Goal: Task Accomplishment & Management: Manage account settings

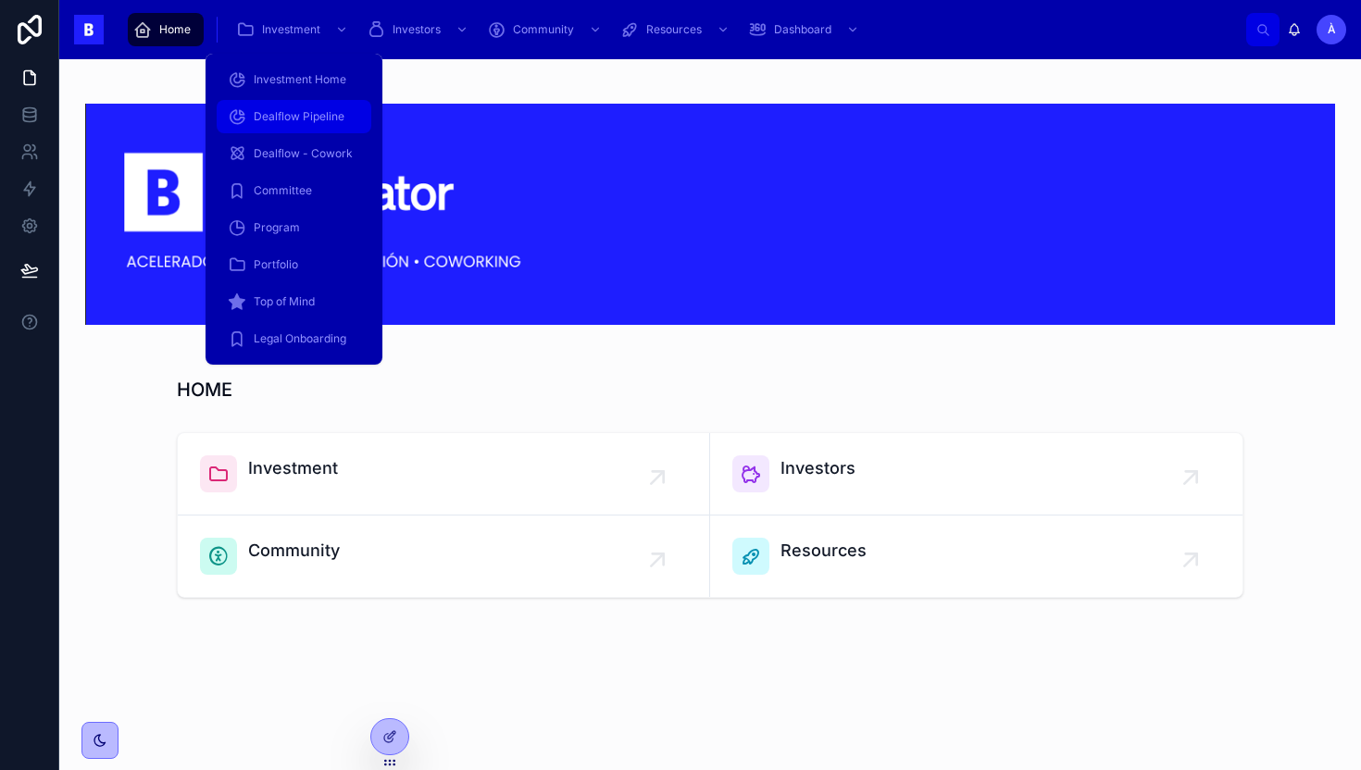
click at [312, 119] on span "Dealflow Pipeline" at bounding box center [299, 116] width 91 height 15
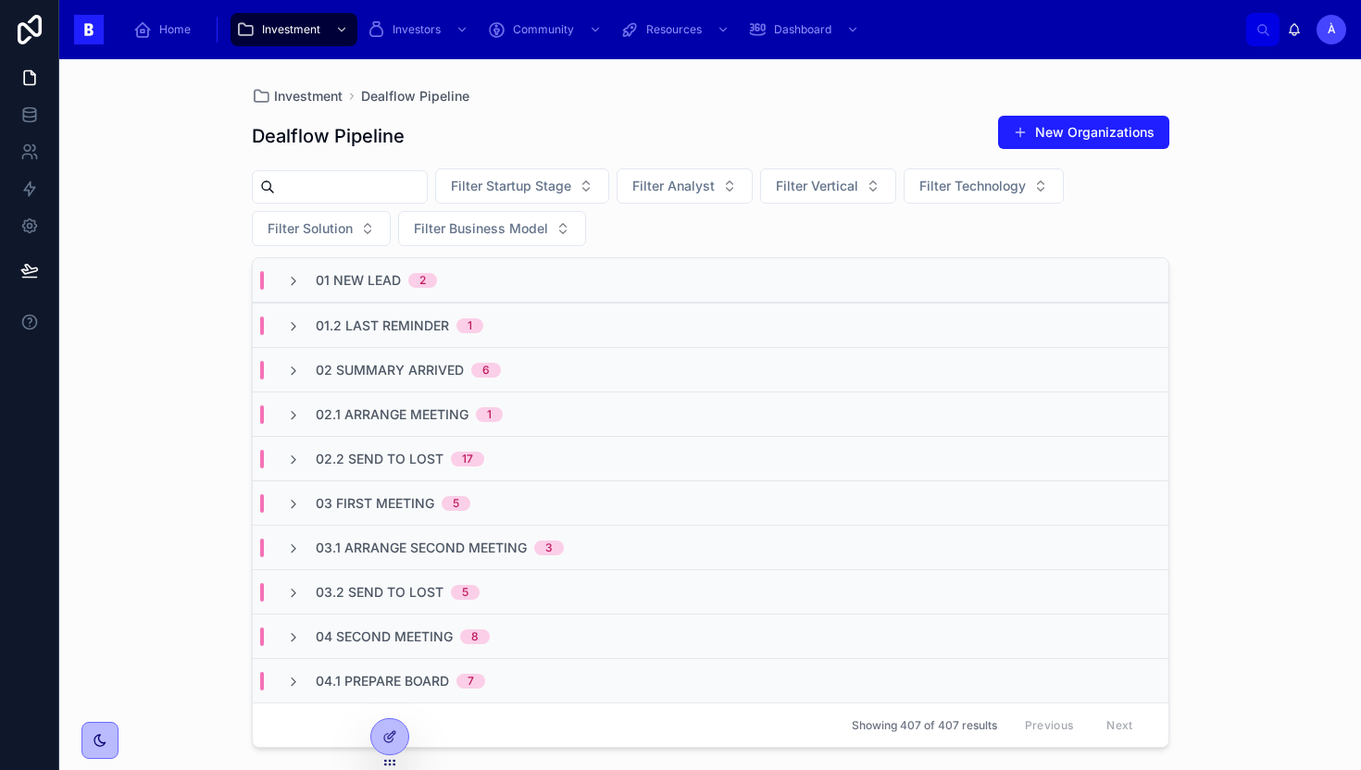
click at [395, 407] on span "02.1 Arrange Meeting" at bounding box center [392, 415] width 153 height 19
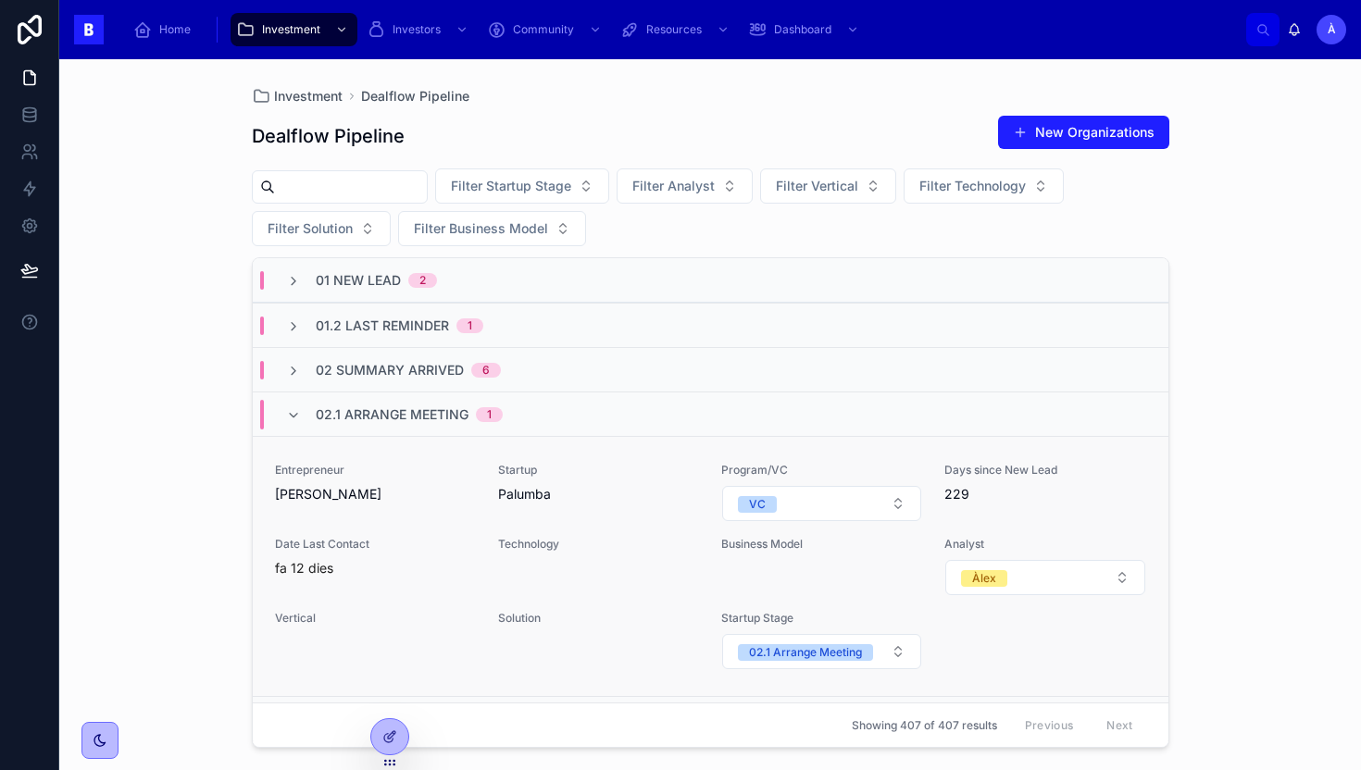
click at [455, 499] on span "[PERSON_NAME]" at bounding box center [375, 494] width 201 height 19
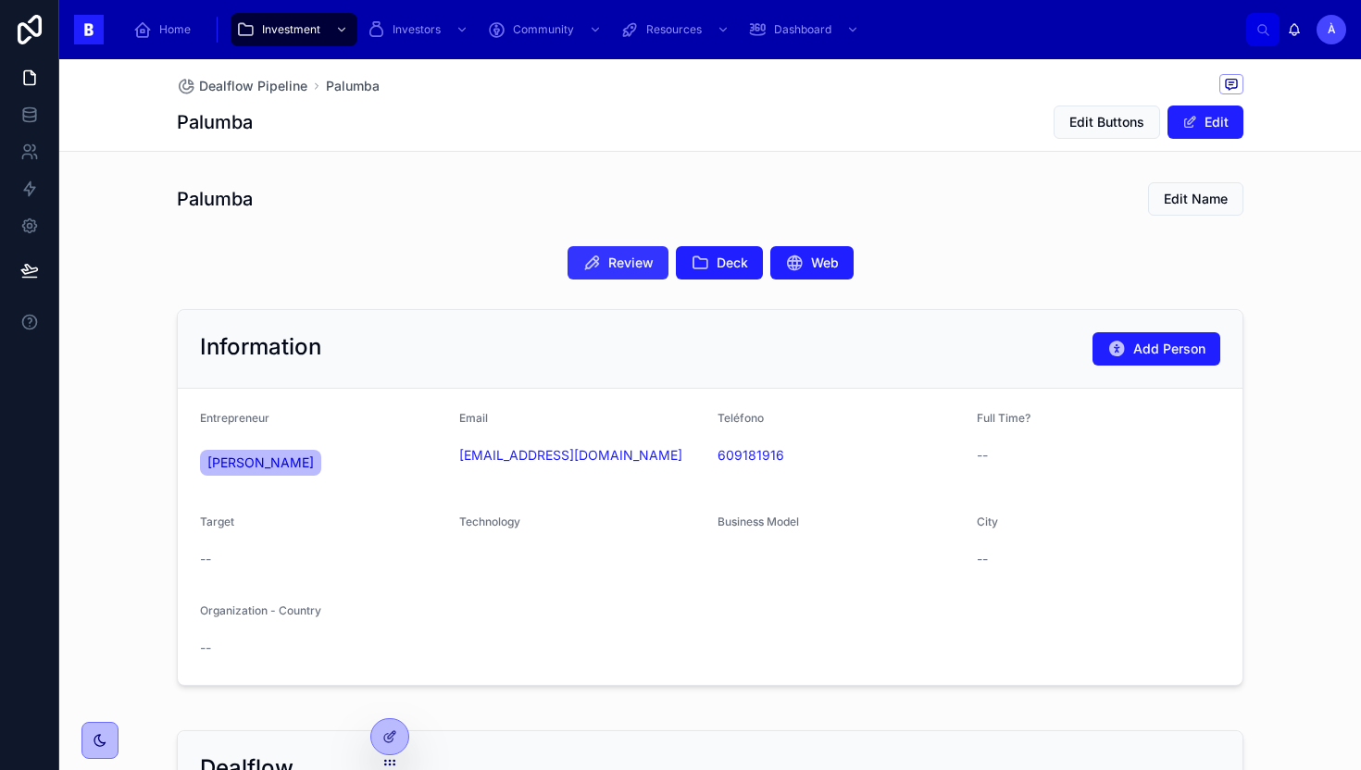
click at [631, 266] on span "Review" at bounding box center [630, 263] width 45 height 19
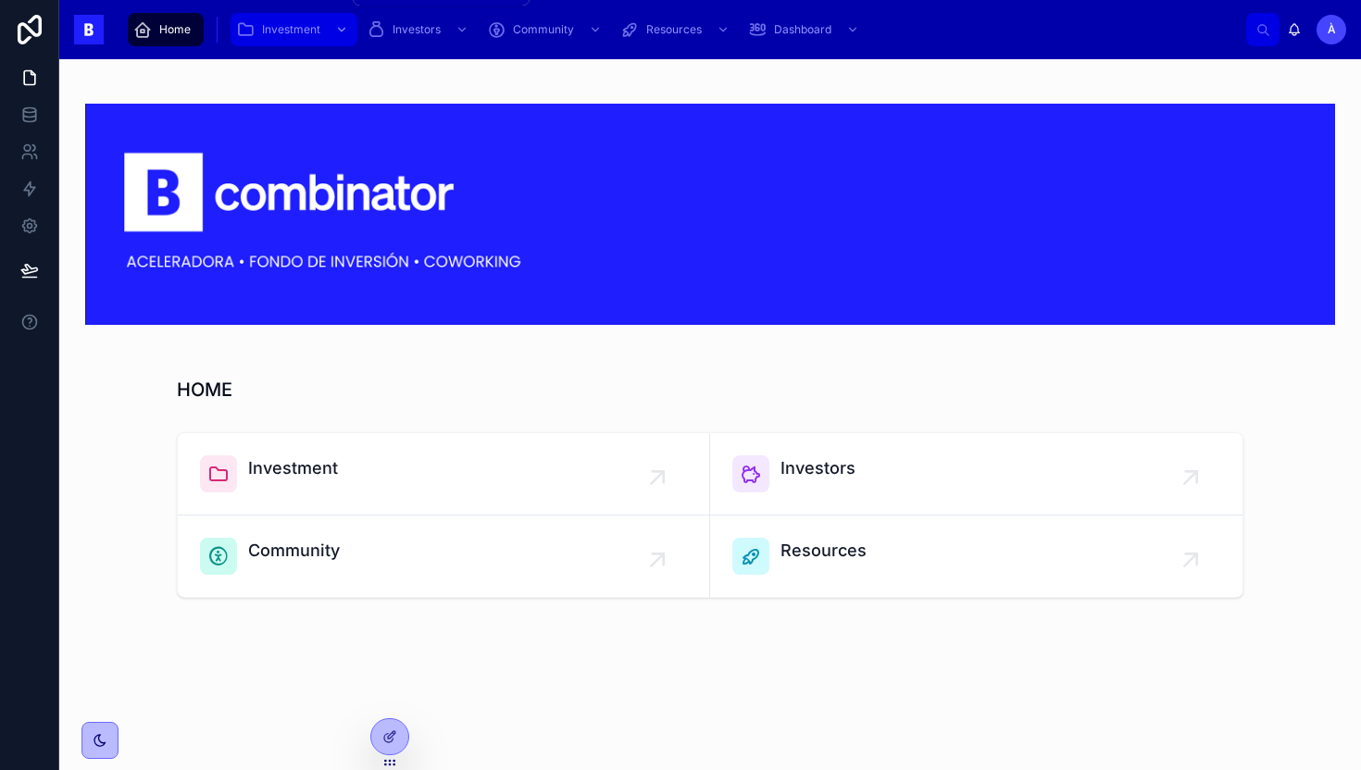
click at [312, 30] on span "Investment" at bounding box center [291, 29] width 58 height 15
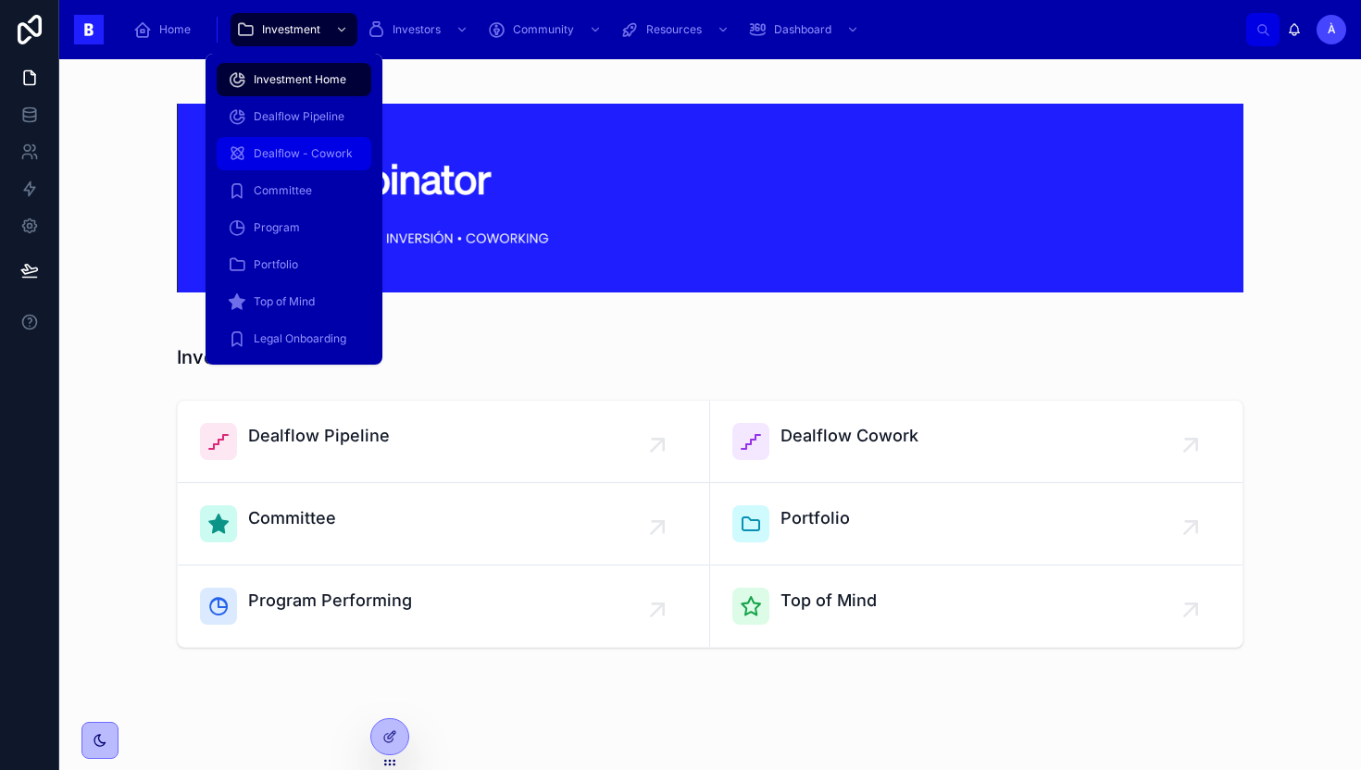
click at [299, 165] on div "Dealflow - Cowork" at bounding box center [294, 154] width 132 height 30
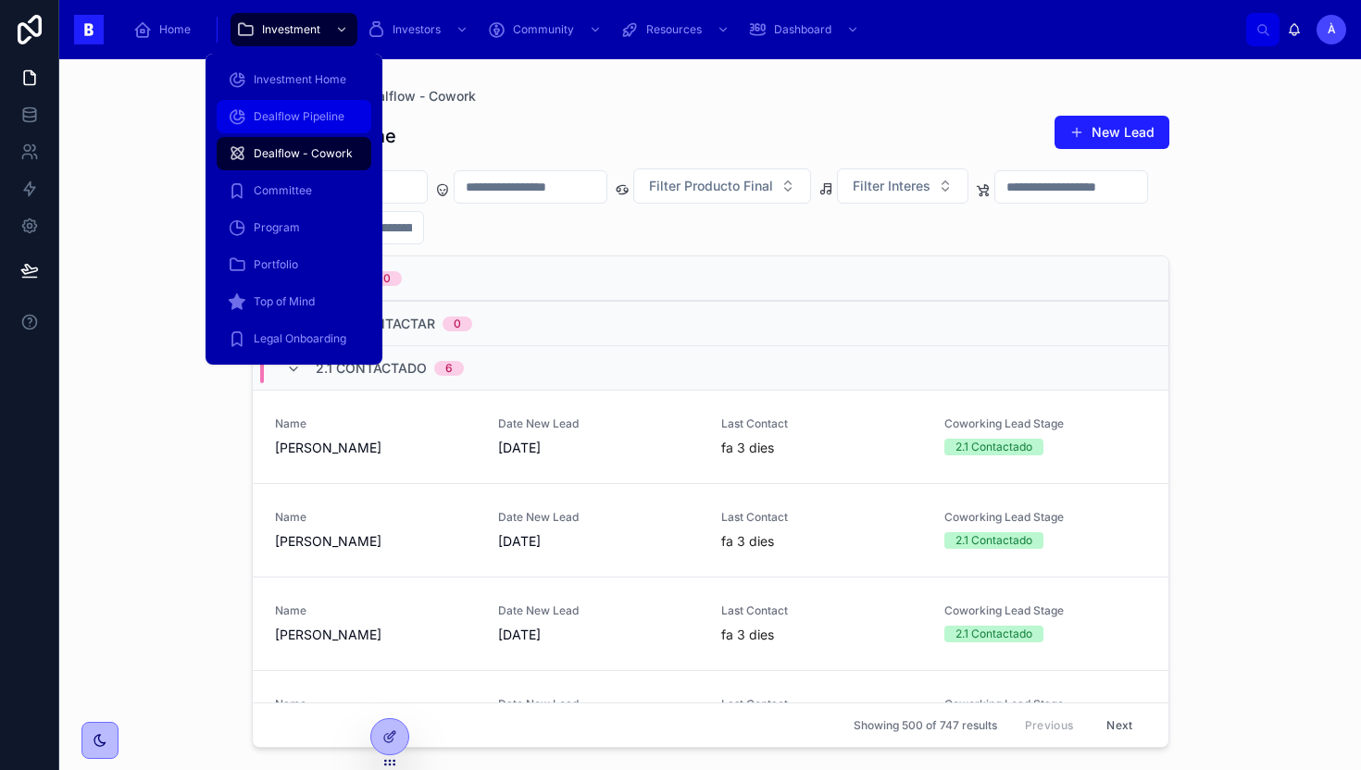
click at [301, 128] on div "Dealflow Pipeline" at bounding box center [294, 117] width 132 height 30
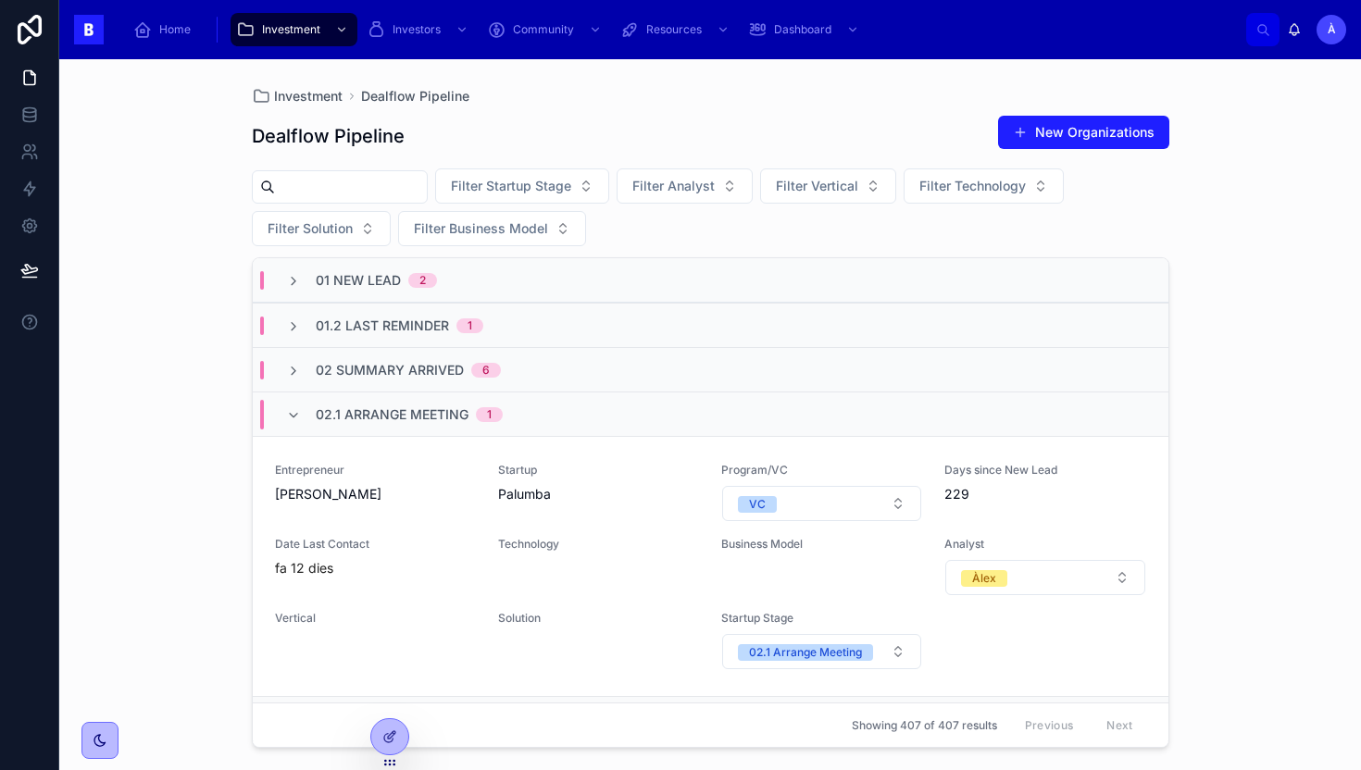
click at [406, 428] on div "02.1 Arrange Meeting 1" at bounding box center [409, 415] width 187 height 30
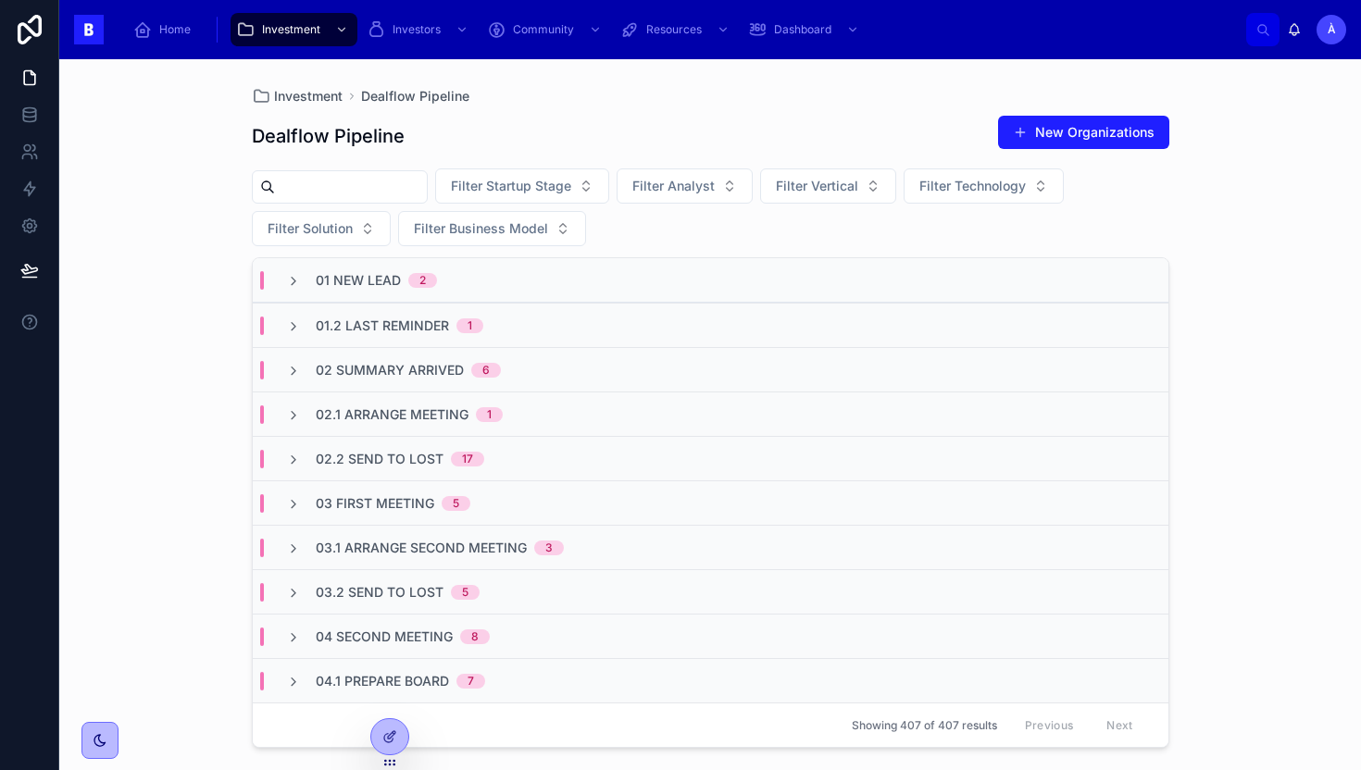
click at [425, 379] on div "02 Summary Arrived 6" at bounding box center [711, 369] width 916 height 44
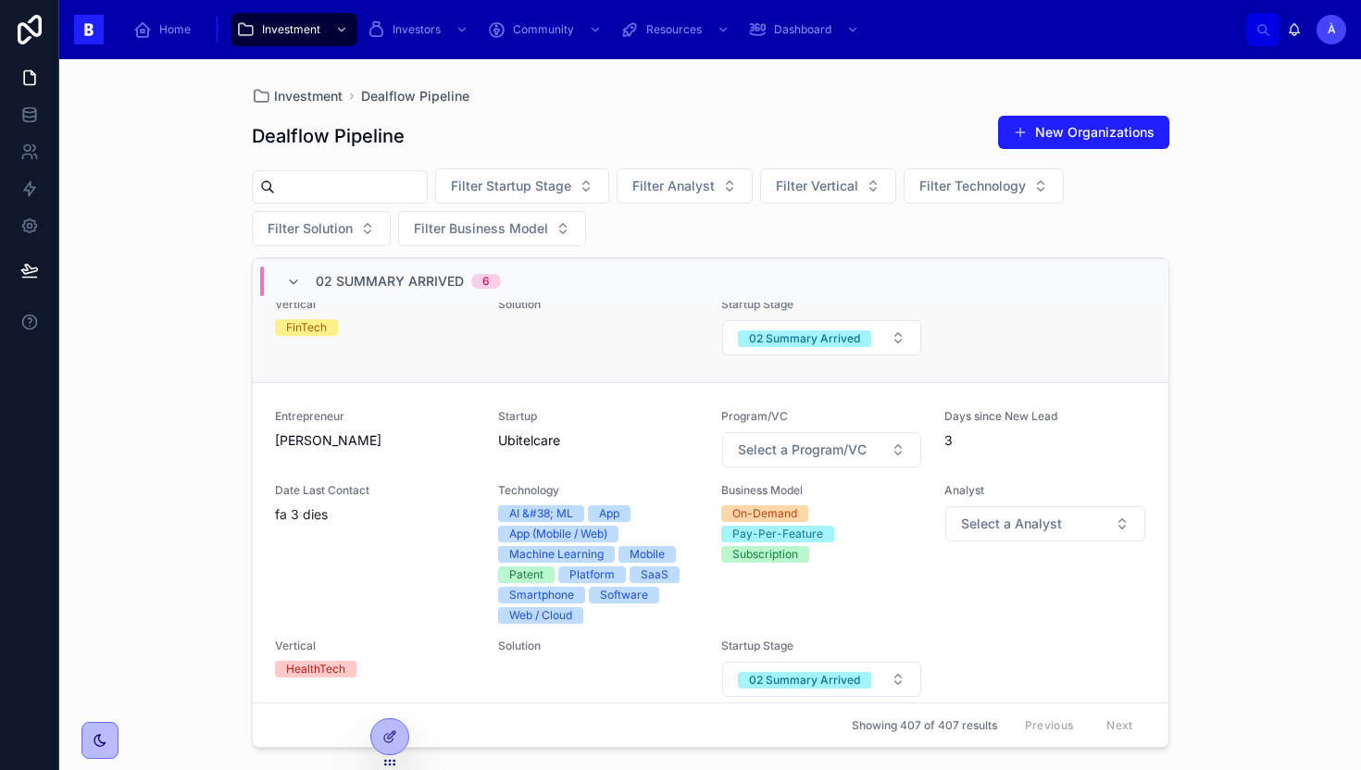
scroll to position [180, 0]
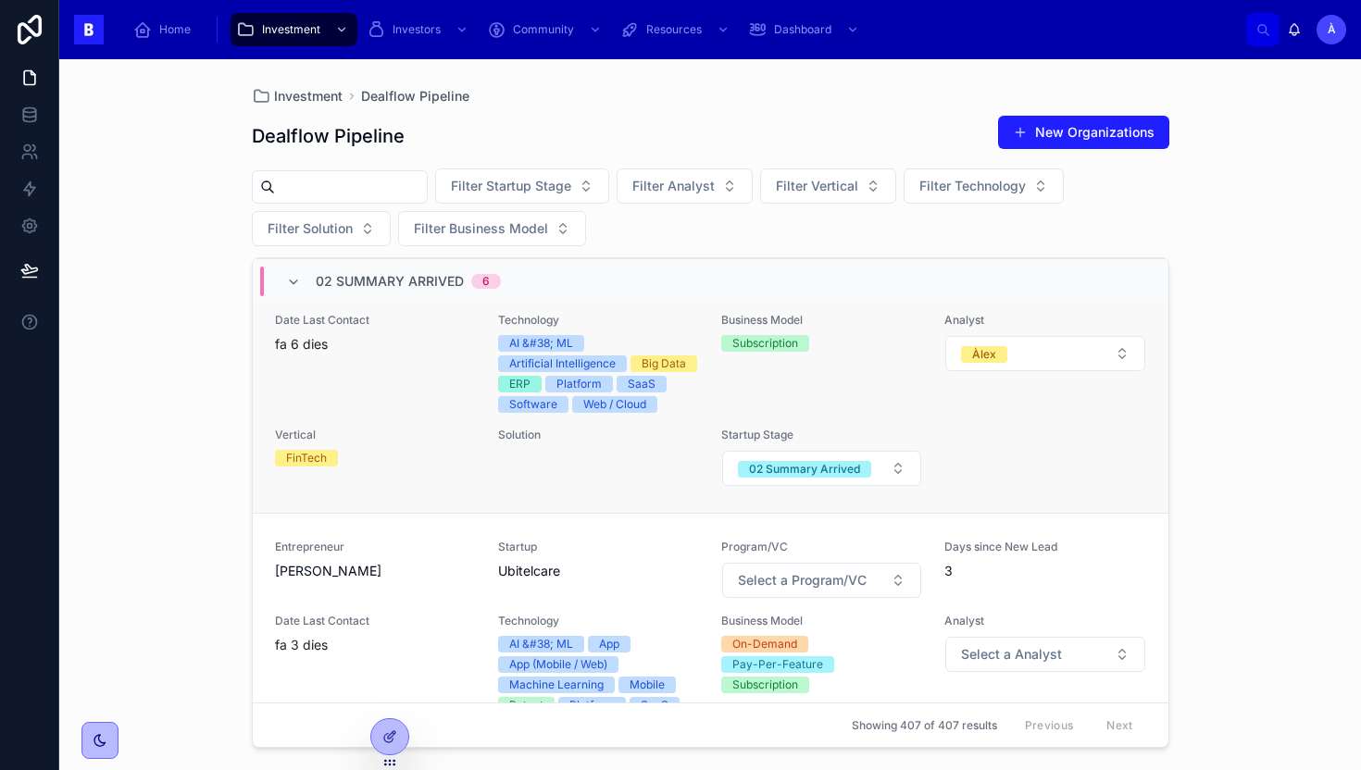
click at [425, 396] on div "Date Last Contact fa 6 dies" at bounding box center [375, 363] width 201 height 100
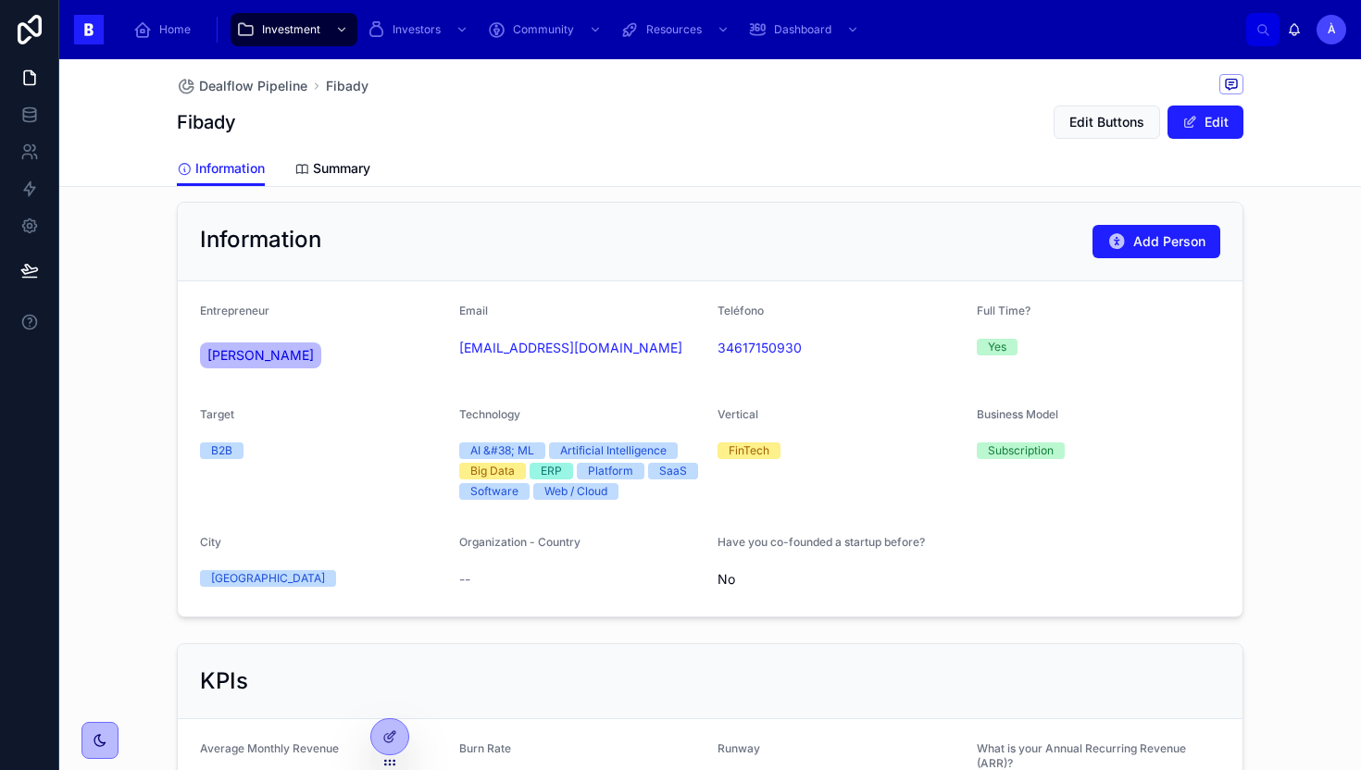
scroll to position [493, 0]
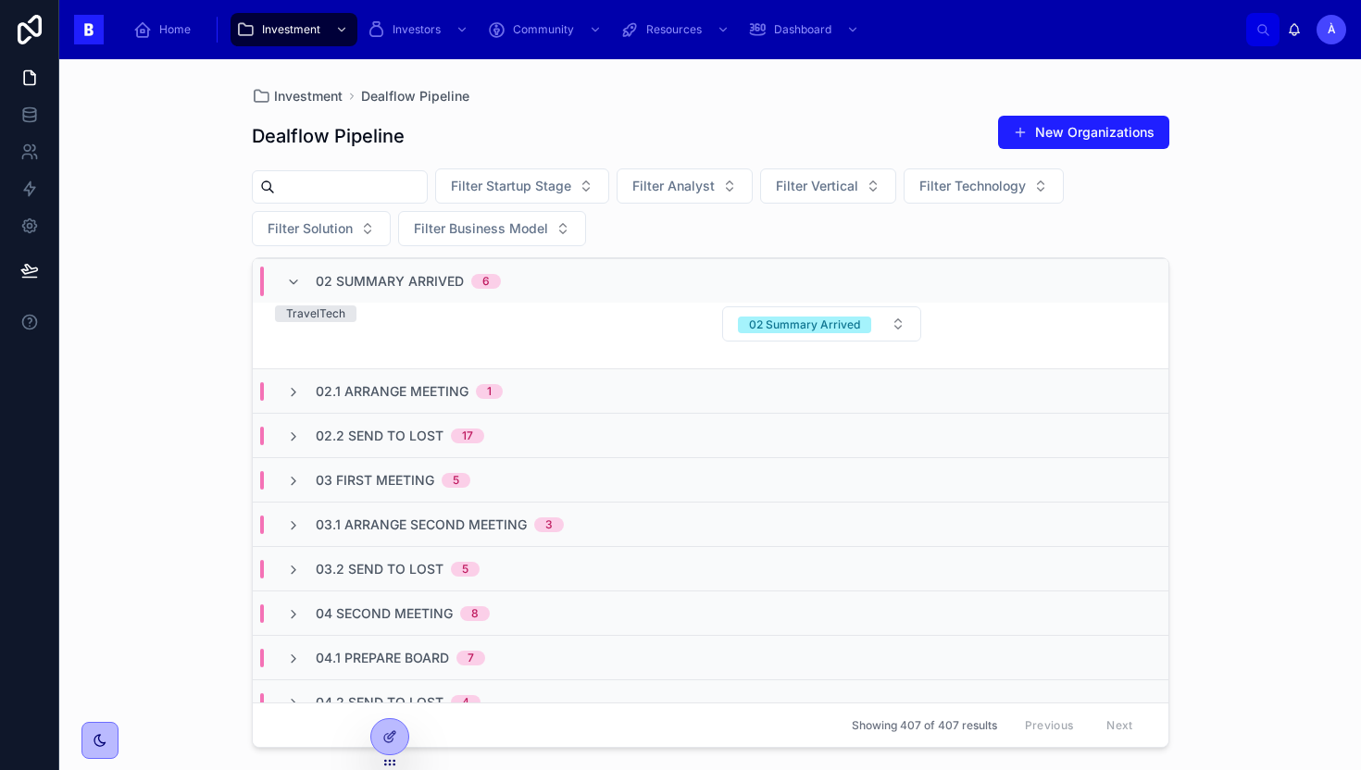
scroll to position [1893, 0]
click at [342, 472] on span "03 First Meeting" at bounding box center [375, 478] width 119 height 19
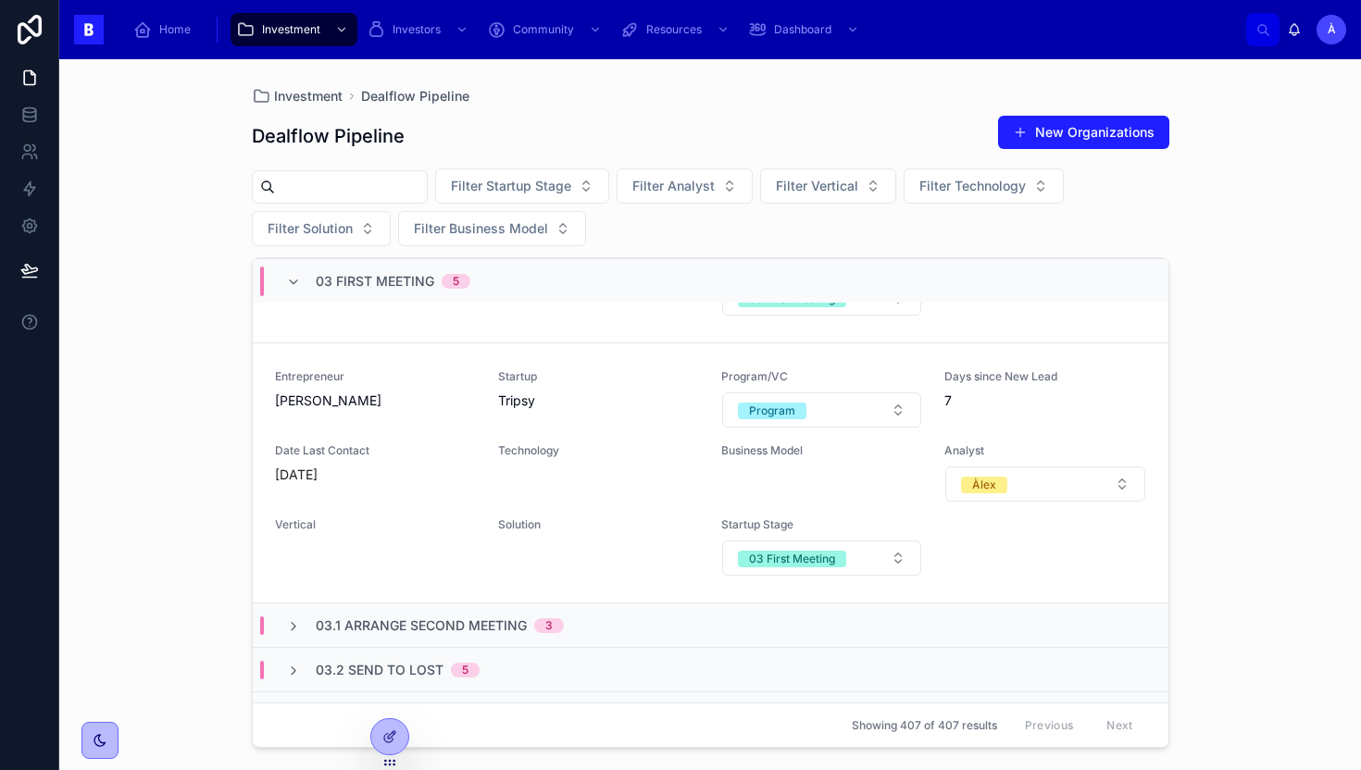
scroll to position [3117, 0]
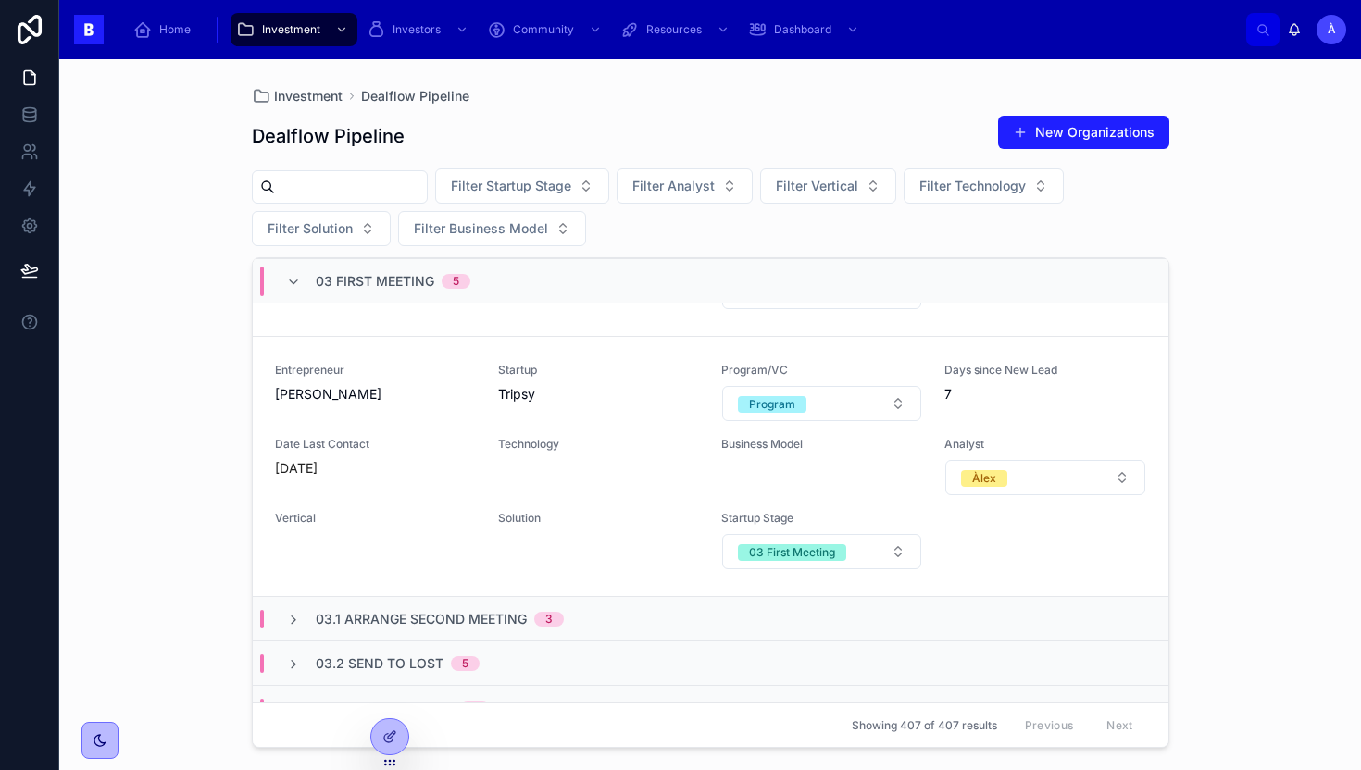
click at [444, 617] on span "03.1 Arrange Second Meeting" at bounding box center [421, 619] width 211 height 19
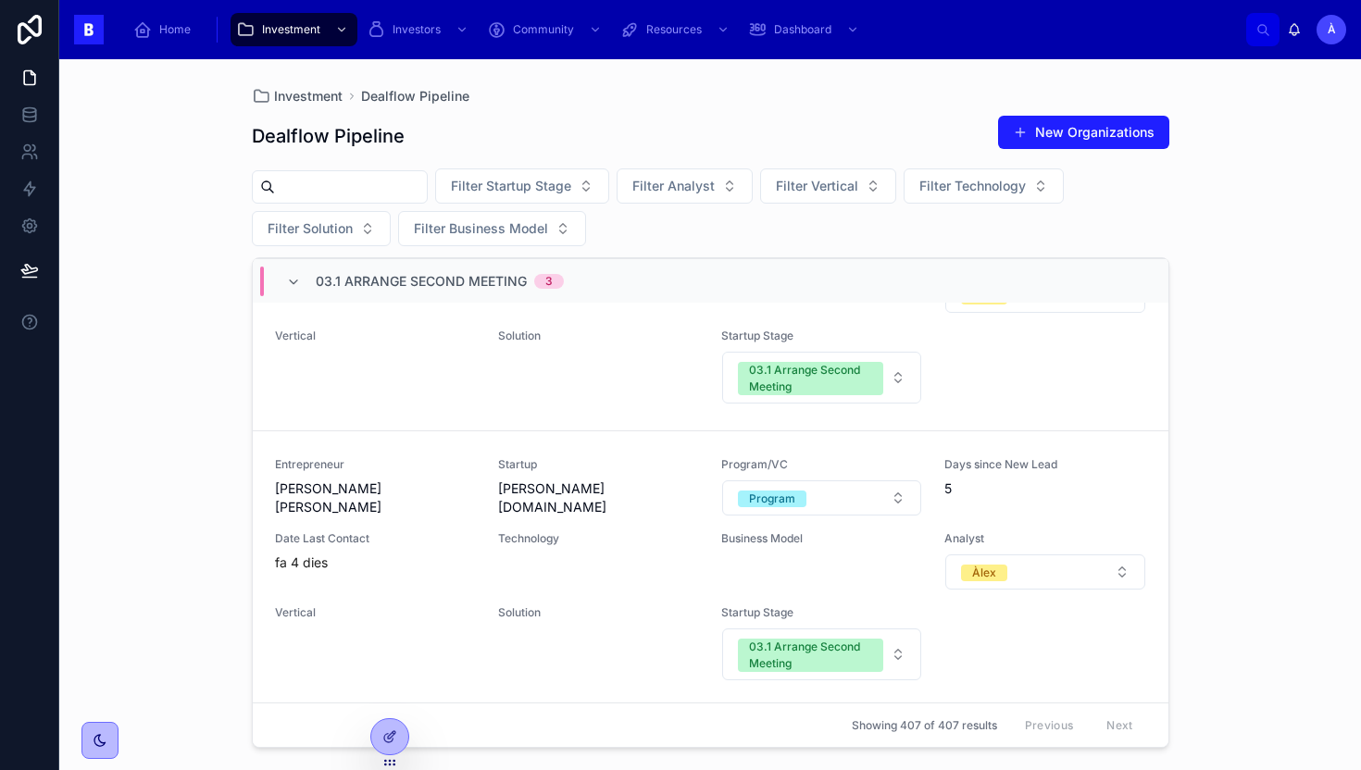
scroll to position [3983, 0]
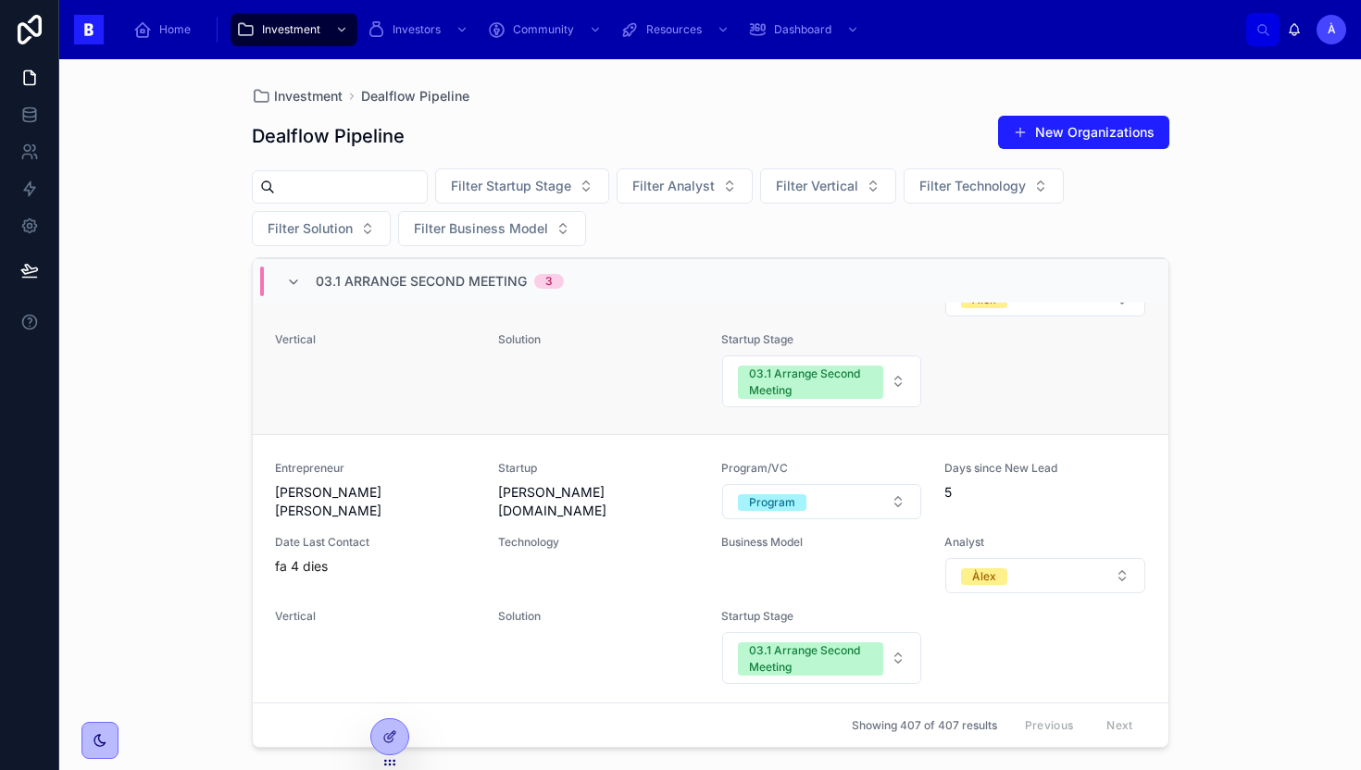
click at [432, 366] on div "Vertical" at bounding box center [375, 370] width 201 height 76
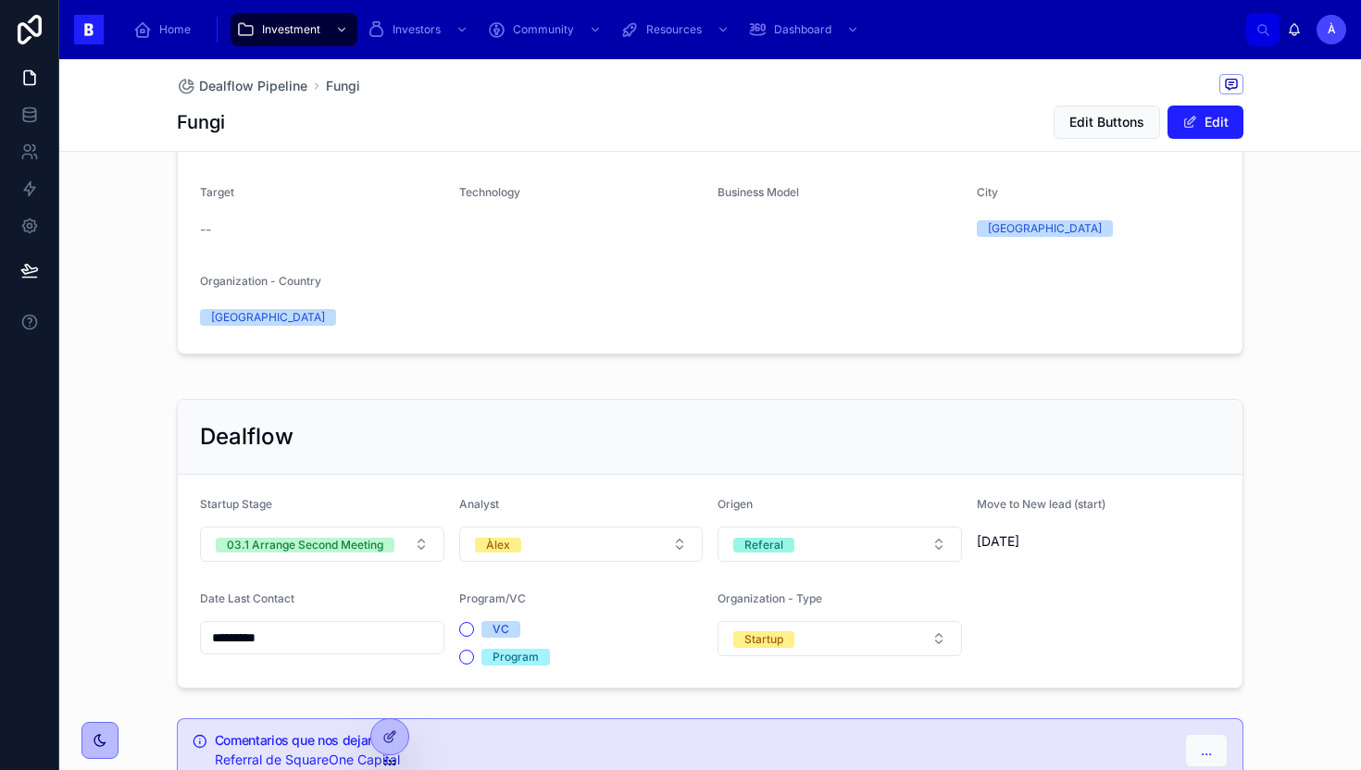
scroll to position [467, 0]
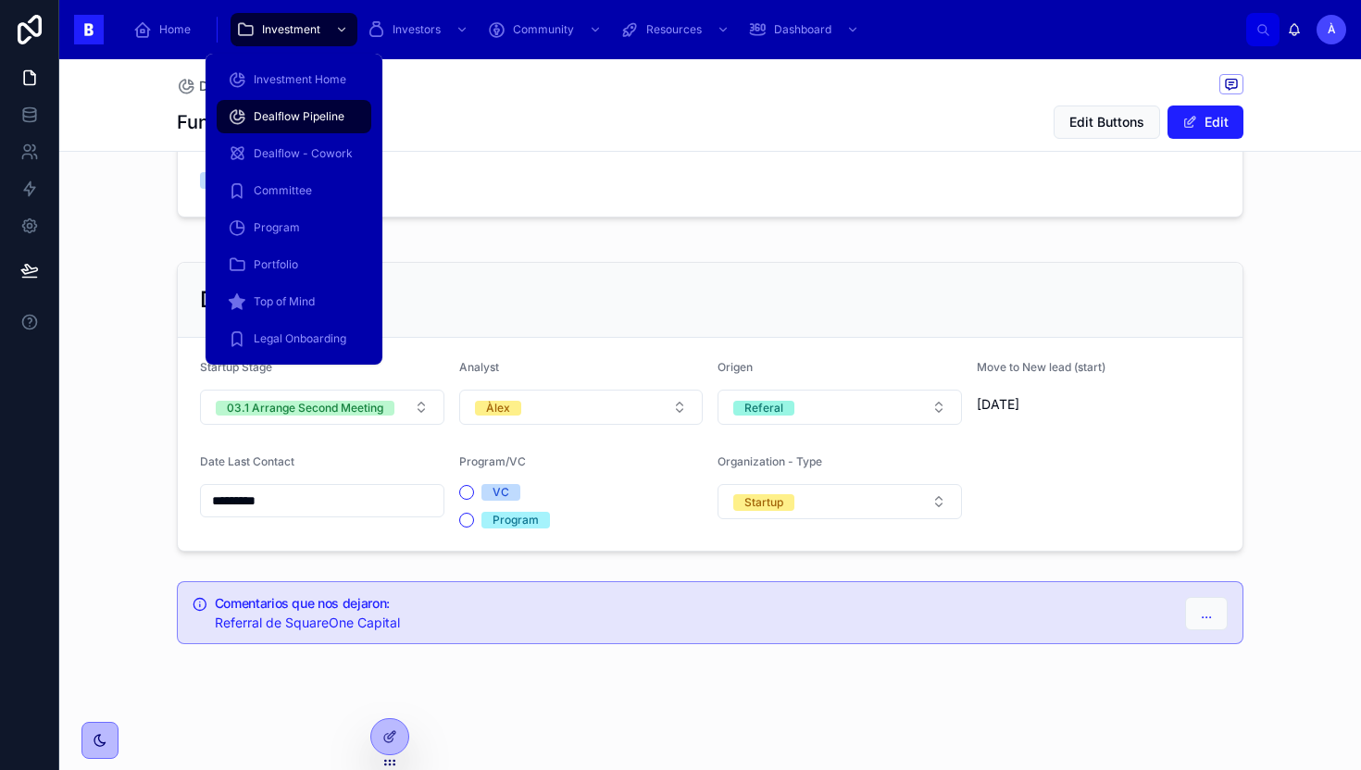
click at [286, 116] on span "Dealflow Pipeline" at bounding box center [299, 116] width 91 height 15
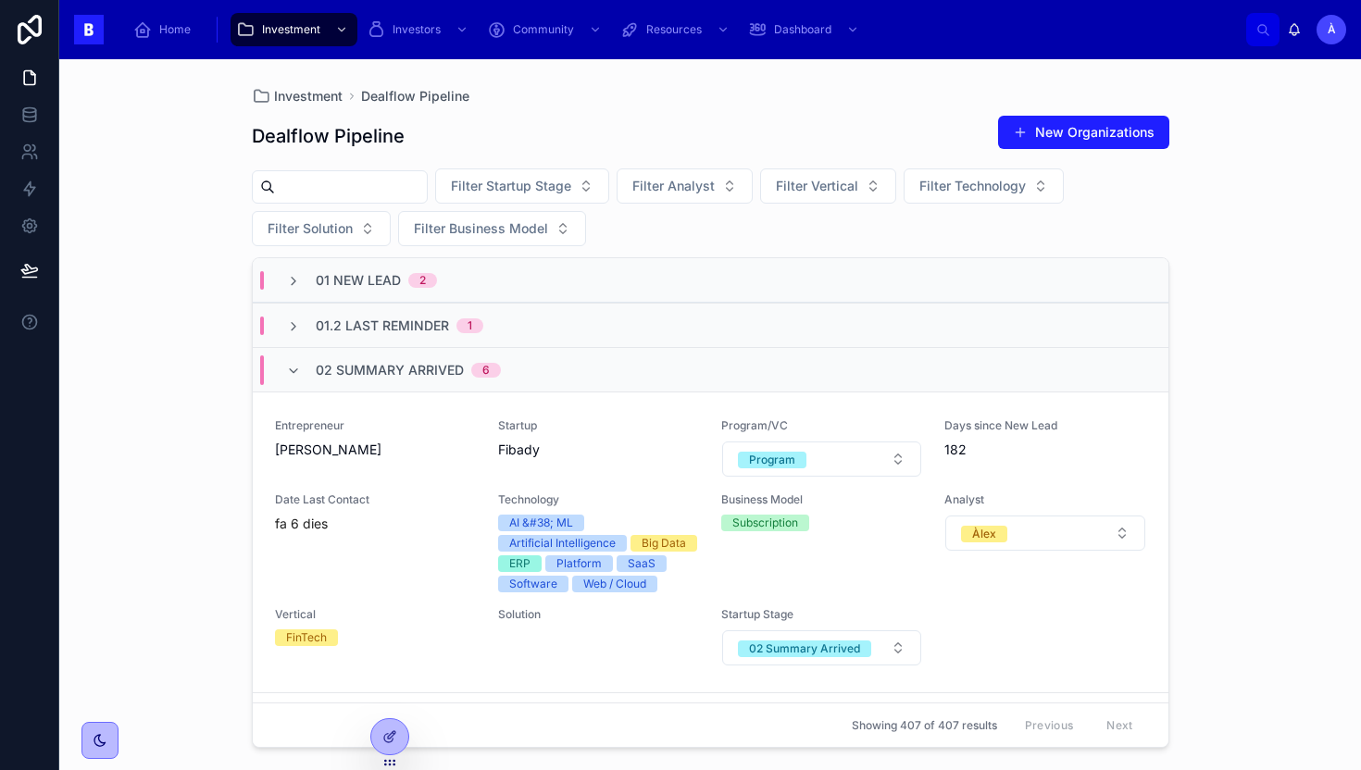
click at [350, 366] on span "02 Summary Arrived" at bounding box center [390, 370] width 148 height 19
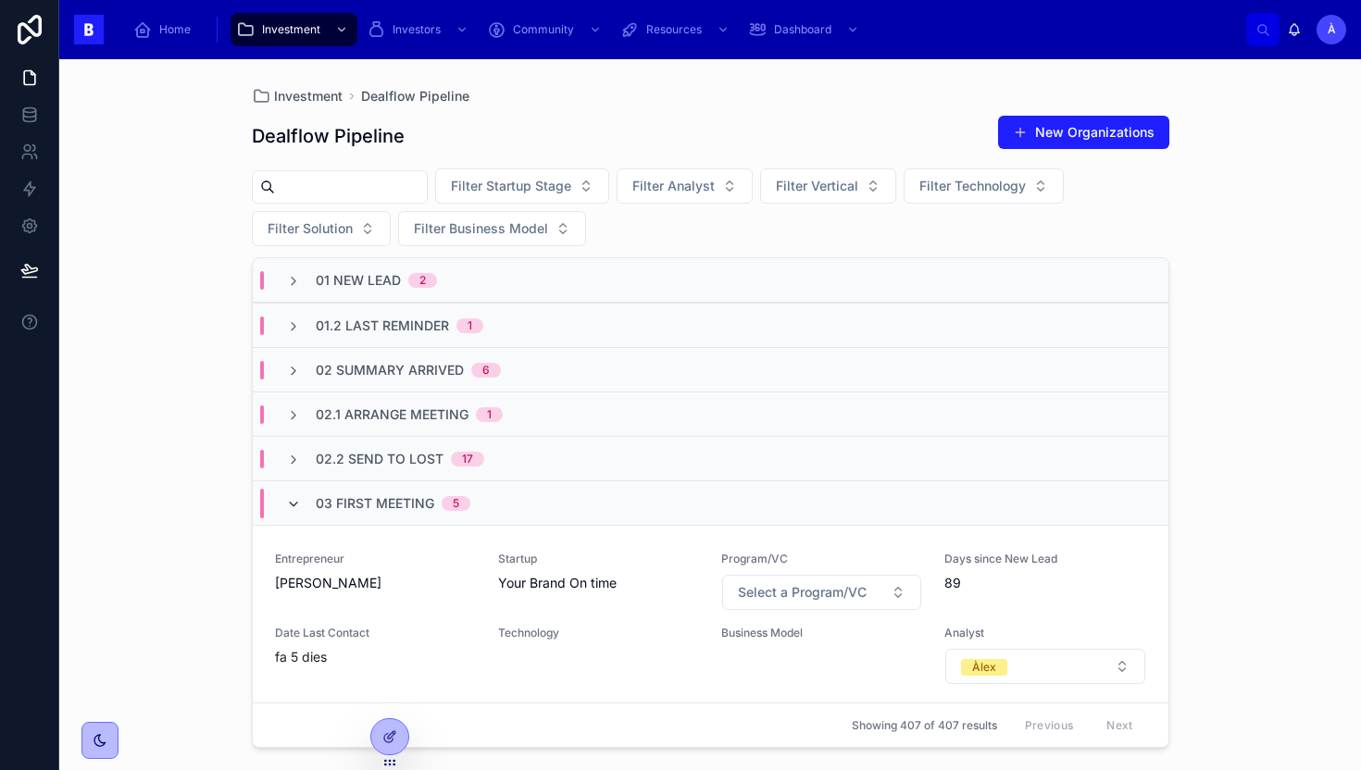
click at [299, 499] on icon at bounding box center [293, 504] width 15 height 15
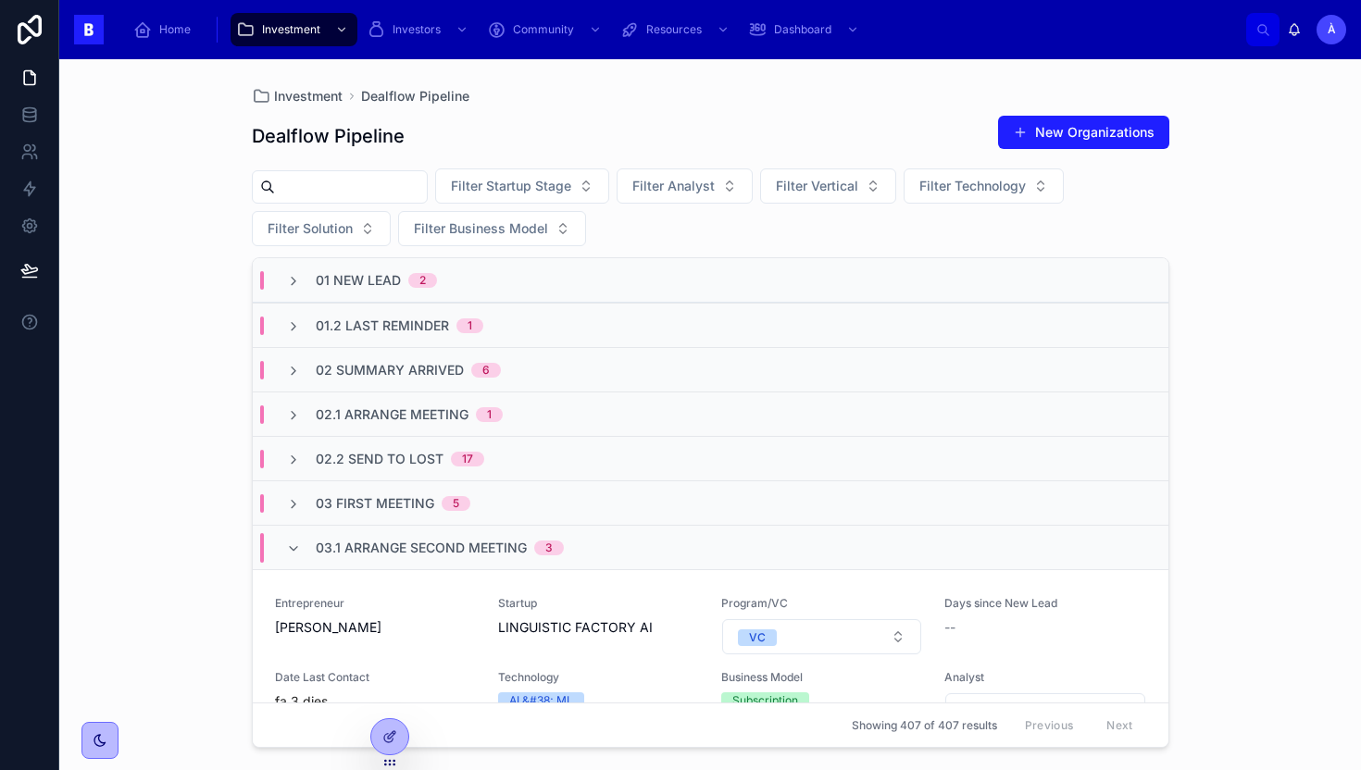
click at [295, 559] on div "03.1 Arrange Second Meeting 3" at bounding box center [425, 548] width 278 height 30
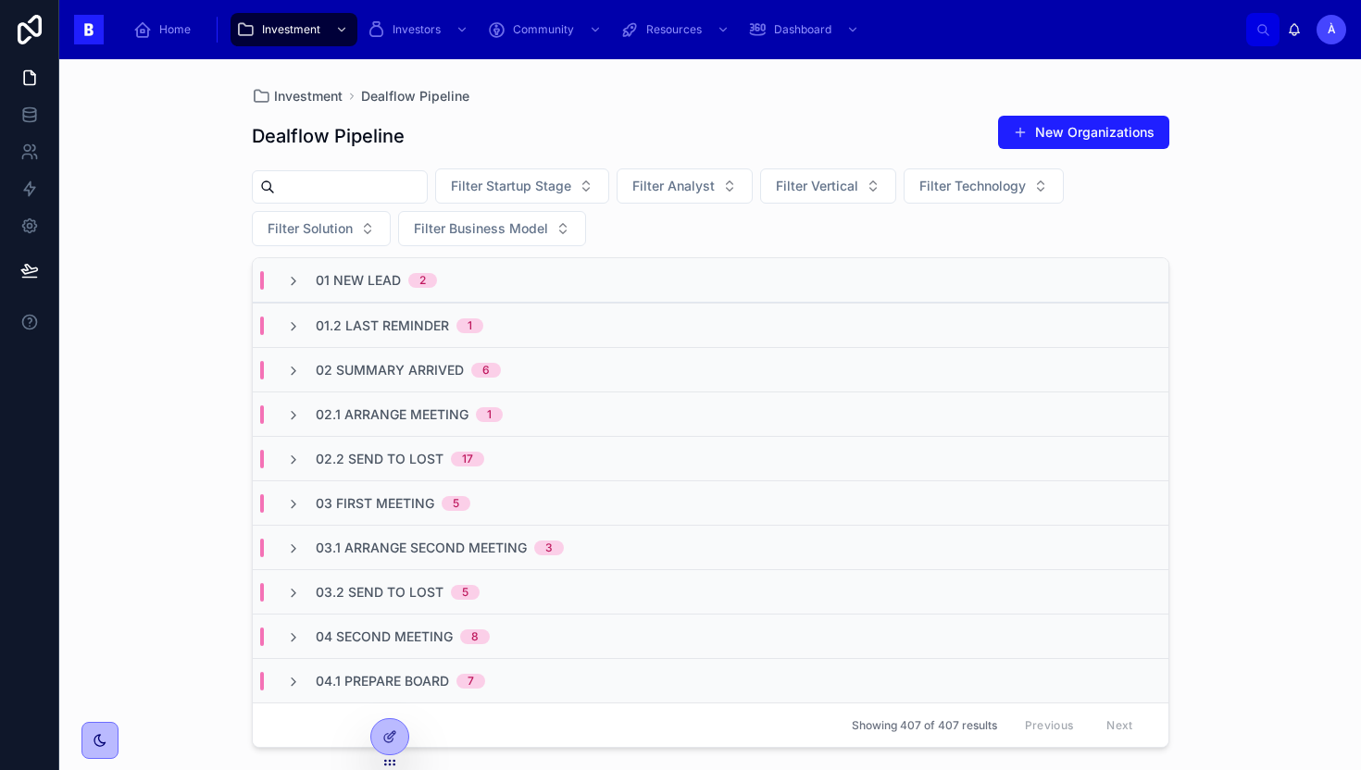
click at [365, 460] on span "02.2 Send To Lost" at bounding box center [380, 459] width 128 height 19
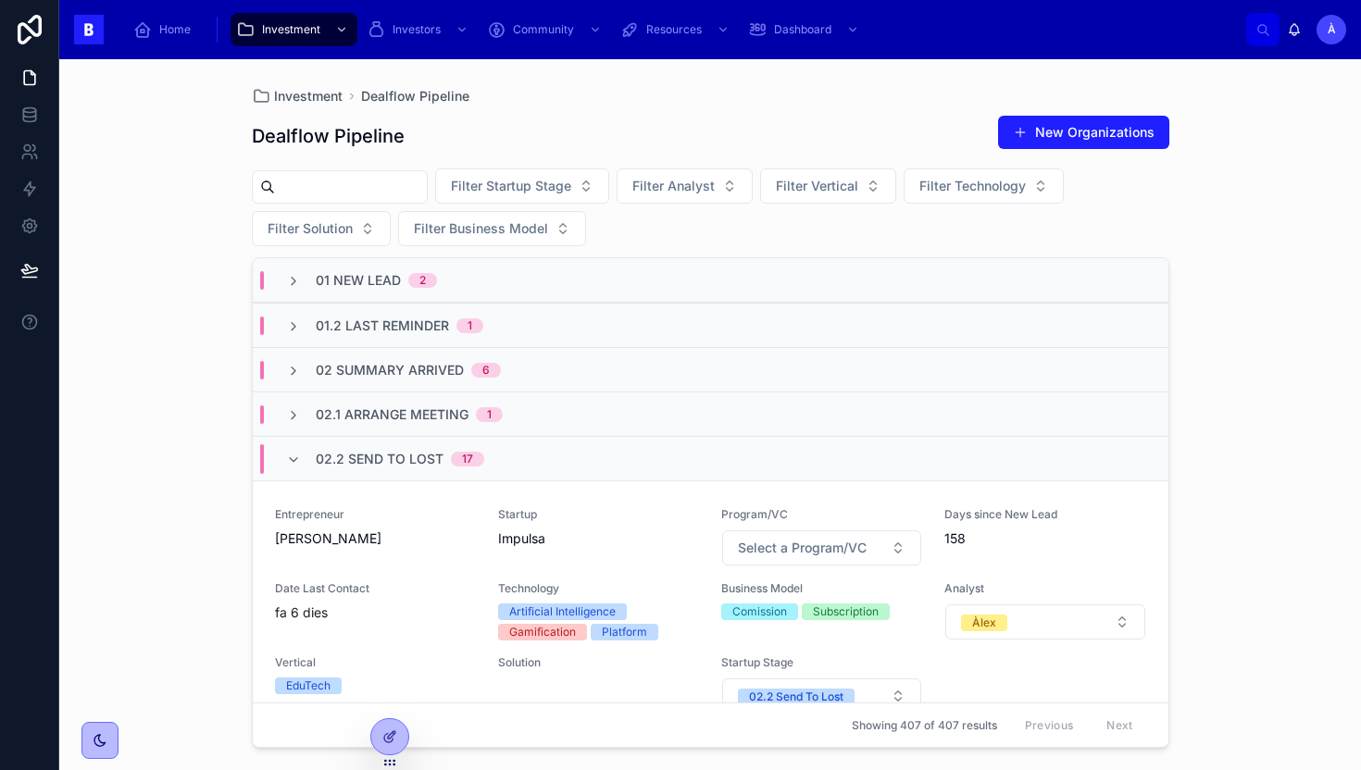
click at [365, 460] on span "02.2 Send To Lost" at bounding box center [380, 459] width 128 height 19
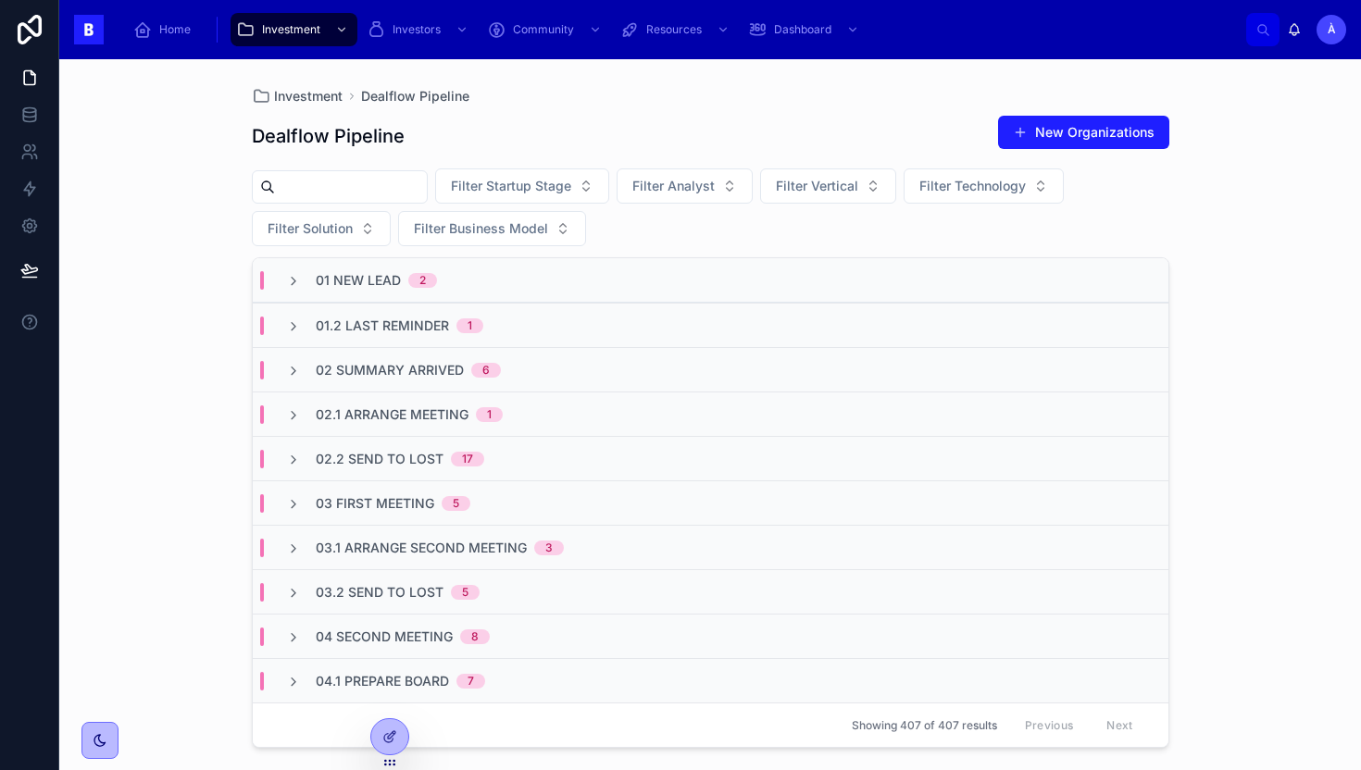
click at [363, 461] on span "02.2 Send To Lost" at bounding box center [380, 459] width 128 height 19
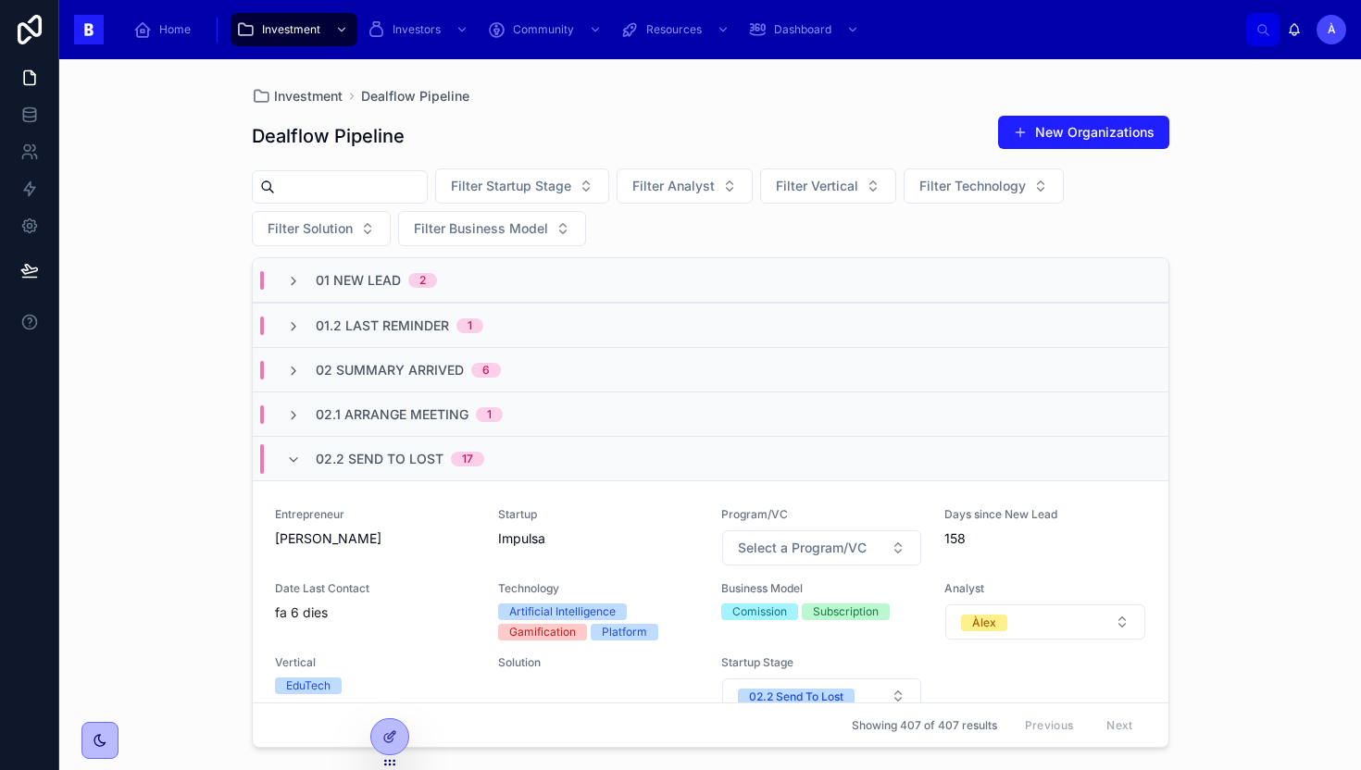
click at [321, 452] on span "02.2 Send To Lost" at bounding box center [380, 459] width 128 height 19
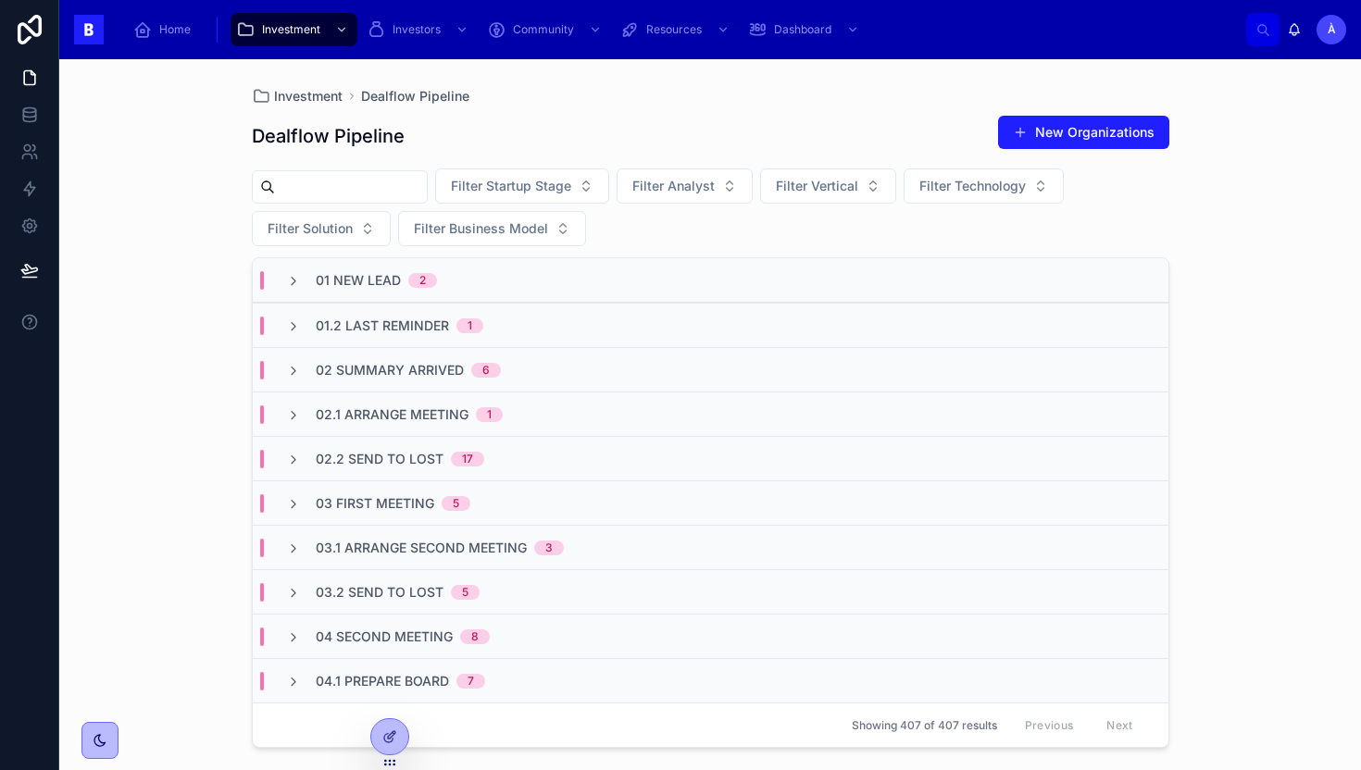
click at [320, 452] on span "02.2 Send To Lost" at bounding box center [380, 459] width 128 height 19
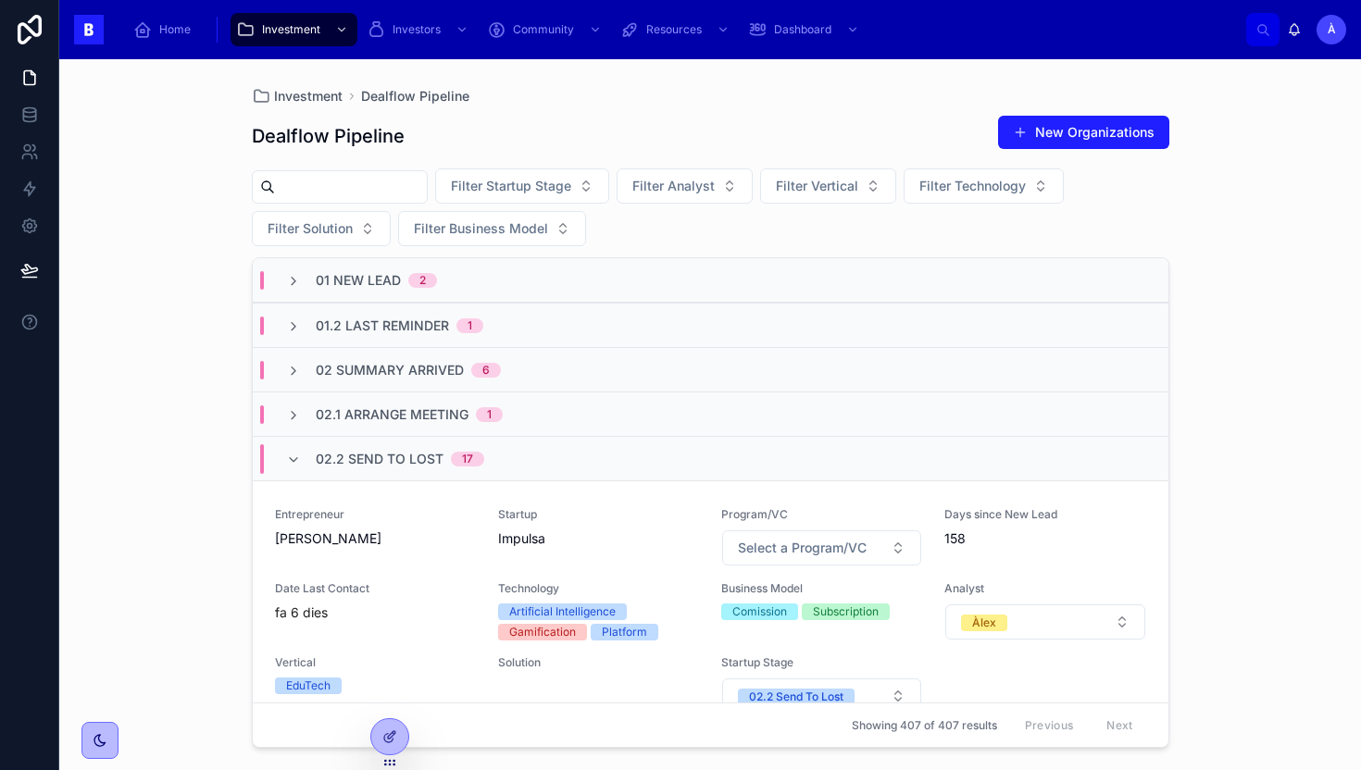
click at [319, 452] on span "02.2 Send To Lost" at bounding box center [380, 459] width 128 height 19
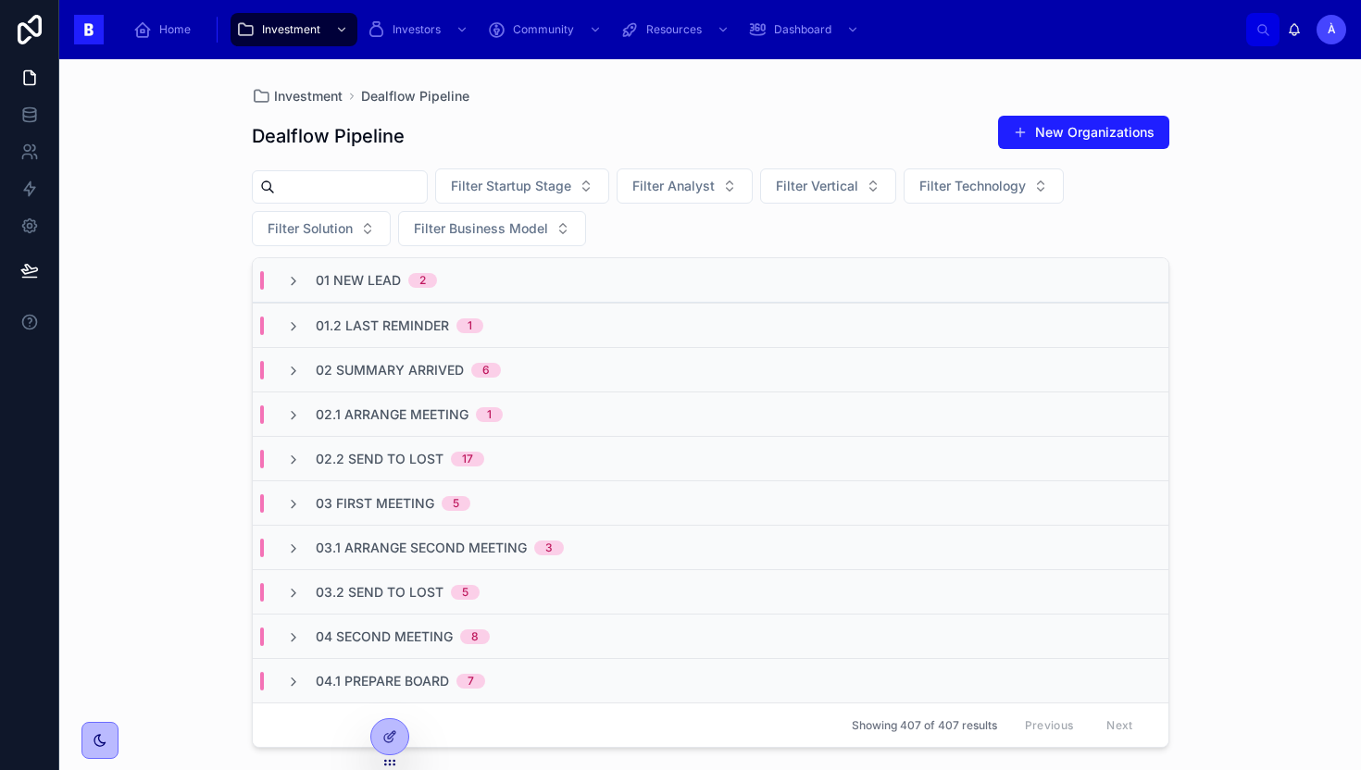
click at [319, 452] on span "02.2 Send To Lost" at bounding box center [380, 459] width 128 height 19
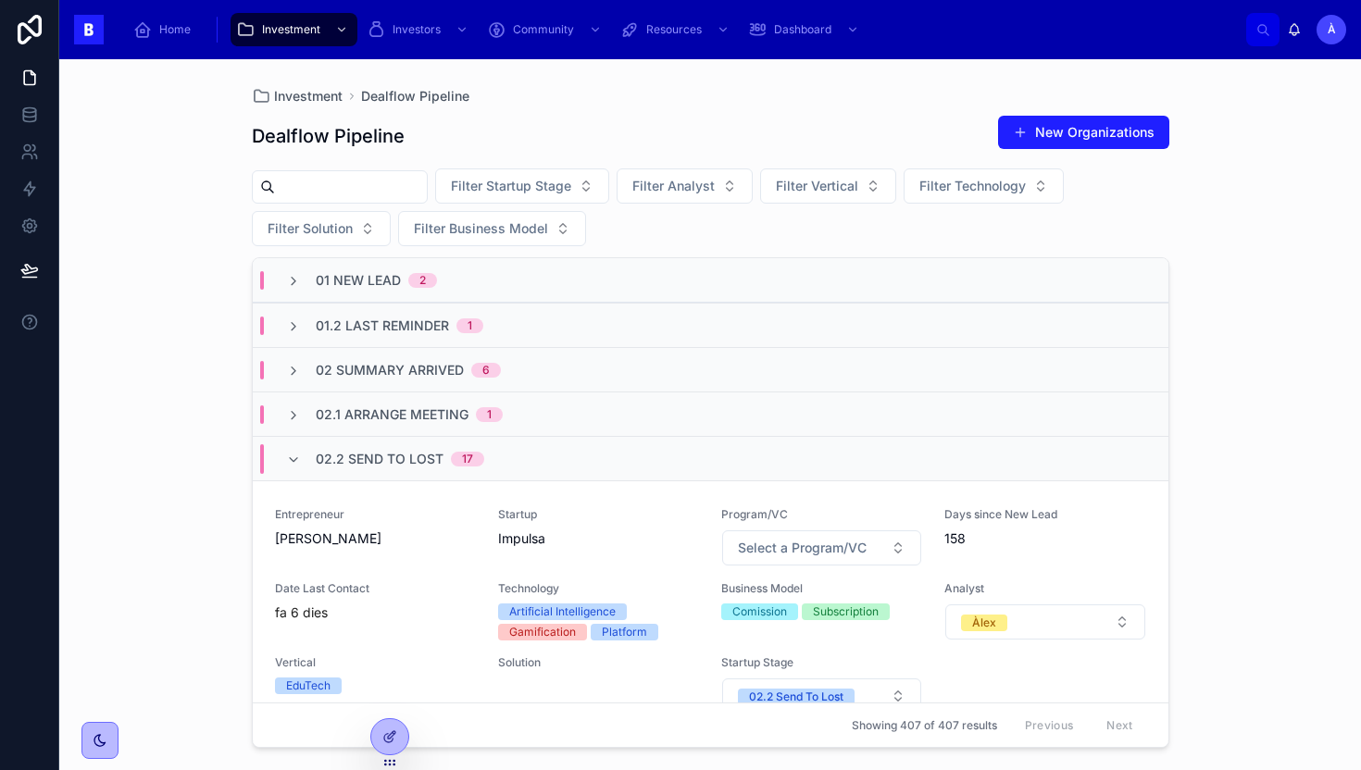
click at [319, 453] on span "02.2 Send To Lost" at bounding box center [380, 459] width 128 height 19
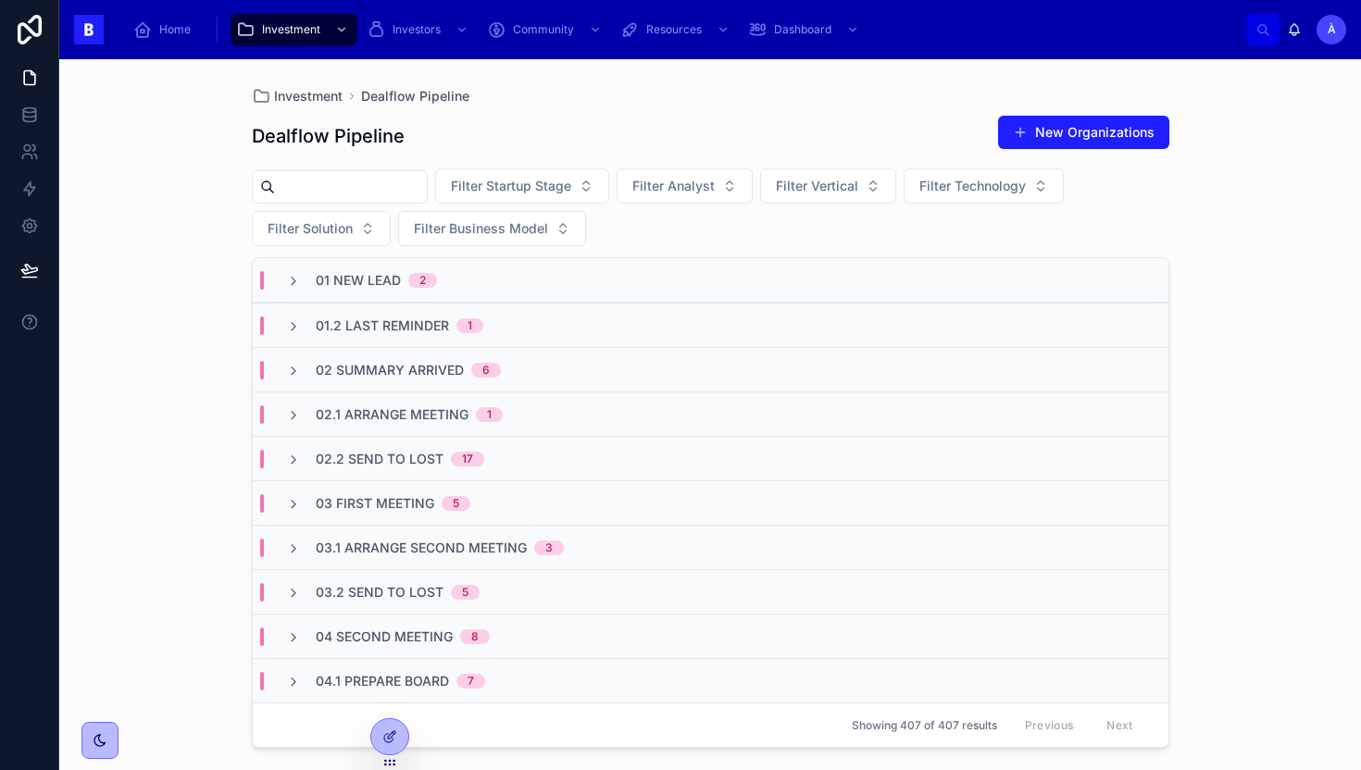
click at [464, 458] on div "17" at bounding box center [467, 459] width 11 height 15
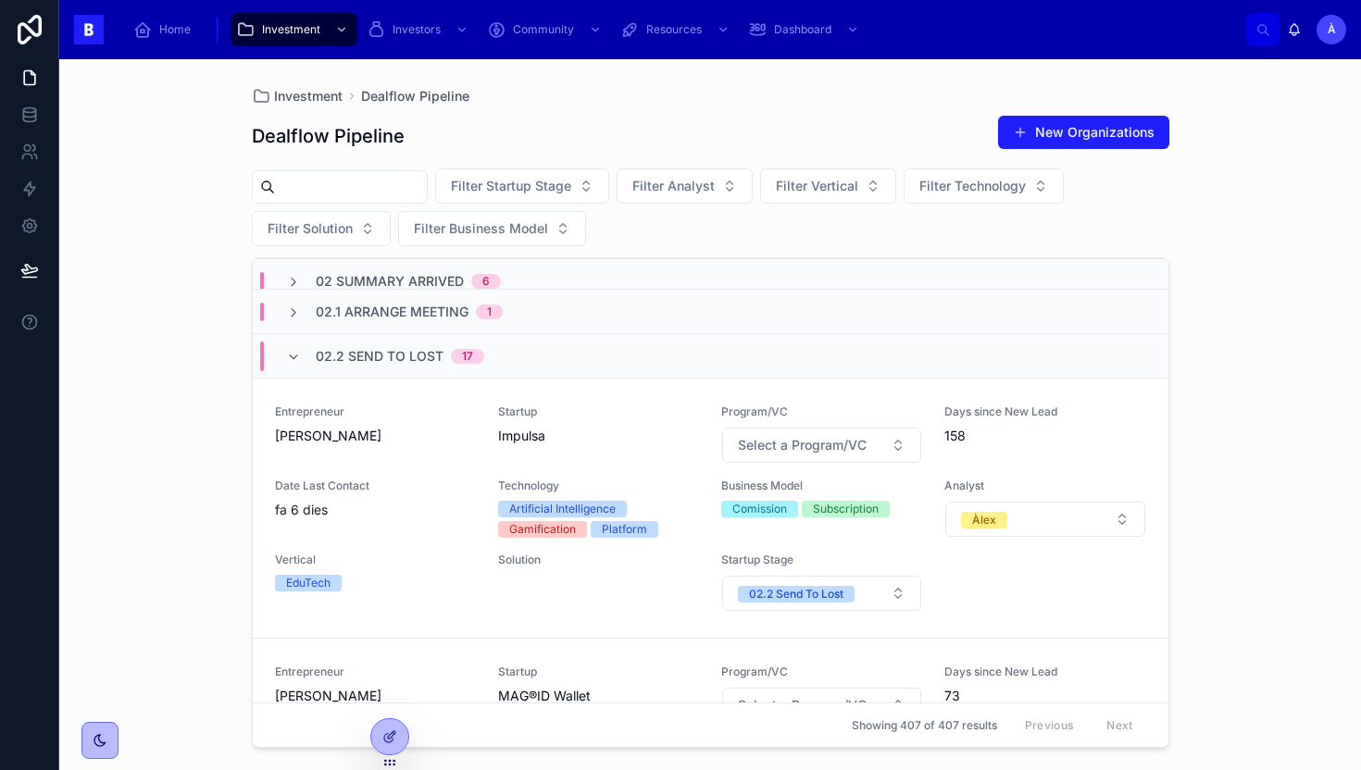
scroll to position [108, 0]
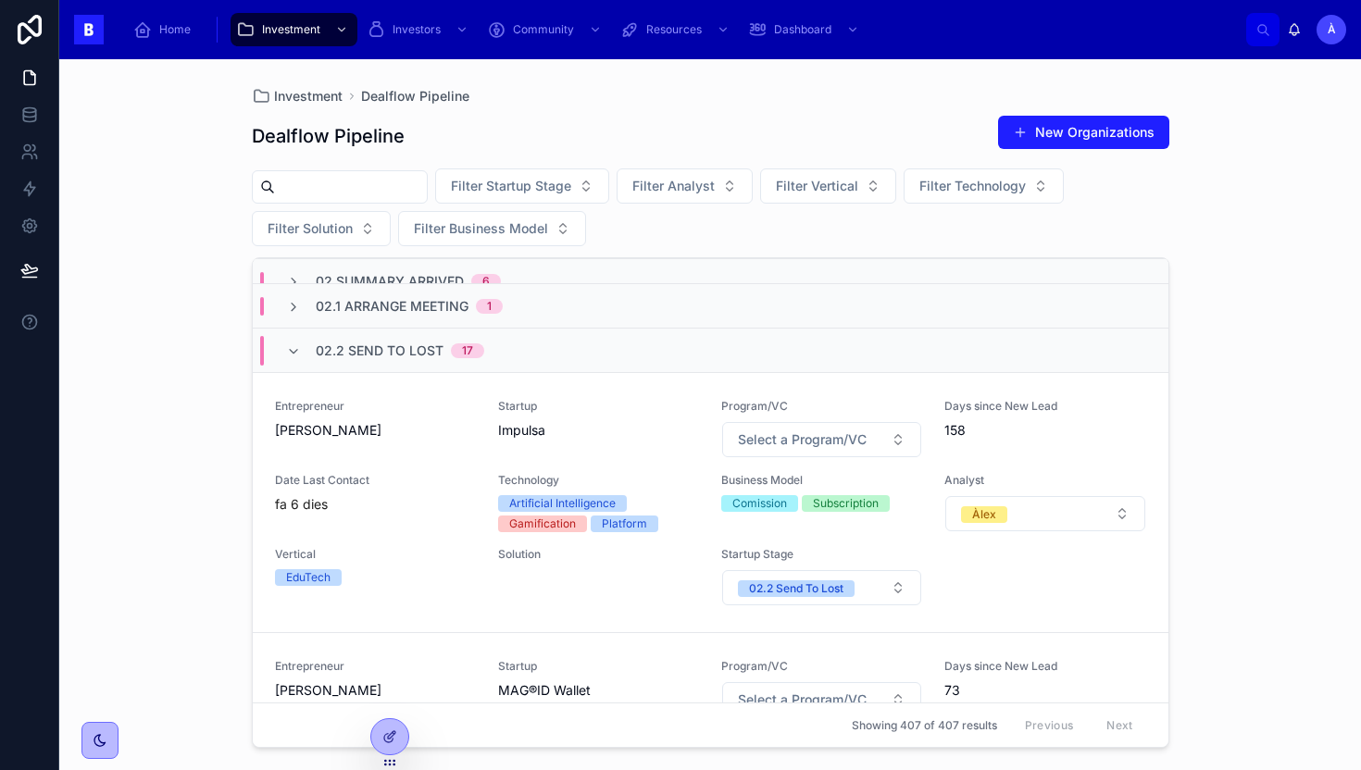
click at [464, 458] on div "Entrepreneur [PERSON_NAME] Startup Impulsa Program/VC Select a Program/VC Days …" at bounding box center [710, 502] width 871 height 207
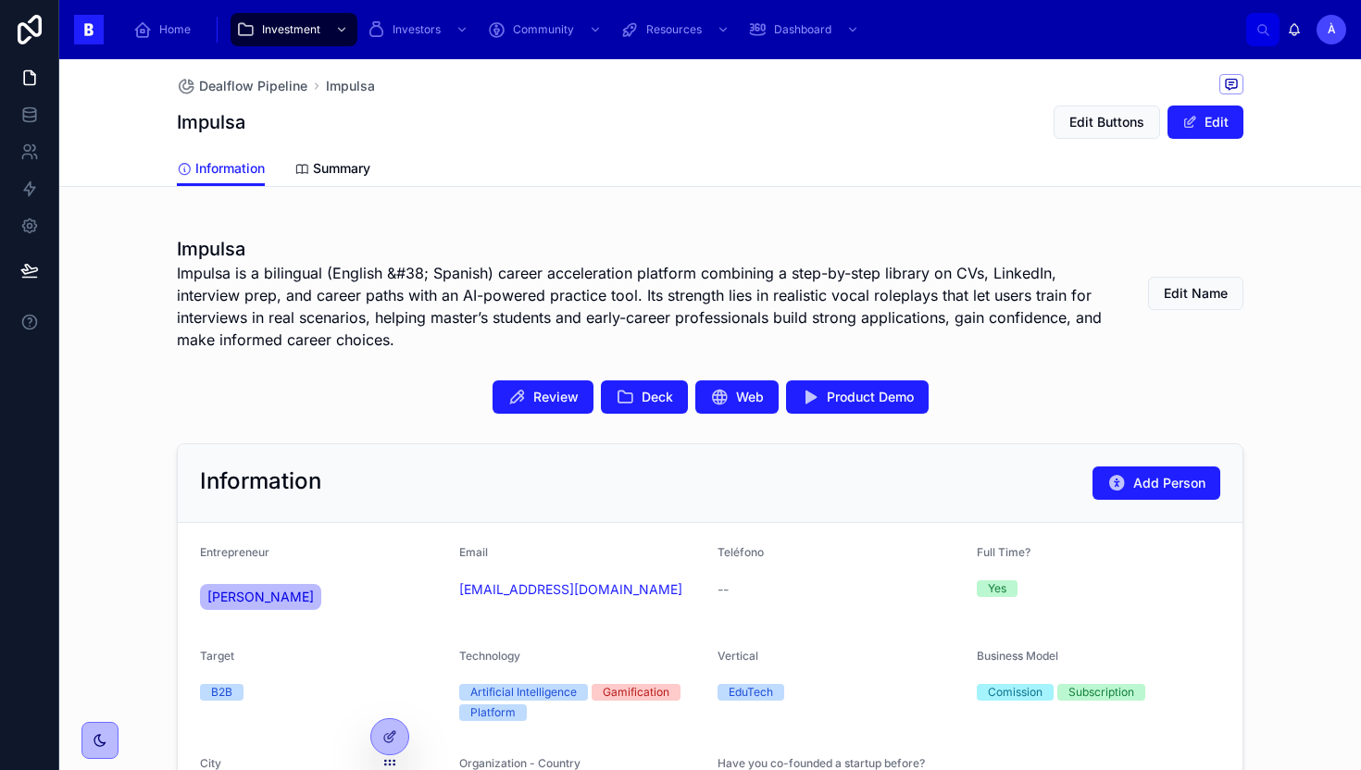
scroll to position [294, 0]
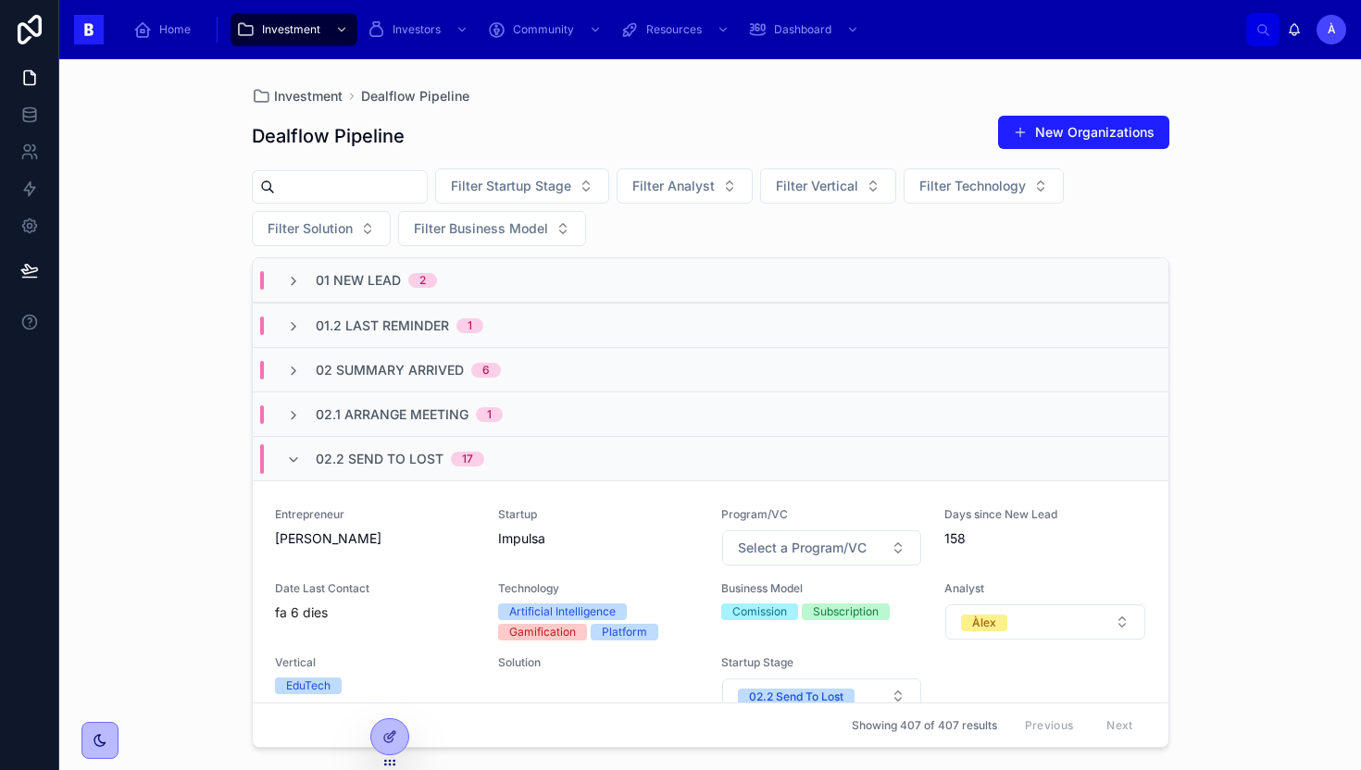
click at [310, 460] on div "02.2 Send To Lost 17" at bounding box center [385, 459] width 198 height 30
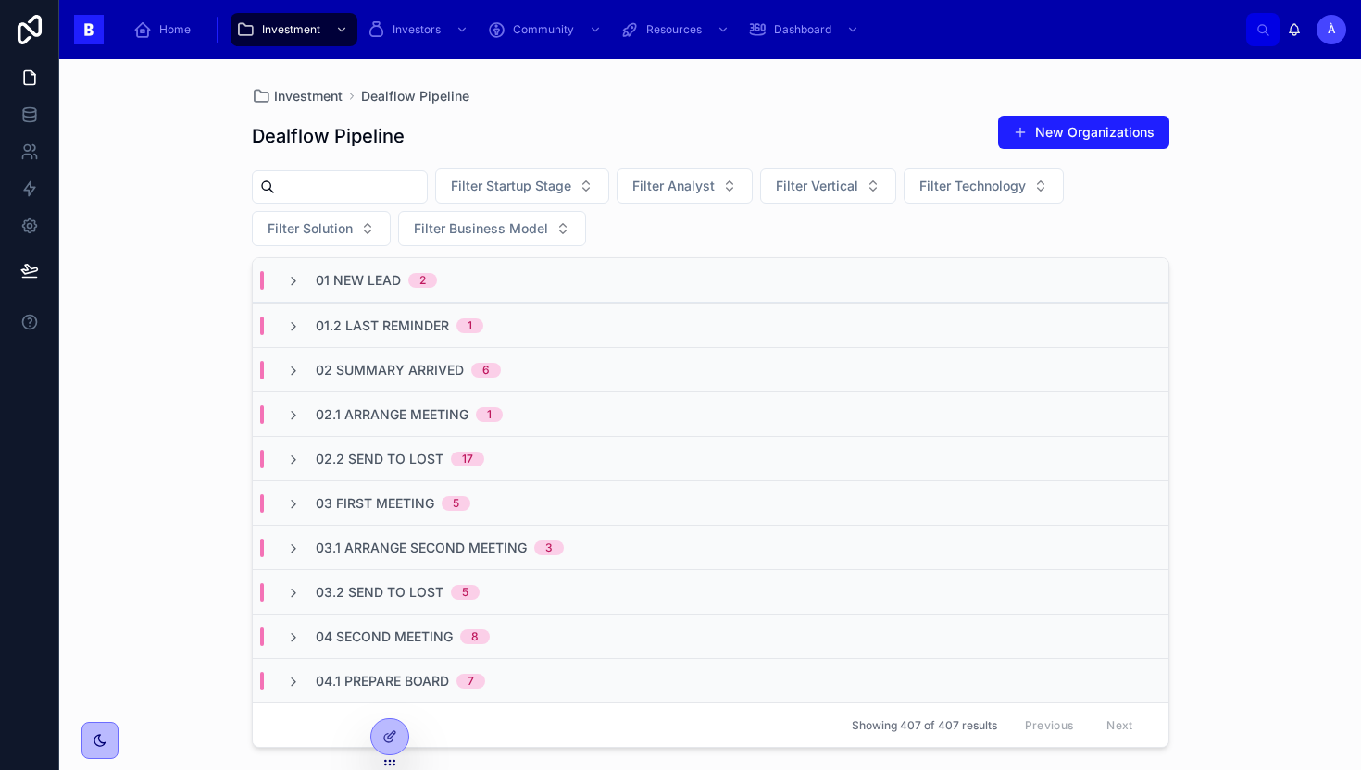
click at [400, 586] on span "03.2 Send to Lost" at bounding box center [380, 592] width 128 height 19
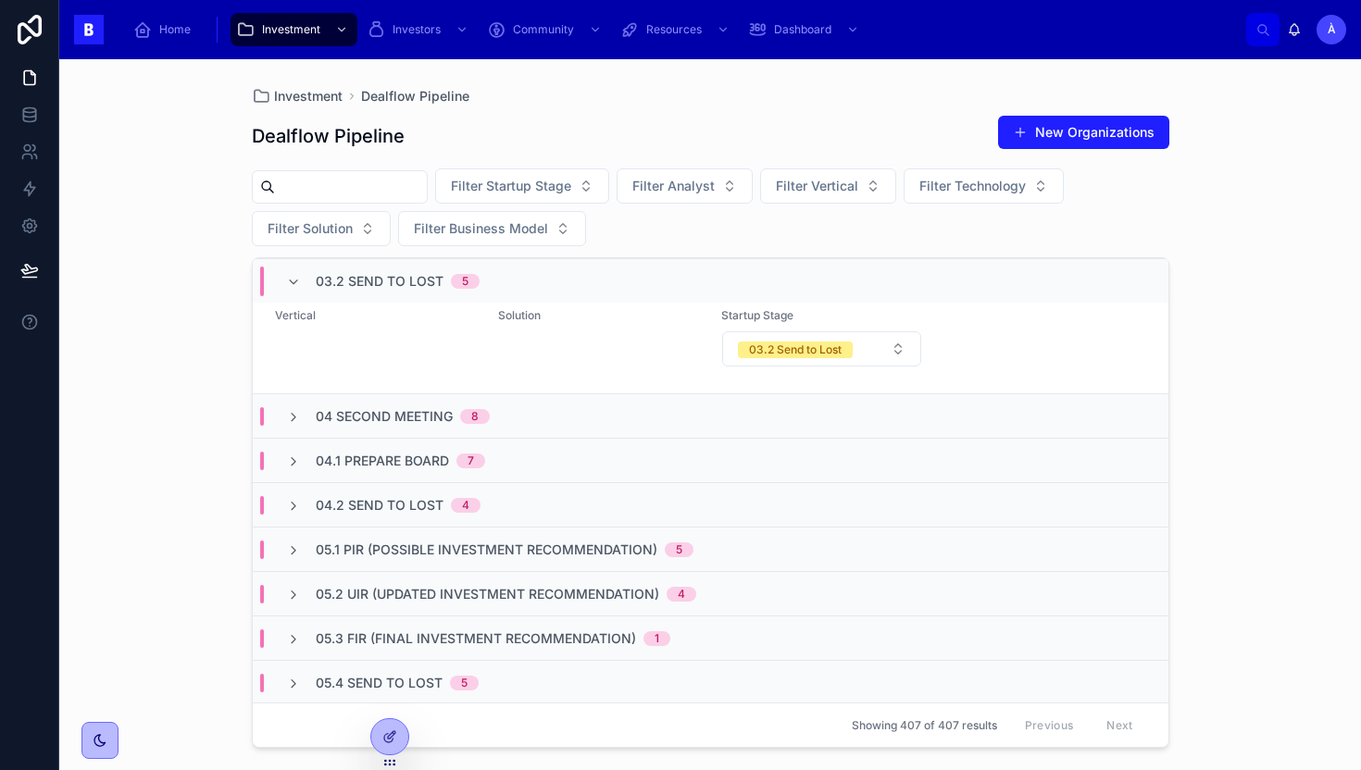
scroll to position [1653, 0]
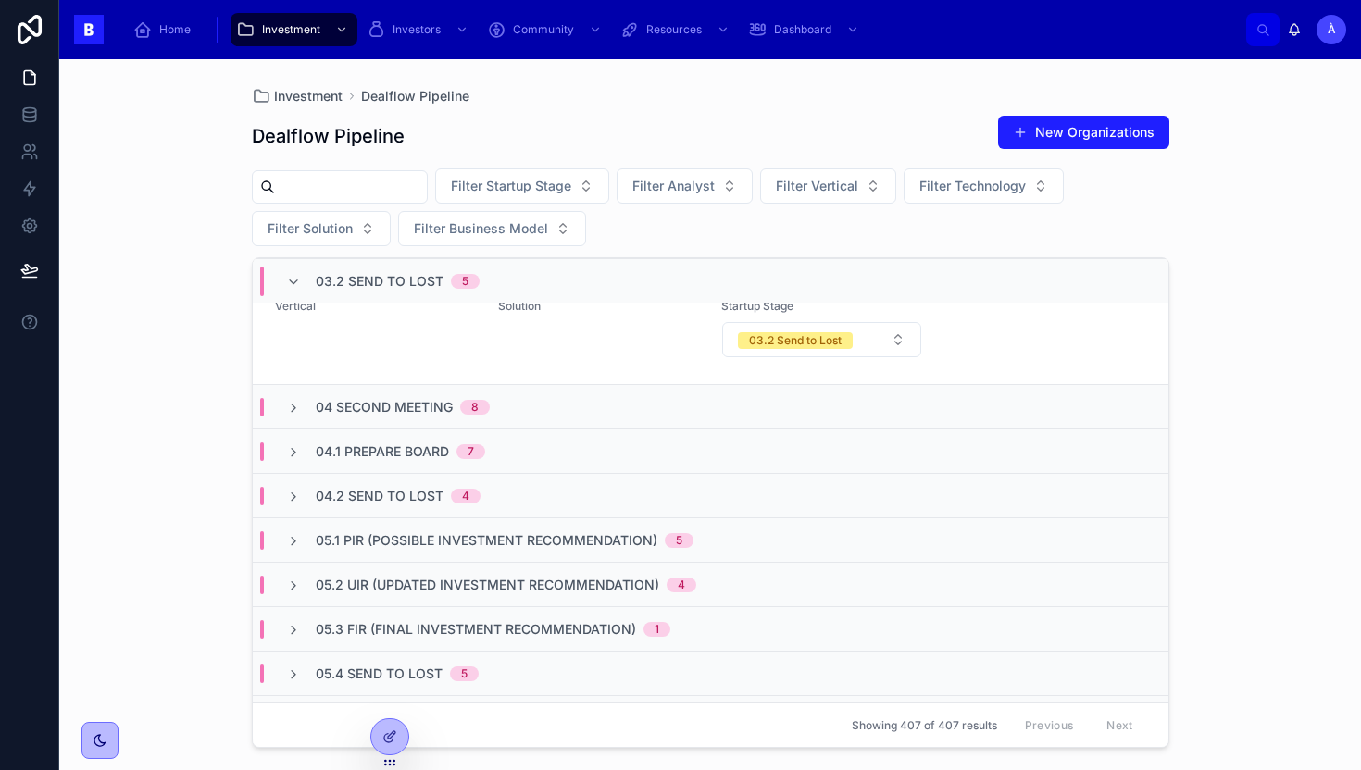
click at [330, 282] on span "03.2 Send to Lost" at bounding box center [380, 281] width 128 height 19
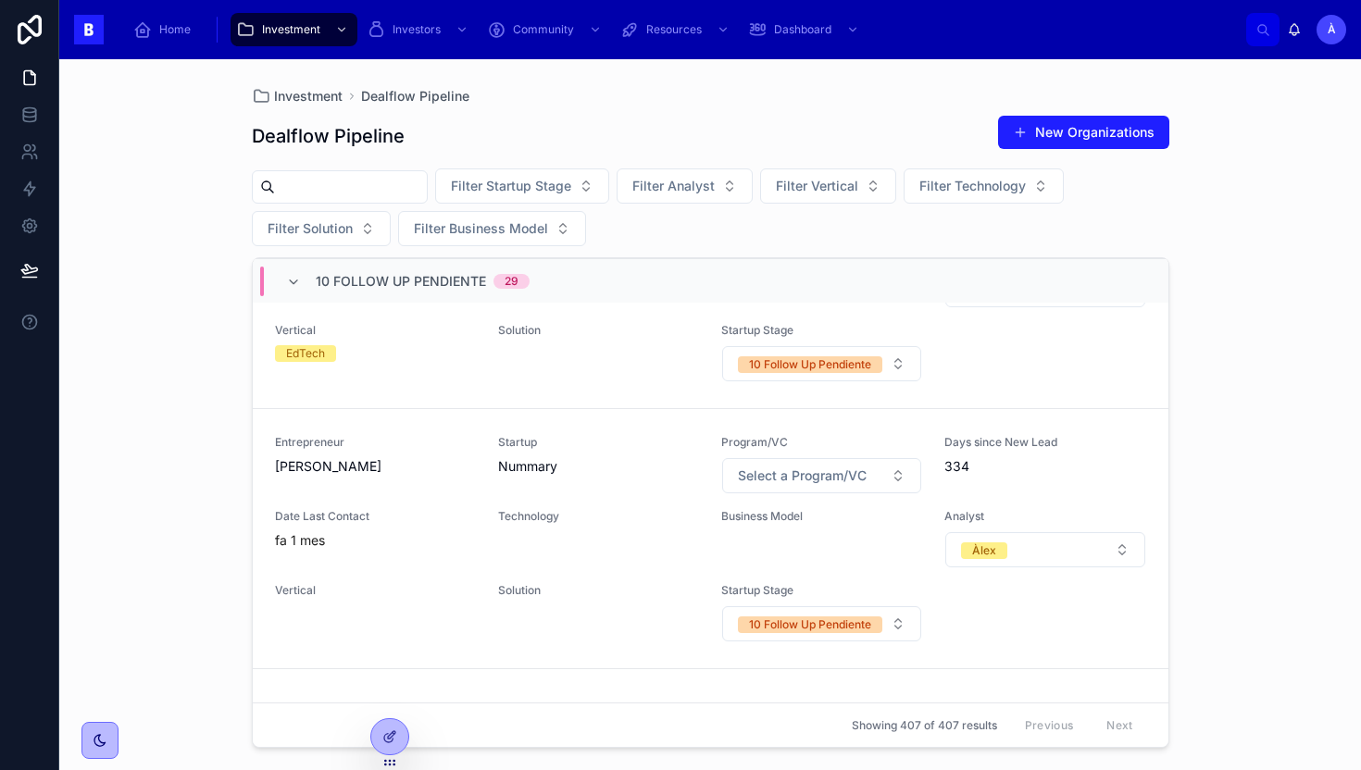
click at [356, 285] on span "10 Follow Up Pendiente" at bounding box center [401, 281] width 170 height 19
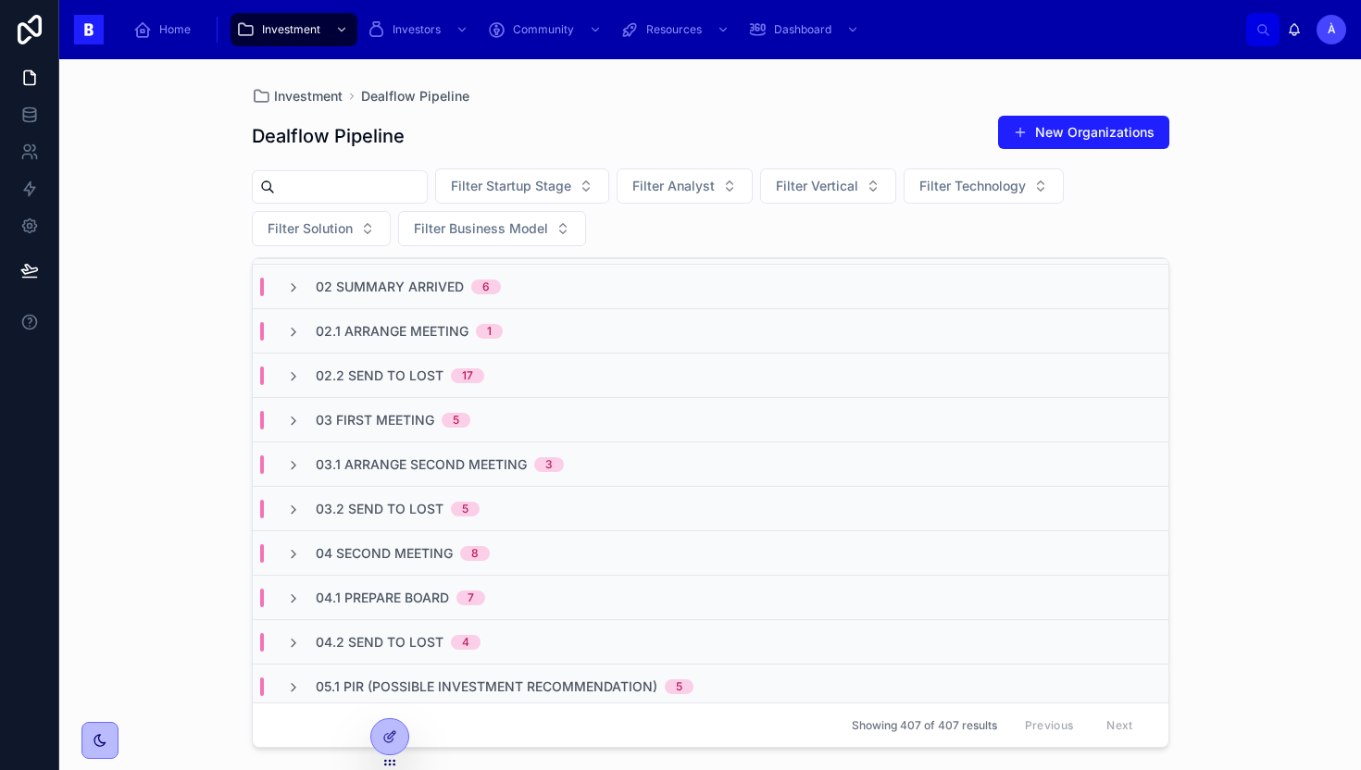
scroll to position [0, 0]
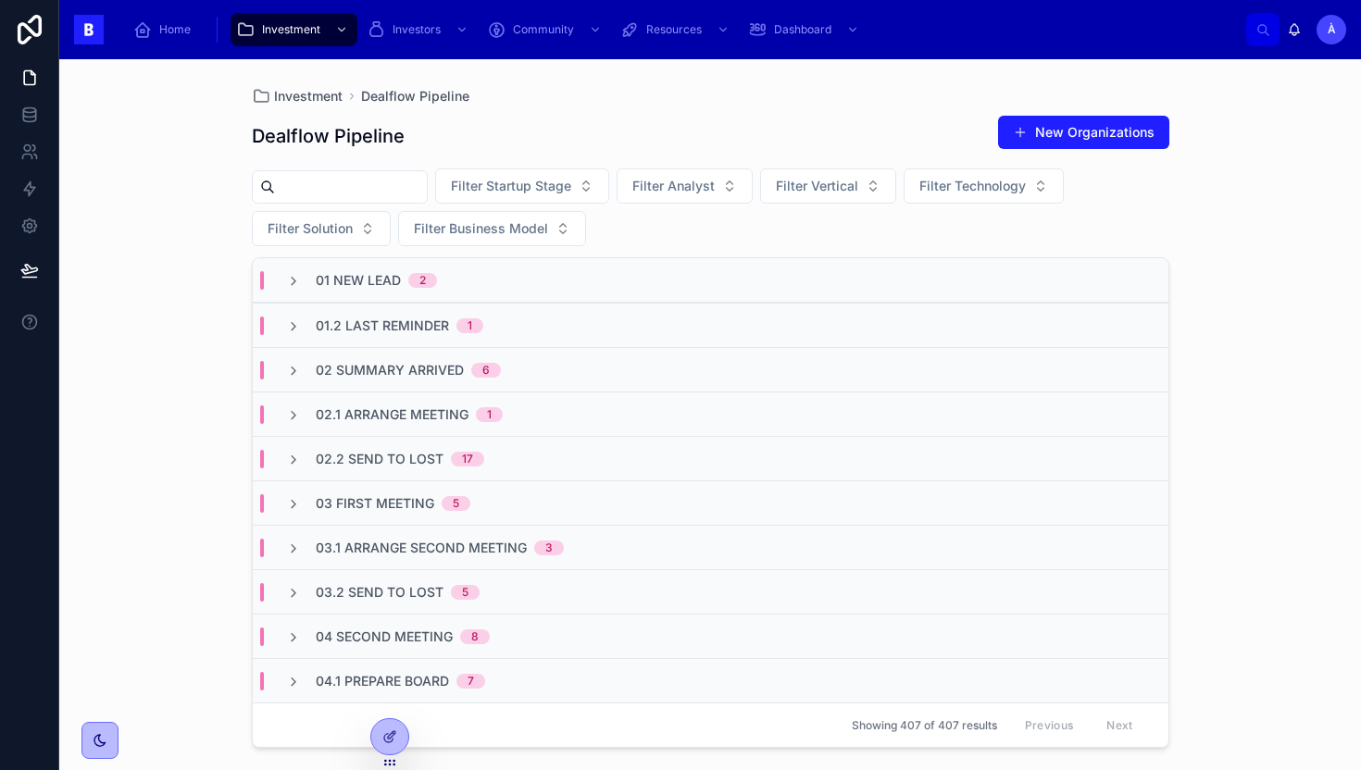
click at [389, 331] on span "01.2 Last Reminder" at bounding box center [382, 326] width 133 height 19
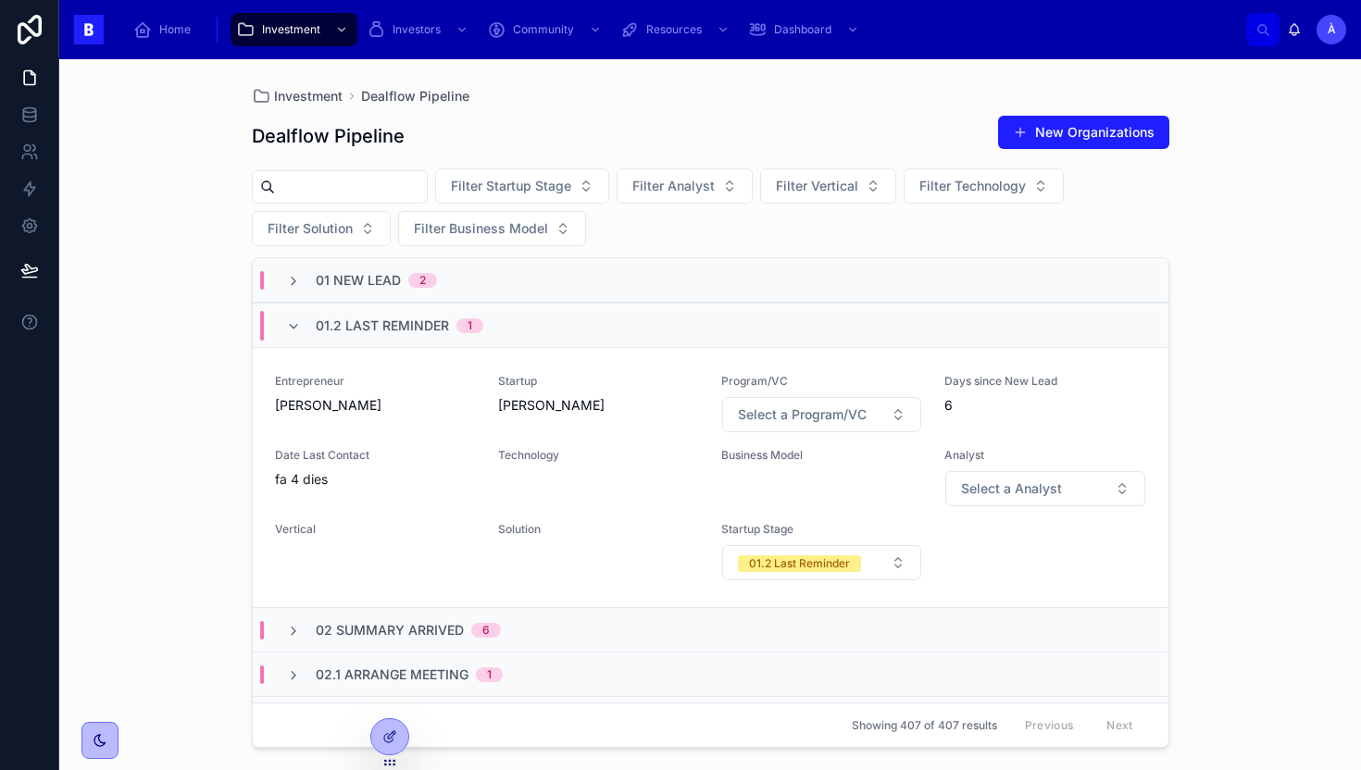
click at [389, 331] on span "01.2 Last Reminder" at bounding box center [382, 326] width 133 height 19
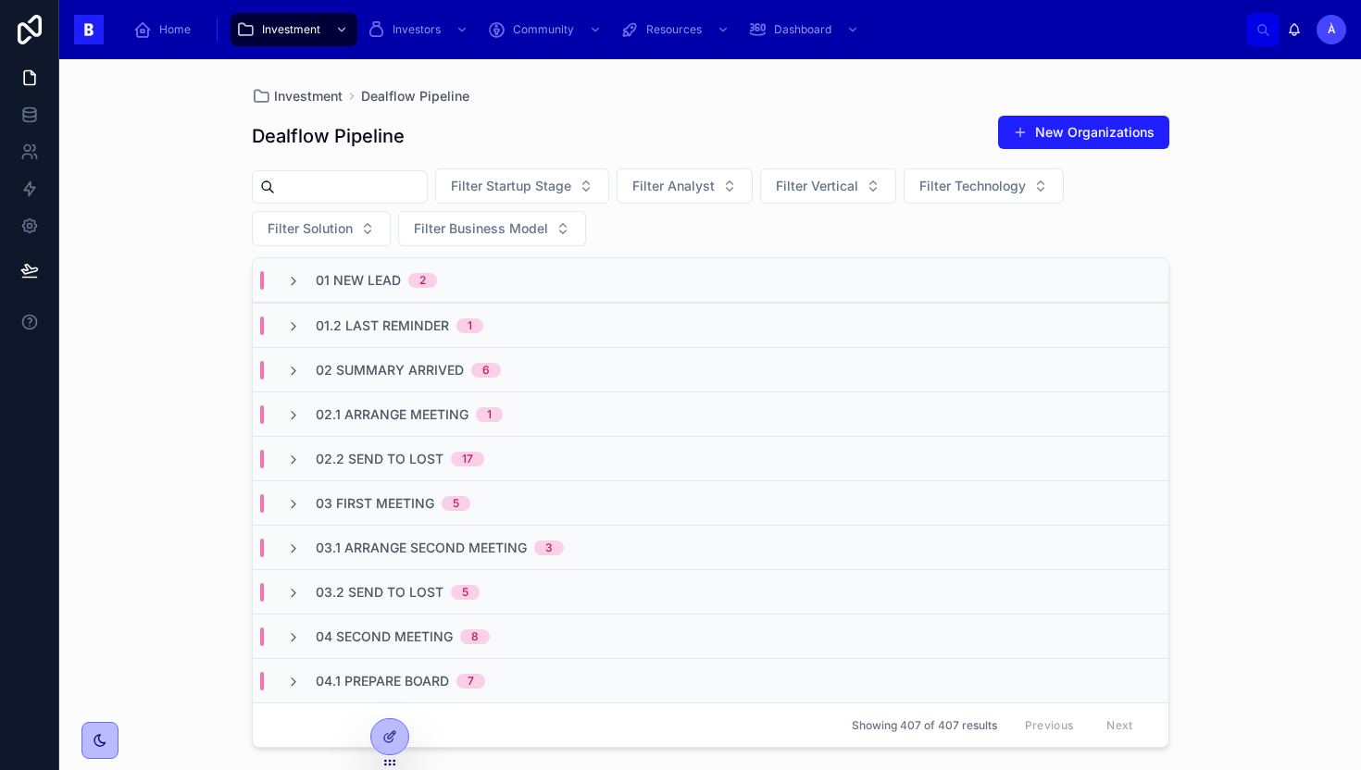
click at [347, 269] on div "01 New Lead 2" at bounding box center [711, 280] width 916 height 44
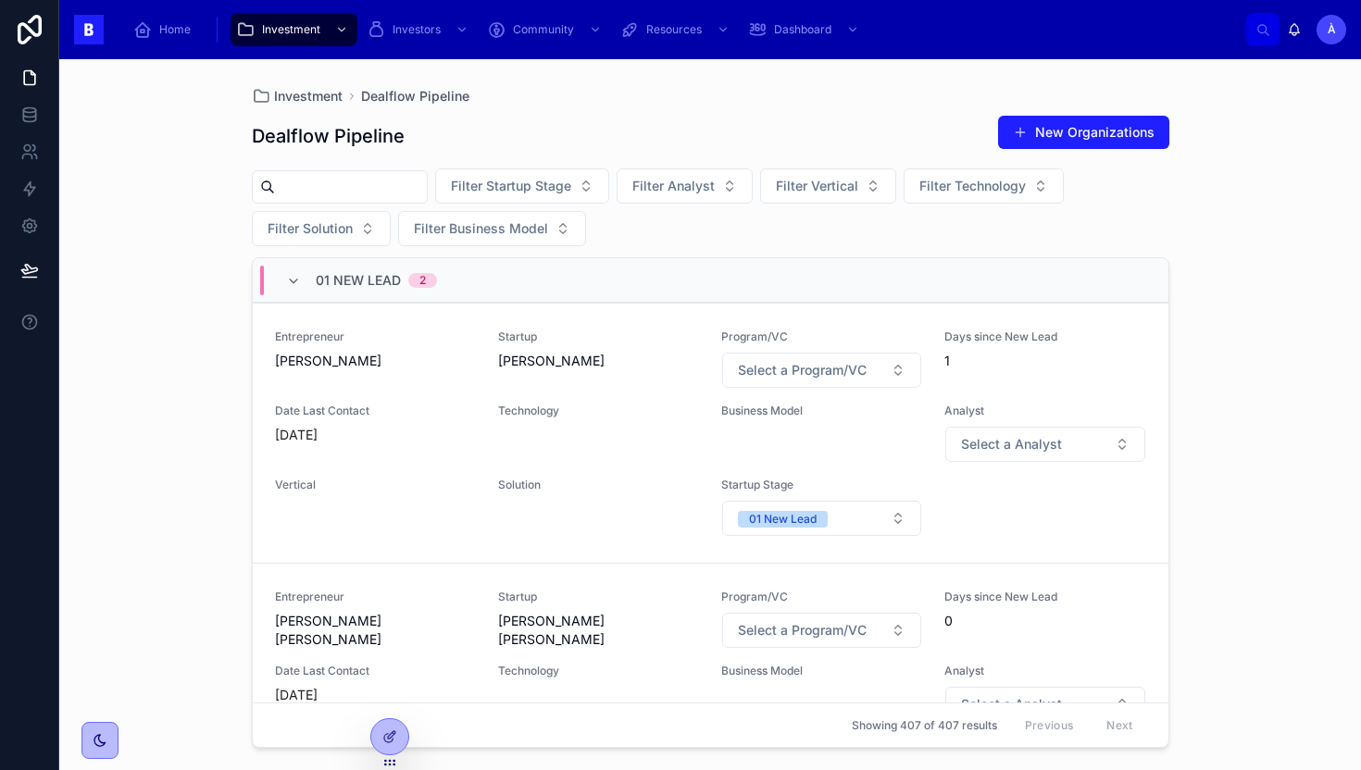
click at [347, 269] on div "01 New Lead 2" at bounding box center [376, 281] width 121 height 30
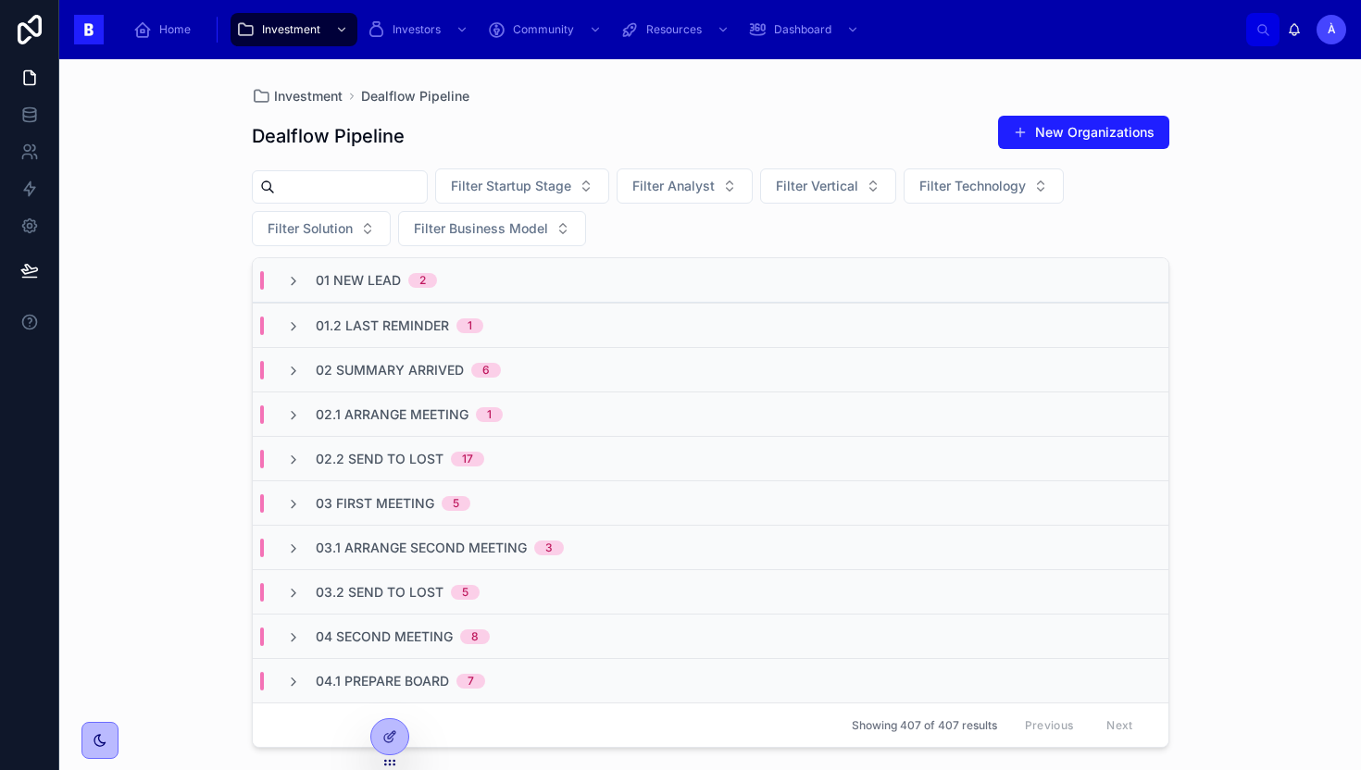
click at [435, 421] on span "02.1 Arrange Meeting" at bounding box center [392, 415] width 153 height 19
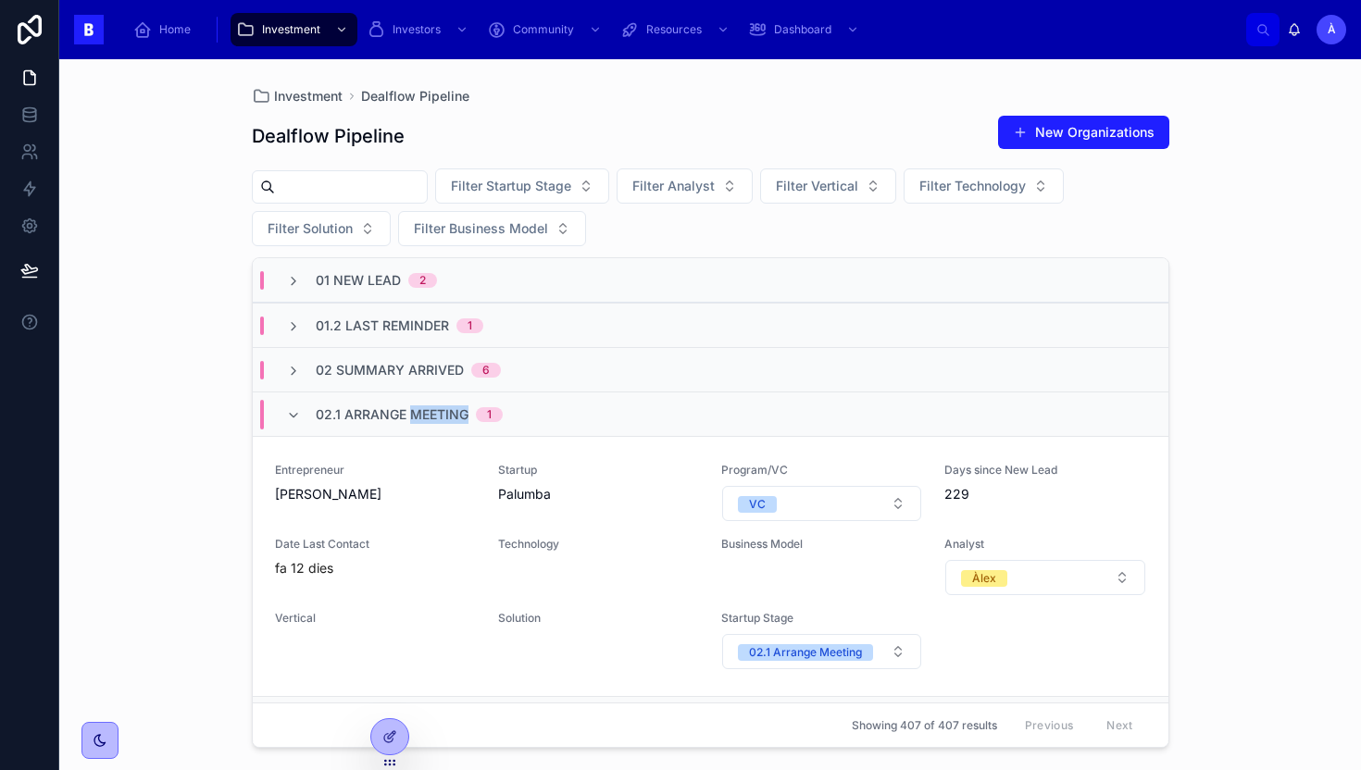
click at [435, 421] on span "02.1 Arrange Meeting" at bounding box center [392, 415] width 153 height 19
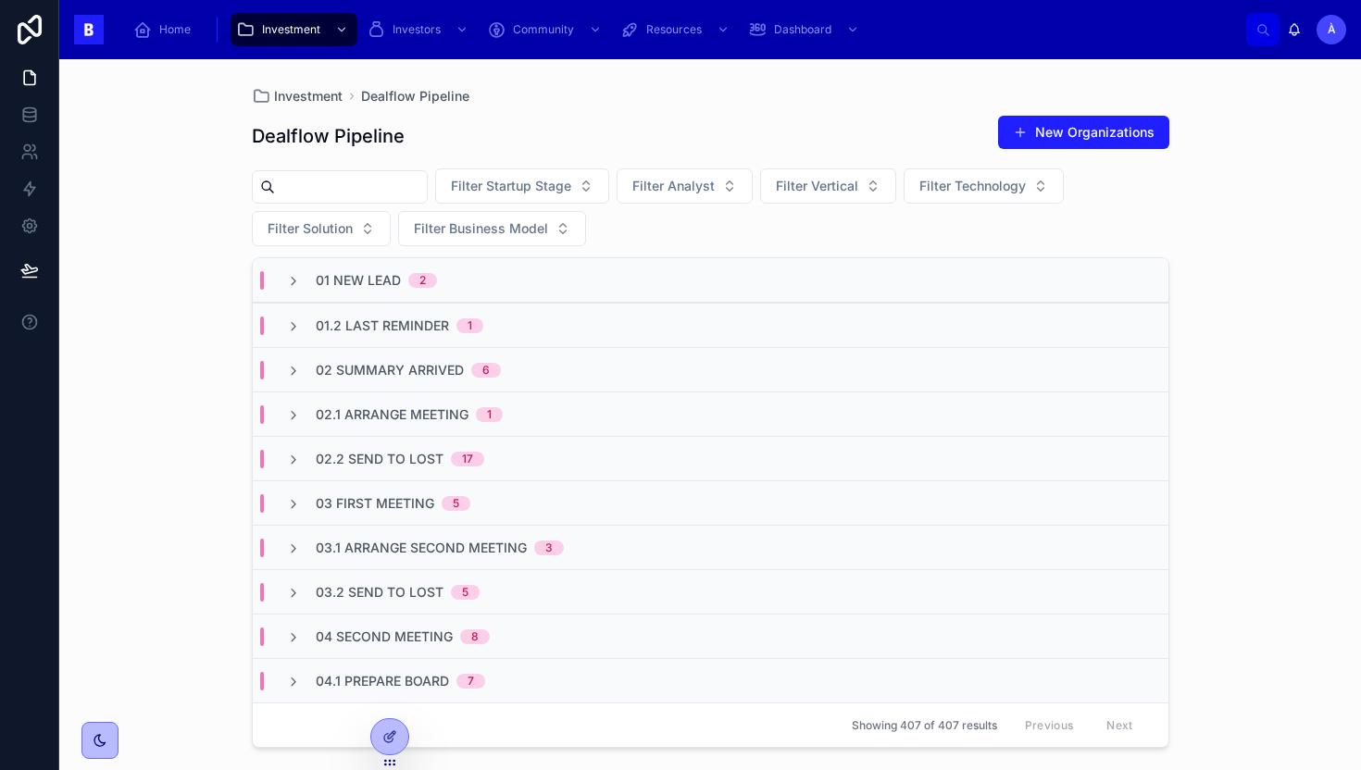
click at [406, 452] on span "02.2 Send To Lost" at bounding box center [380, 459] width 128 height 19
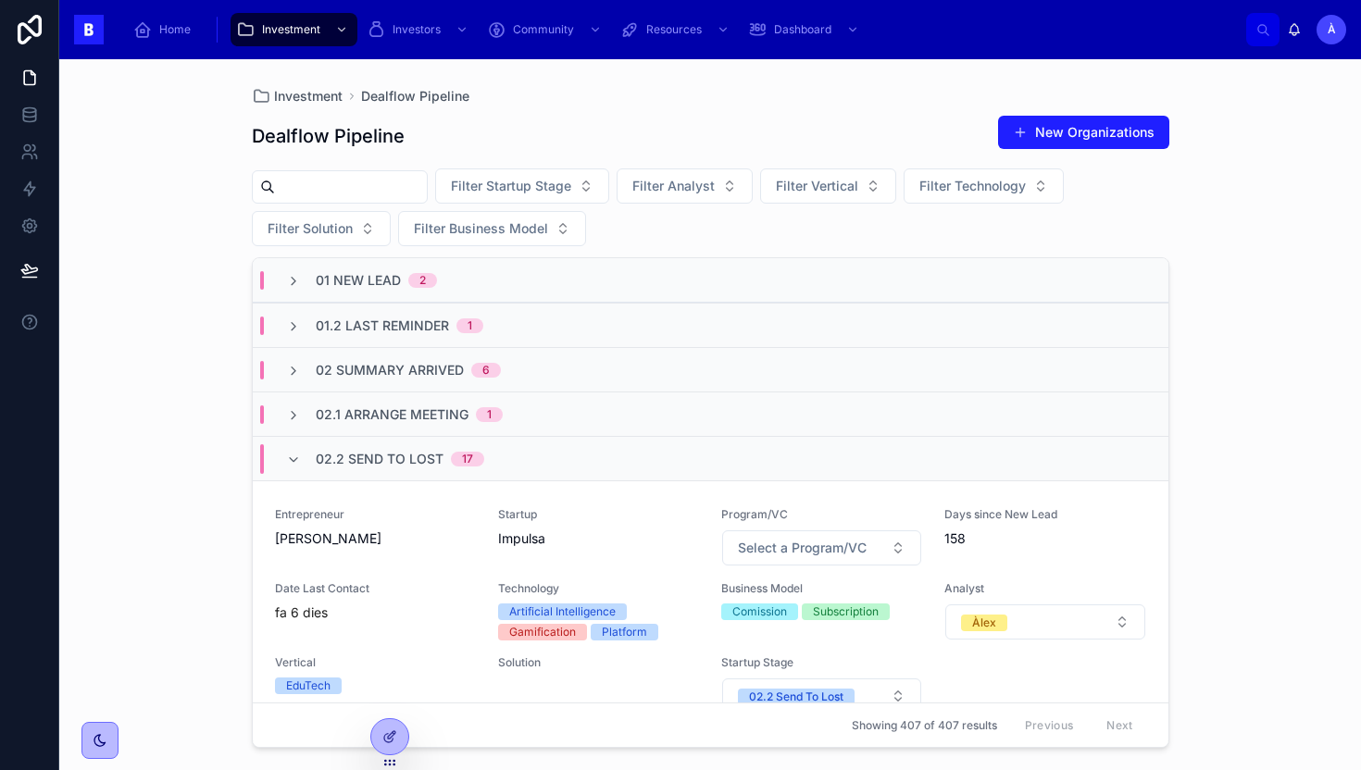
click at [406, 452] on span "02.2 Send To Lost" at bounding box center [380, 459] width 128 height 19
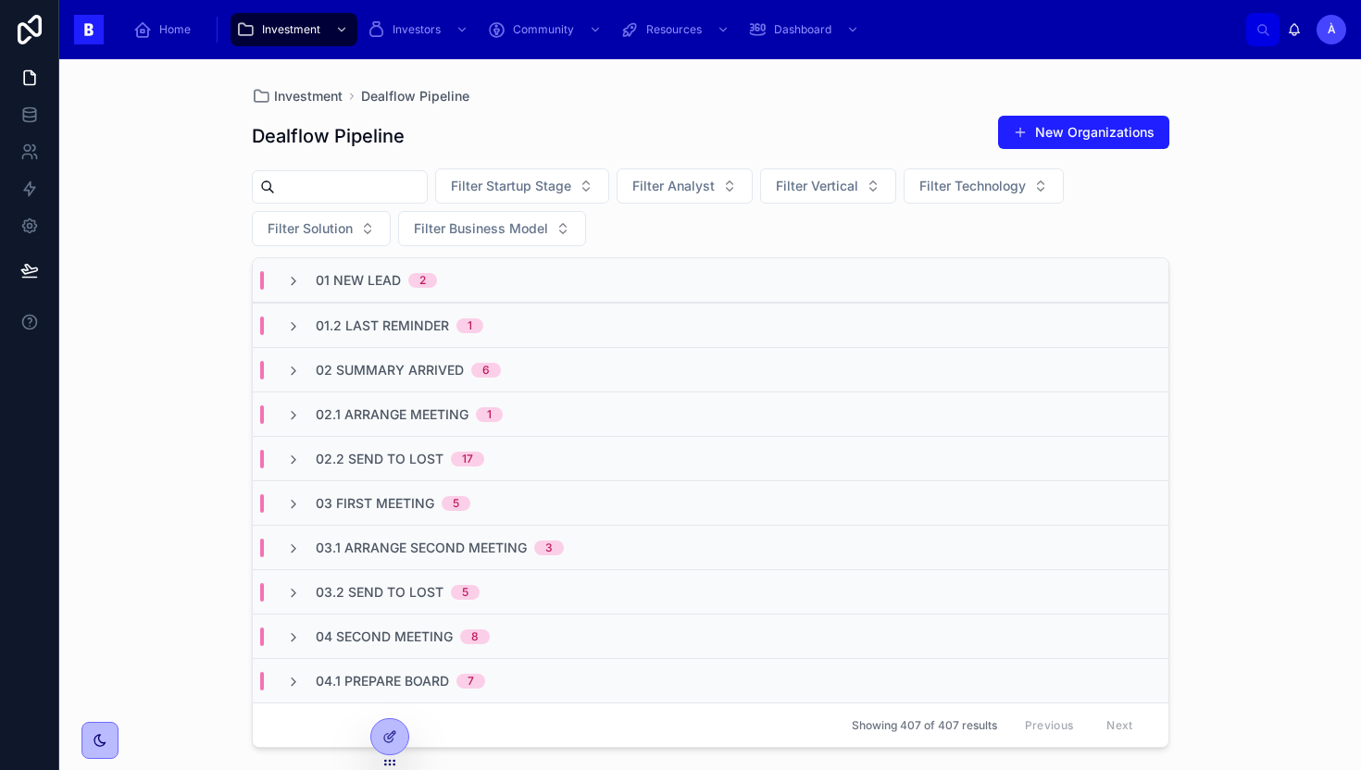
click at [406, 452] on span "02.2 Send To Lost" at bounding box center [380, 459] width 128 height 19
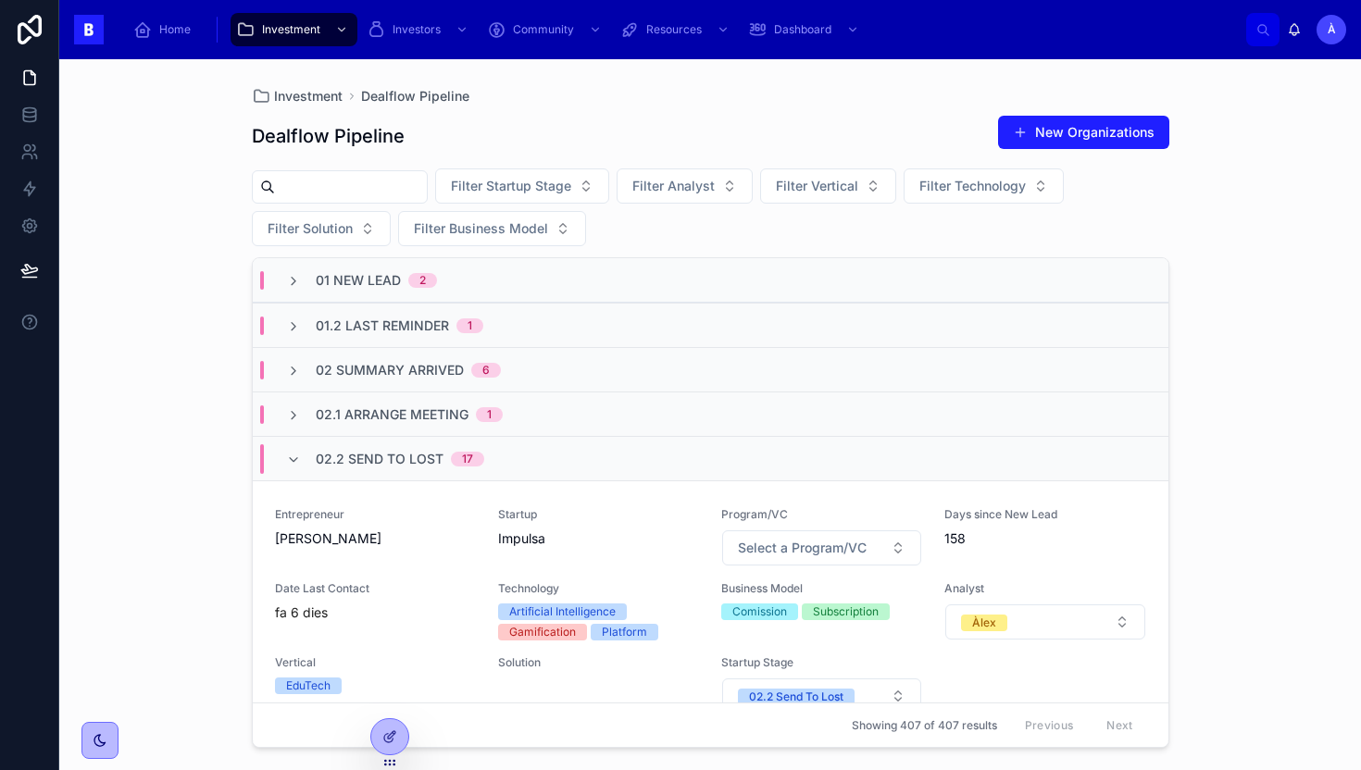
click at [406, 452] on span "02.2 Send To Lost" at bounding box center [380, 459] width 128 height 19
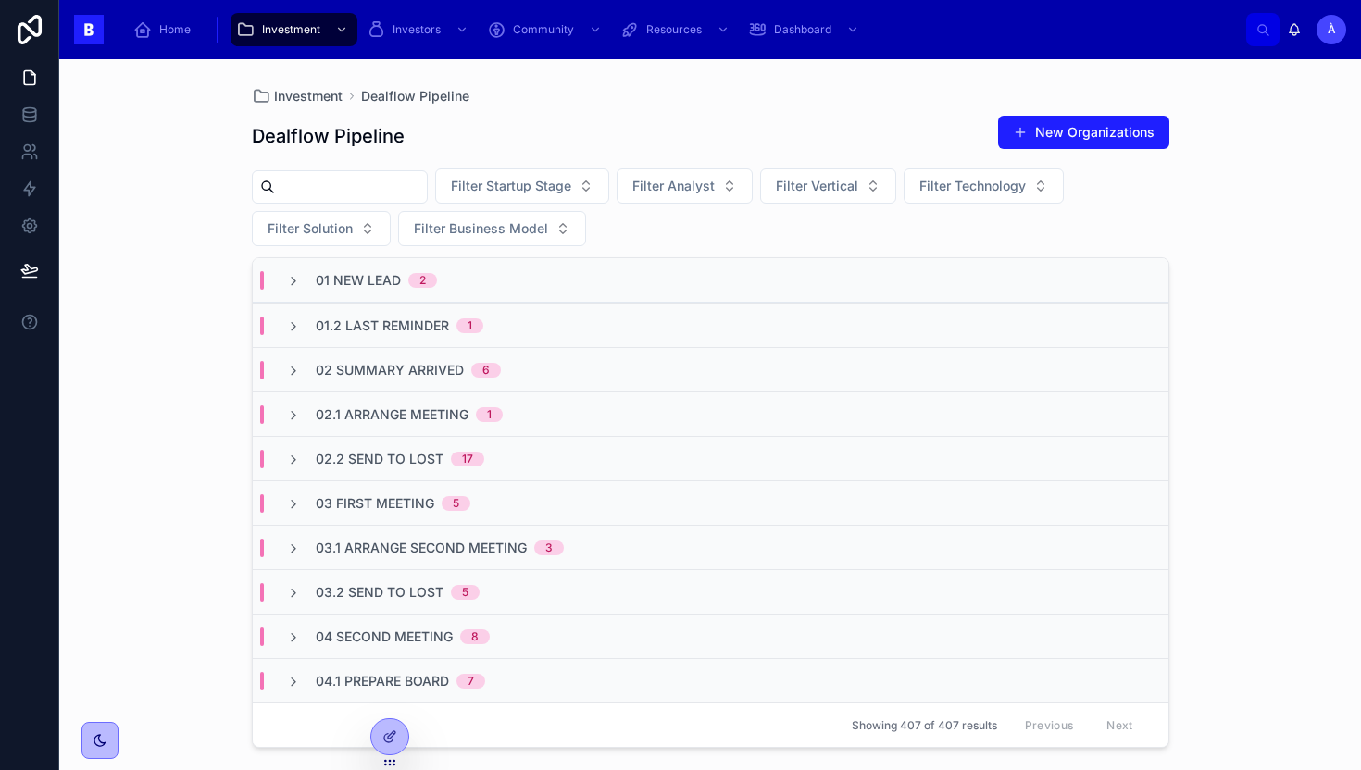
click at [406, 452] on span "02.2 Send To Lost" at bounding box center [380, 459] width 128 height 19
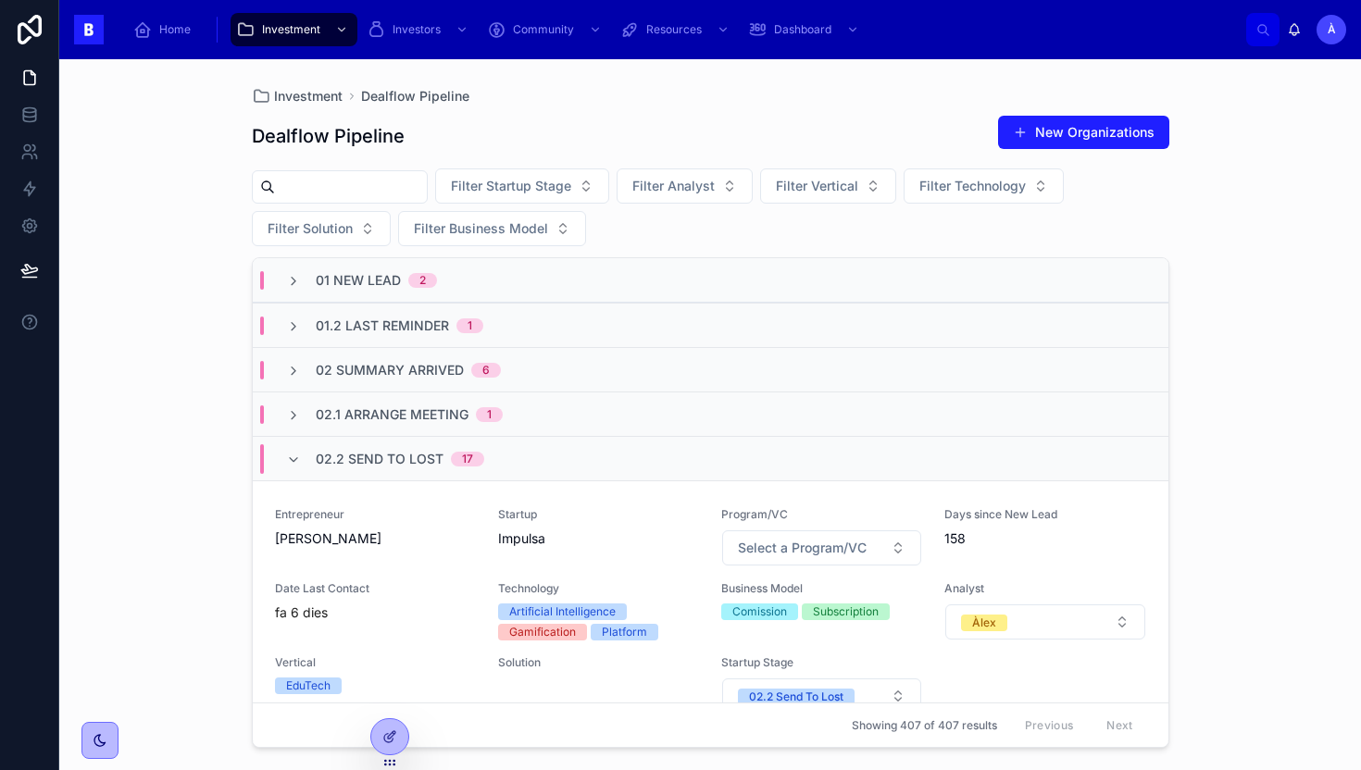
click at [406, 452] on span "02.2 Send To Lost" at bounding box center [380, 459] width 128 height 19
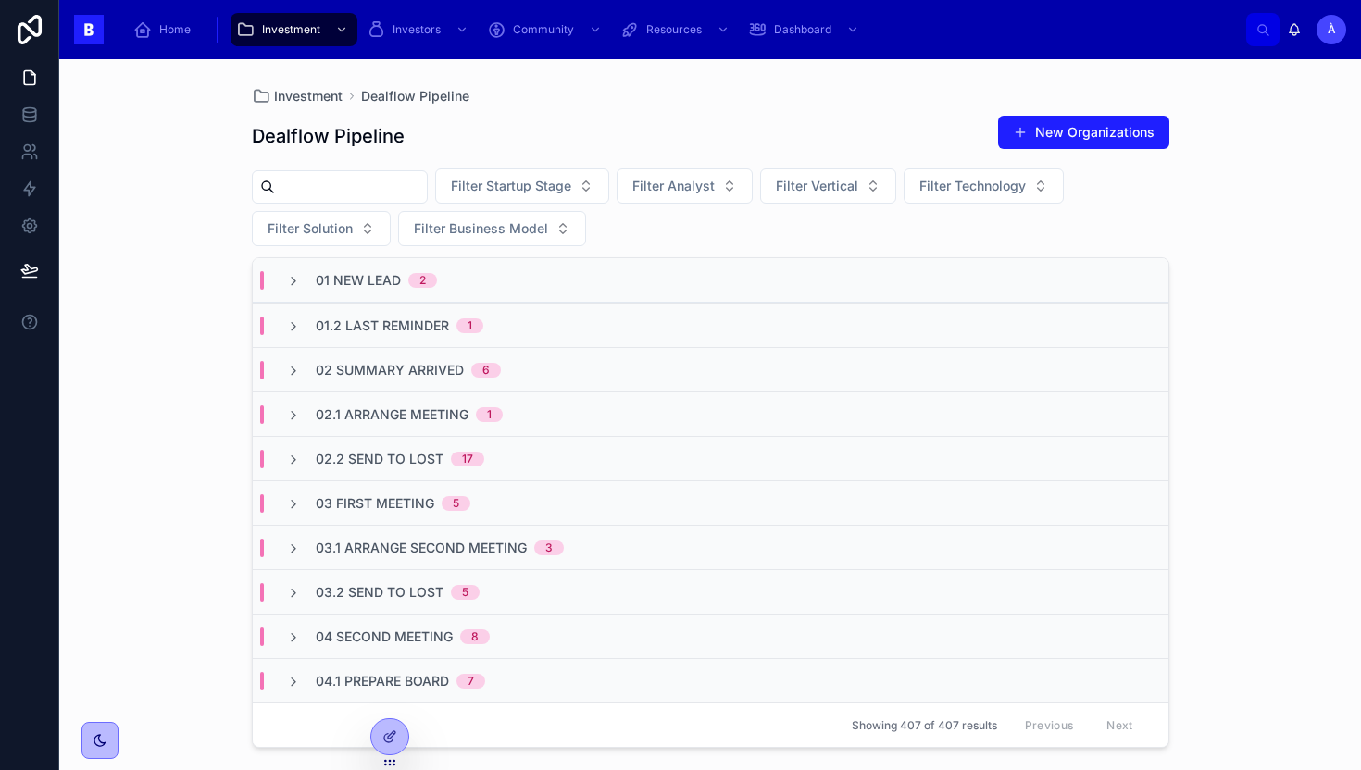
click at [396, 459] on span "02.2 Send To Lost" at bounding box center [380, 459] width 128 height 19
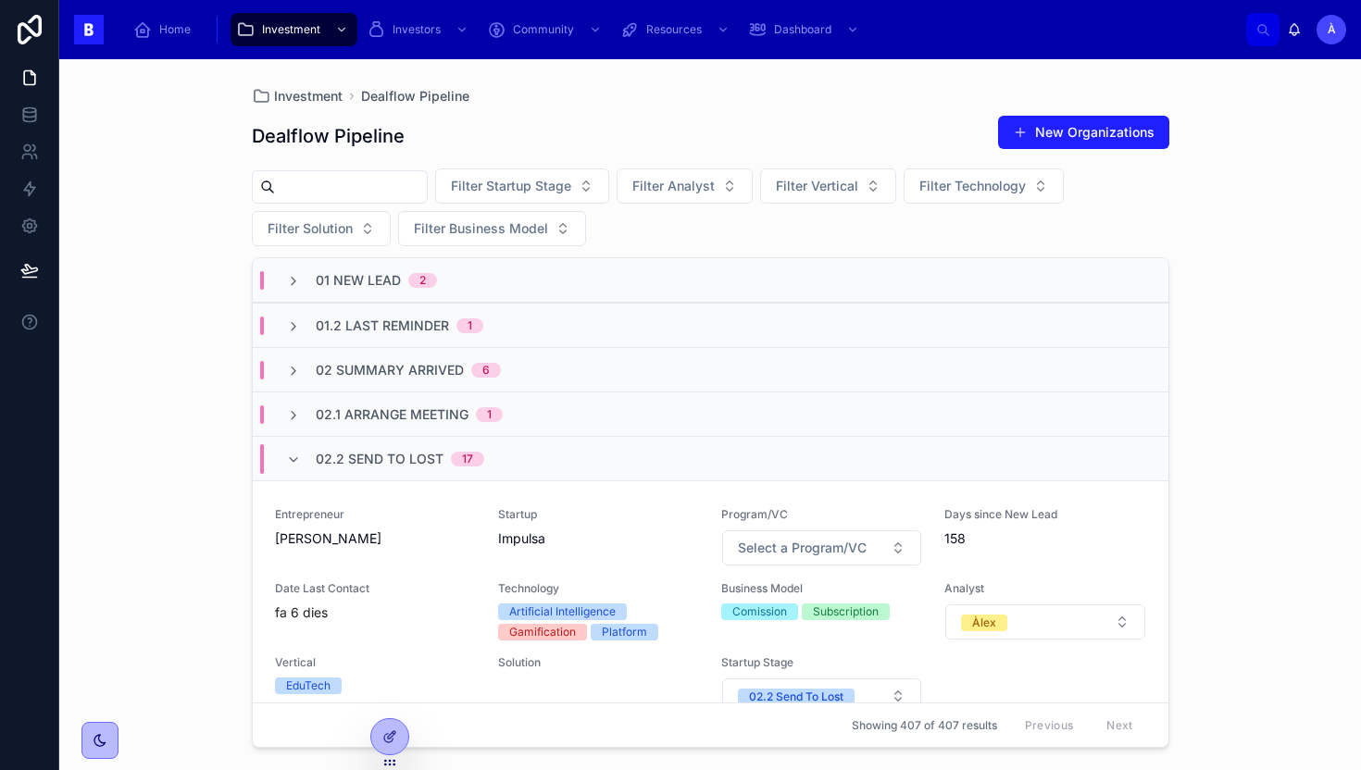
click at [396, 459] on span "02.2 Send To Lost" at bounding box center [380, 459] width 128 height 19
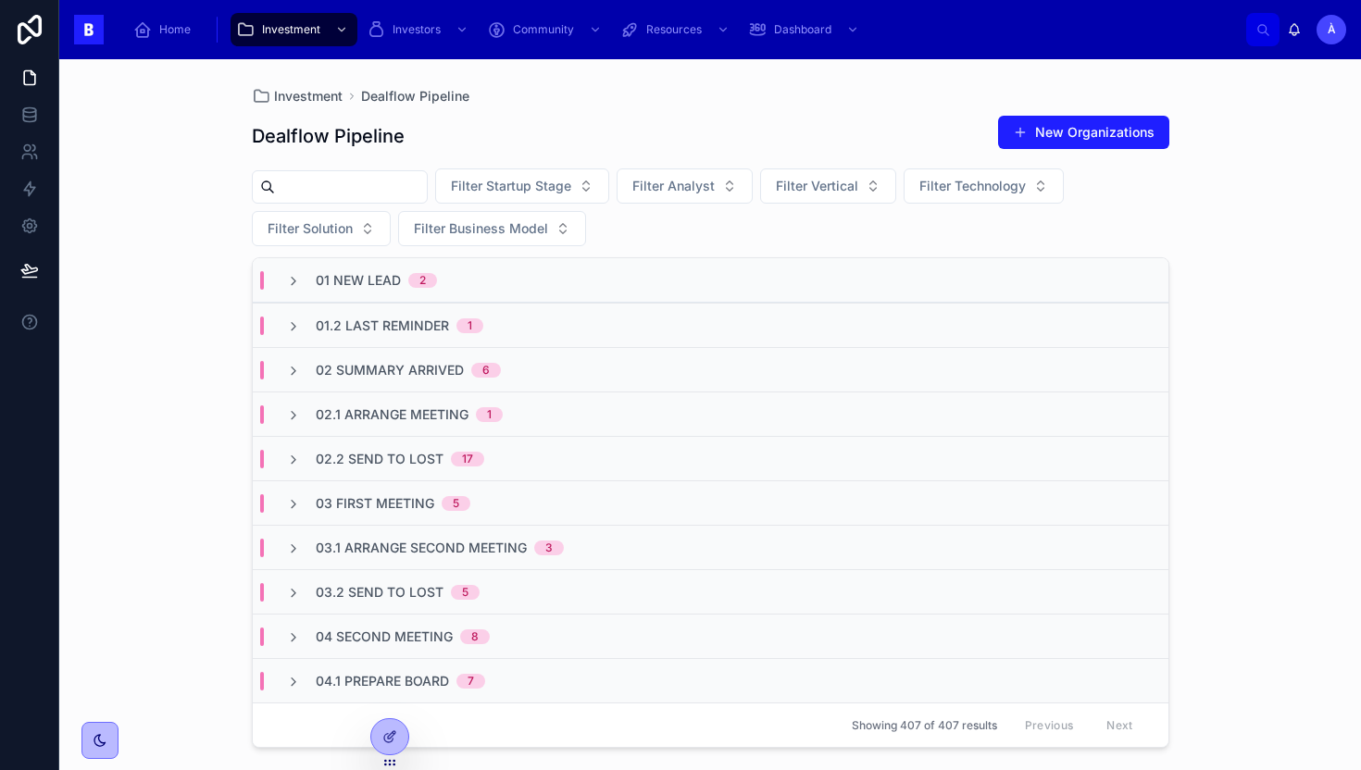
click at [389, 505] on span "03 First Meeting" at bounding box center [375, 503] width 119 height 19
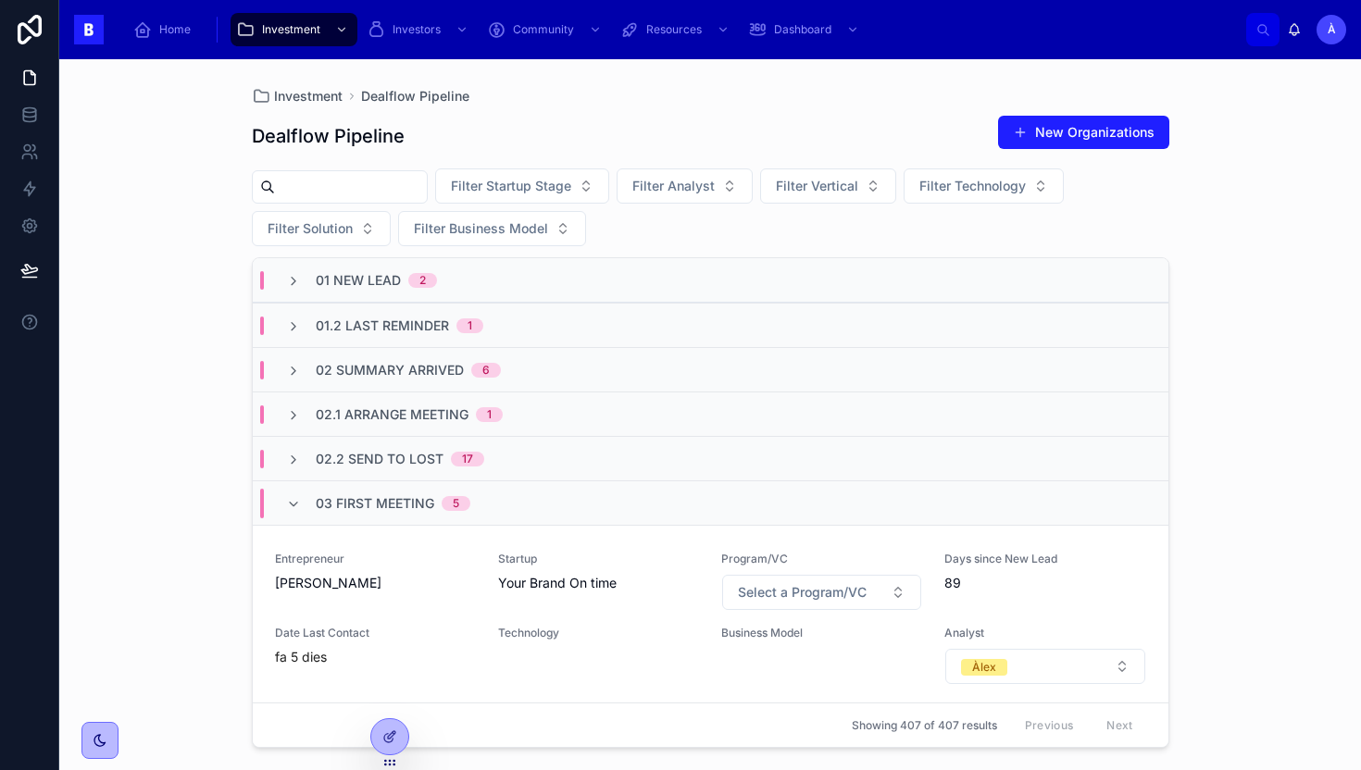
click at [389, 505] on span "03 First Meeting" at bounding box center [375, 503] width 119 height 19
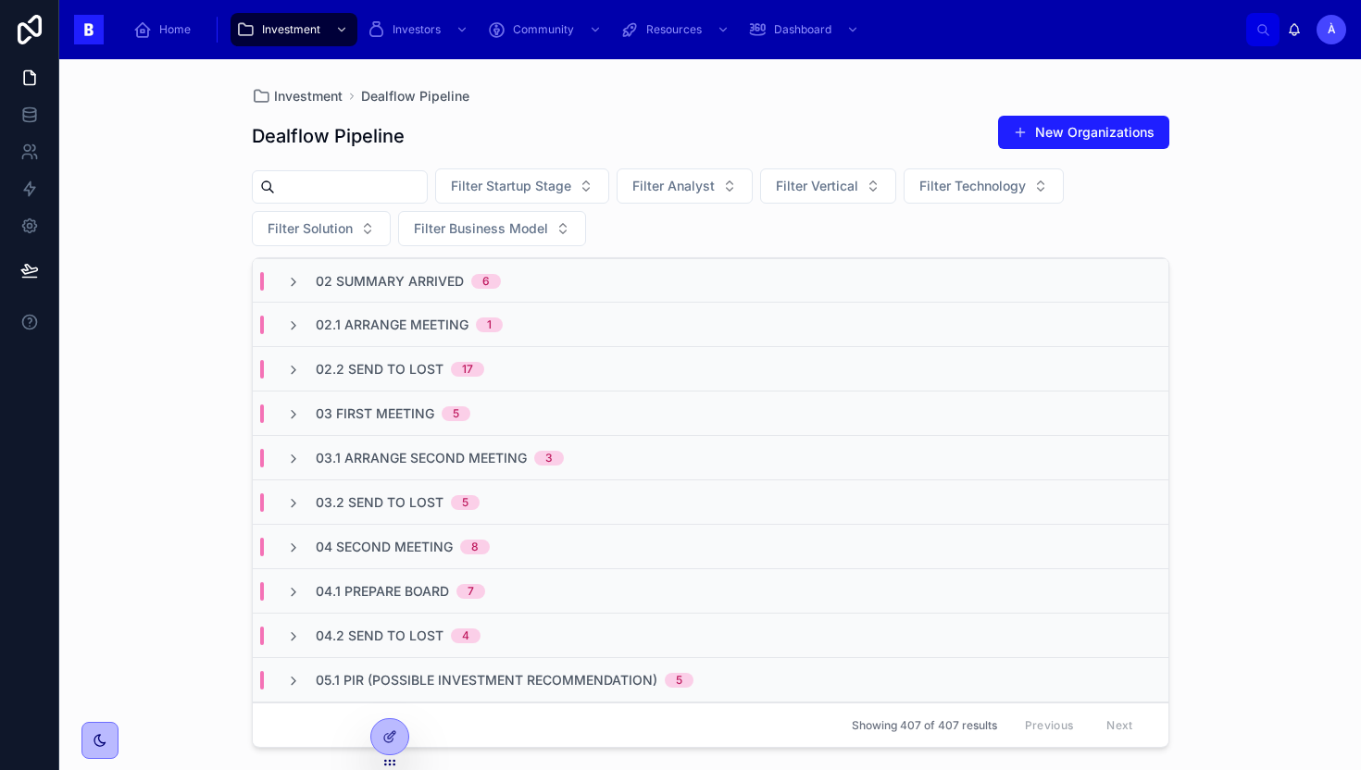
scroll to position [91, 0]
click at [372, 414] on span "03 First Meeting" at bounding box center [375, 413] width 119 height 19
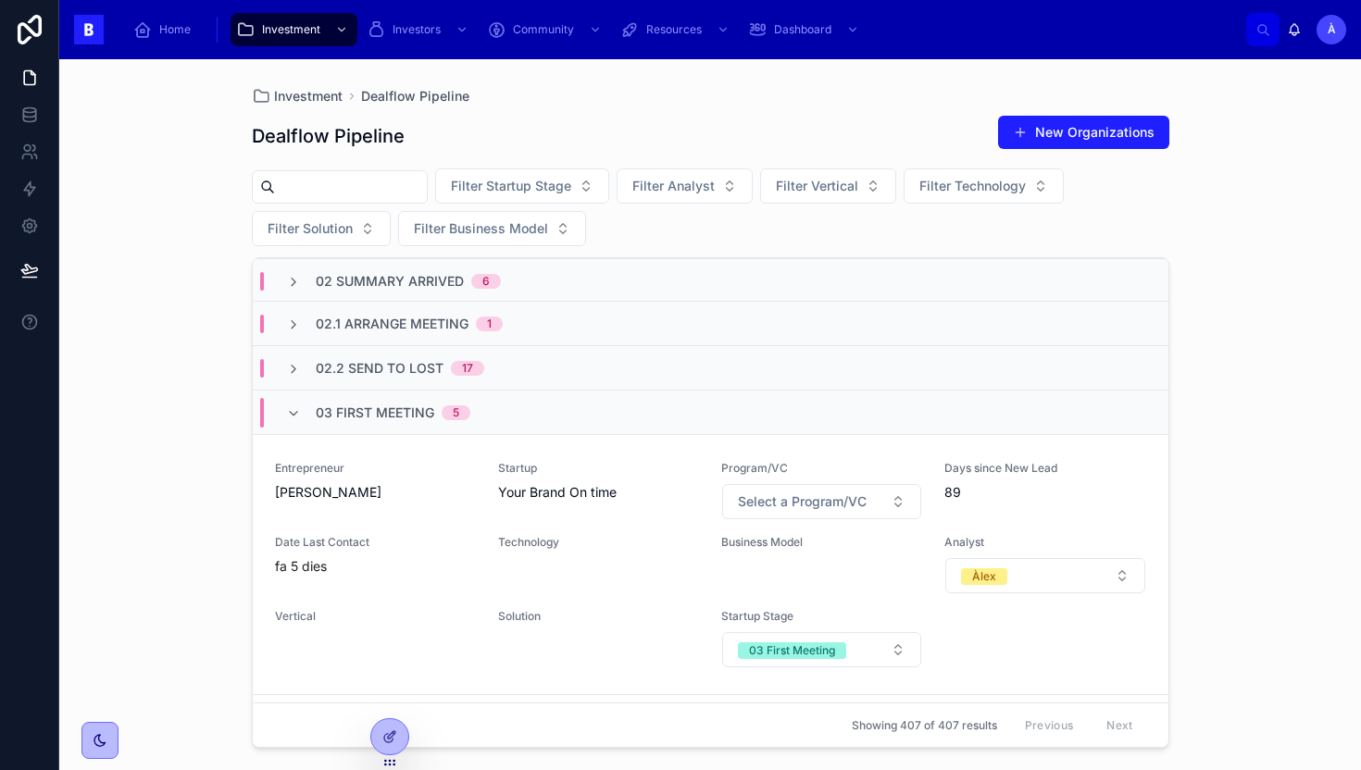
click at [372, 414] on span "03 First Meeting" at bounding box center [375, 413] width 119 height 19
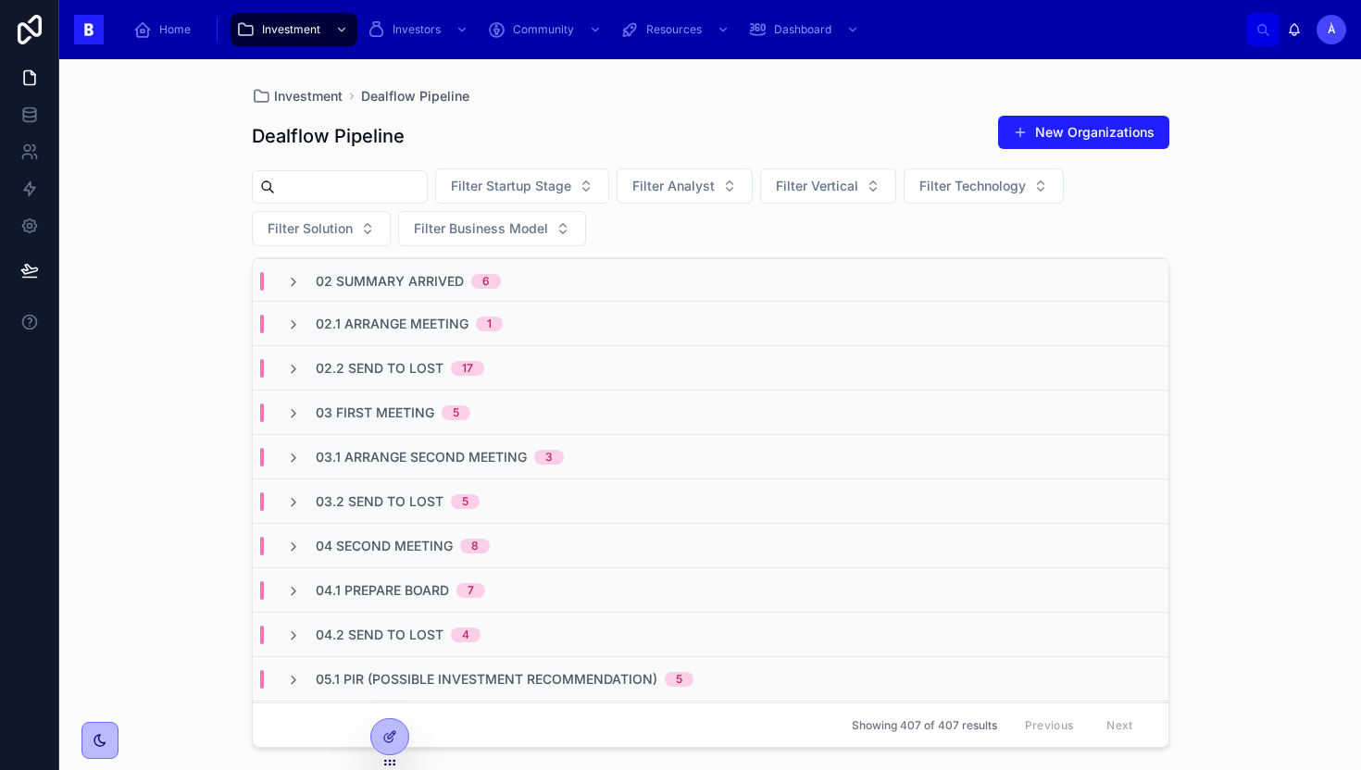
click at [372, 414] on span "03 First Meeting" at bounding box center [375, 413] width 119 height 19
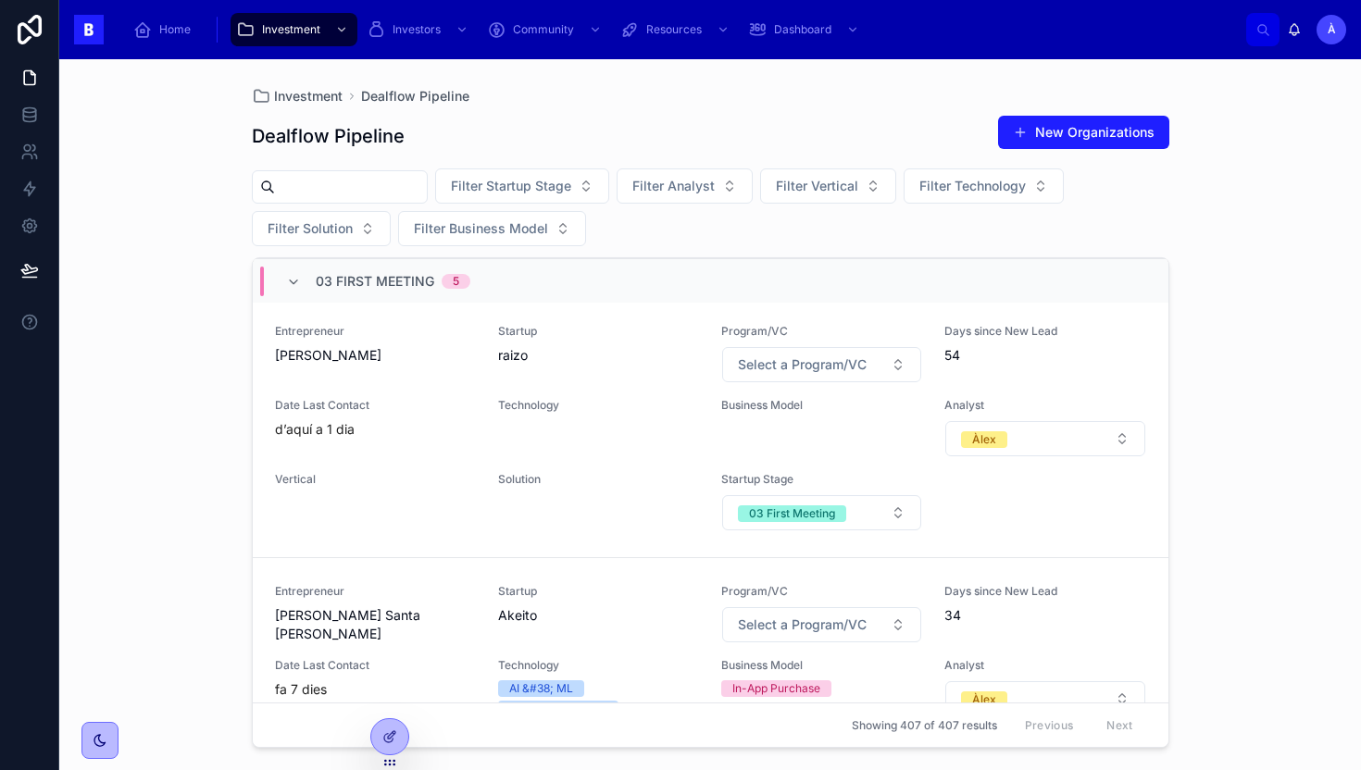
scroll to position [0, 0]
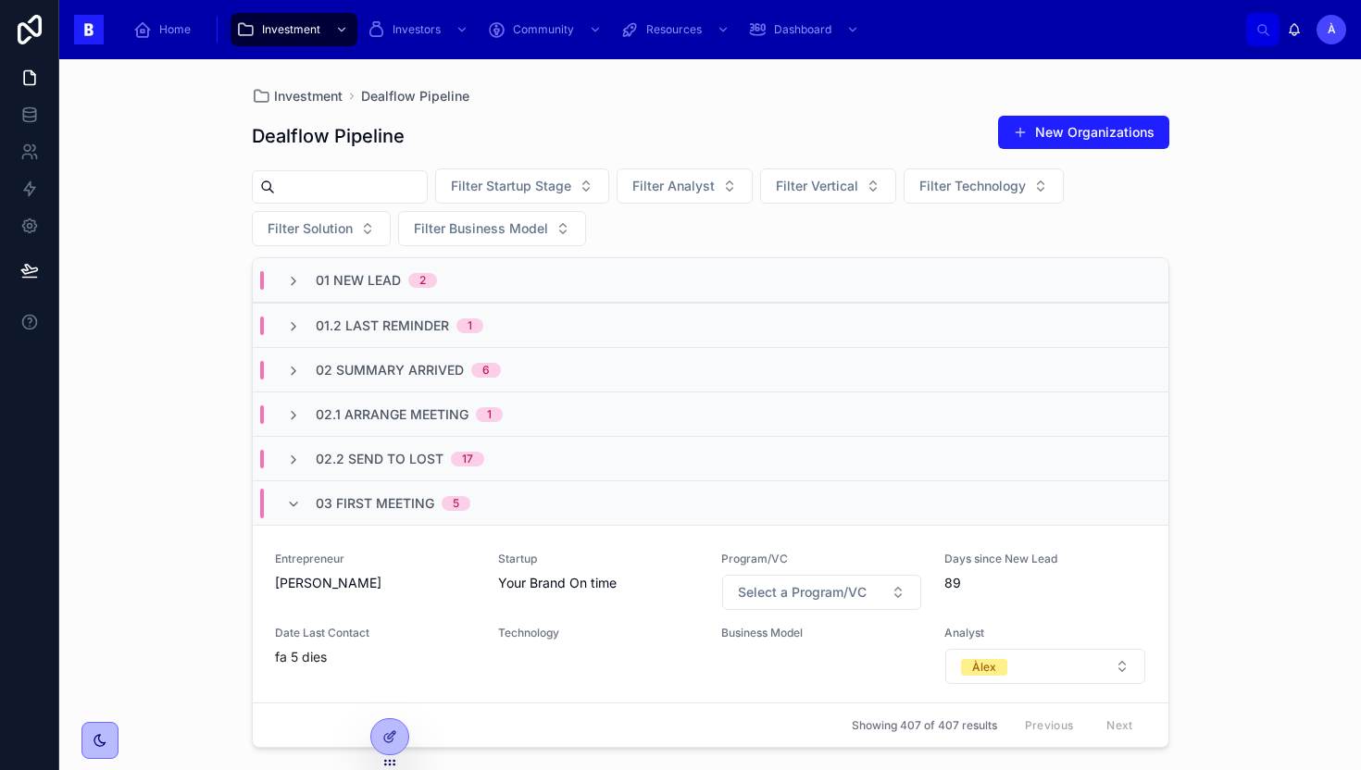
click at [386, 511] on span "03 First Meeting" at bounding box center [375, 503] width 119 height 19
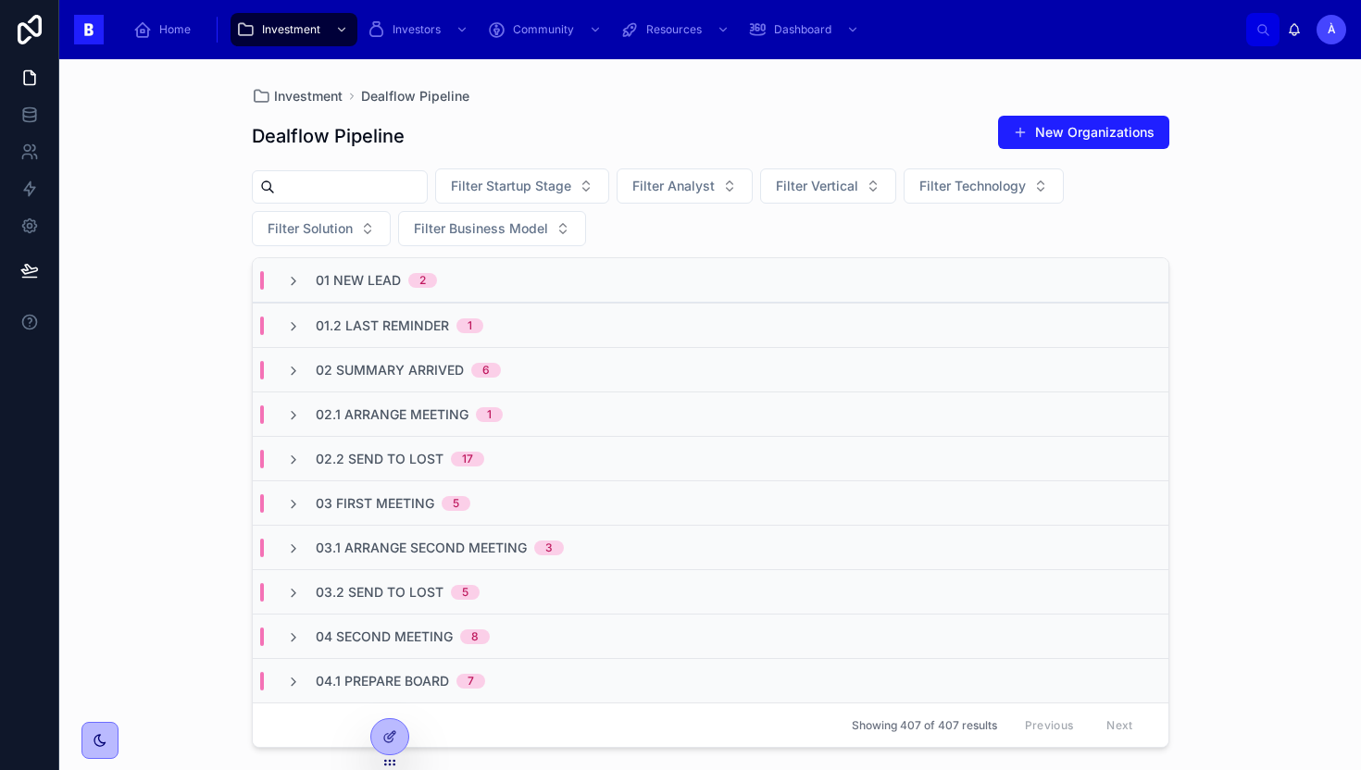
click at [402, 419] on span "02.1 Arrange Meeting" at bounding box center [392, 415] width 153 height 19
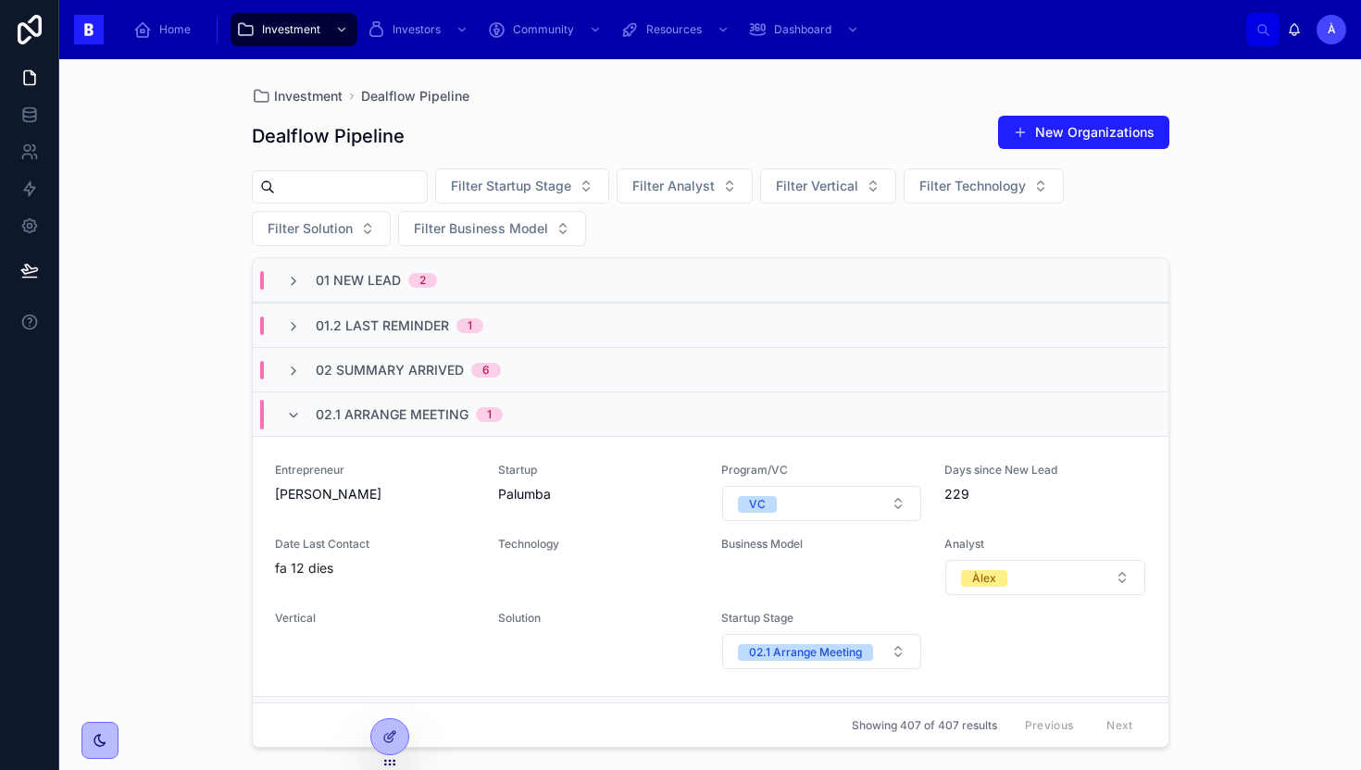
click at [403, 420] on span "02.1 Arrange Meeting" at bounding box center [392, 415] width 153 height 19
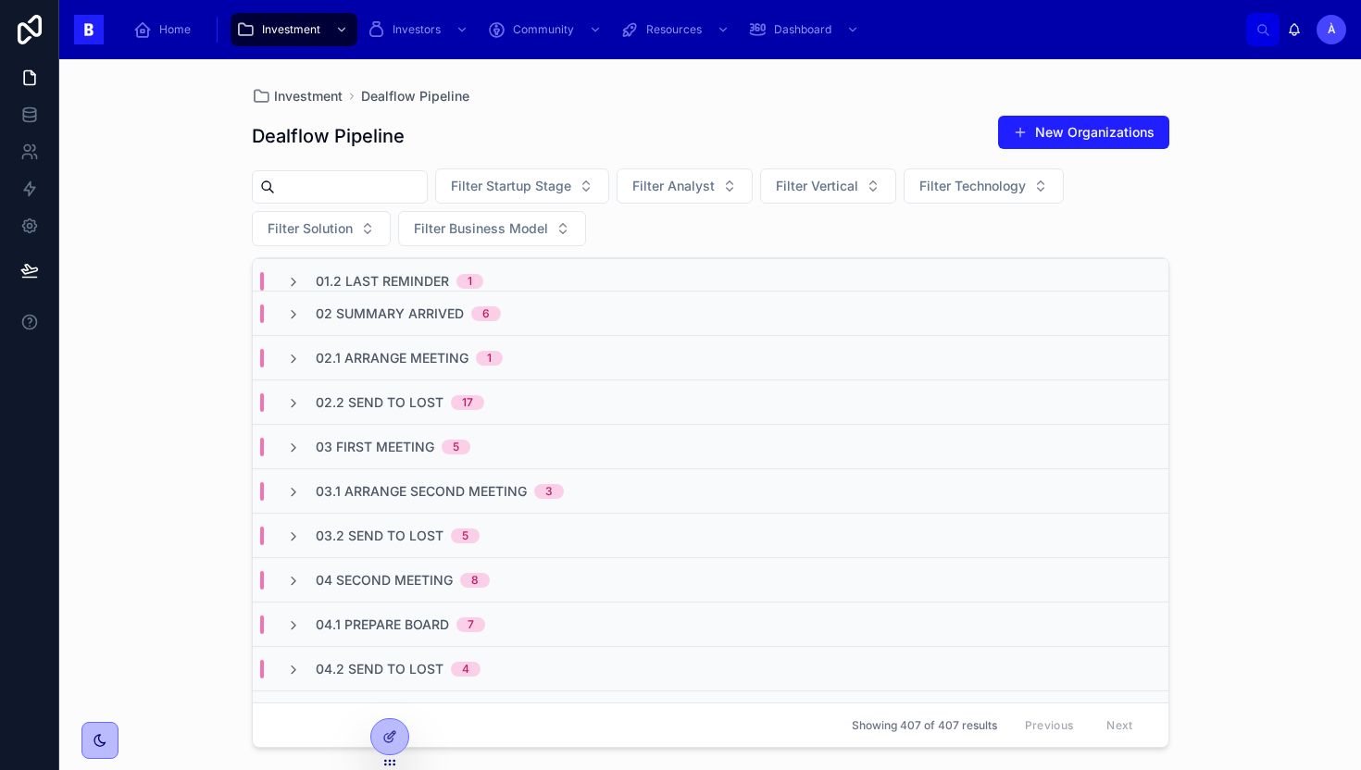
scroll to position [58, 0]
click at [430, 491] on span "03.1 Arrange Second Meeting" at bounding box center [421, 490] width 211 height 19
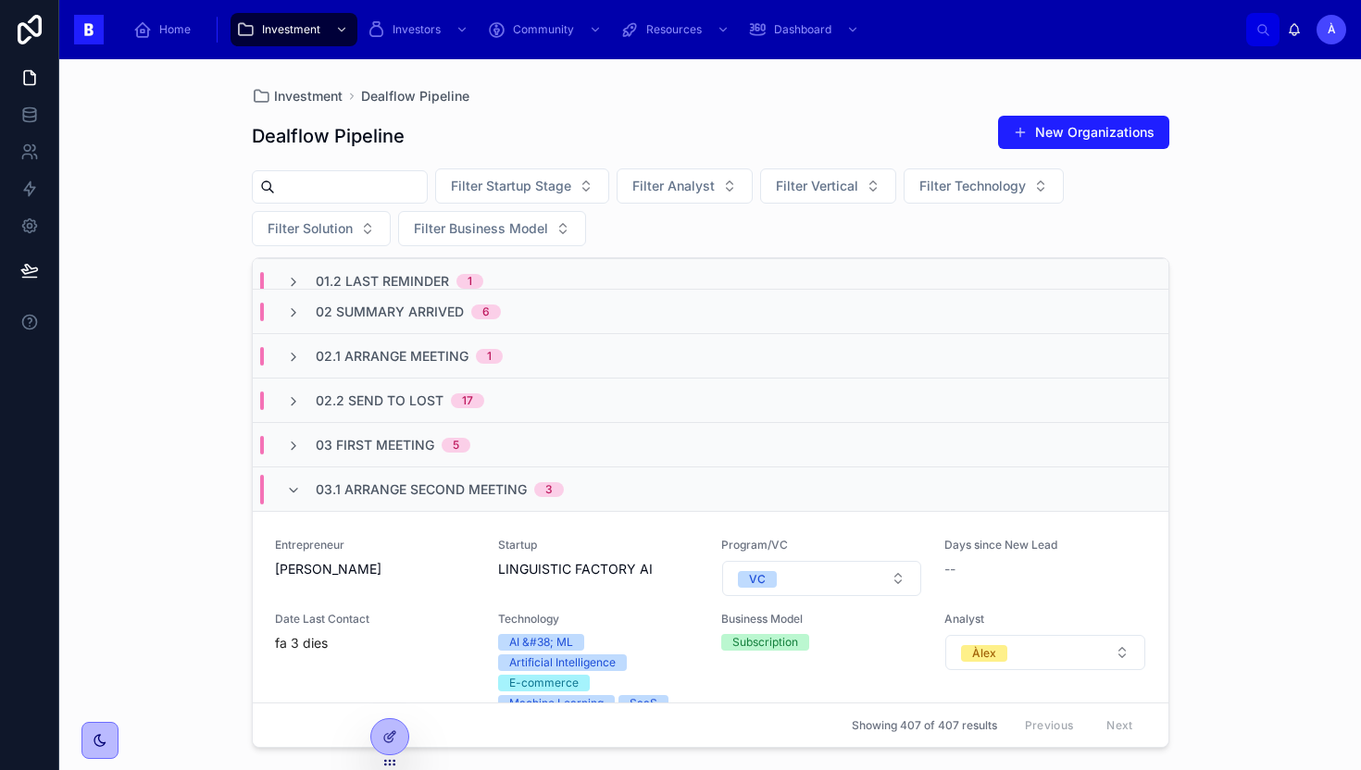
click at [430, 491] on span "03.1 Arrange Second Meeting" at bounding box center [421, 490] width 211 height 19
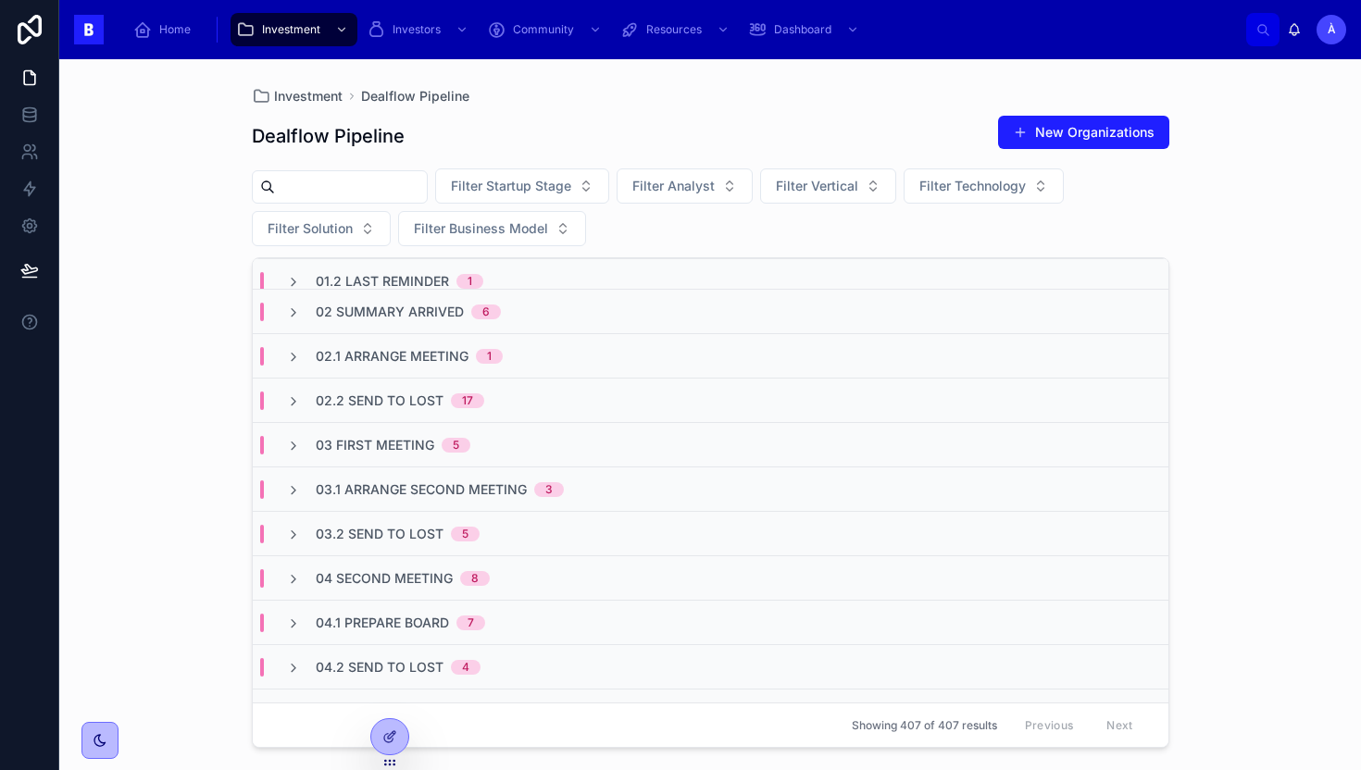
scroll to position [107, 0]
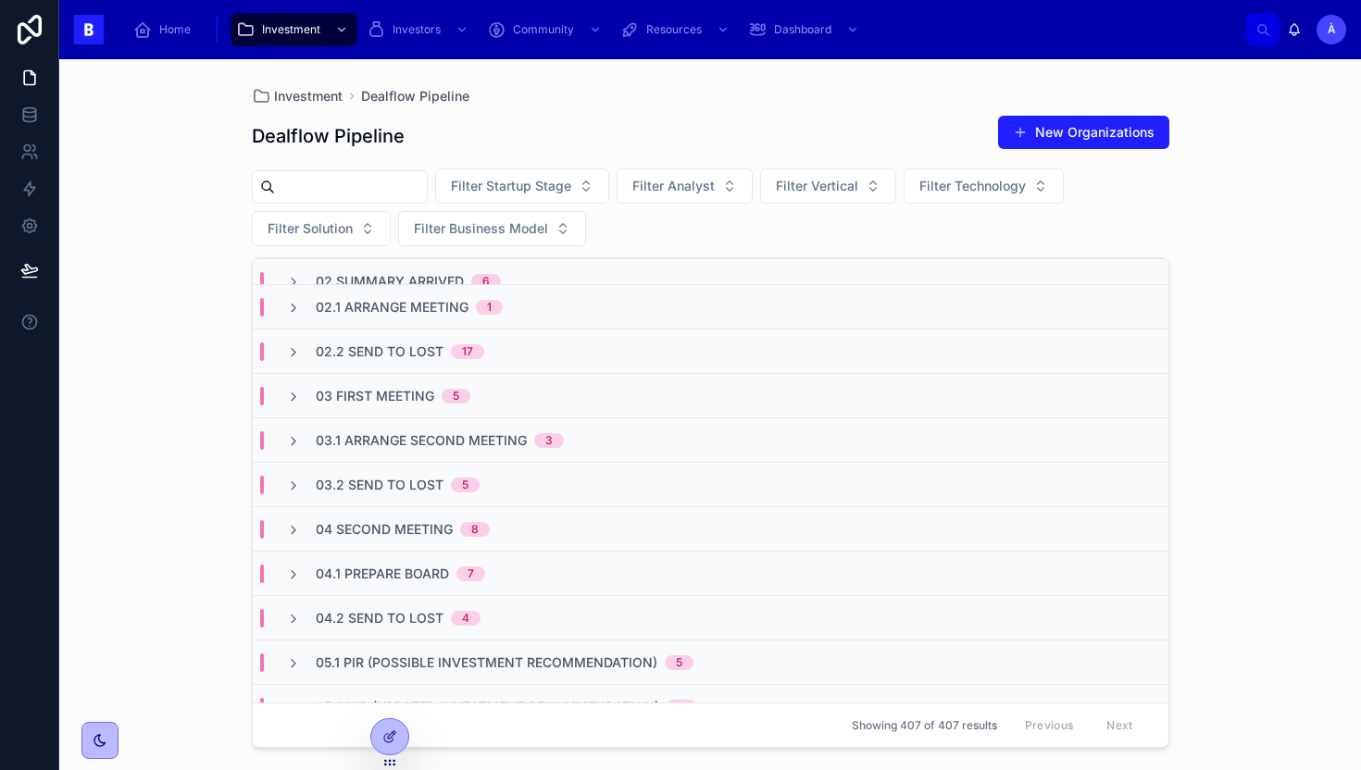
click at [418, 442] on span "03.1 Arrange Second Meeting" at bounding box center [421, 441] width 211 height 19
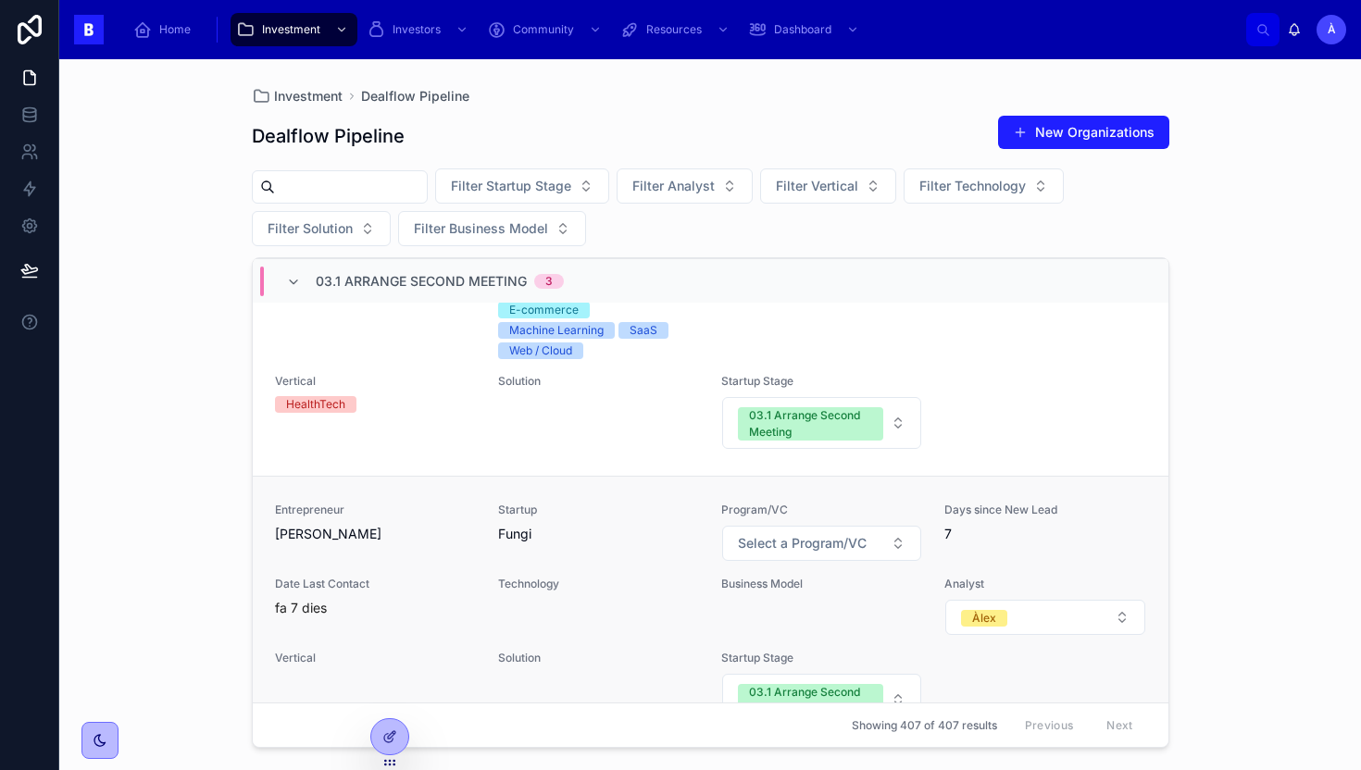
scroll to position [423, 0]
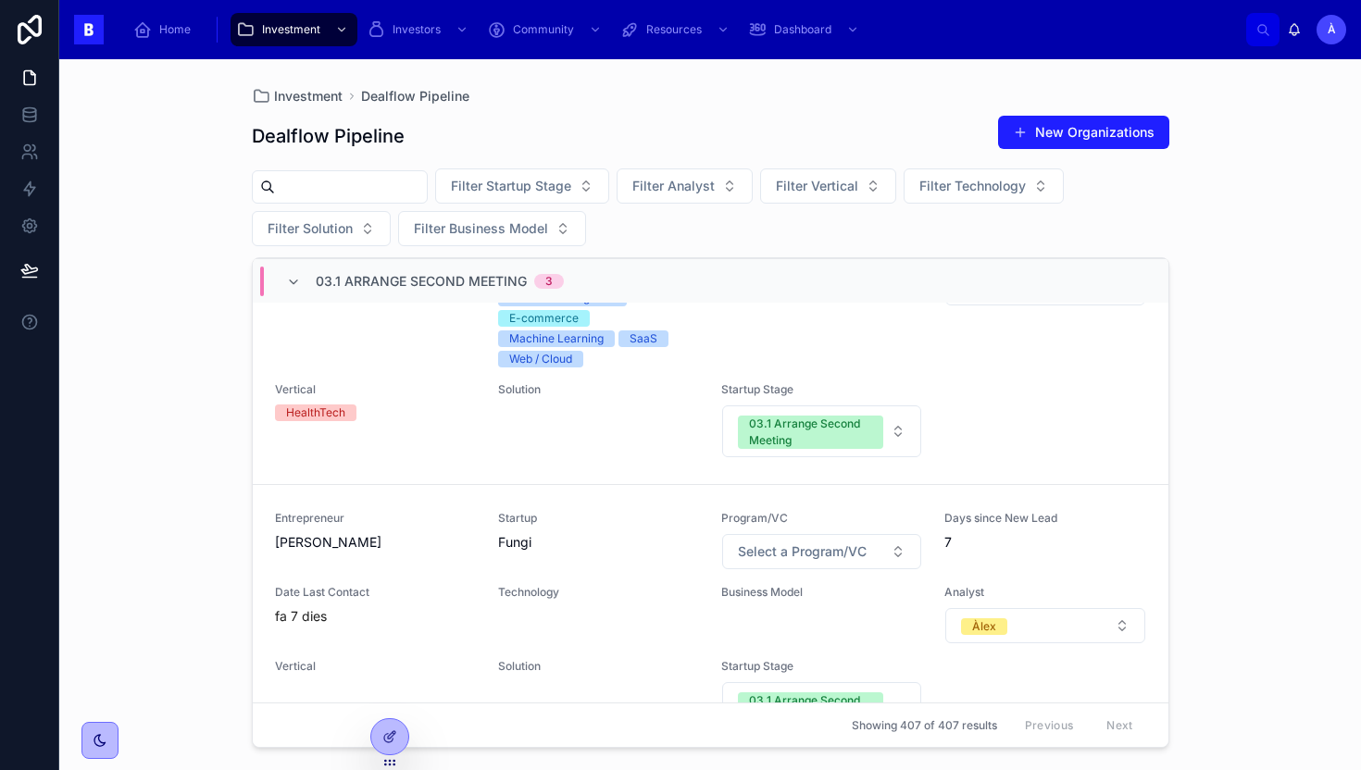
click at [356, 284] on span "03.1 Arrange Second Meeting" at bounding box center [421, 281] width 211 height 19
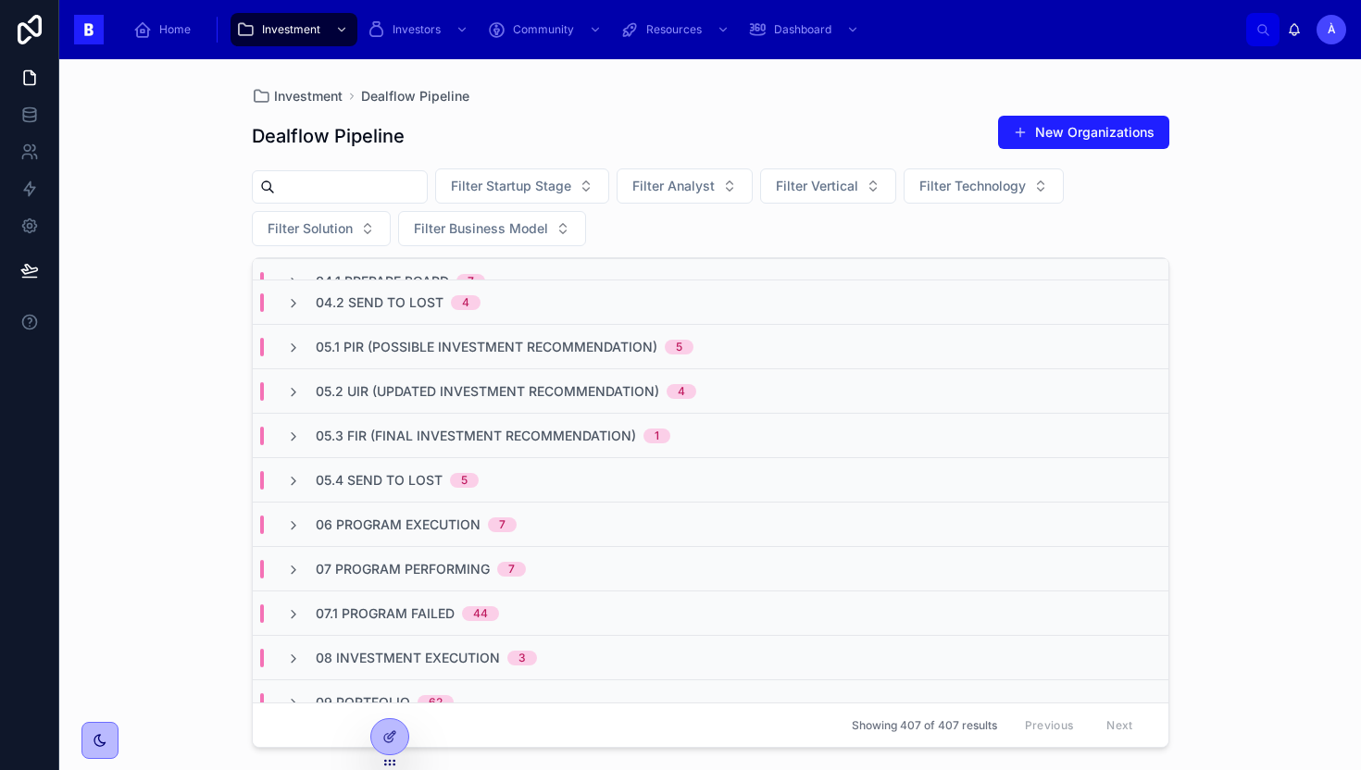
scroll to position [0, 0]
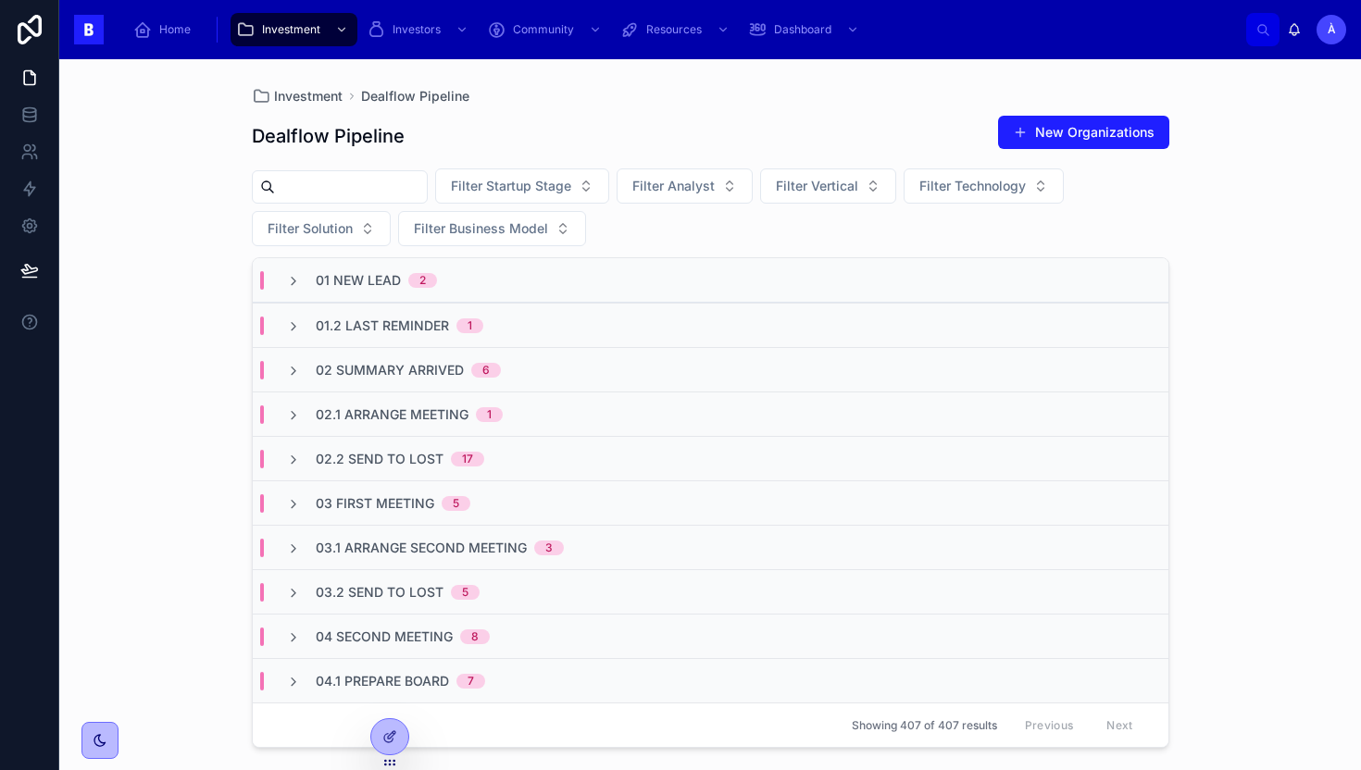
click at [373, 602] on div "03.2 Send to Lost 5" at bounding box center [711, 591] width 916 height 44
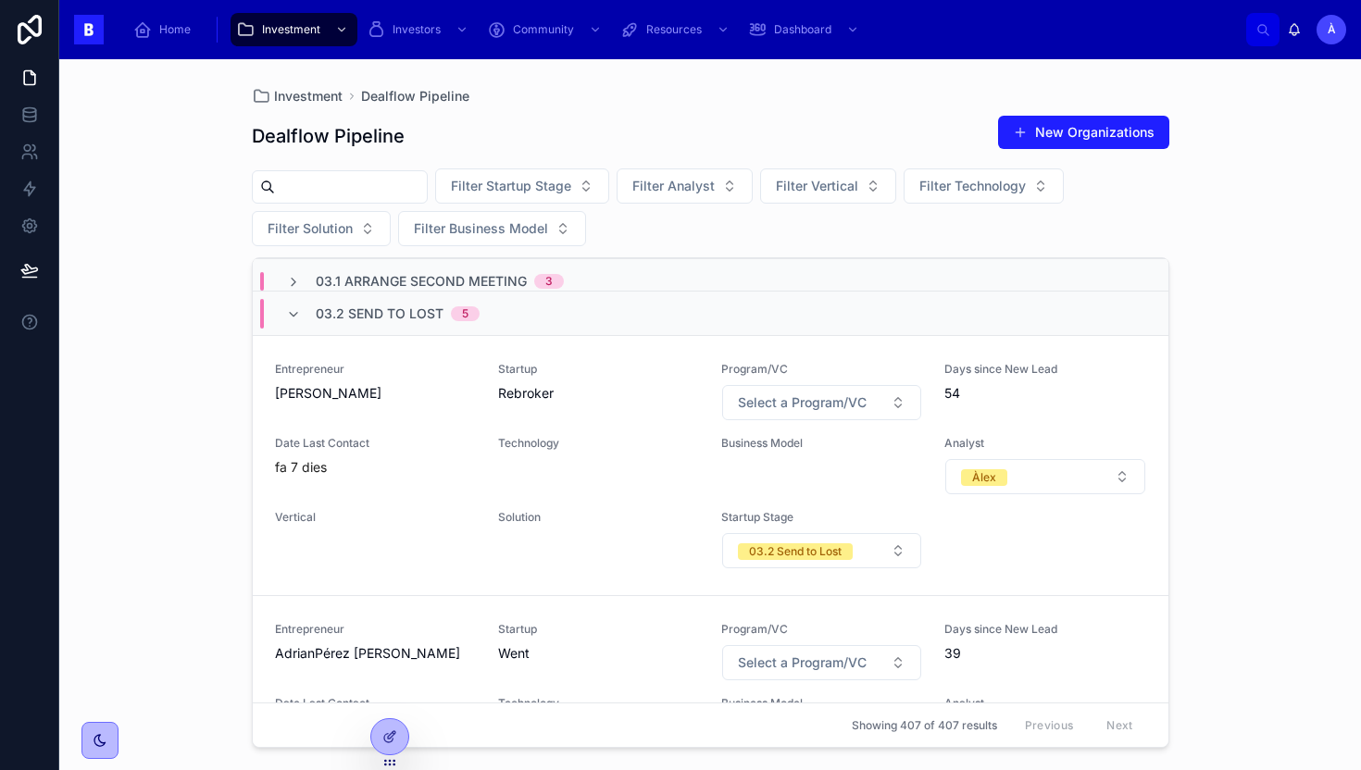
scroll to position [260, 0]
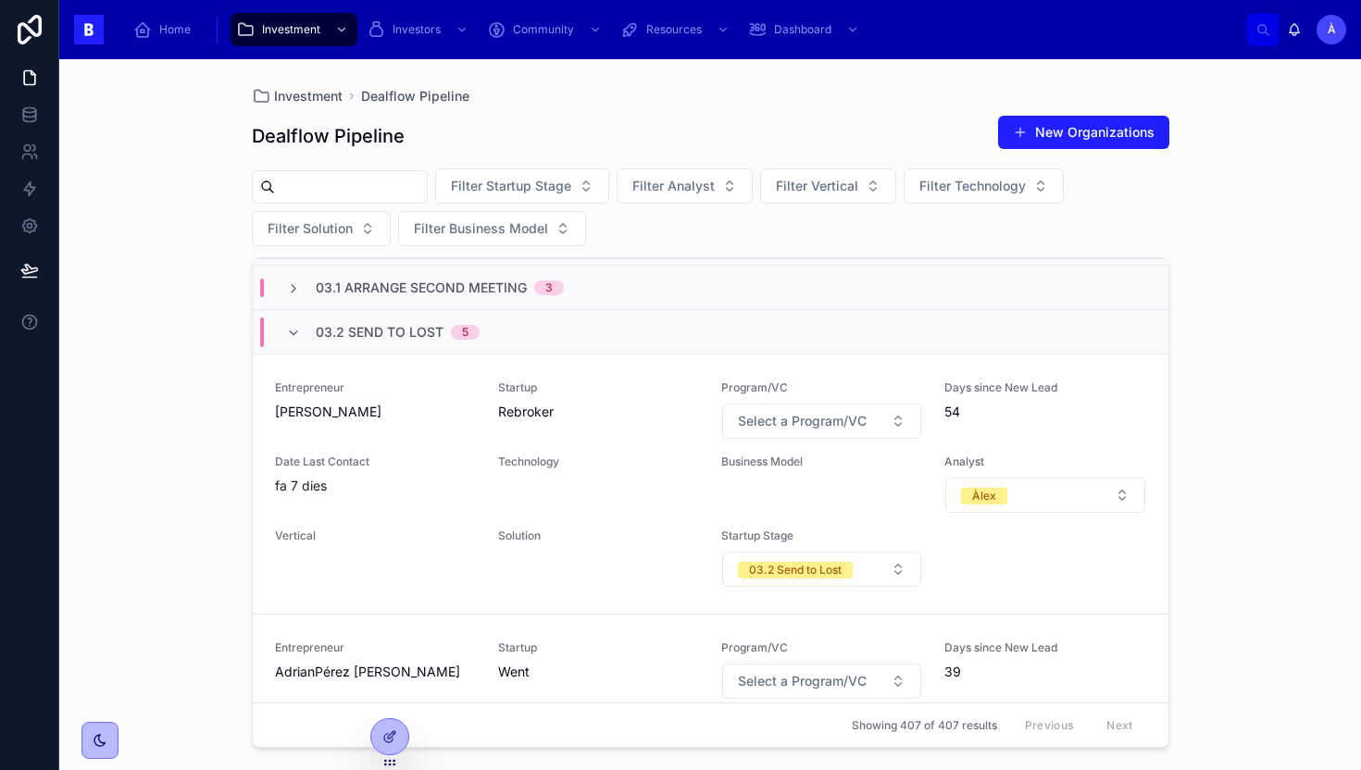
click at [395, 340] on span "03.2 Send to Lost" at bounding box center [380, 332] width 128 height 19
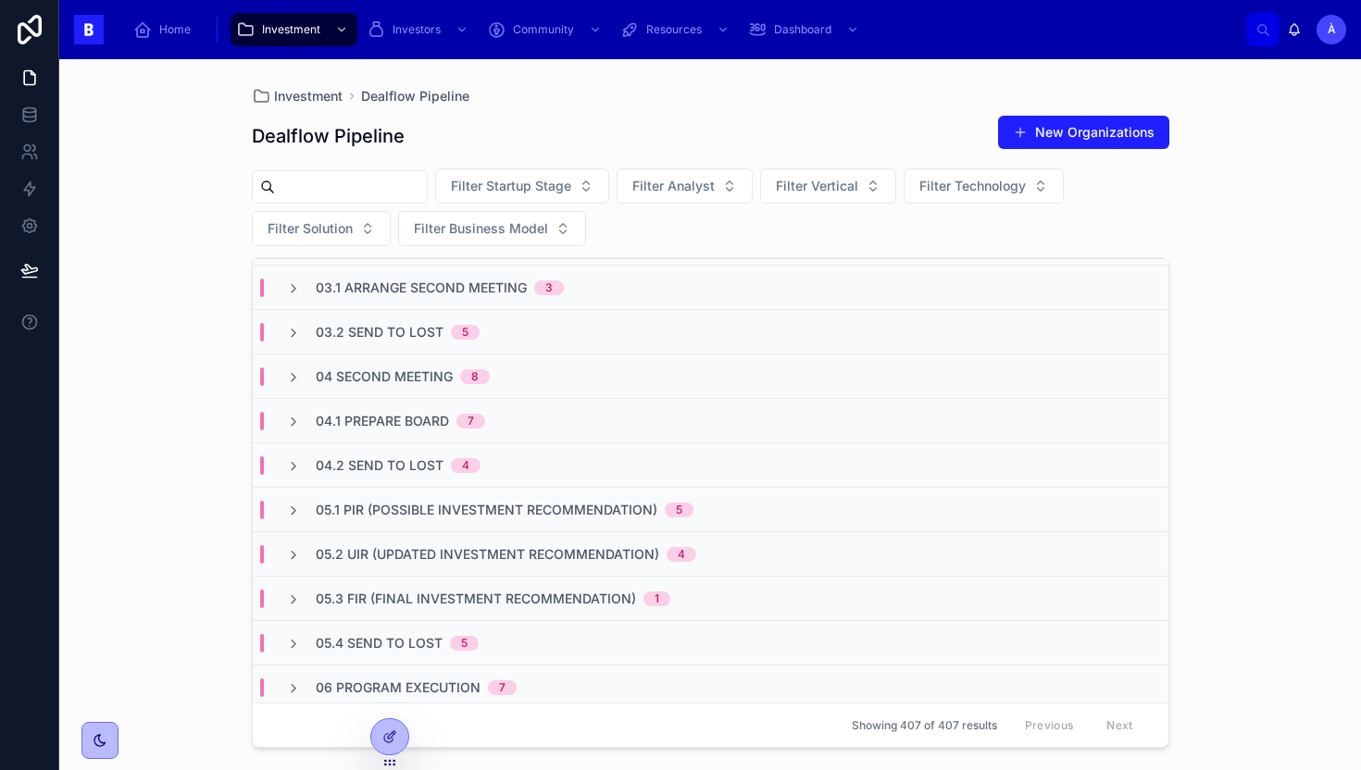
click at [485, 290] on span "03.1 Arrange Second Meeting" at bounding box center [421, 288] width 211 height 19
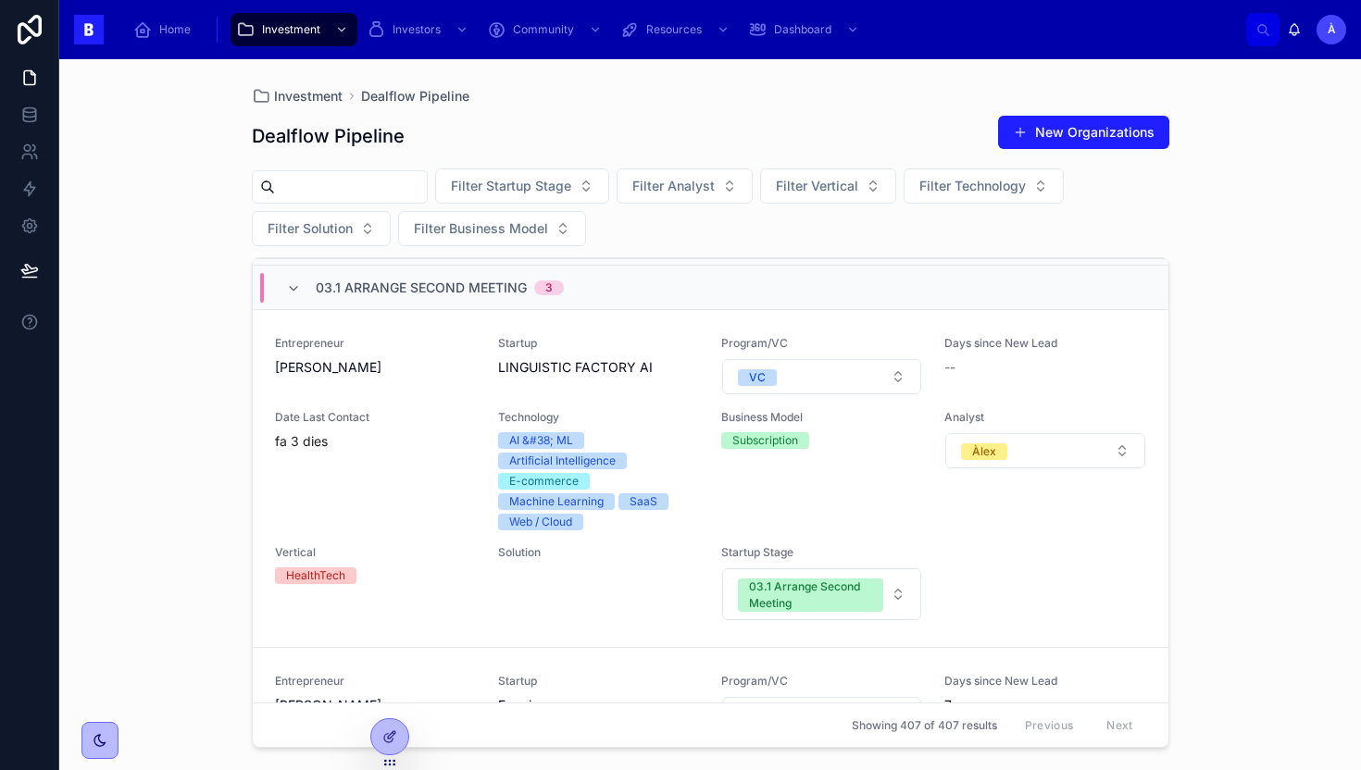
click at [465, 290] on span "03.1 Arrange Second Meeting" at bounding box center [421, 288] width 211 height 19
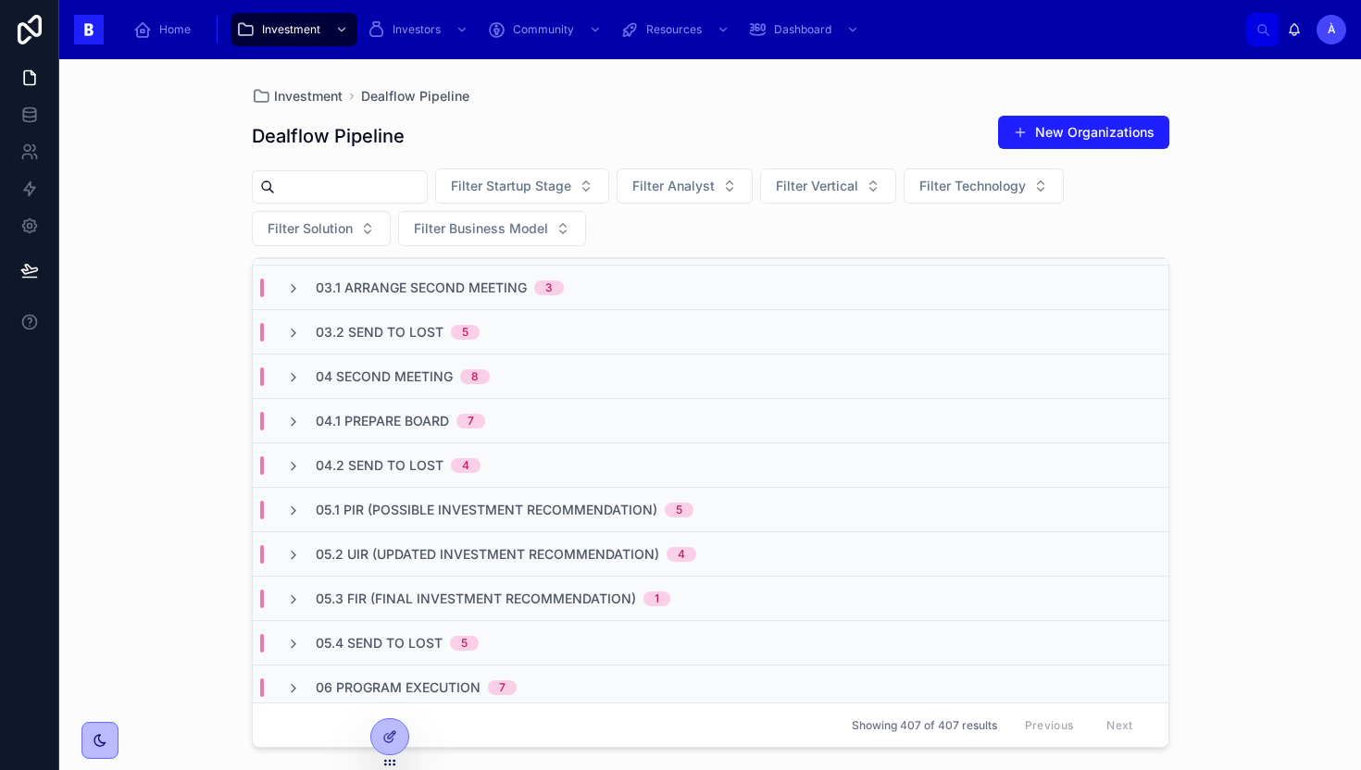
click at [382, 324] on span "03.2 Send to Lost" at bounding box center [380, 332] width 128 height 19
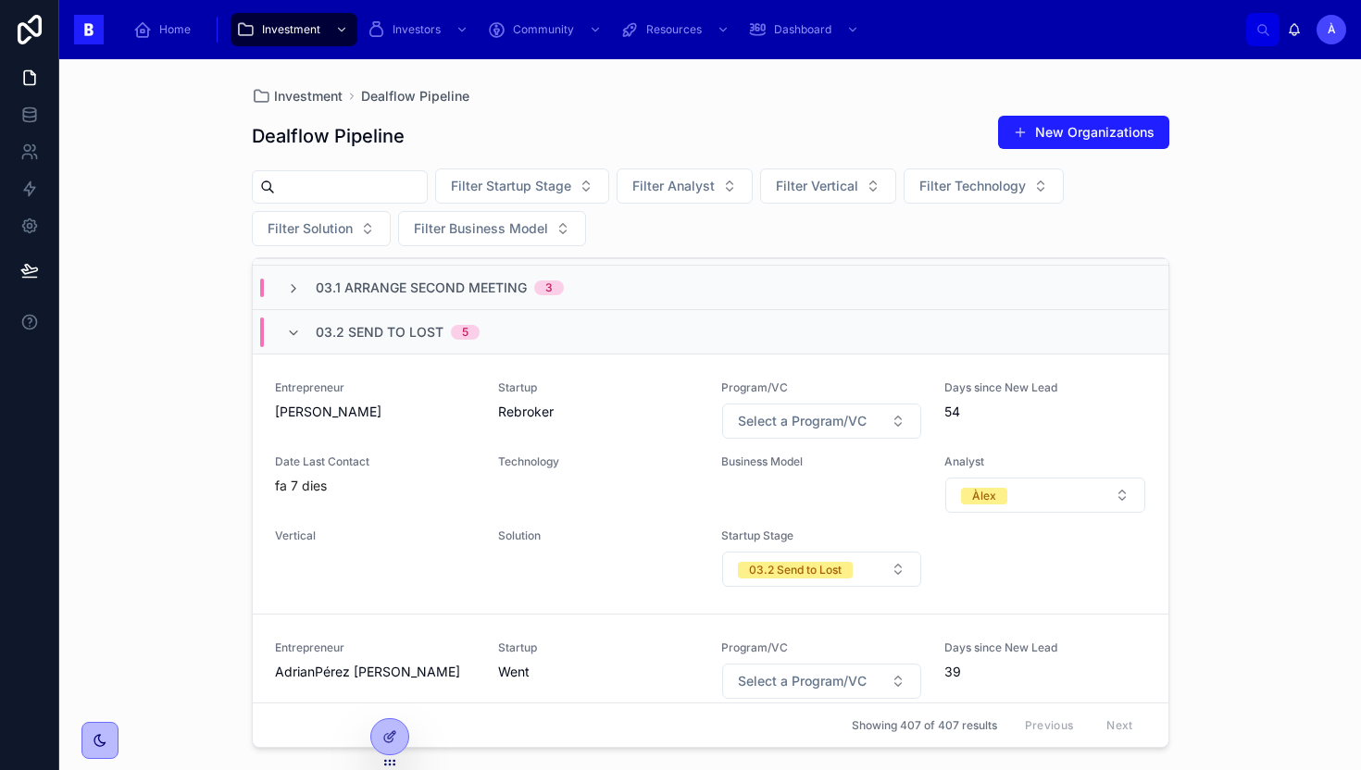
click at [385, 323] on span "03.2 Send to Lost" at bounding box center [380, 332] width 128 height 19
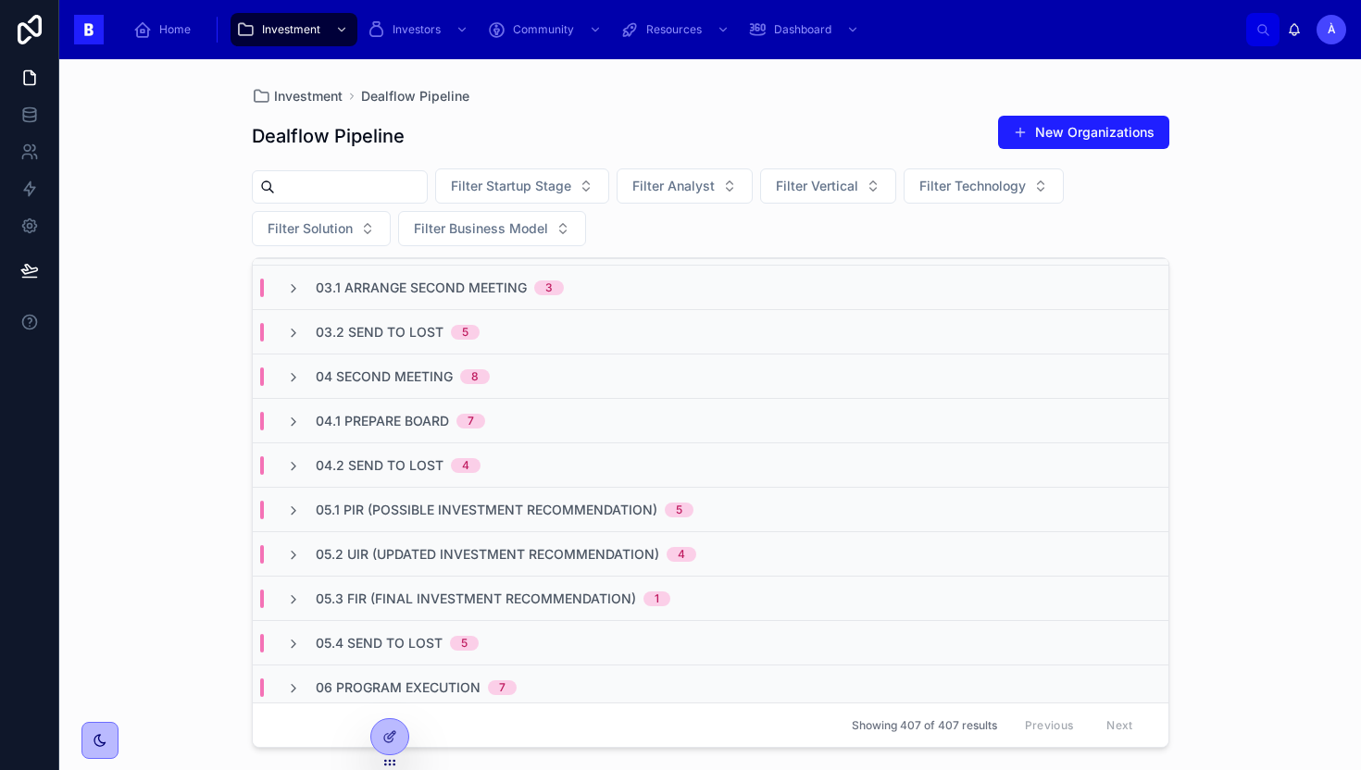
click at [437, 290] on span "03.1 Arrange Second Meeting" at bounding box center [421, 288] width 211 height 19
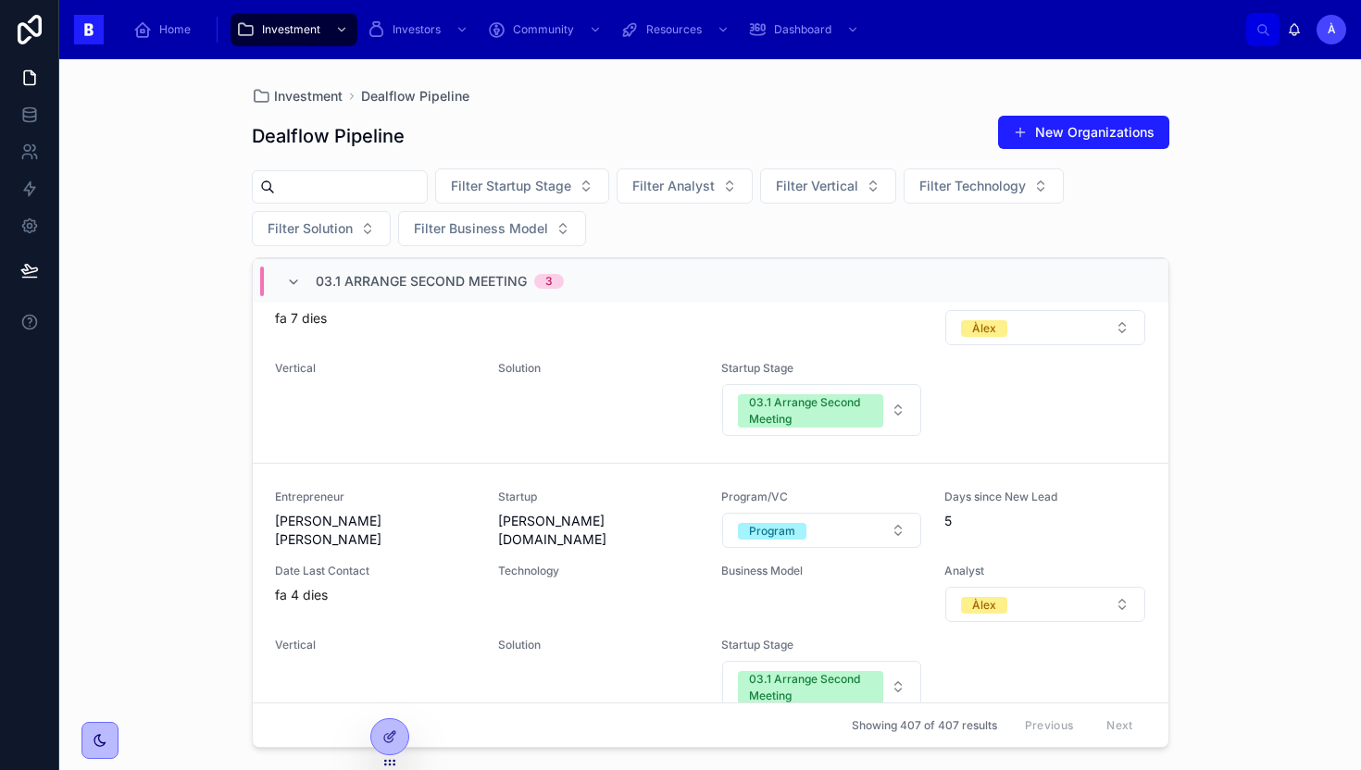
scroll to position [732, 0]
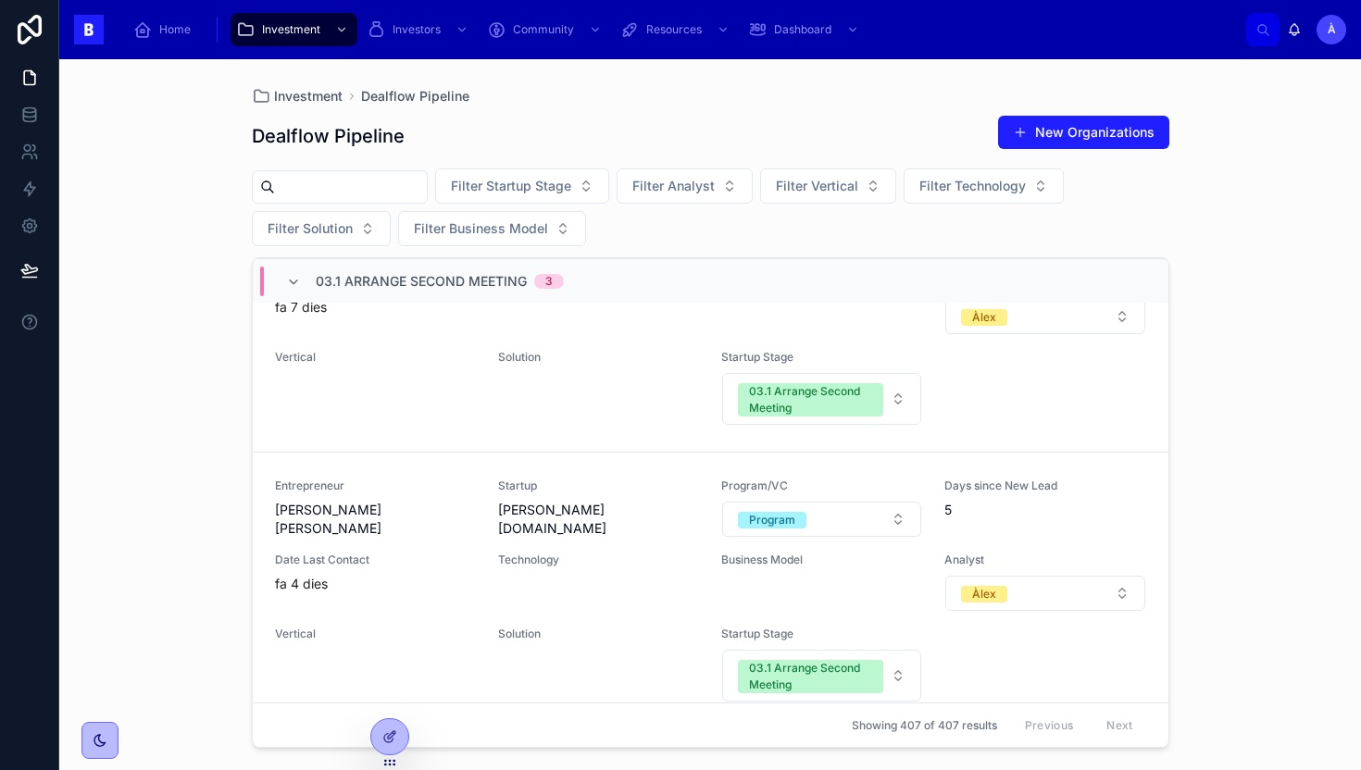
click at [381, 282] on span "03.1 Arrange Second Meeting" at bounding box center [421, 281] width 211 height 19
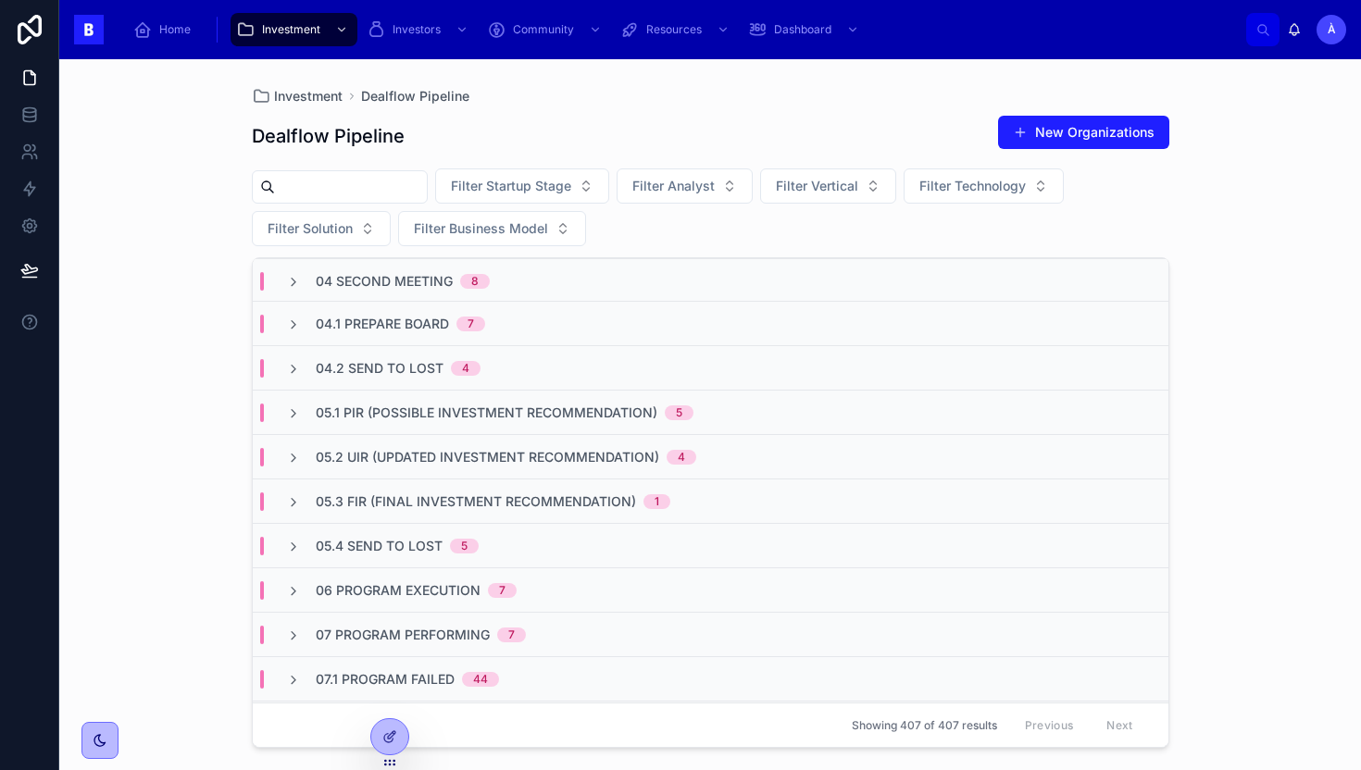
scroll to position [0, 0]
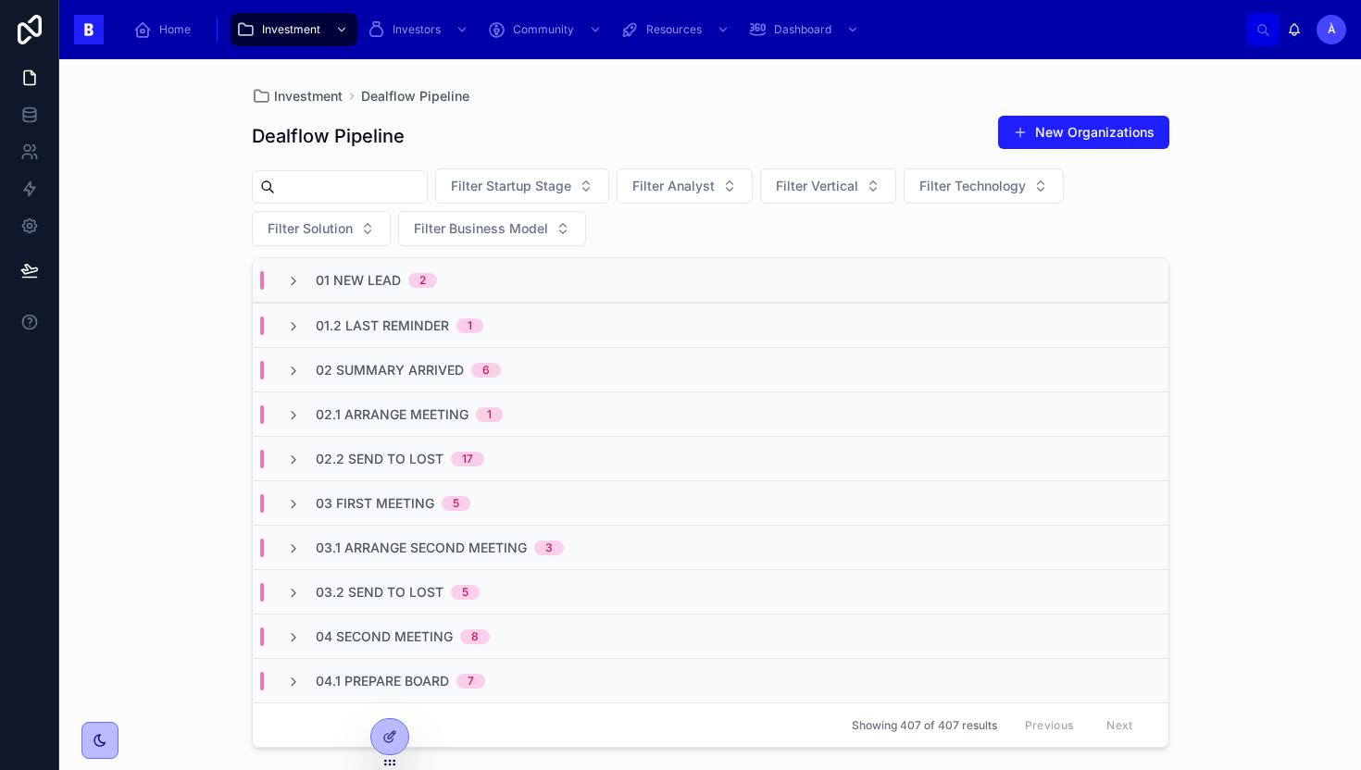
click at [422, 334] on div "01.2 Last Reminder 1" at bounding box center [711, 325] width 916 height 44
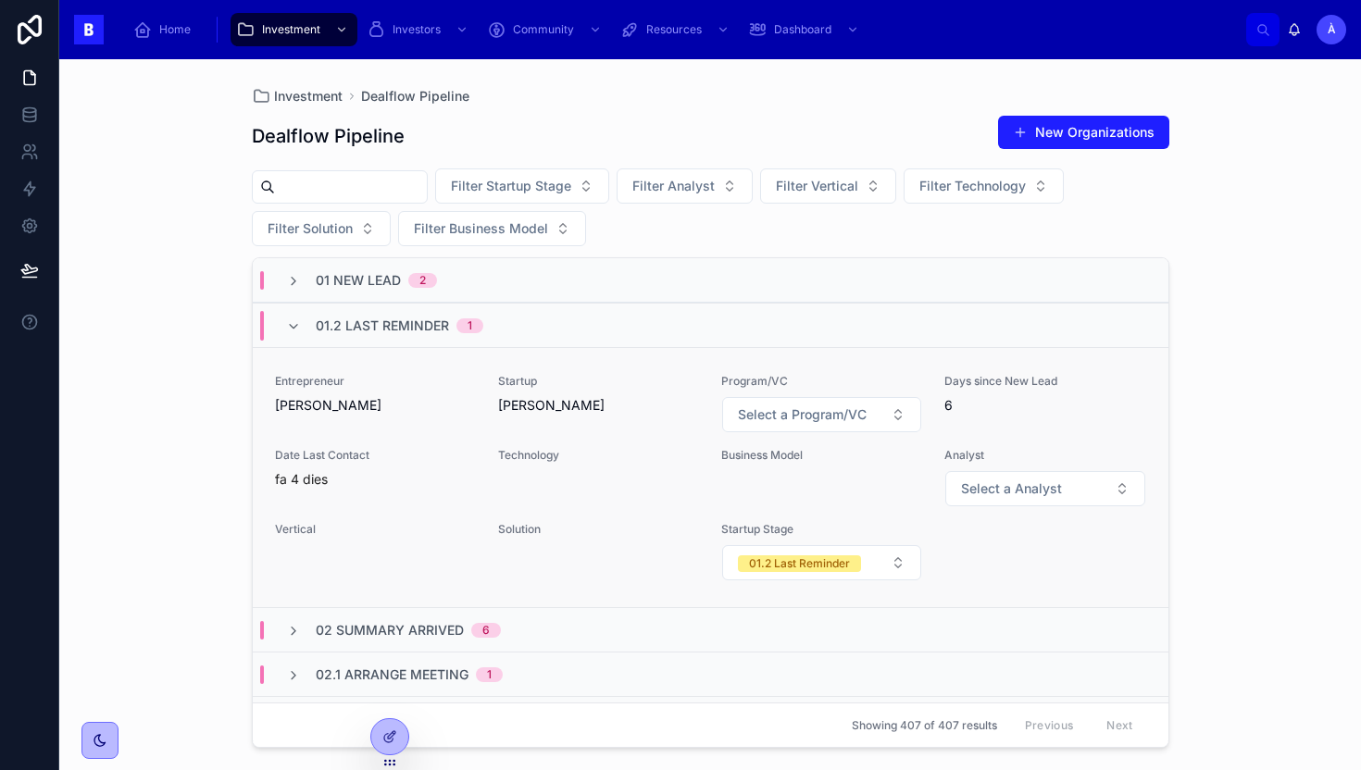
click at [432, 407] on span "[PERSON_NAME]" at bounding box center [375, 405] width 201 height 19
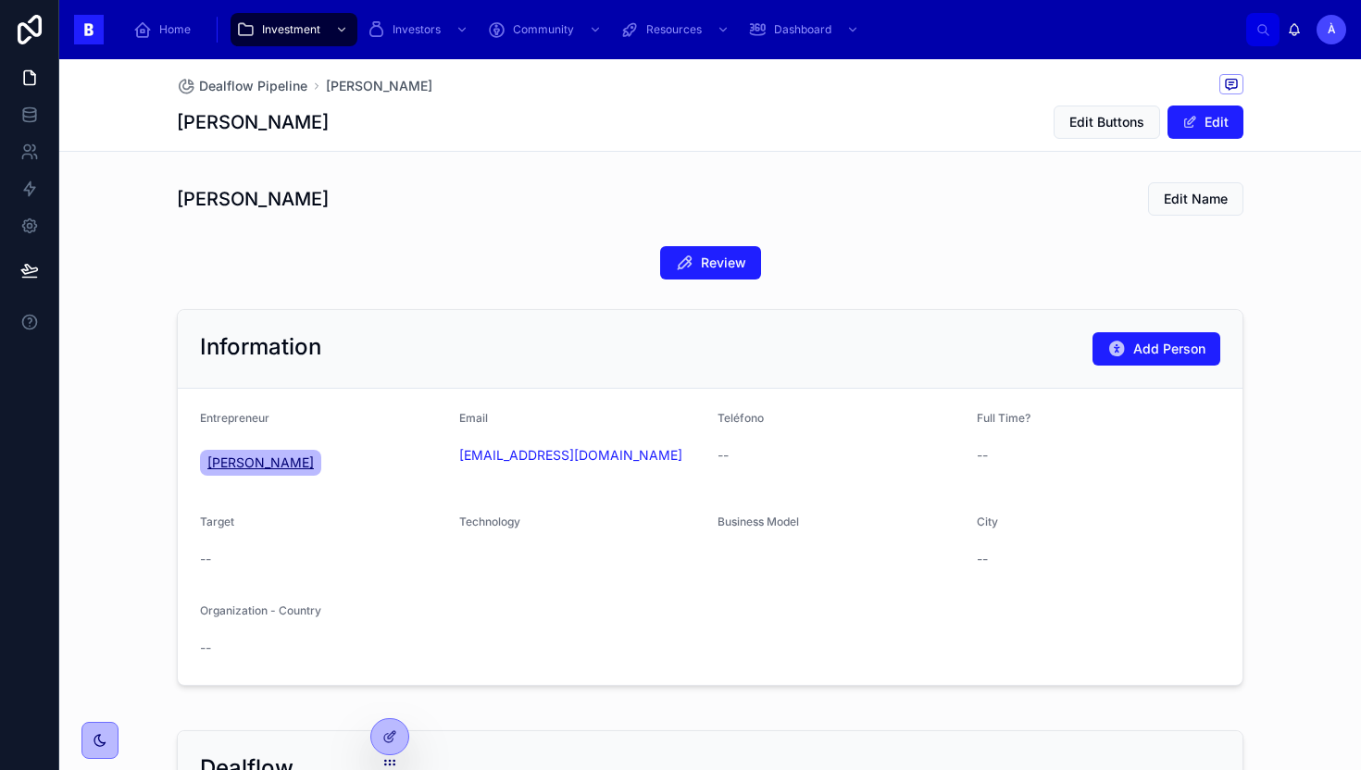
drag, startPoint x: 385, startPoint y: 488, endPoint x: 206, endPoint y: 460, distance: 180.9
click at [206, 460] on form "Entrepreneur [PERSON_NAME] Email [EMAIL_ADDRESS][DOMAIN_NAME] Teléfono -- Full …" at bounding box center [710, 537] width 1065 height 296
copy span "[PERSON_NAME]"
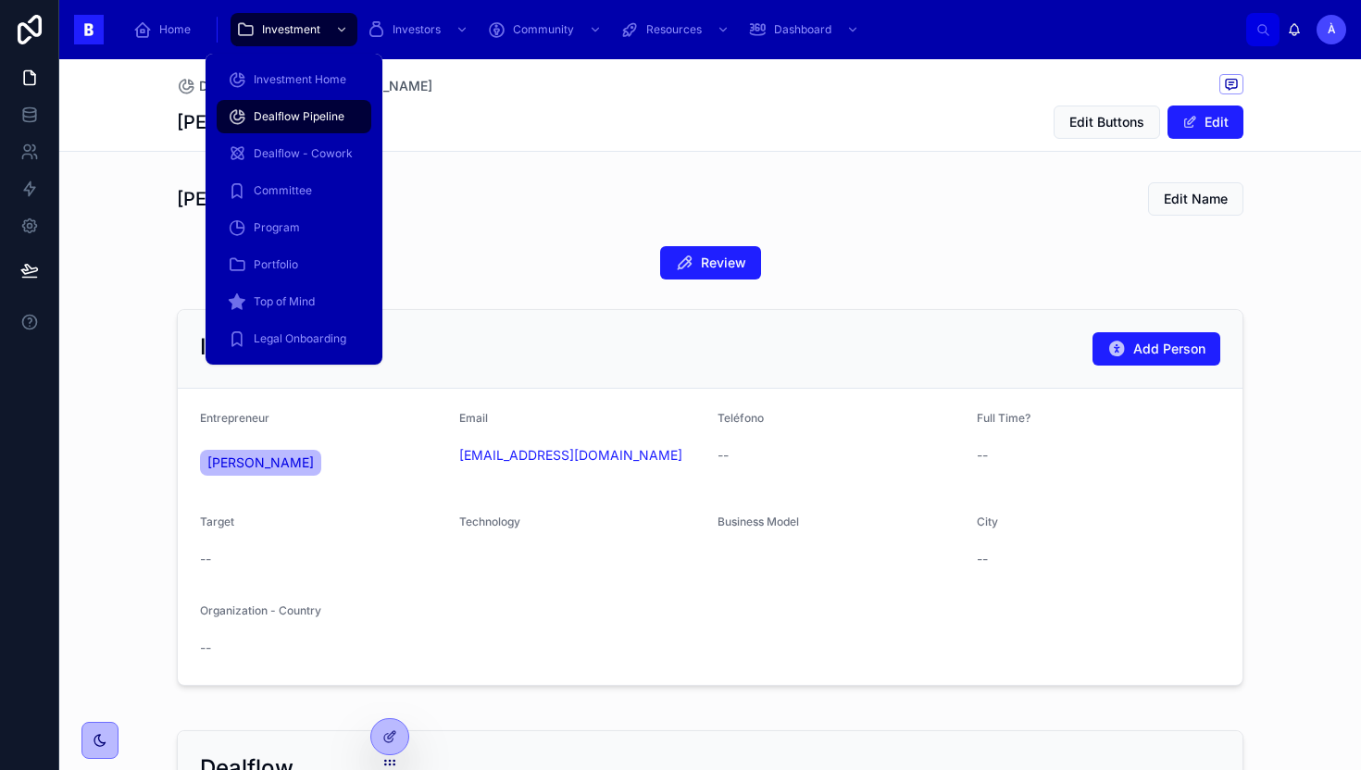
click at [284, 114] on span "Dealflow Pipeline" at bounding box center [299, 116] width 91 height 15
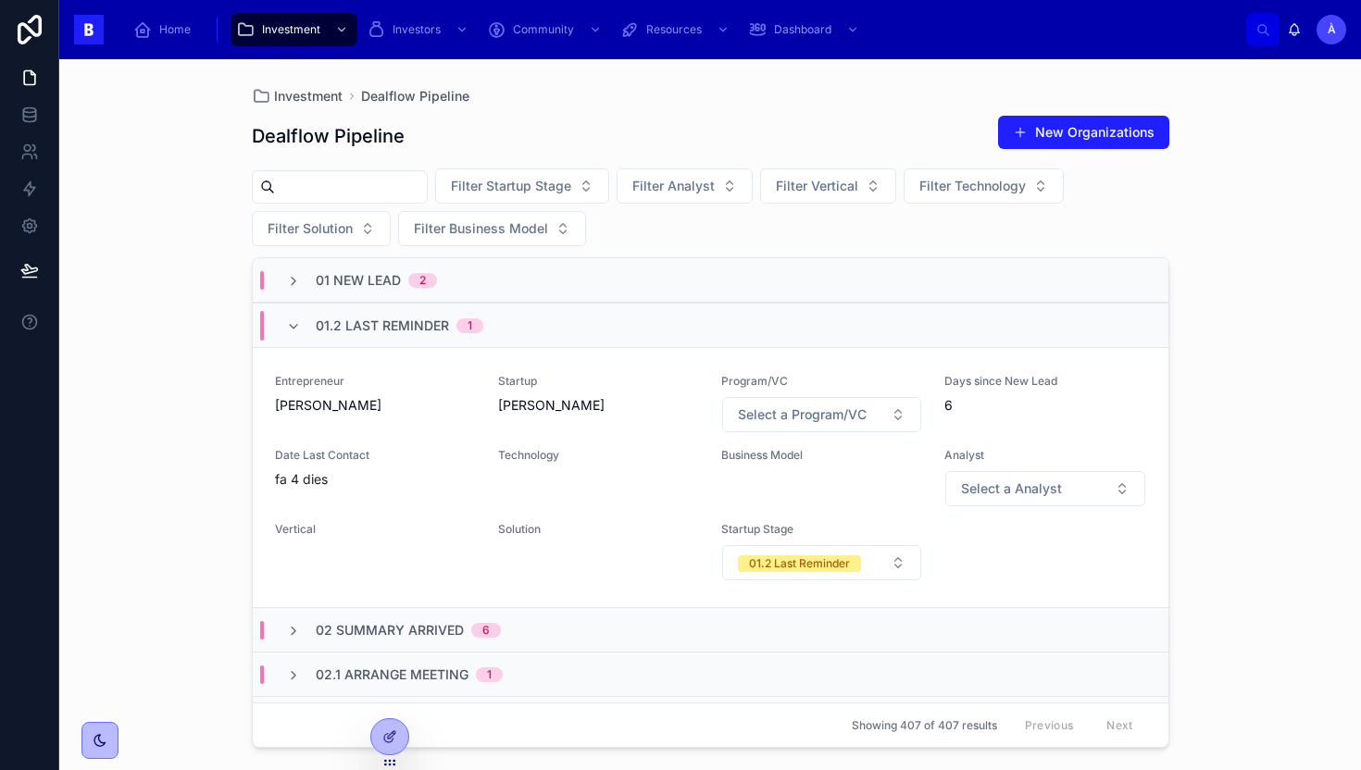
click at [384, 309] on div "01.2 Last Reminder 1" at bounding box center [711, 325] width 916 height 44
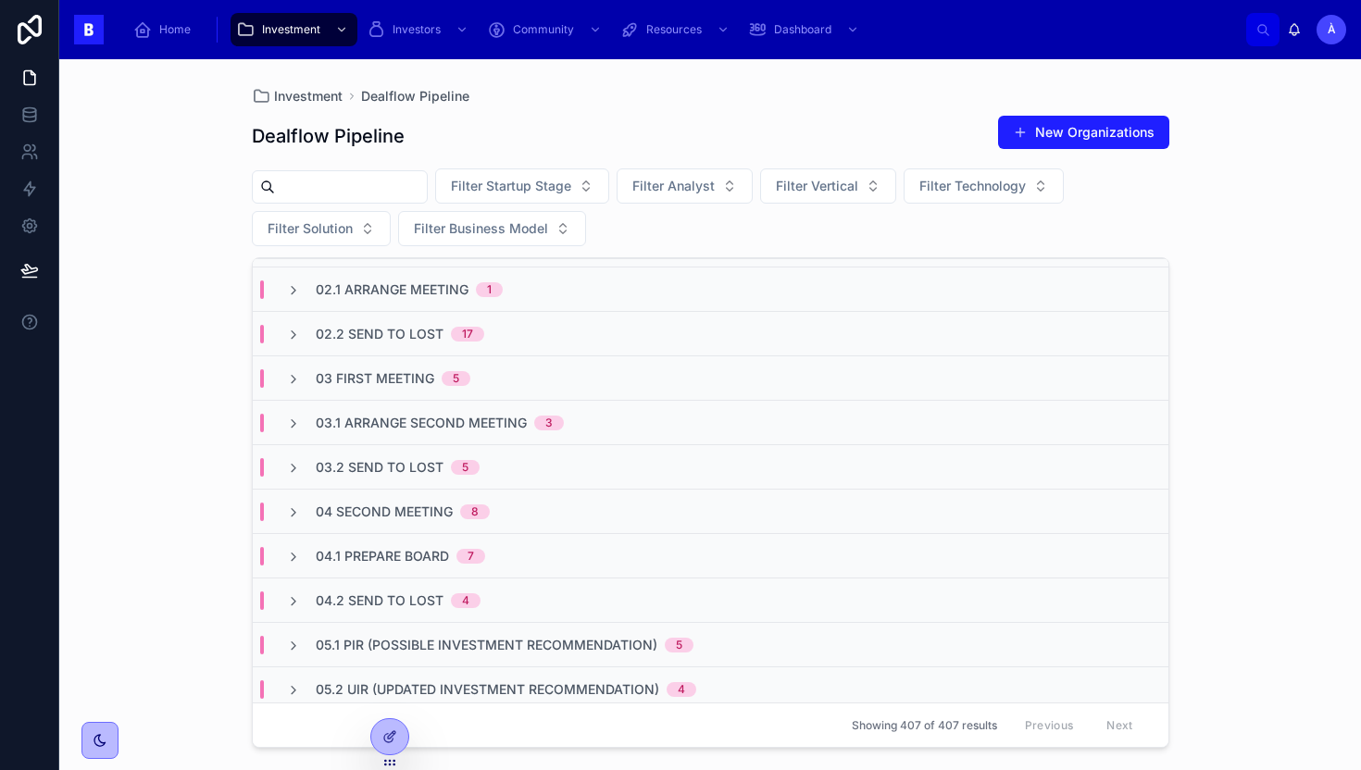
scroll to position [126, 0]
click at [419, 473] on span "03.2 Send to Lost" at bounding box center [380, 466] width 128 height 19
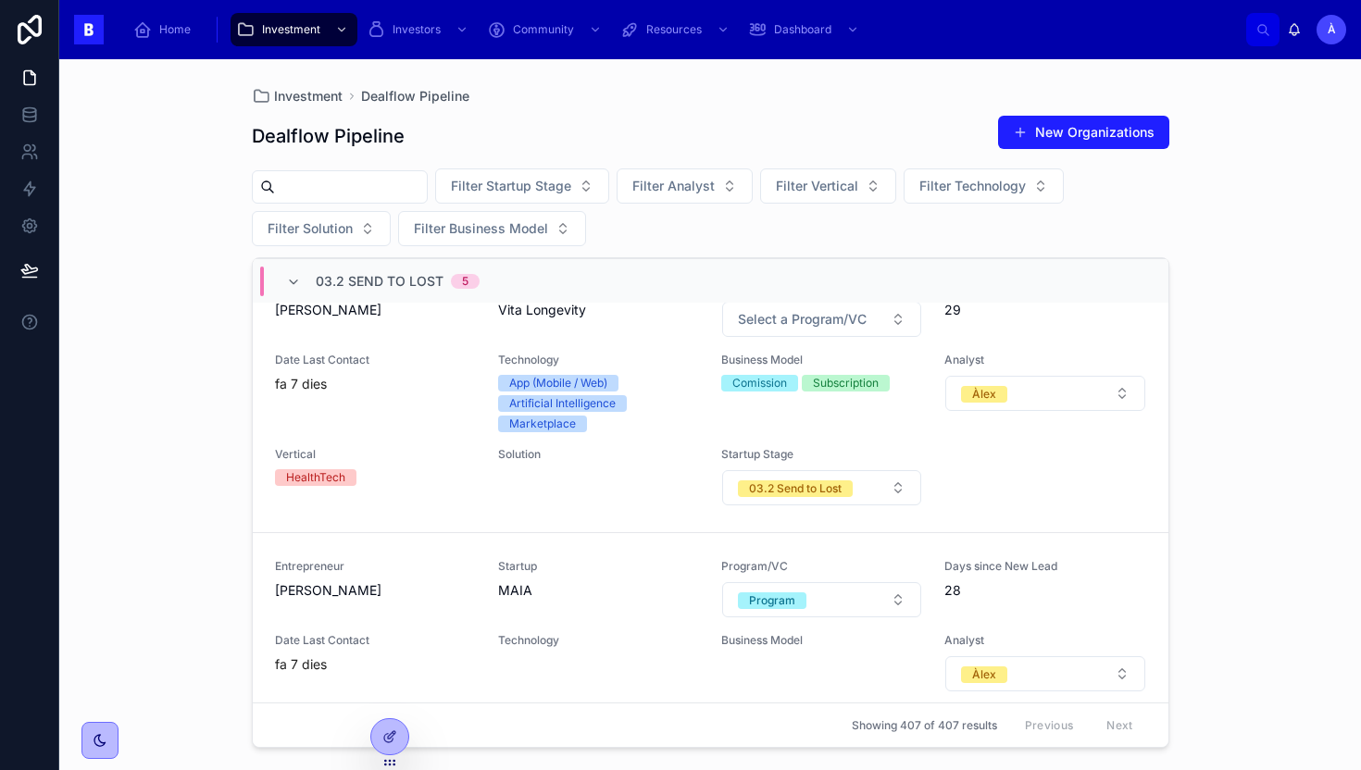
scroll to position [1345, 0]
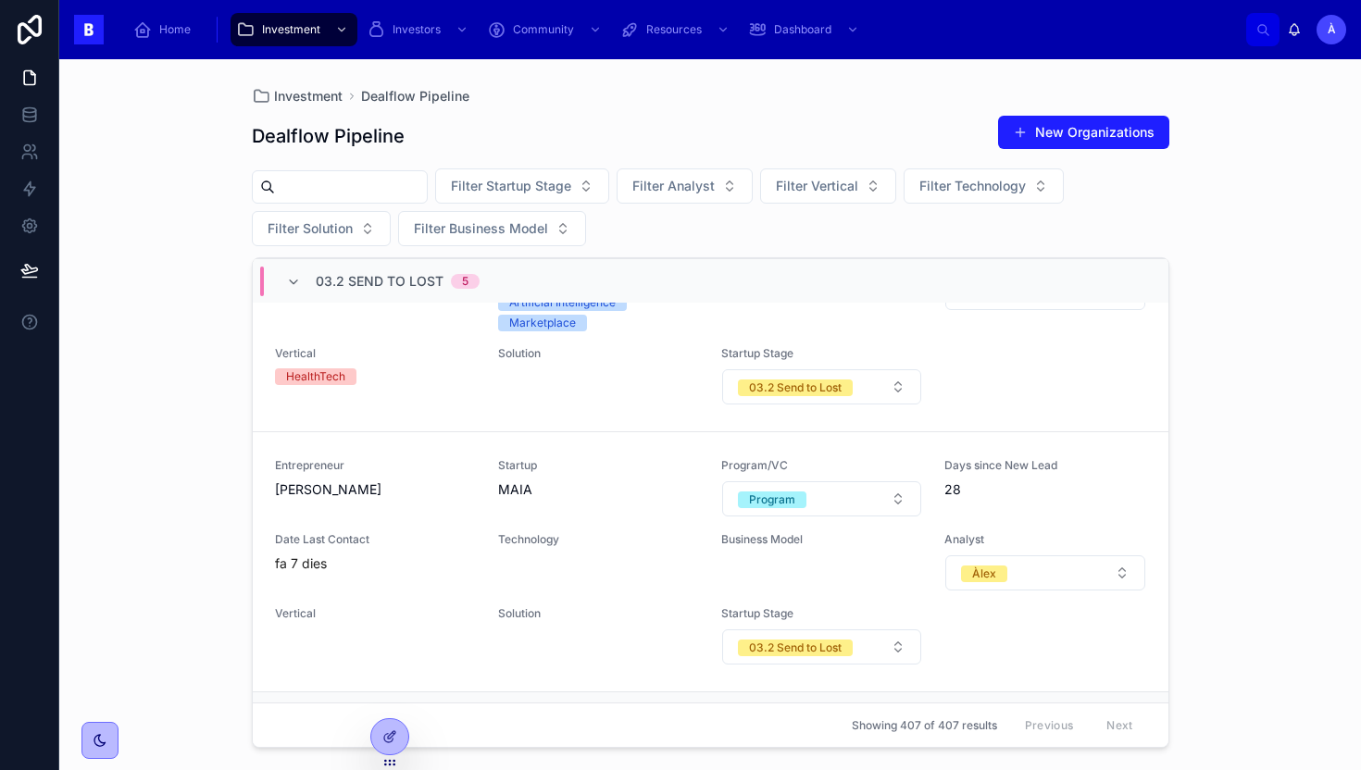
click at [359, 285] on span "03.2 Send to Lost" at bounding box center [380, 281] width 128 height 19
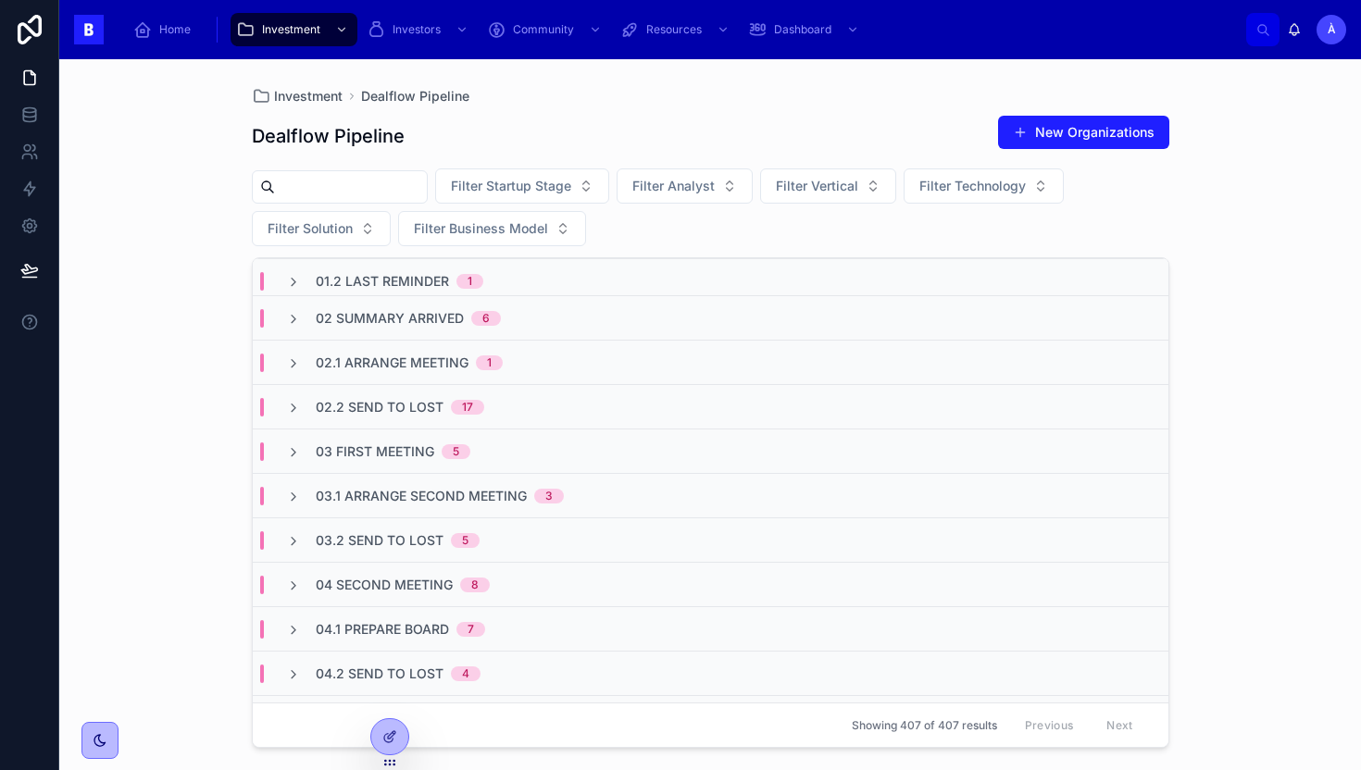
scroll to position [57, 0]
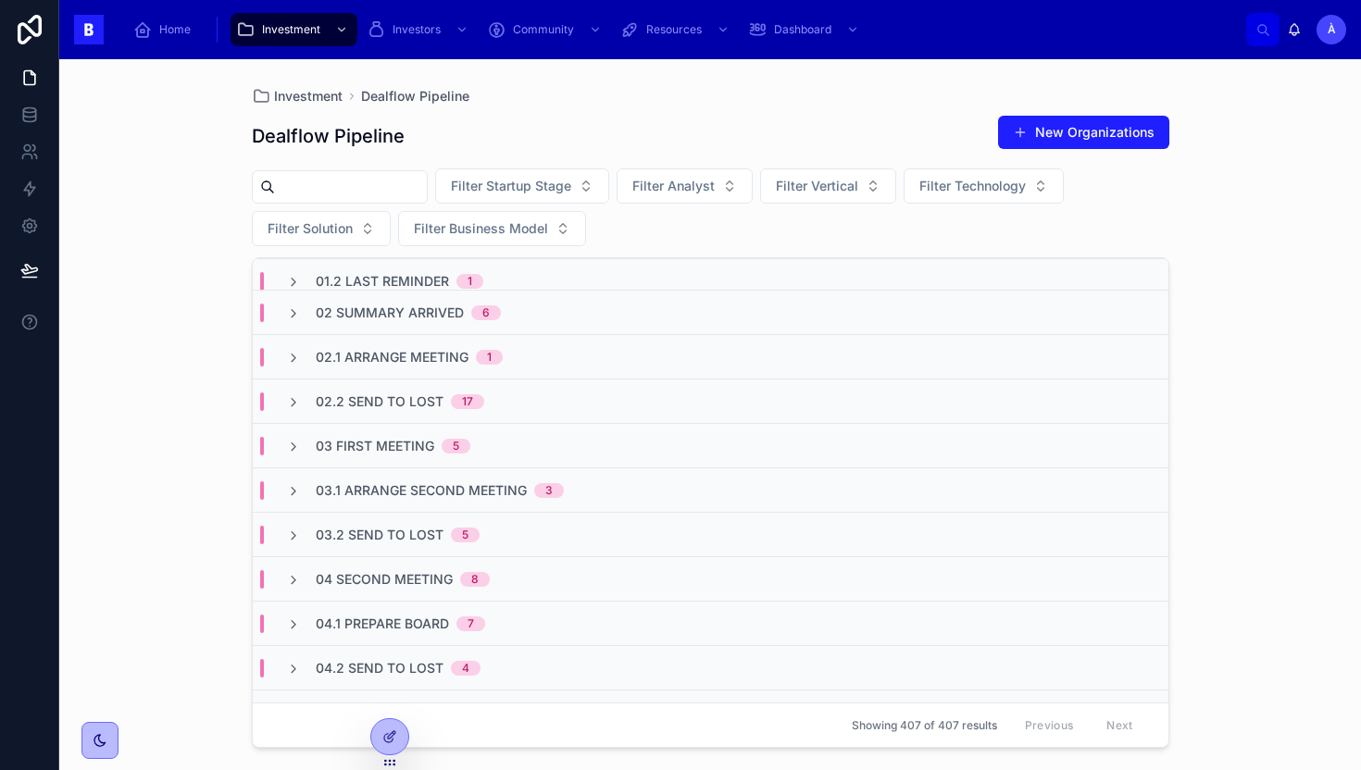
click at [643, 214] on div "Filter Startup Stage Filter Analyst Filter Vertical Filter Technology Filter So…" at bounding box center [711, 208] width 918 height 78
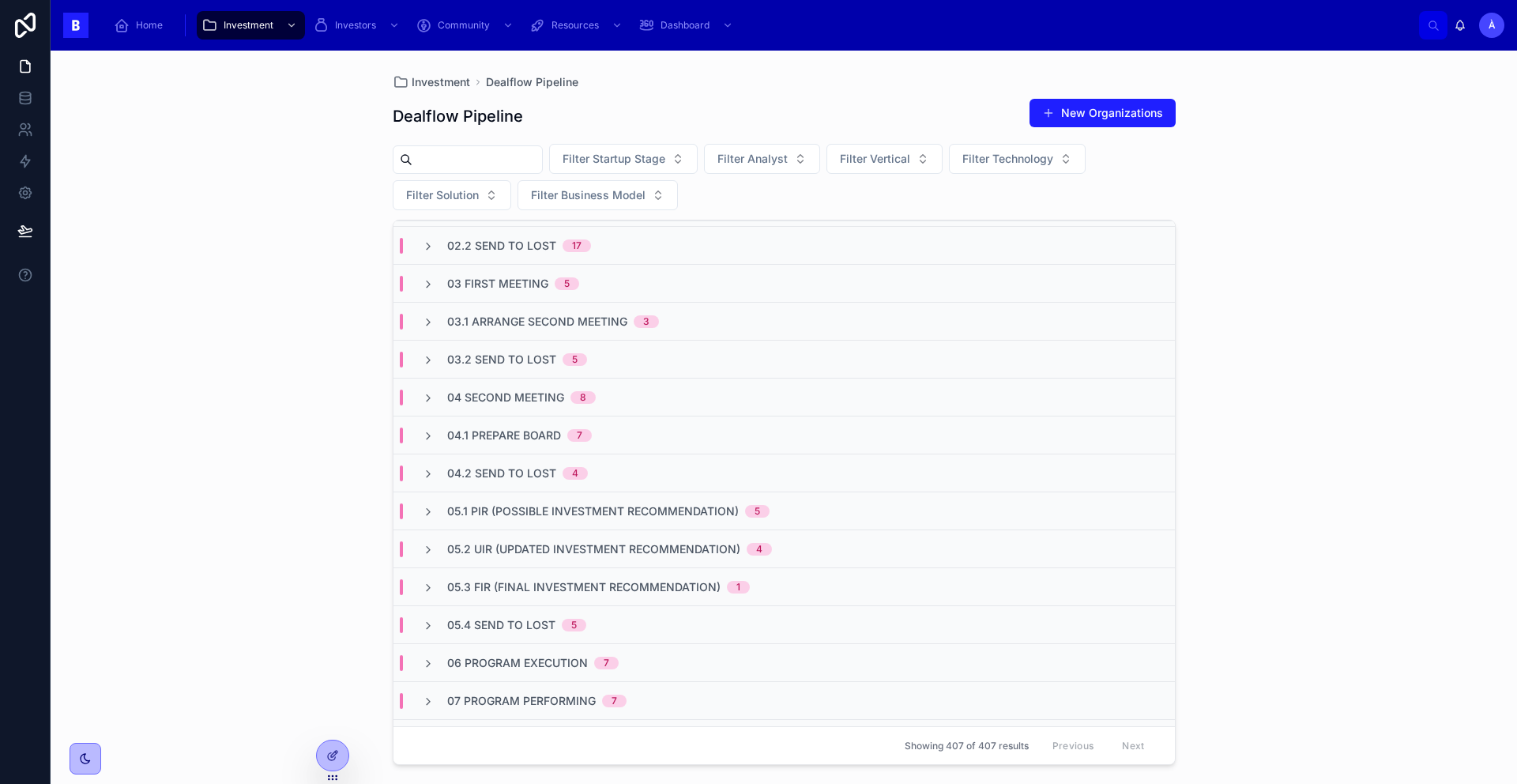
scroll to position [0, 0]
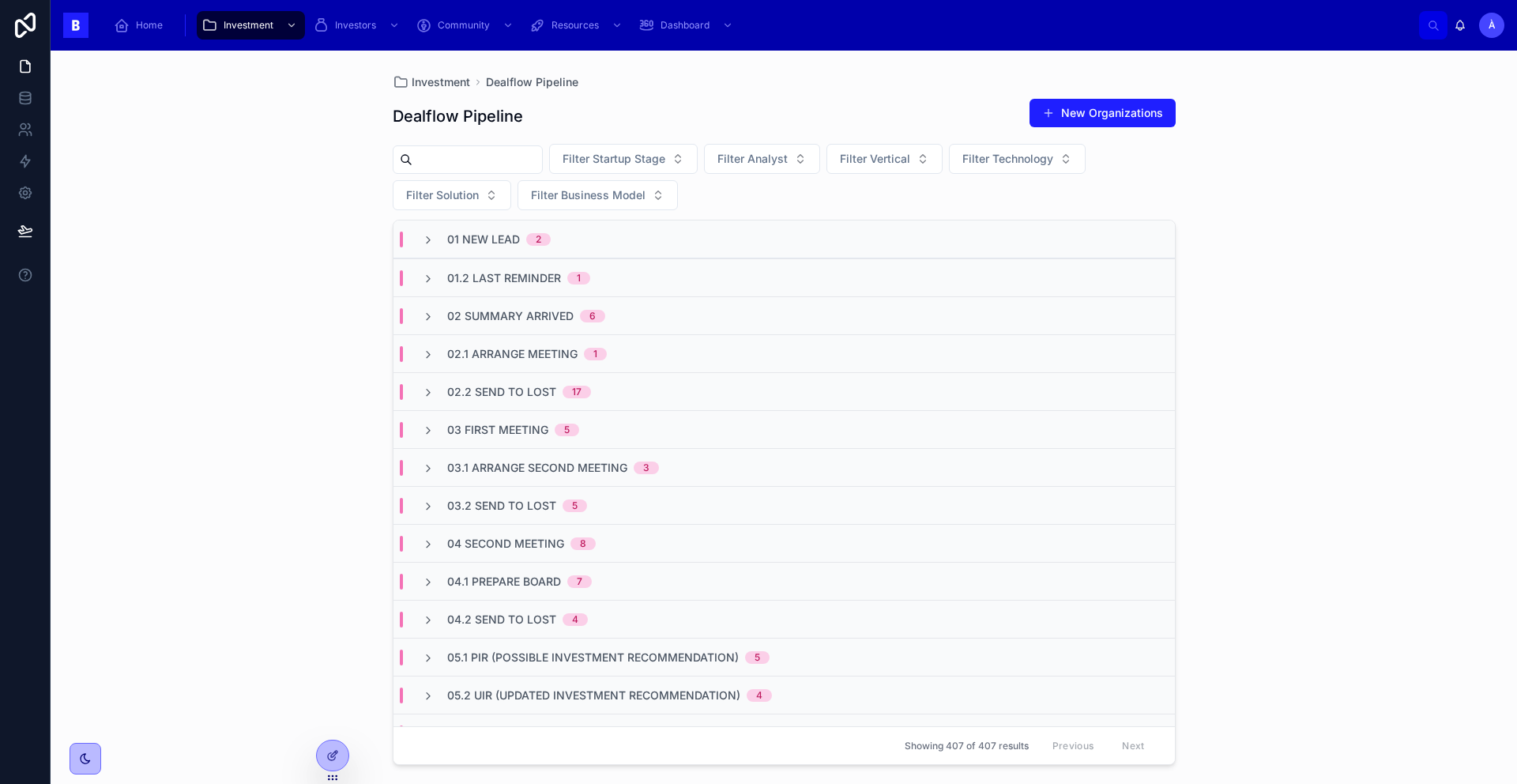
click at [468, 317] on span "02 Summary Arrived" at bounding box center [510, 316] width 126 height 16
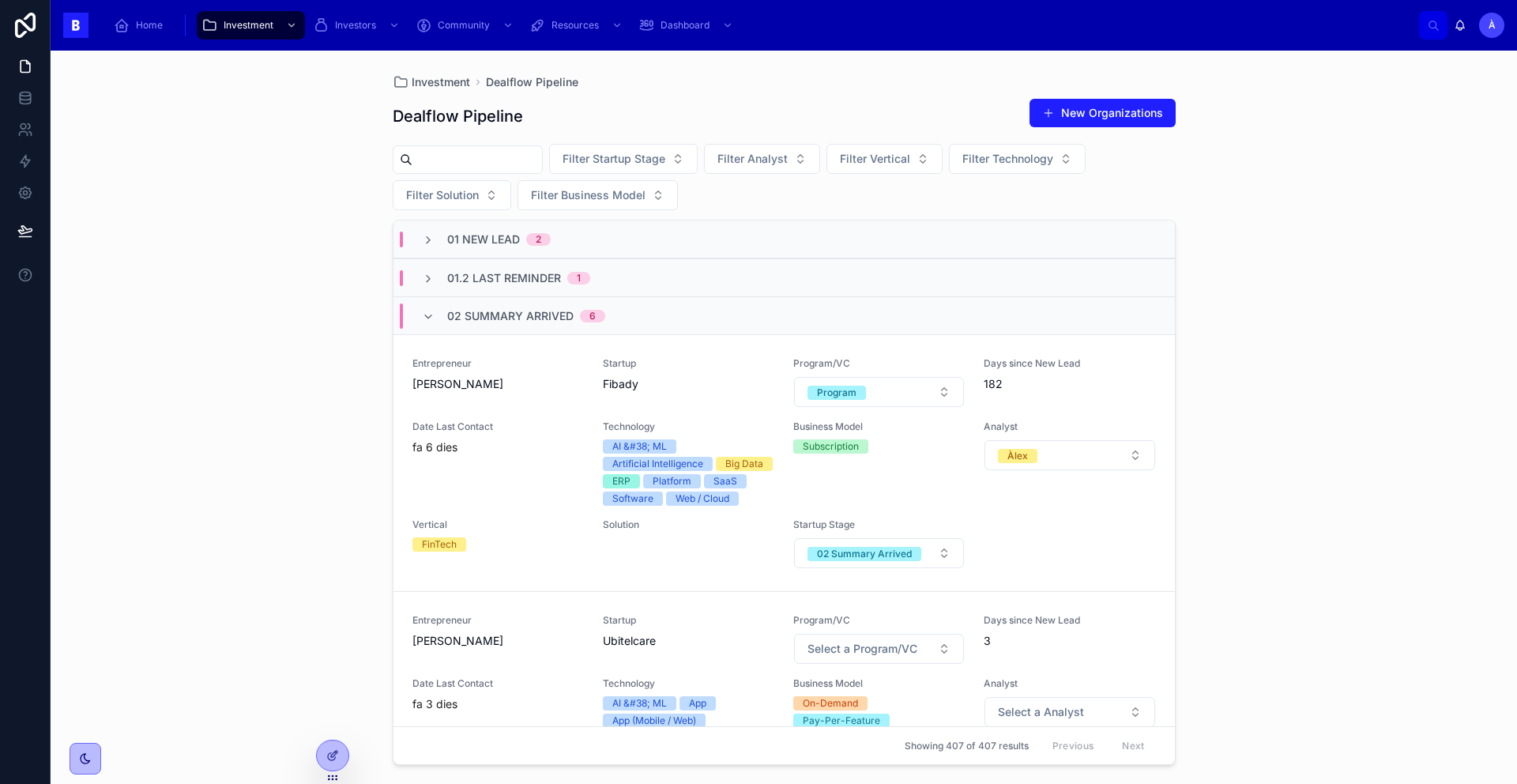
click at [419, 318] on div "02 Summary Arrived 6" at bounding box center [513, 317] width 221 height 26
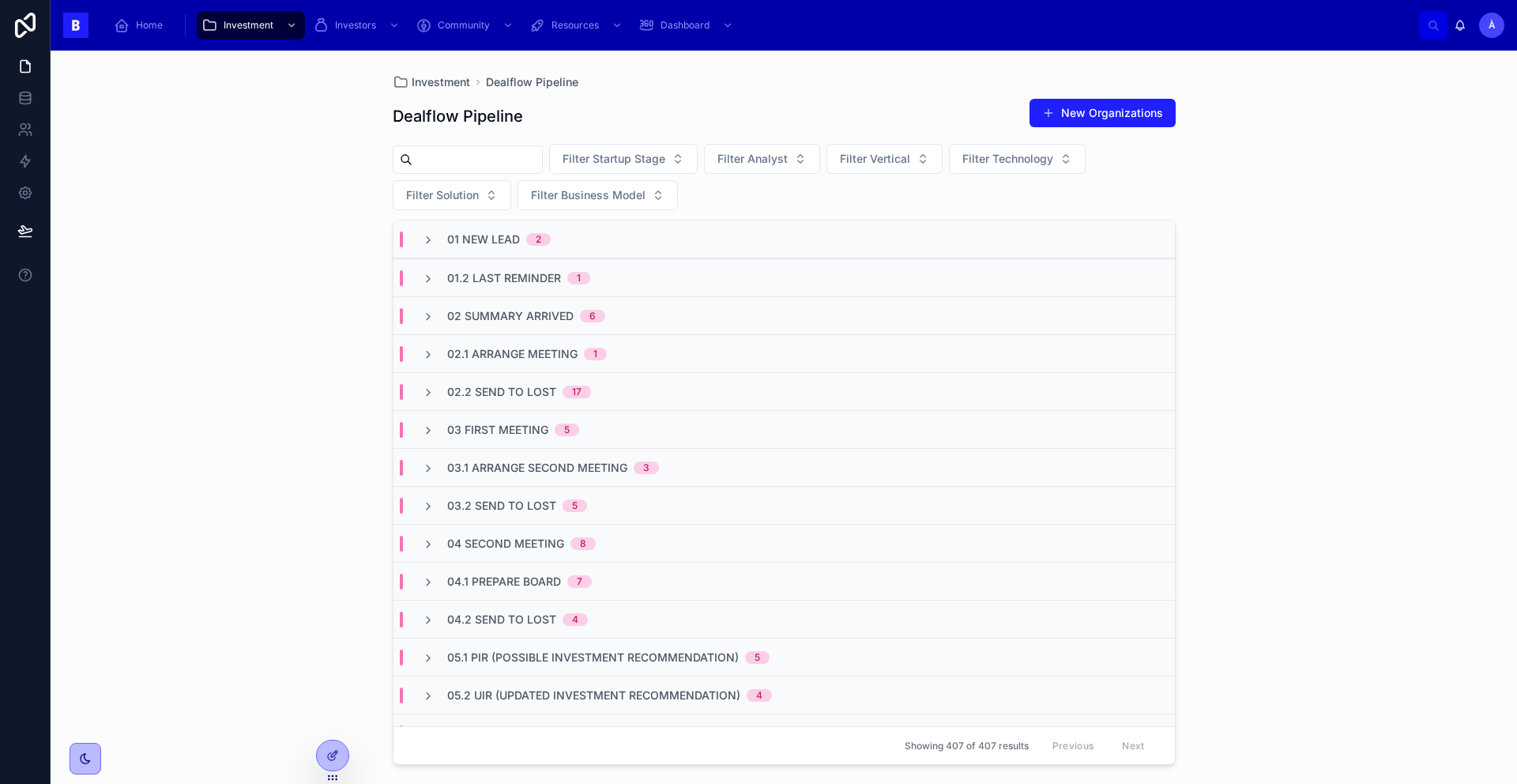
click at [538, 467] on span "03.1 Arrange Second Meeting" at bounding box center [537, 467] width 180 height 16
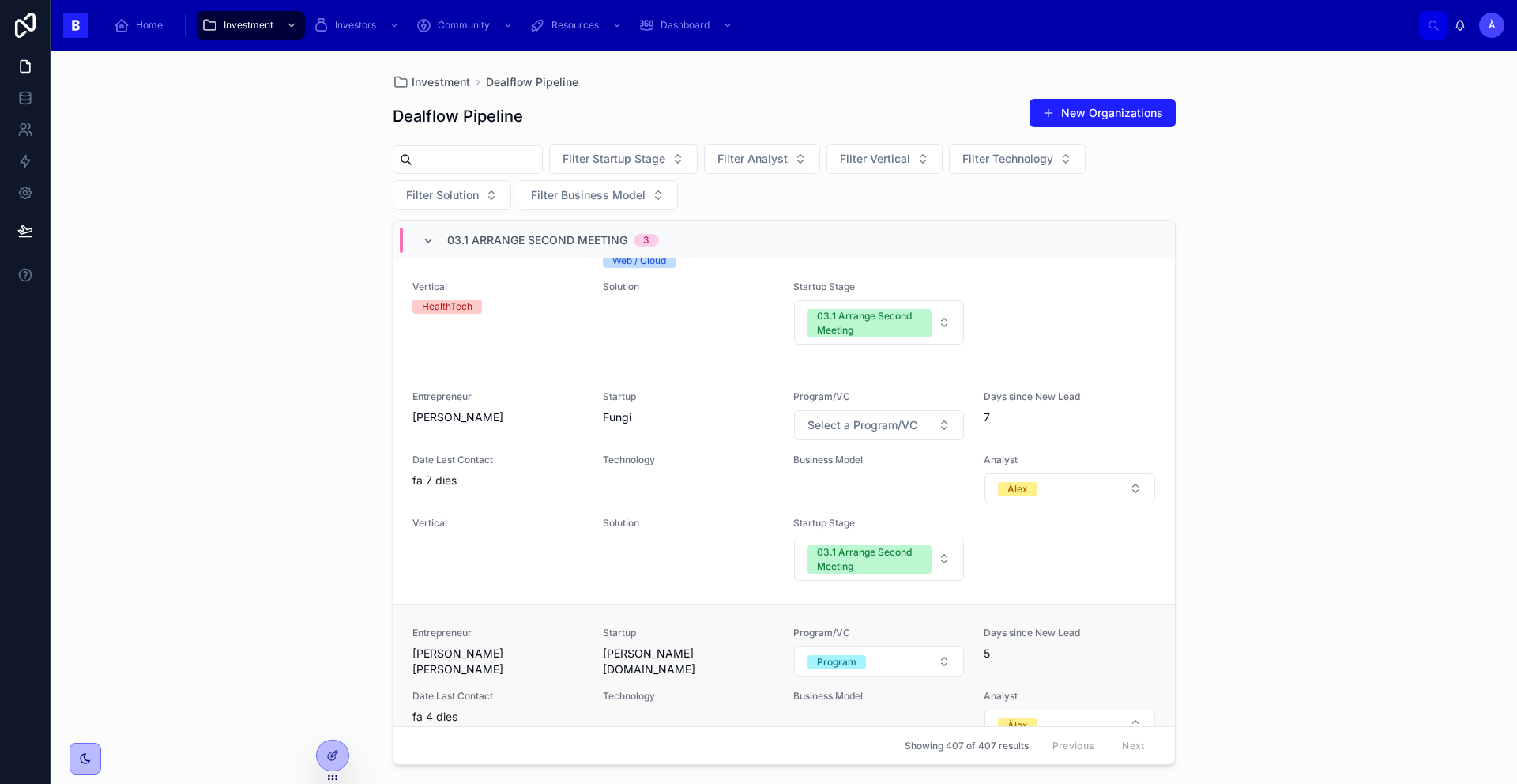
scroll to position [409, 0]
click at [582, 565] on div "Entrepreneur [PERSON_NAME] Startup Fungi Program/VC Select a Program/VC Days si…" at bounding box center [783, 484] width 743 height 191
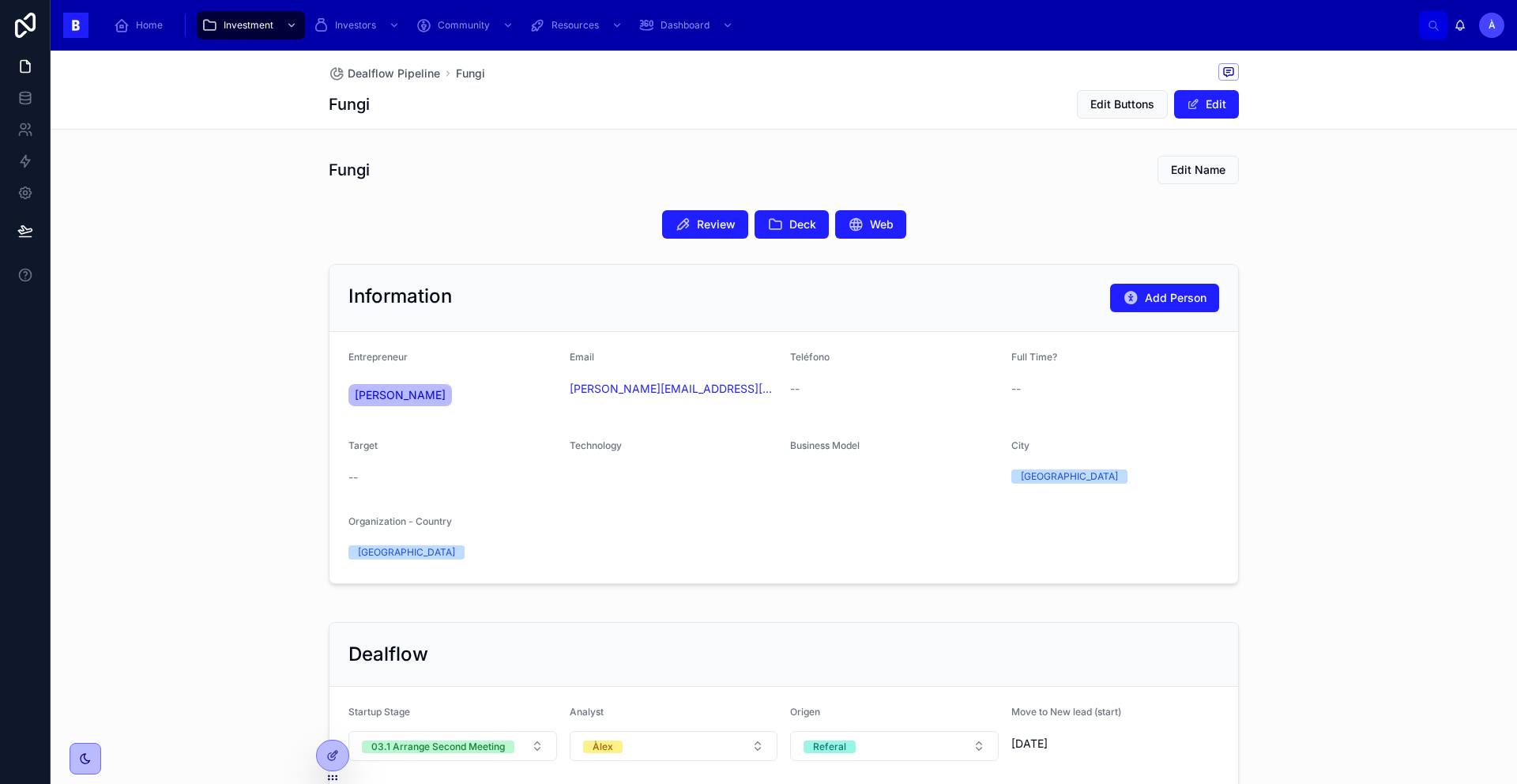
scroll to position [15, 0]
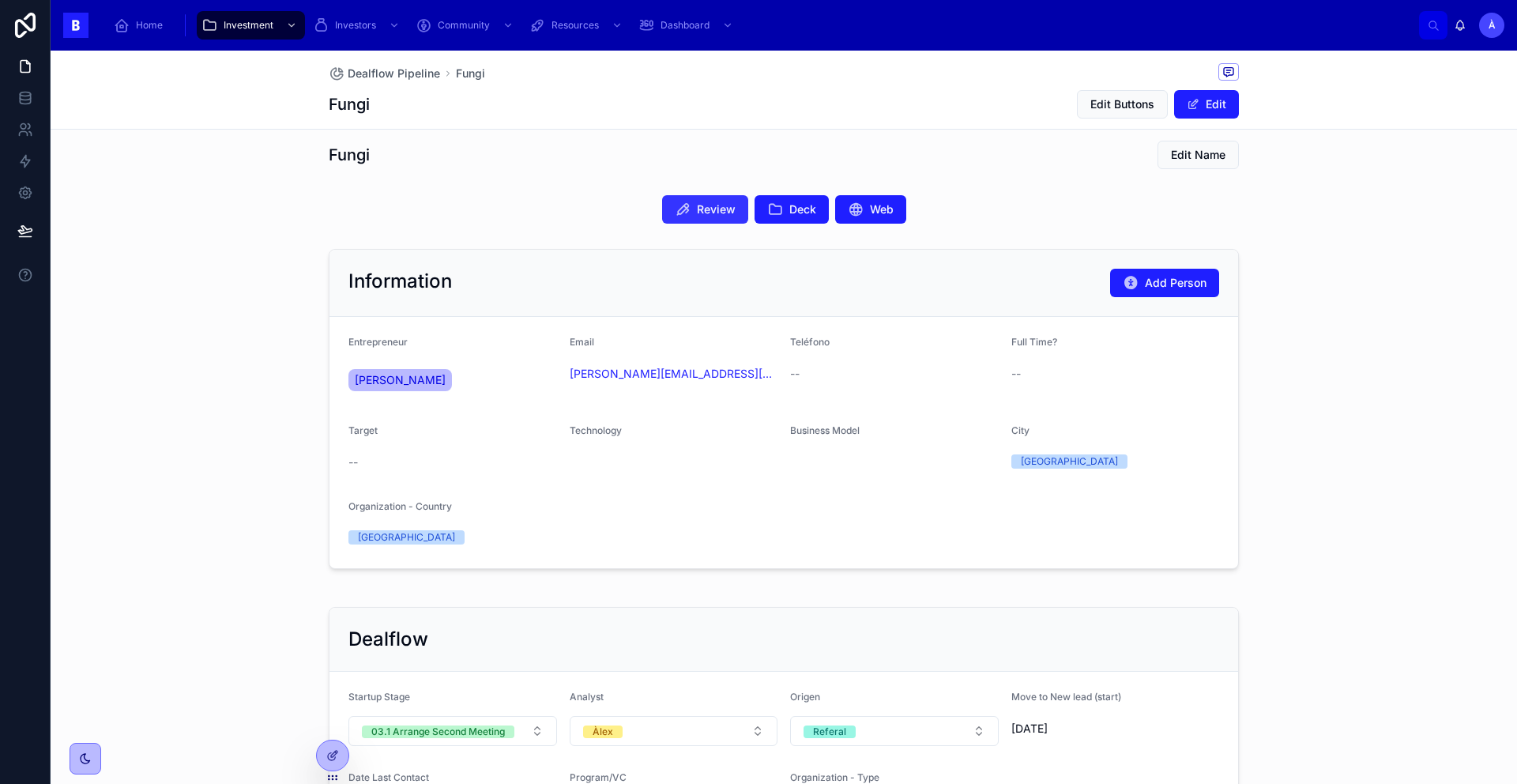
click at [675, 212] on icon at bounding box center [683, 209] width 16 height 16
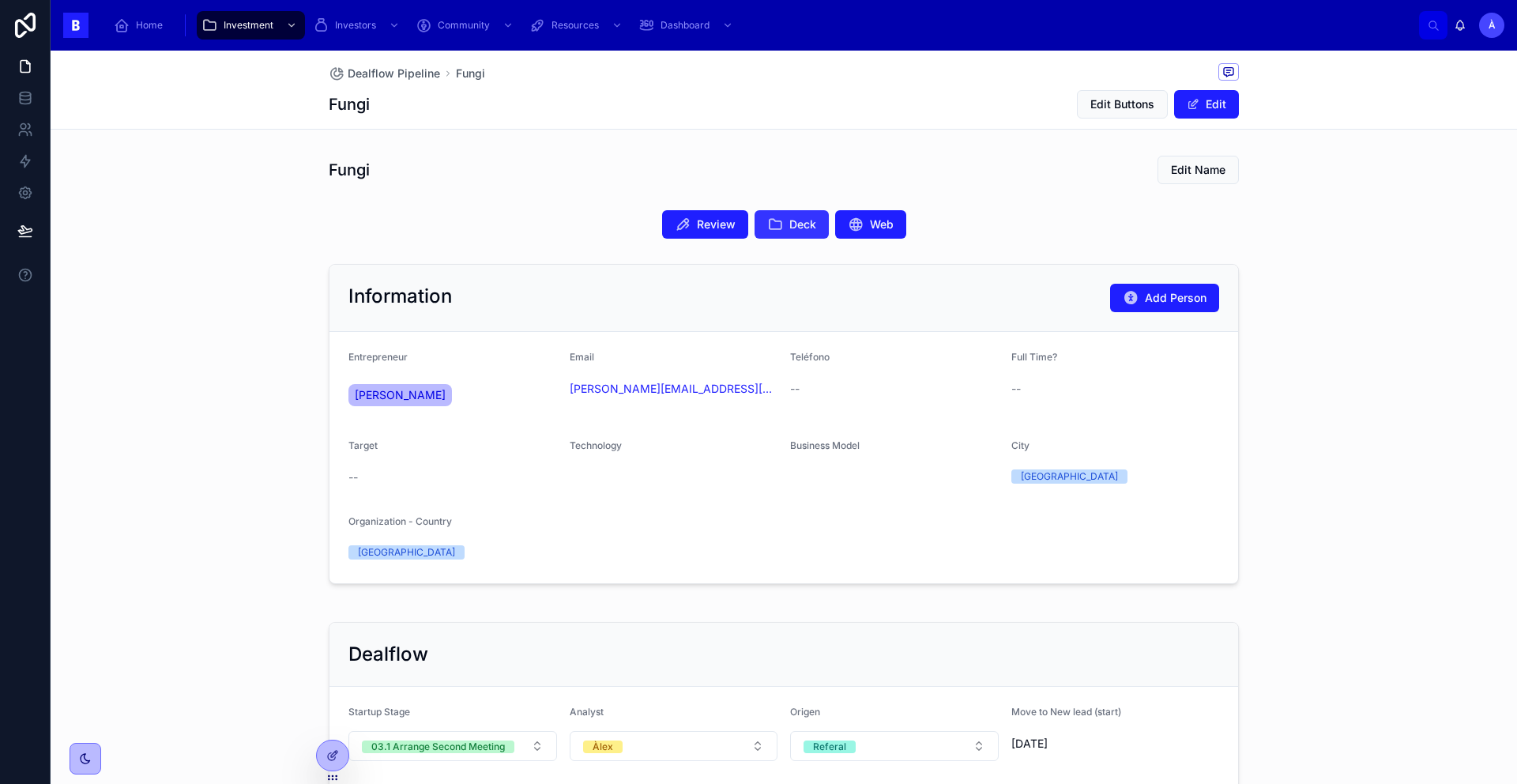
click at [789, 230] on span "Deck" at bounding box center [802, 224] width 26 height 16
click at [1160, 200] on div "Dealflow Pipeline Fungi Fungi Edit Buttons Edit Fungi Edit Name Review Deck Web…" at bounding box center [783, 416] width 1467 height 733
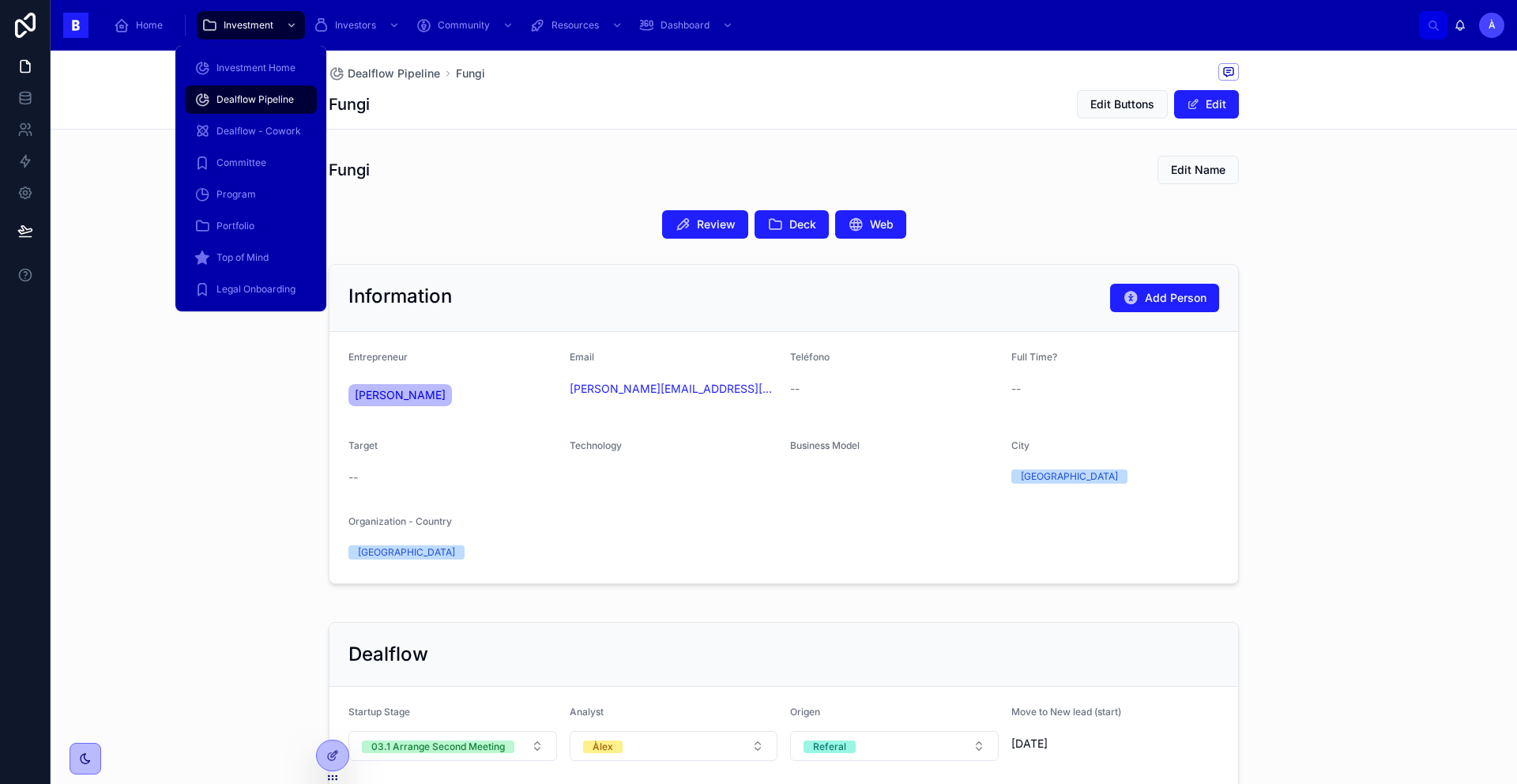
click at [259, 100] on span "Dealflow Pipeline" at bounding box center [255, 99] width 78 height 13
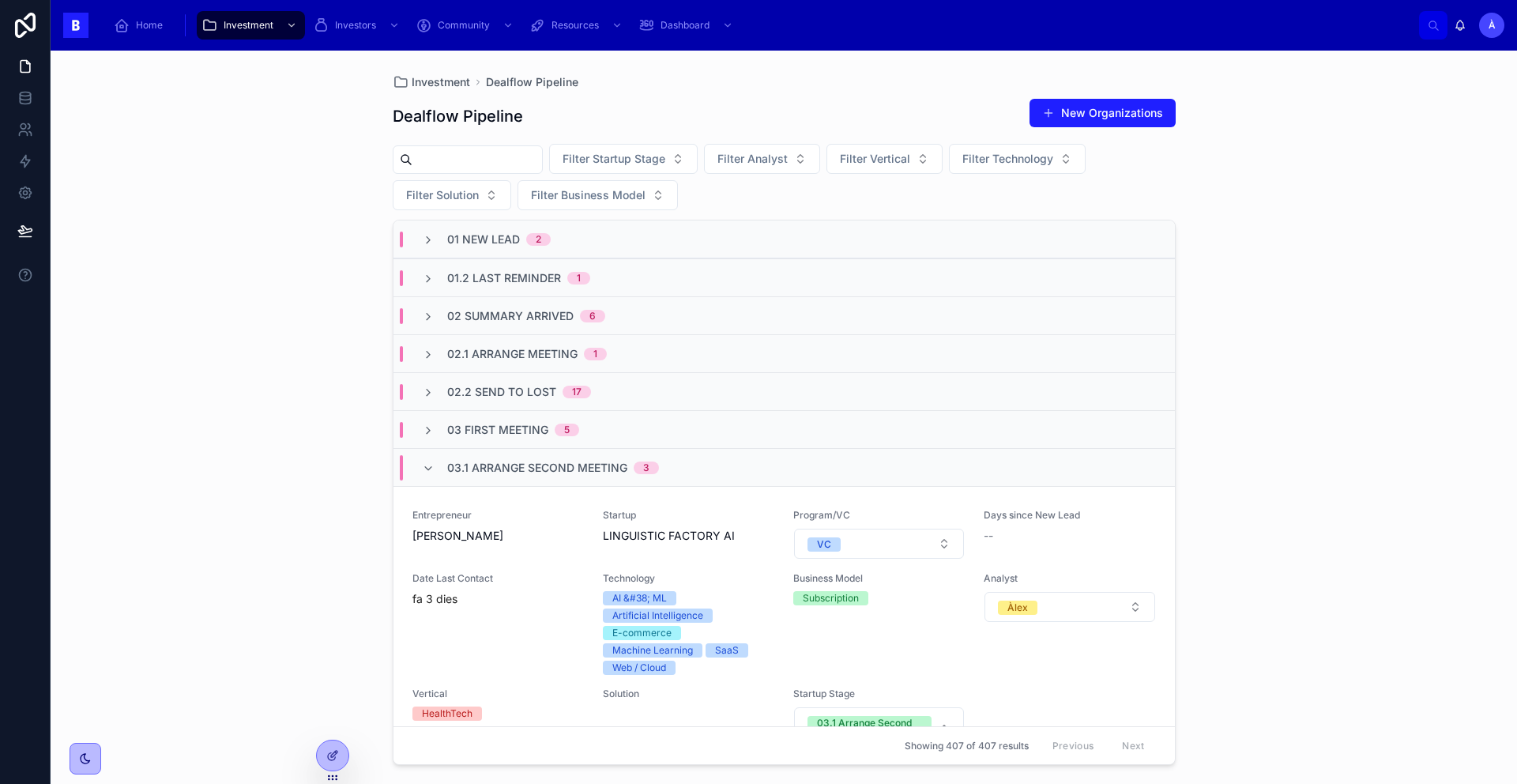
click at [538, 308] on span "02 Summary Arrived" at bounding box center [510, 316] width 126 height 16
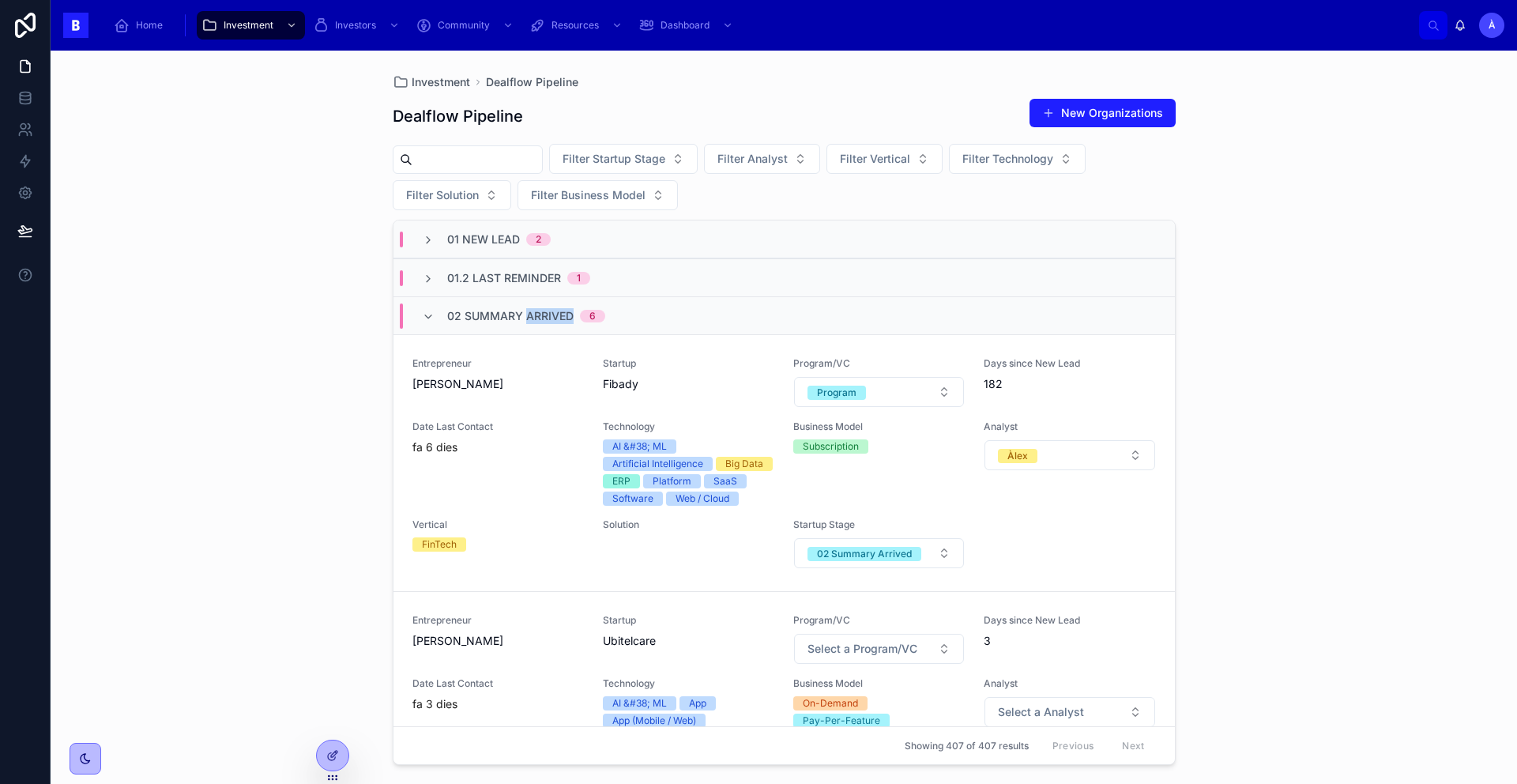
click at [538, 308] on span "02 Summary Arrived" at bounding box center [510, 316] width 126 height 16
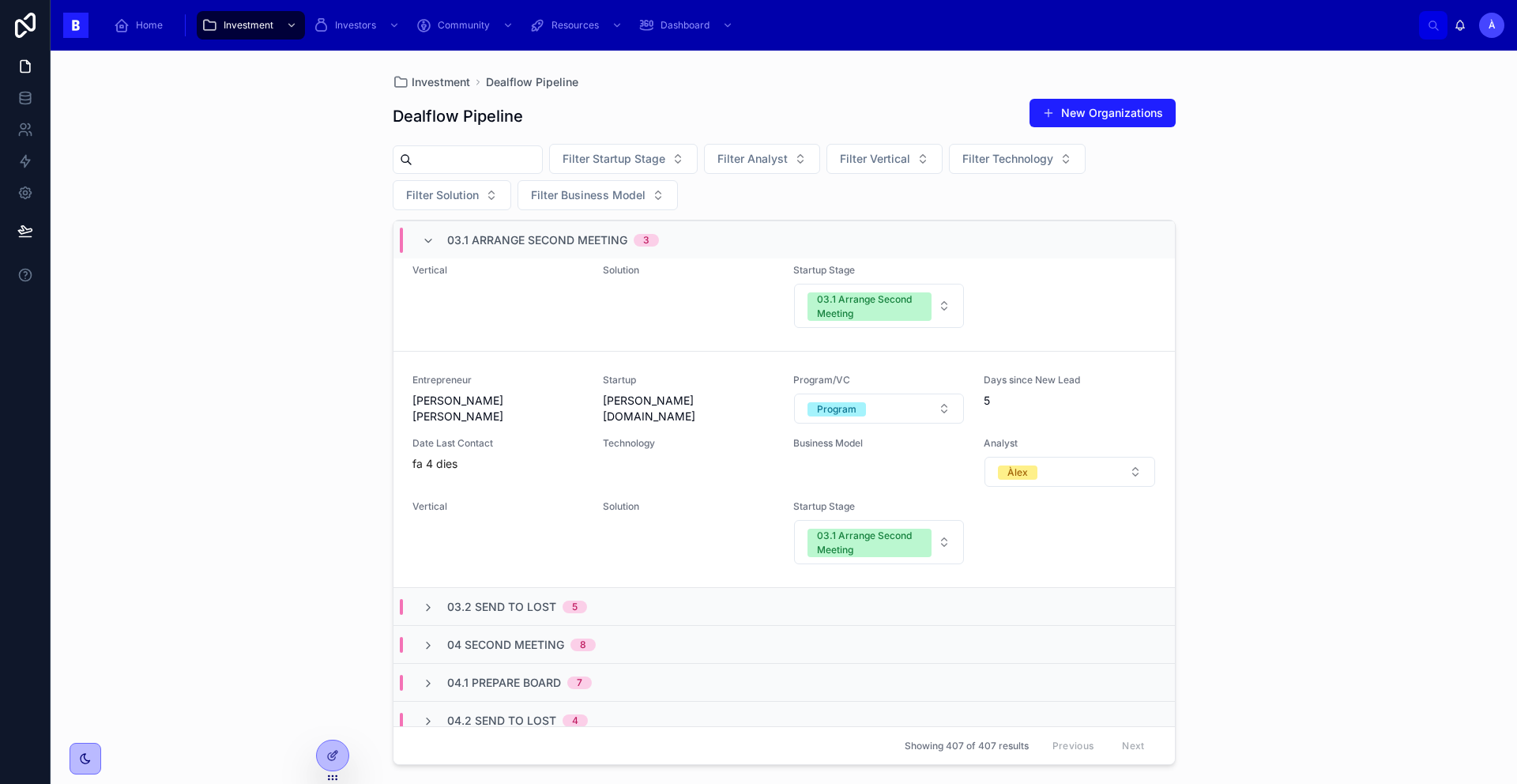
scroll to position [677, 0]
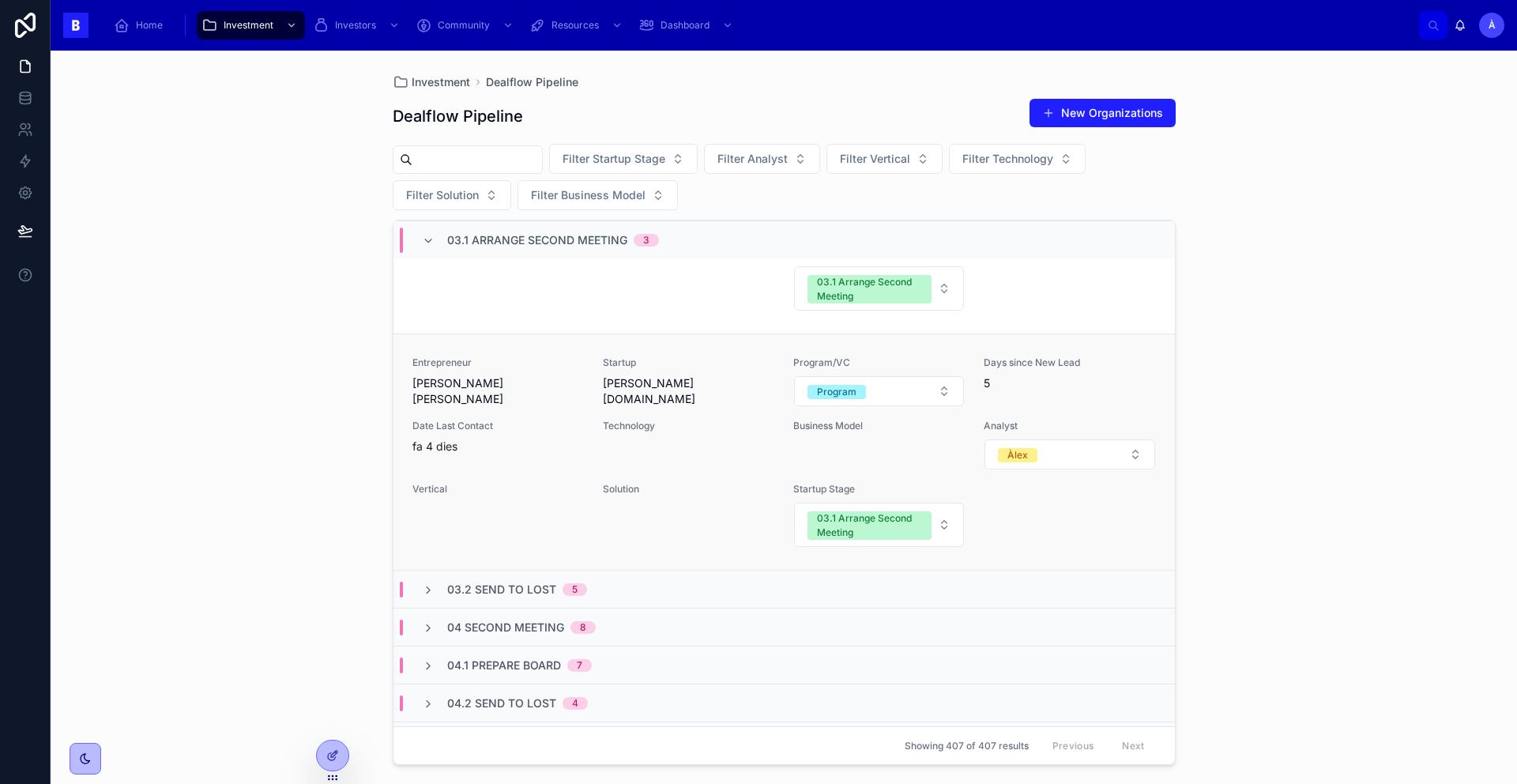
click at [555, 462] on div "Date Last Contact fa 4 dies" at bounding box center [497, 444] width 171 height 50
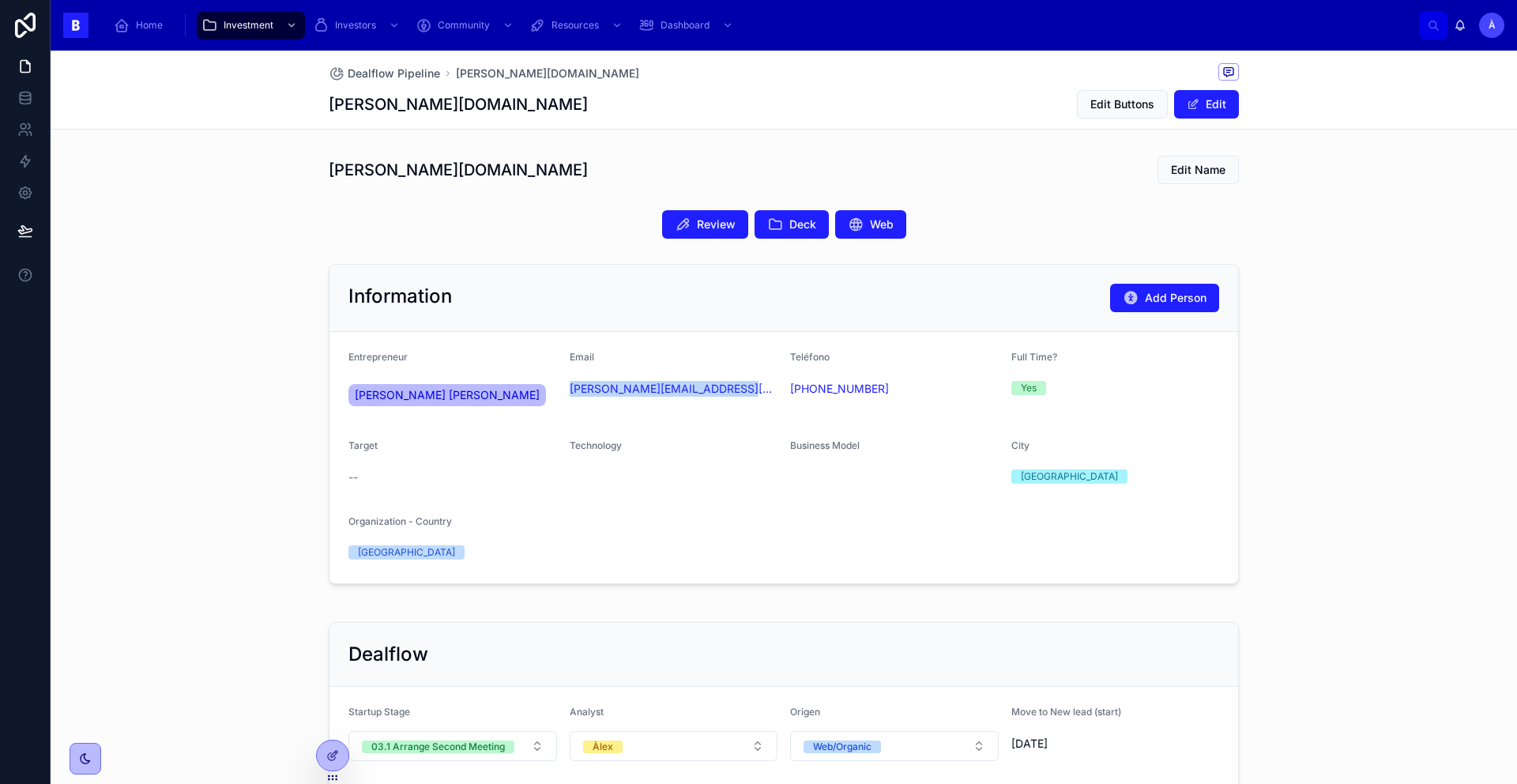
drag, startPoint x: 729, startPoint y: 400, endPoint x: 557, endPoint y: 392, distance: 172.2
click at [557, 392] on form "Entrepreneur [PERSON_NAME] [PERSON_NAME] Email [PERSON_NAME][EMAIL_ADDRESS][PER…" at bounding box center [783, 457] width 909 height 251
copy link "[PERSON_NAME][EMAIL_ADDRESS][PERSON_NAME][PERSON_NAME][DOMAIN_NAME]"
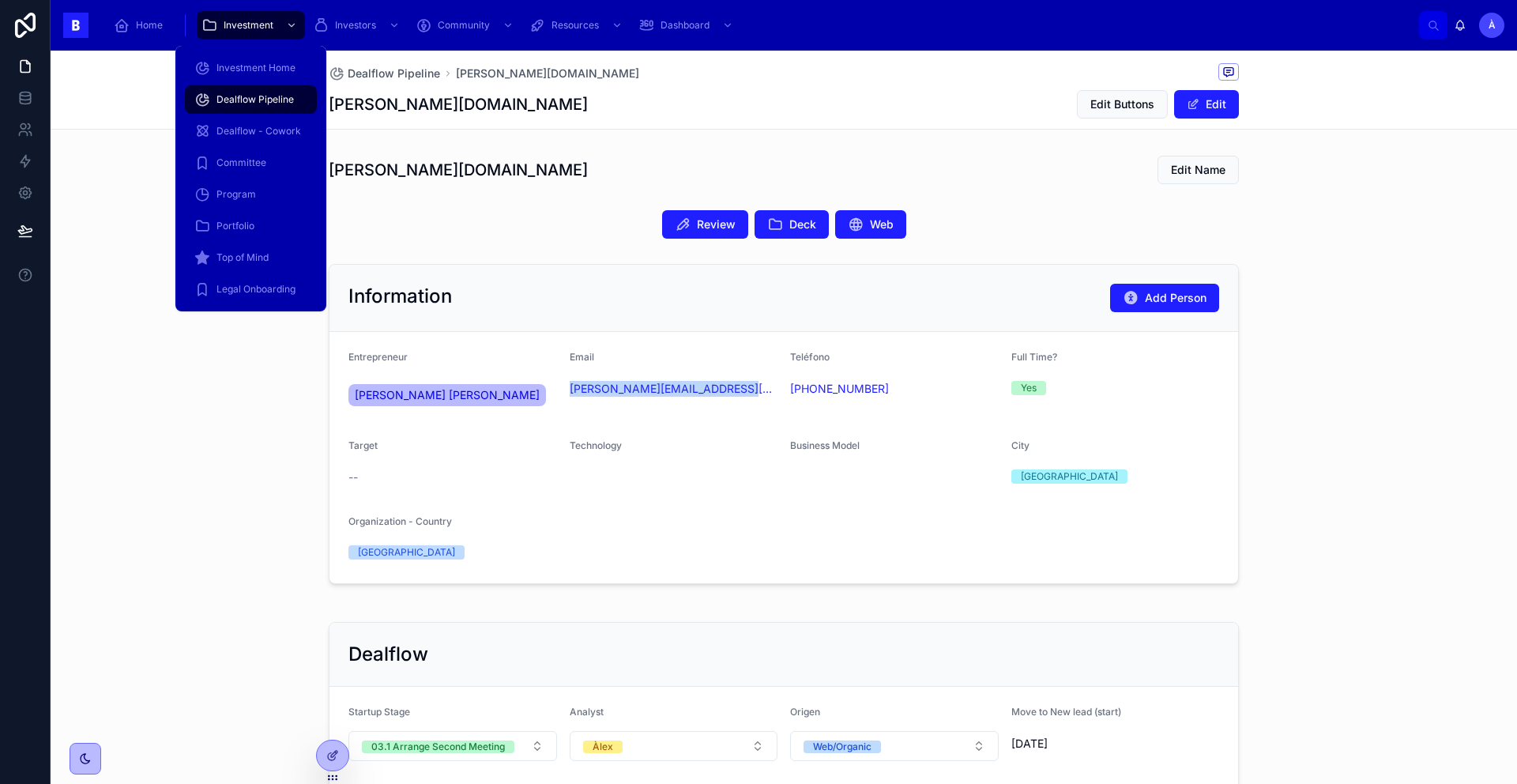
click at [268, 105] on span "Dealflow Pipeline" at bounding box center [255, 99] width 78 height 13
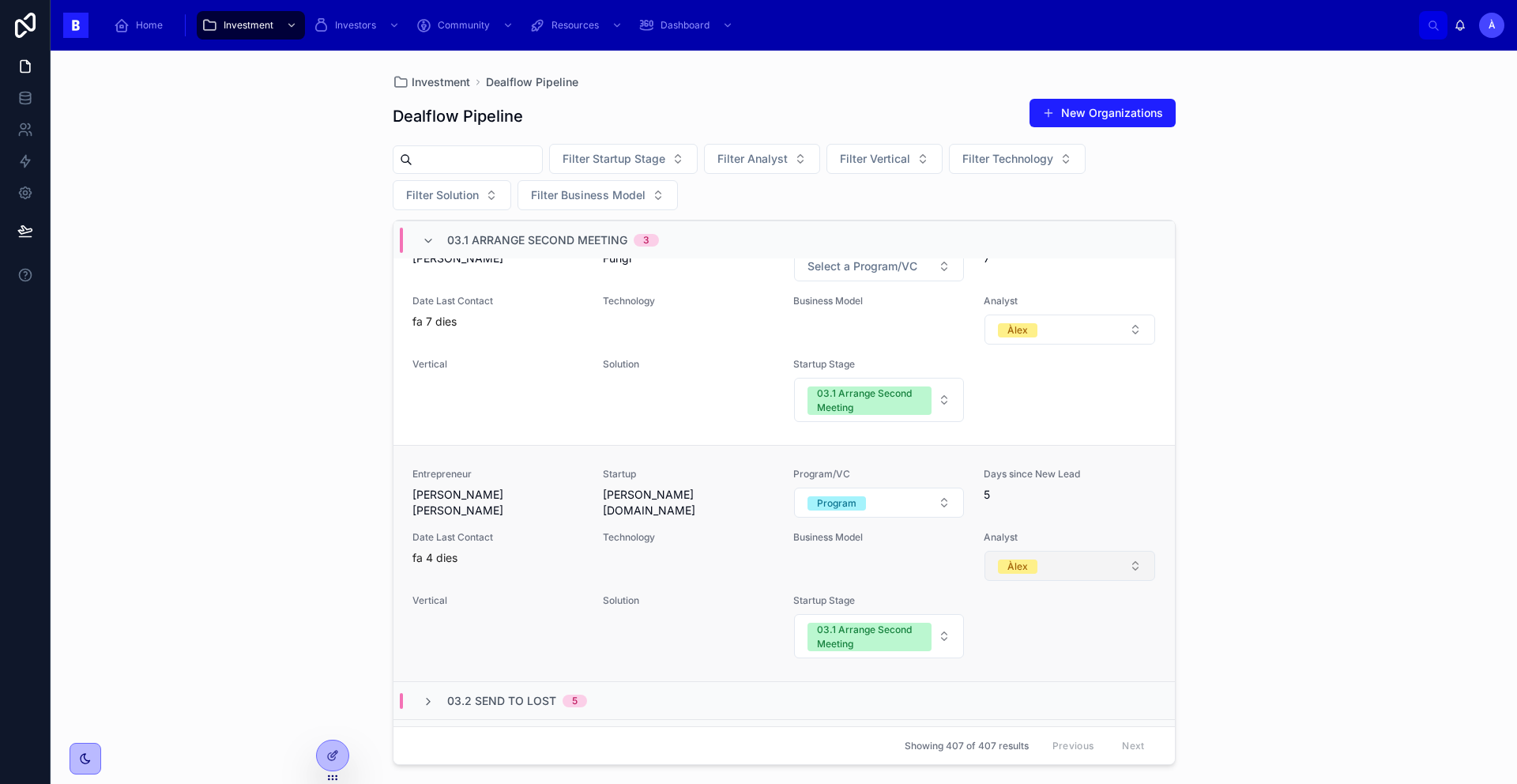
scroll to position [571, 0]
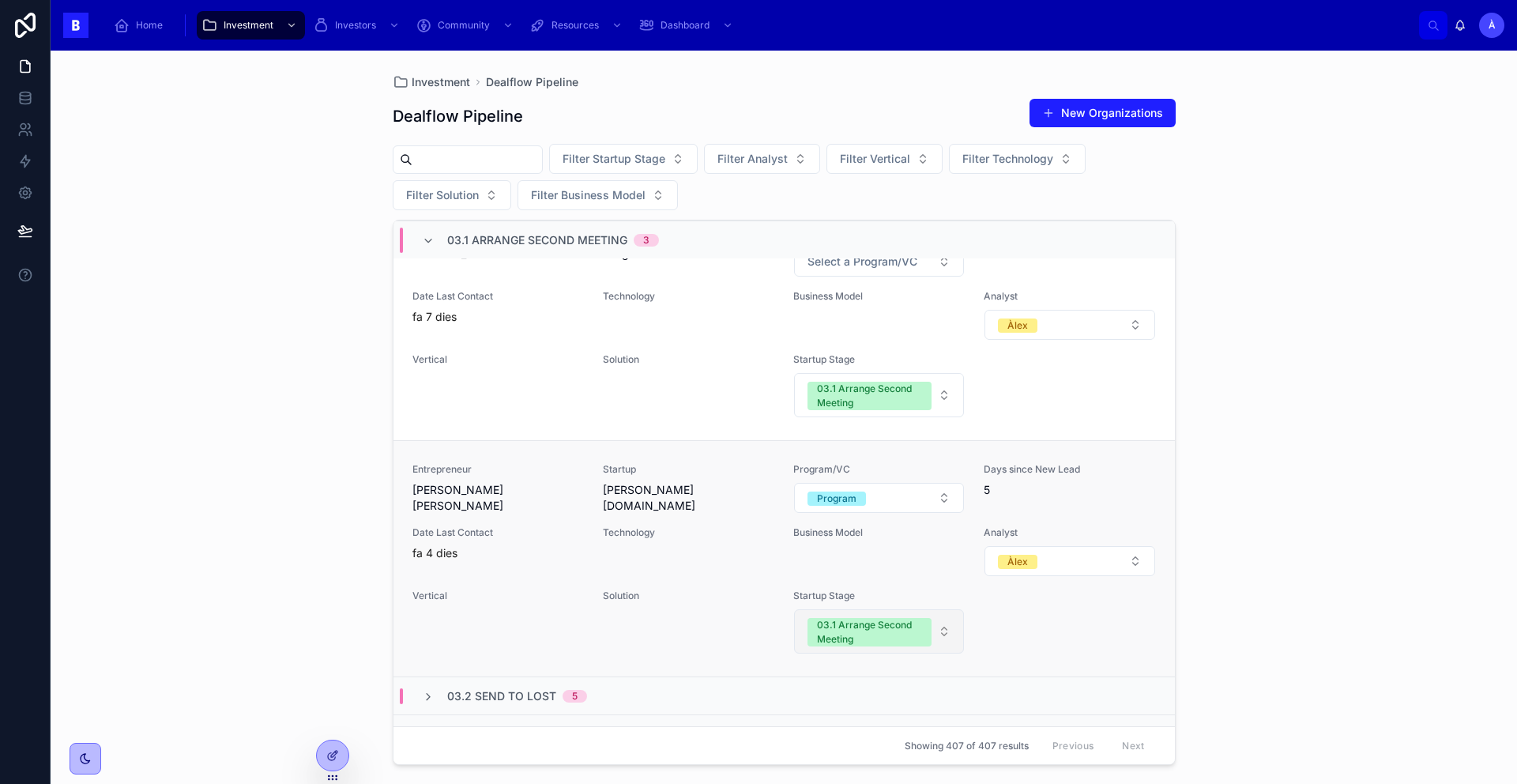
click at [857, 624] on div "03.1 Arrange Second Meeting" at bounding box center [869, 631] width 105 height 28
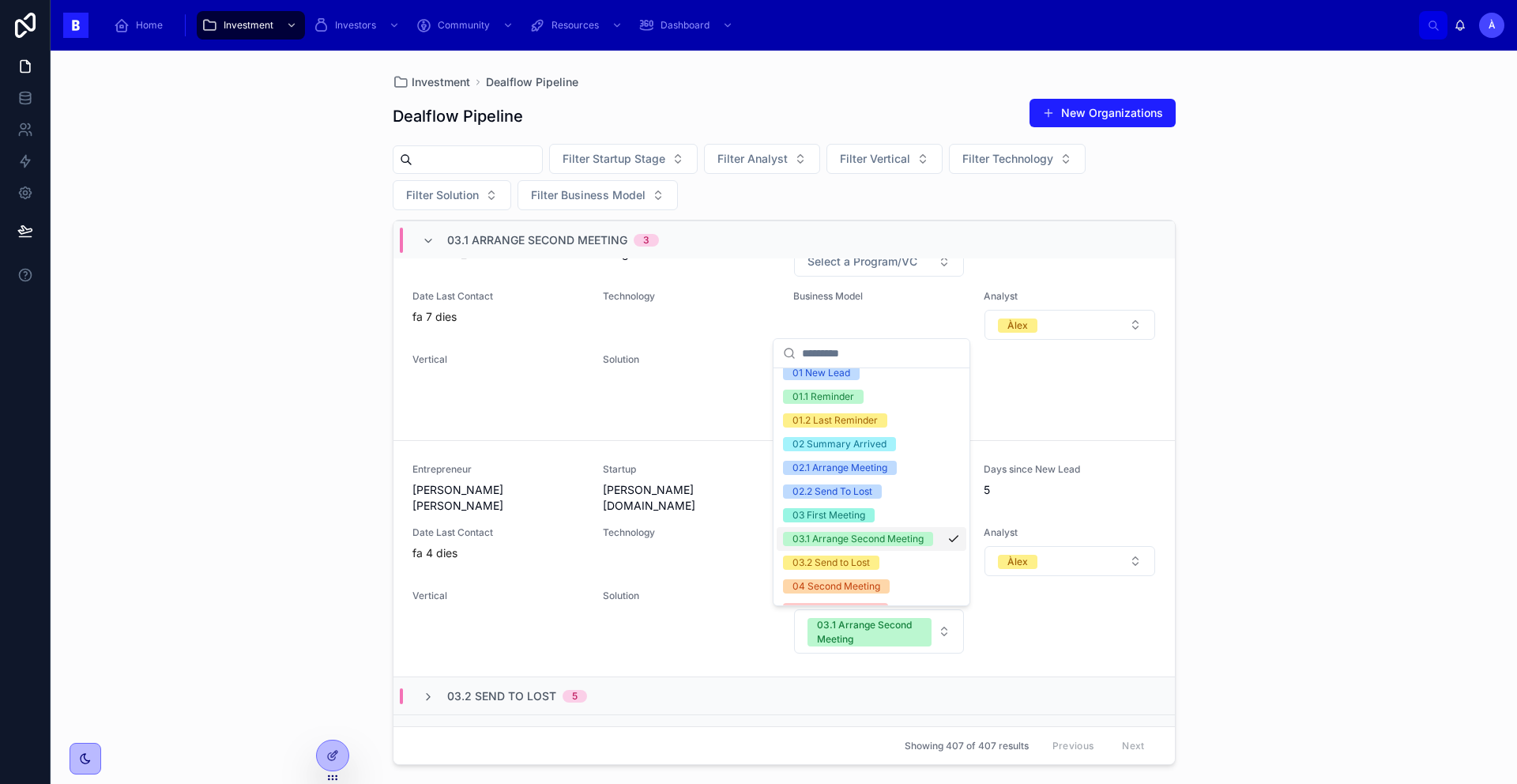
scroll to position [42, 0]
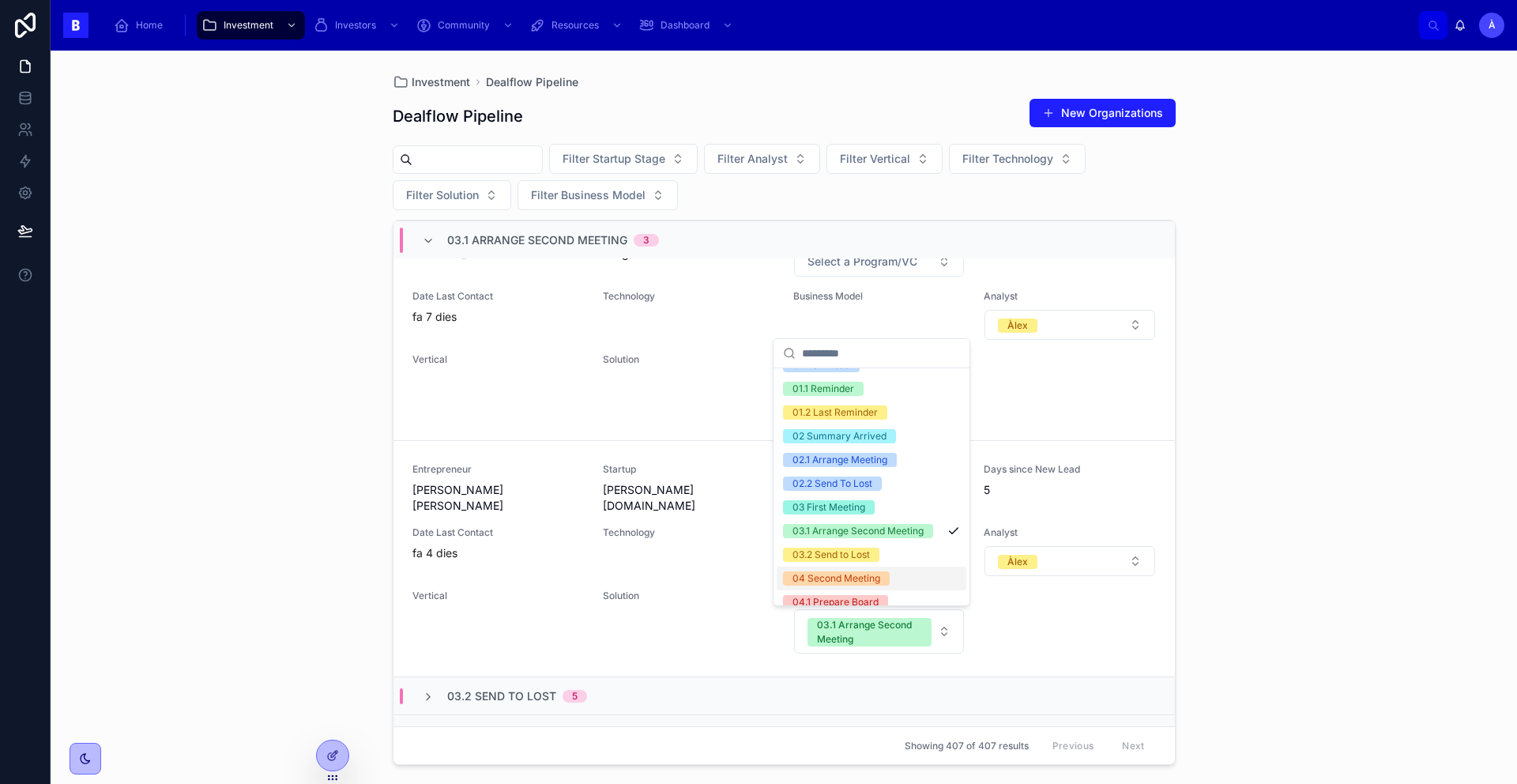
click at [824, 585] on div "04 Second Meeting" at bounding box center [836, 578] width 88 height 15
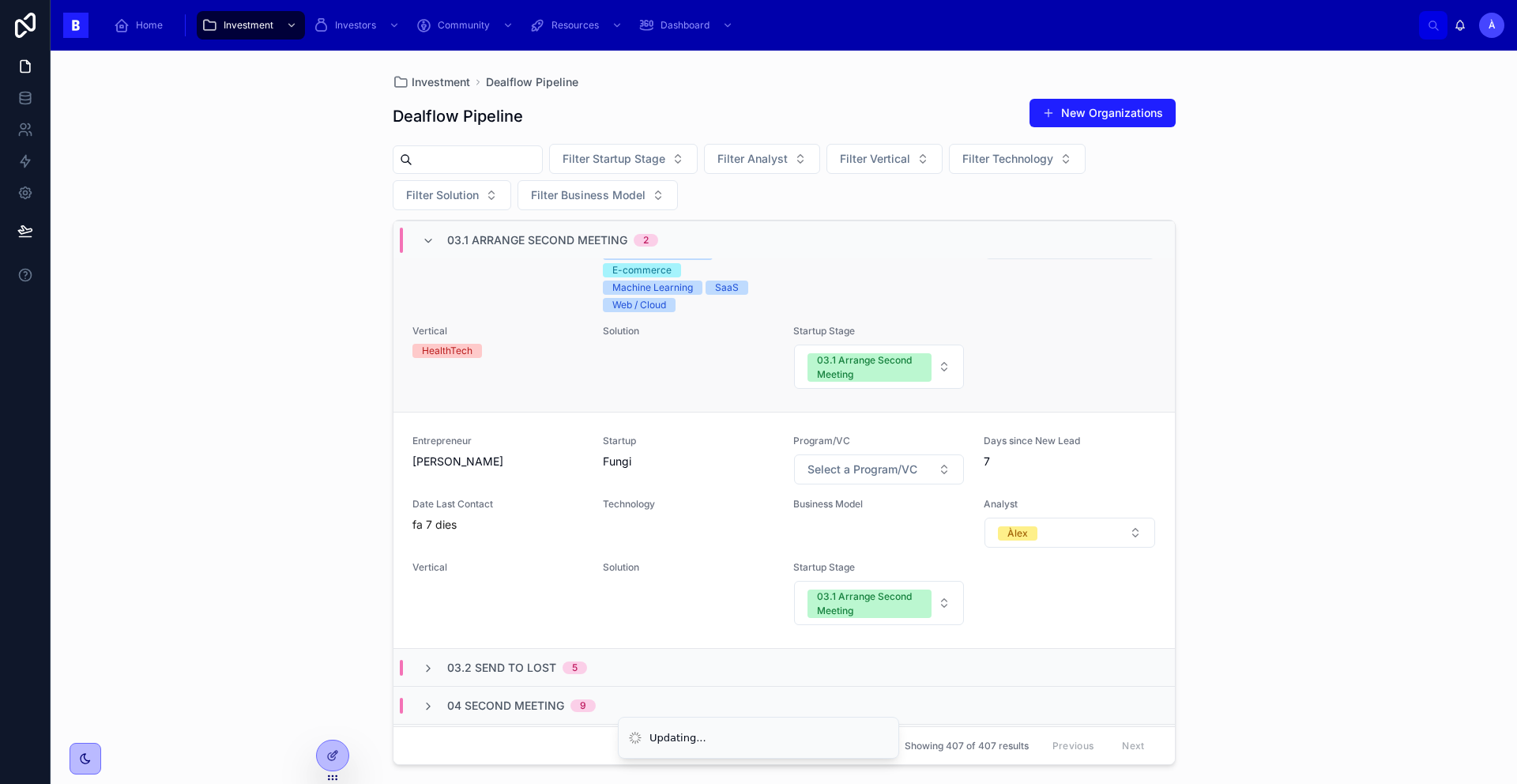
scroll to position [289, 0]
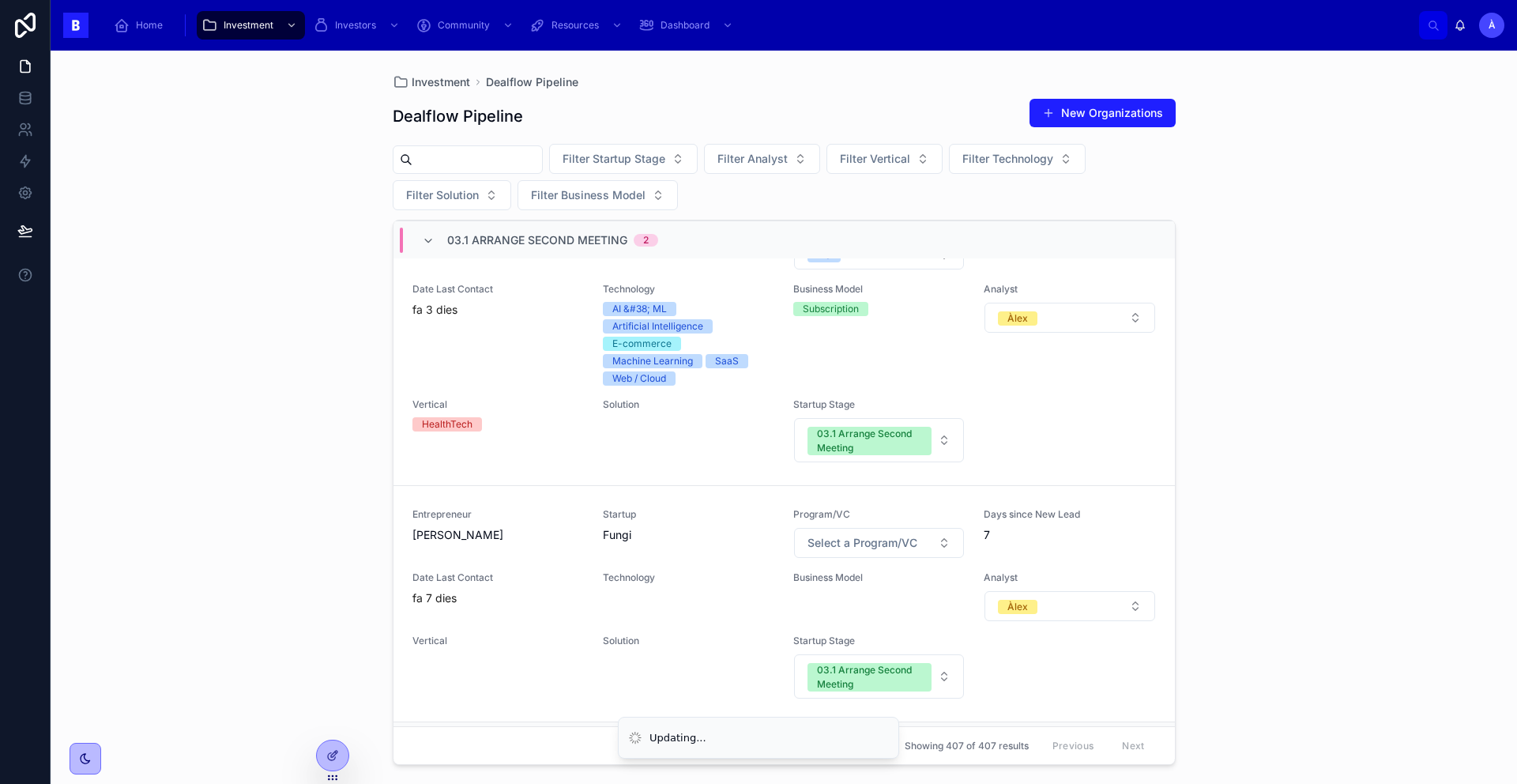
click at [468, 244] on span "03.1 Arrange Second Meeting" at bounding box center [537, 240] width 180 height 16
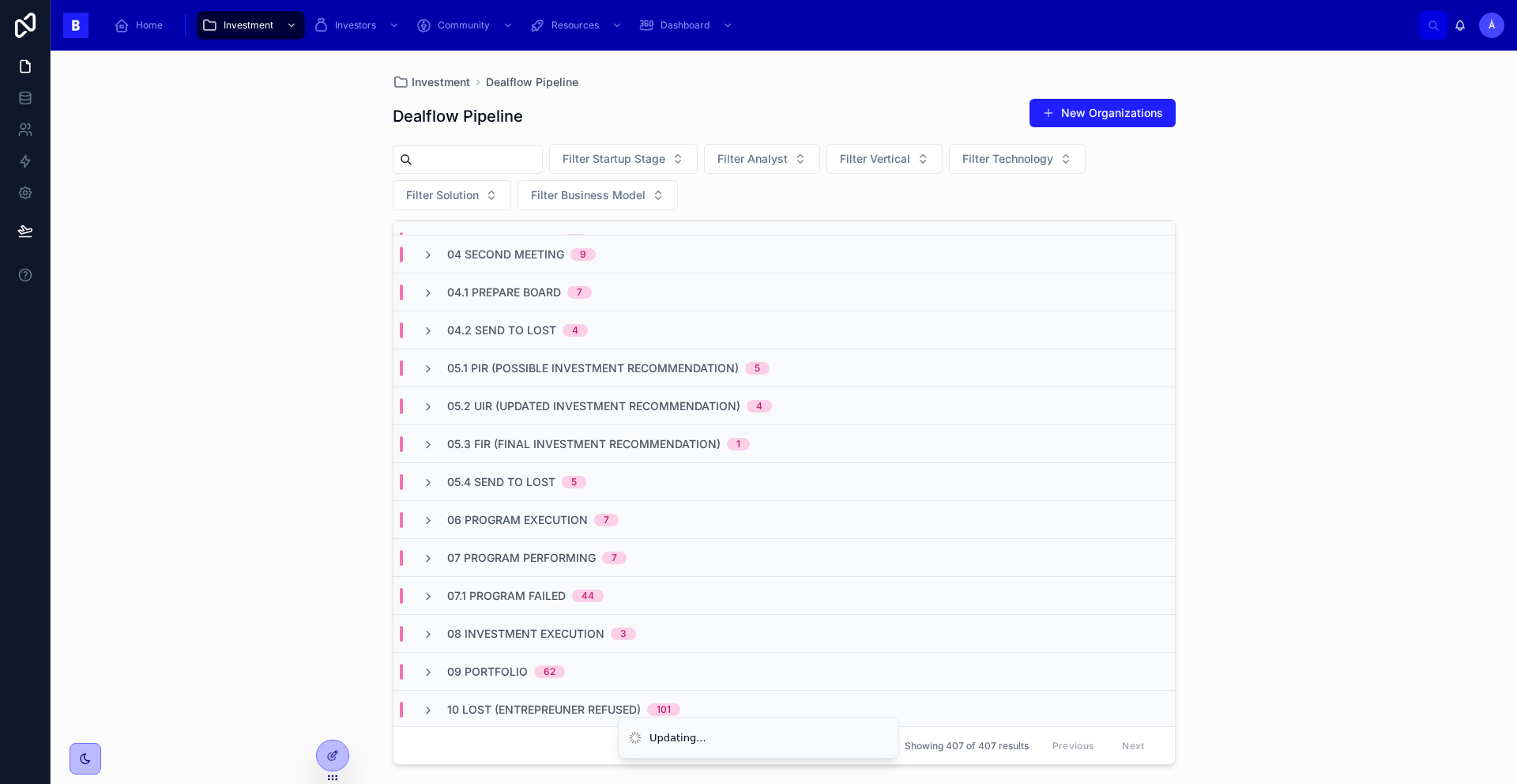
scroll to position [0, 0]
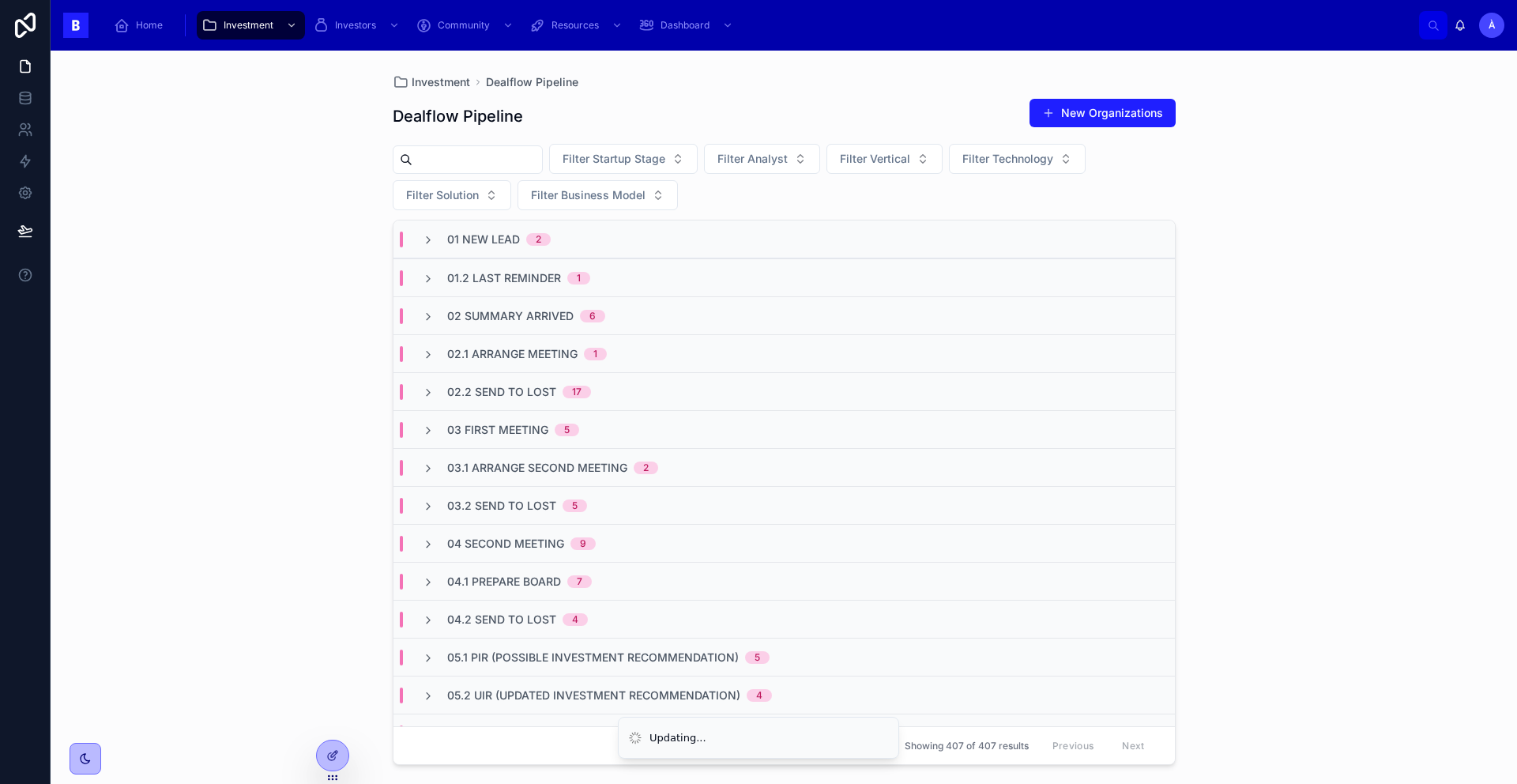
click at [538, 541] on span "04 Second Meeting" at bounding box center [505, 543] width 117 height 16
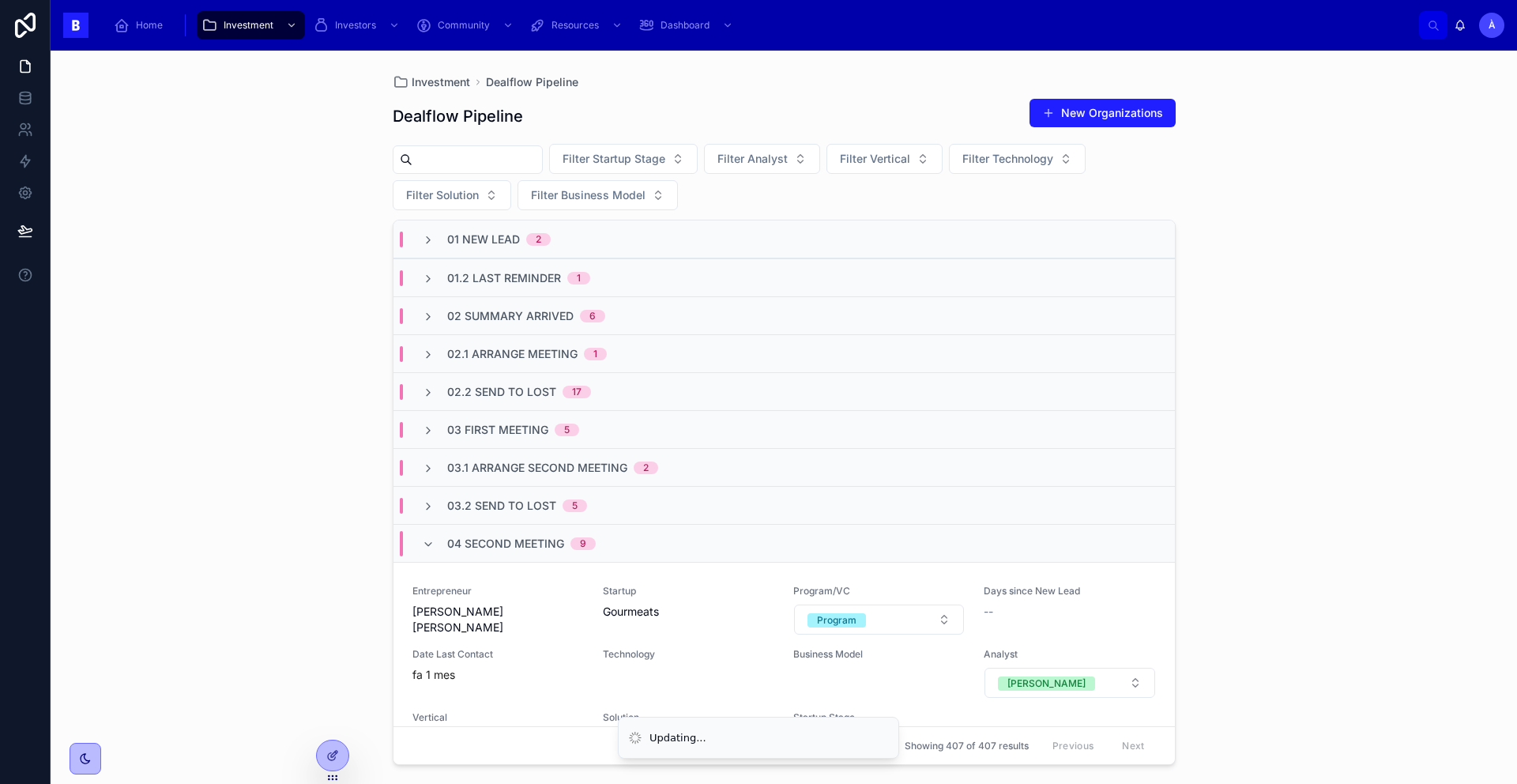
click at [538, 541] on span "04 Second Meeting" at bounding box center [505, 543] width 117 height 16
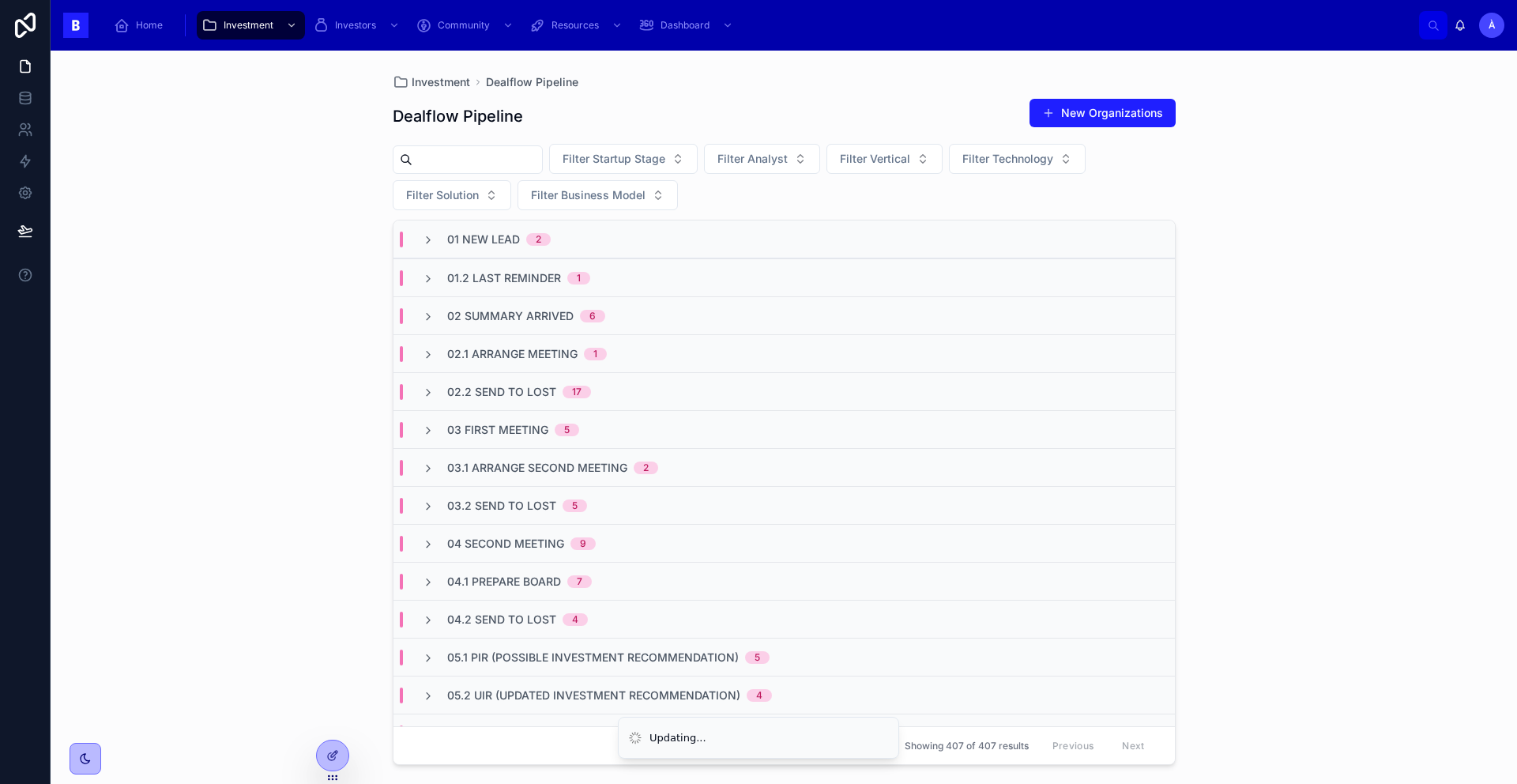
click at [533, 627] on div "04.2 Send to Lost 4" at bounding box center [784, 618] width 782 height 38
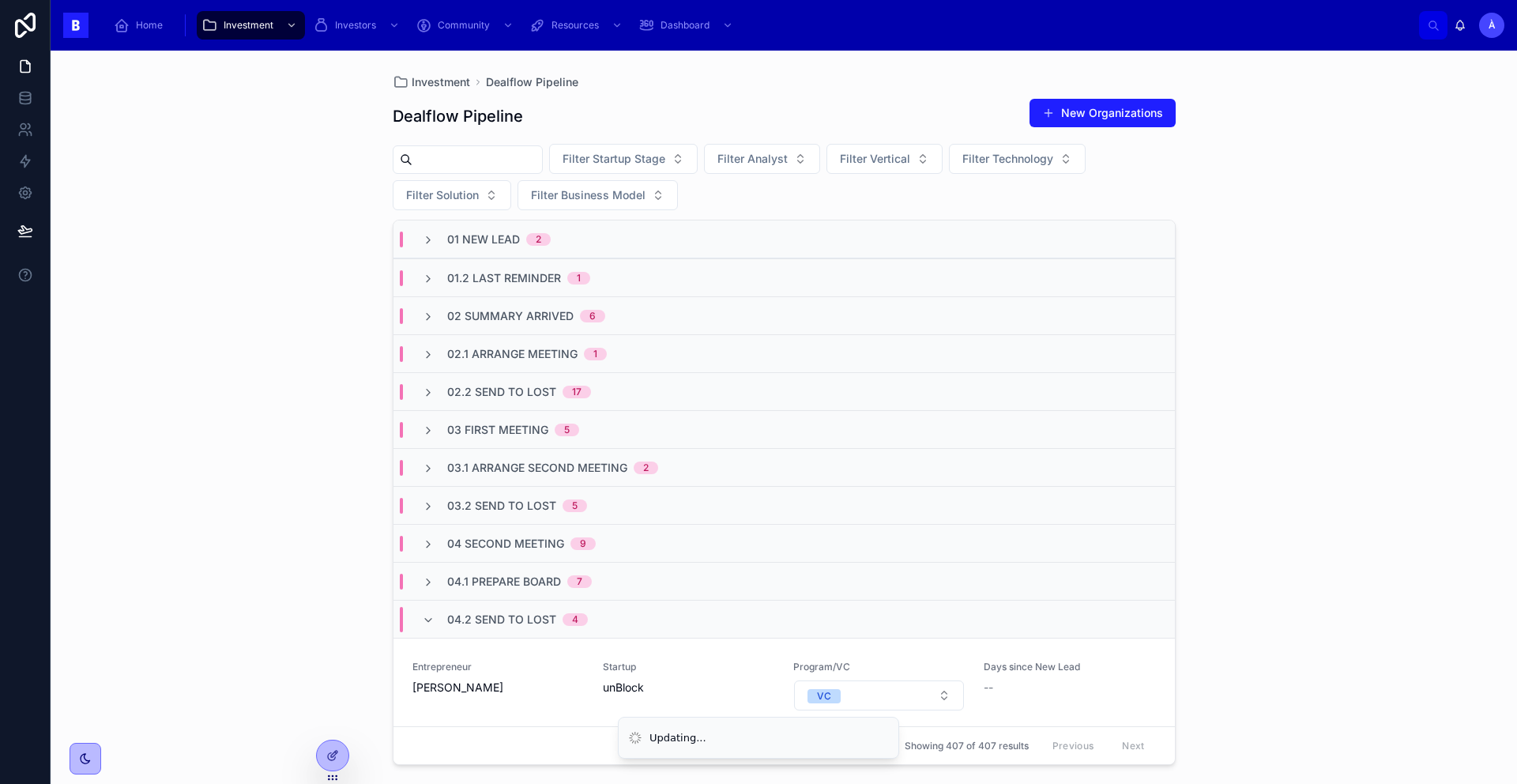
click at [533, 620] on span "04.2 Send to Lost" at bounding box center [502, 619] width 109 height 16
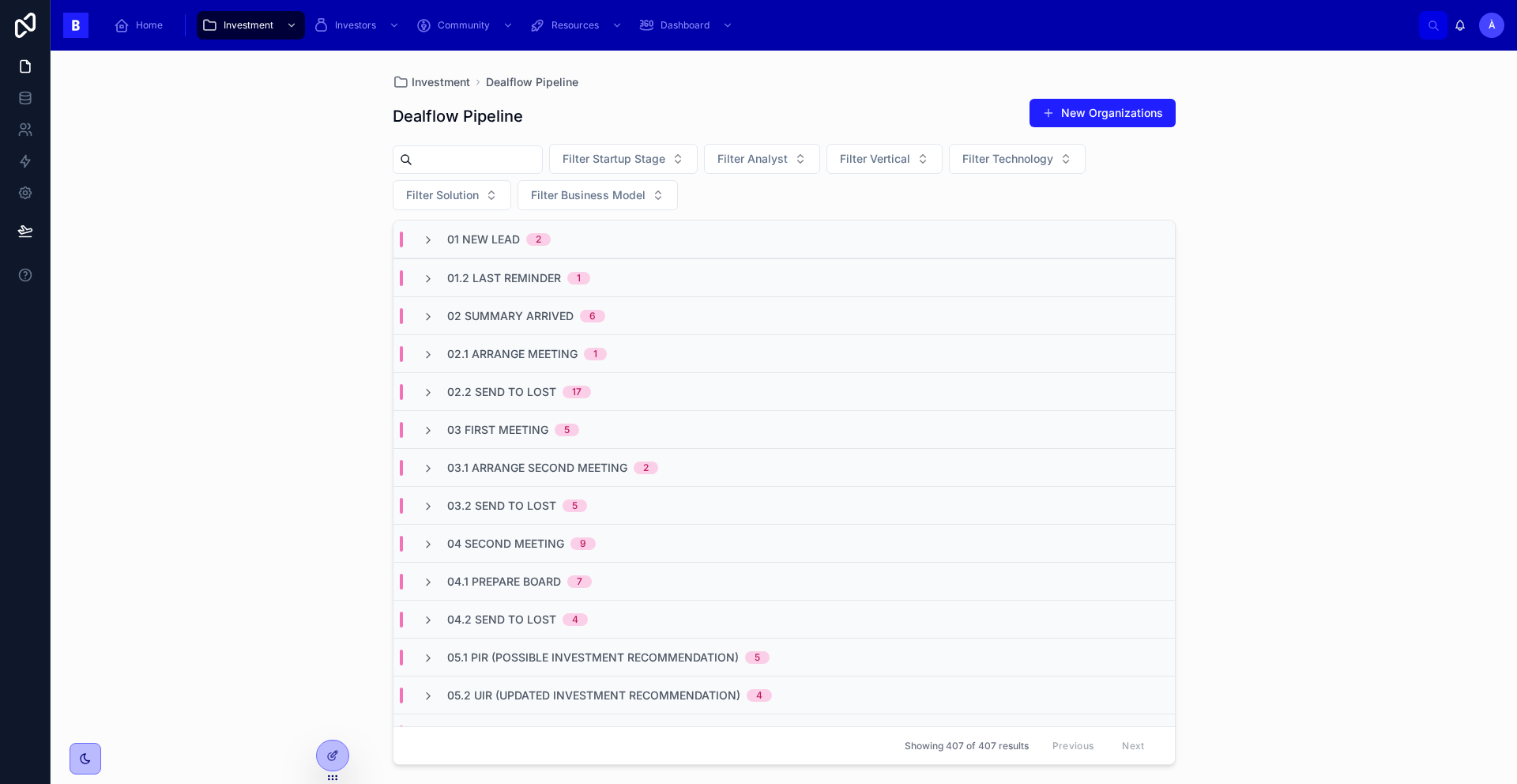
click at [498, 425] on span "03 First Meeting" at bounding box center [497, 429] width 102 height 16
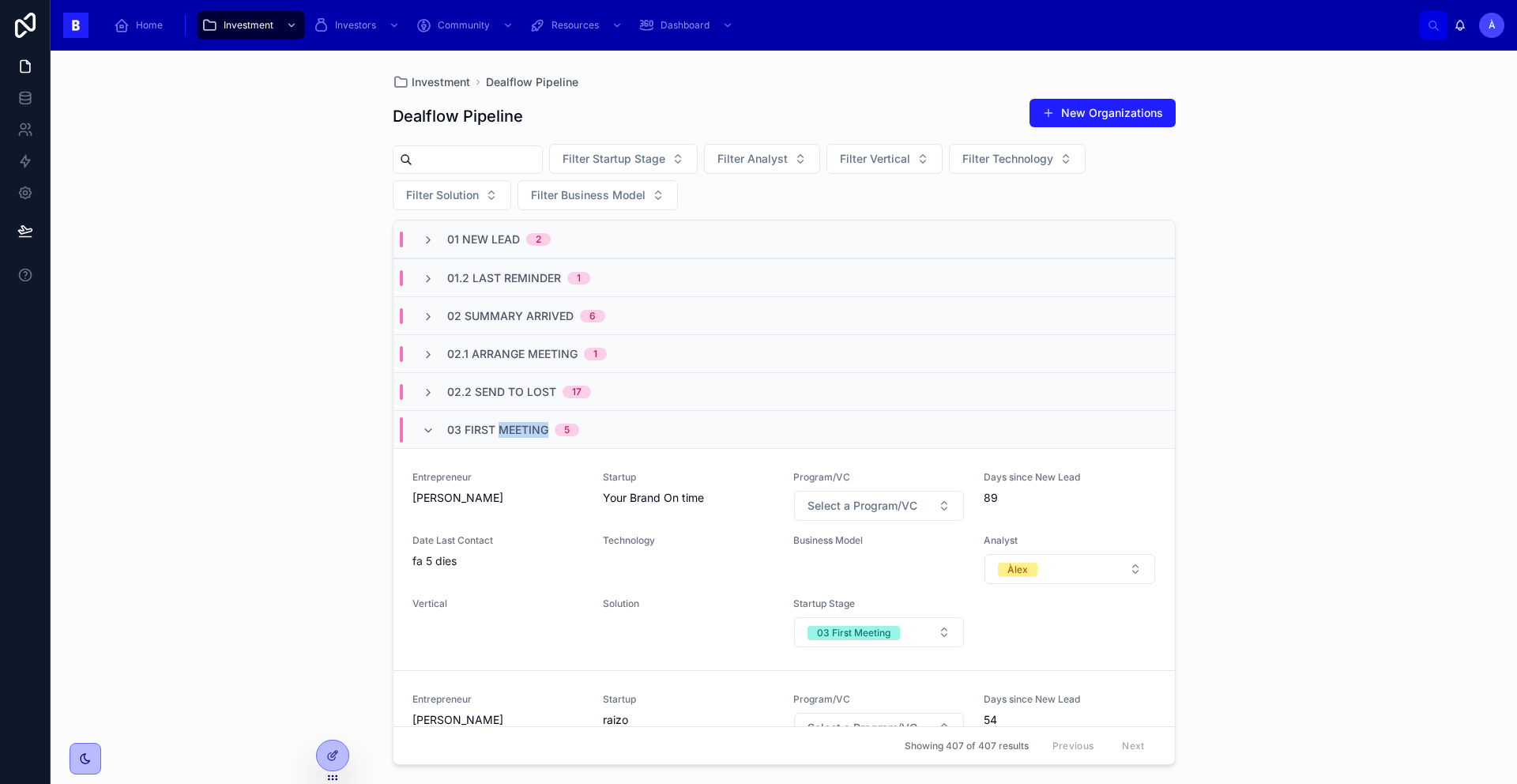
click at [498, 425] on span "03 First Meeting" at bounding box center [497, 429] width 102 height 16
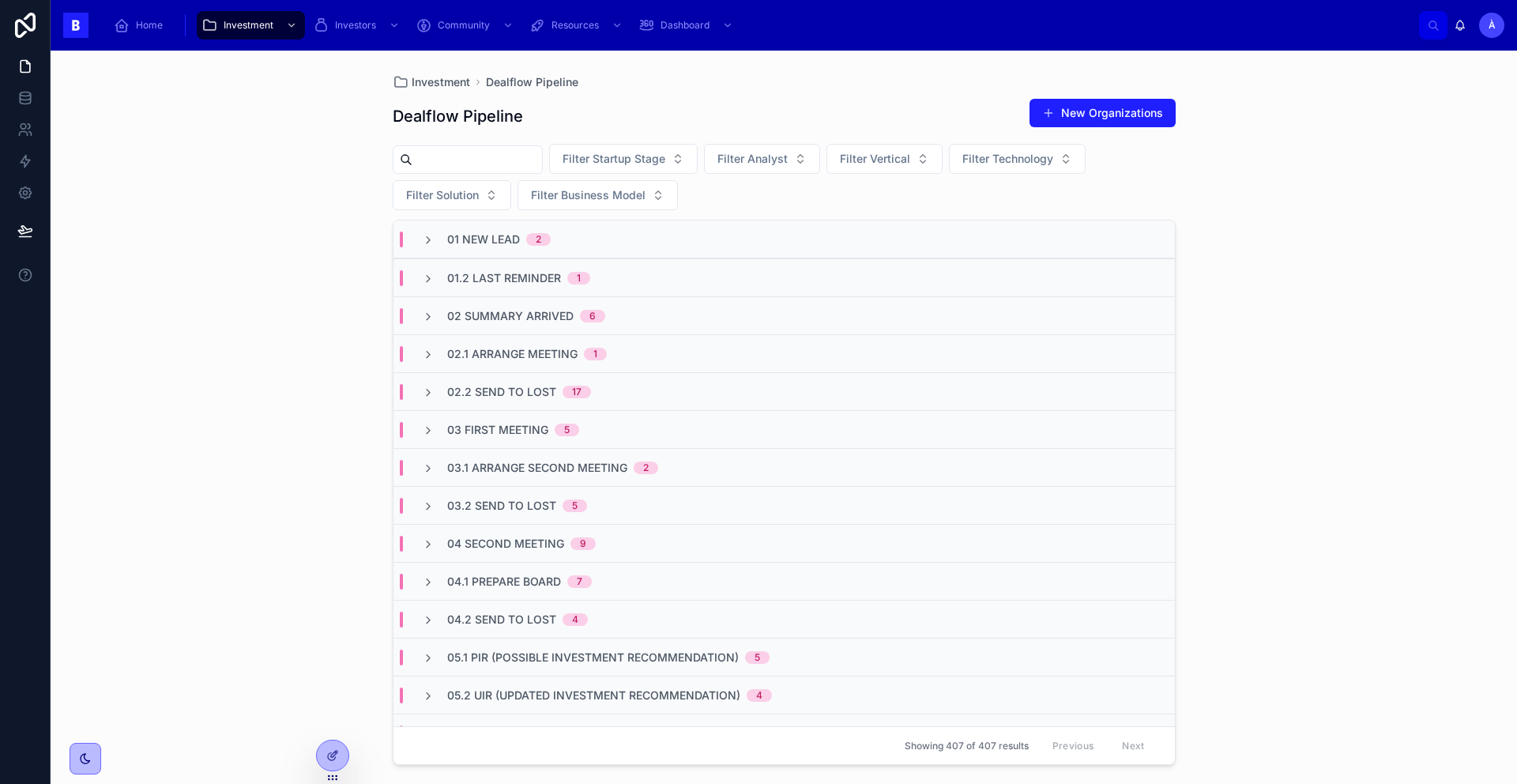
click at [507, 353] on span "02.1 Arrange Meeting" at bounding box center [512, 354] width 131 height 16
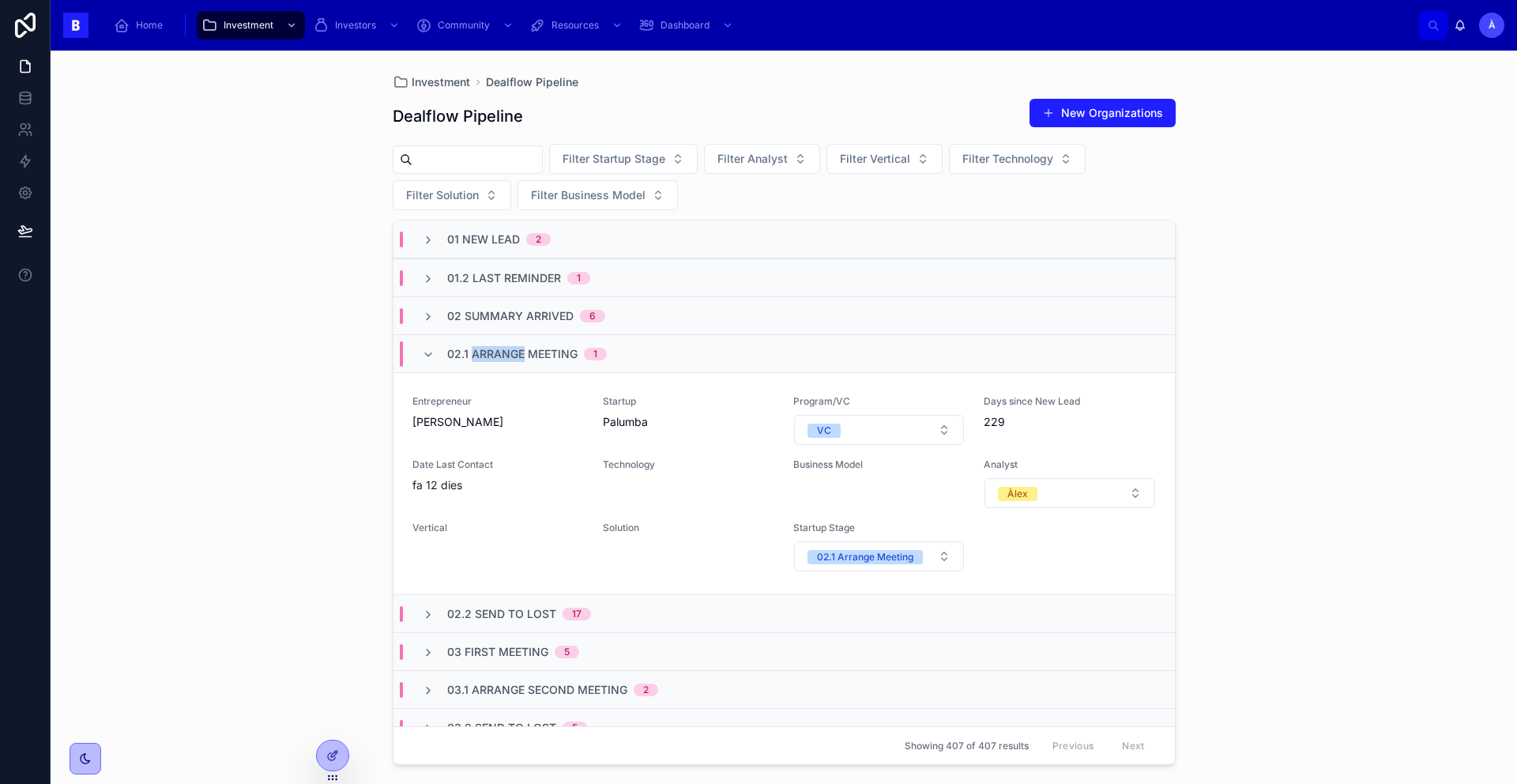
click at [507, 353] on span "02.1 Arrange Meeting" at bounding box center [512, 354] width 131 height 16
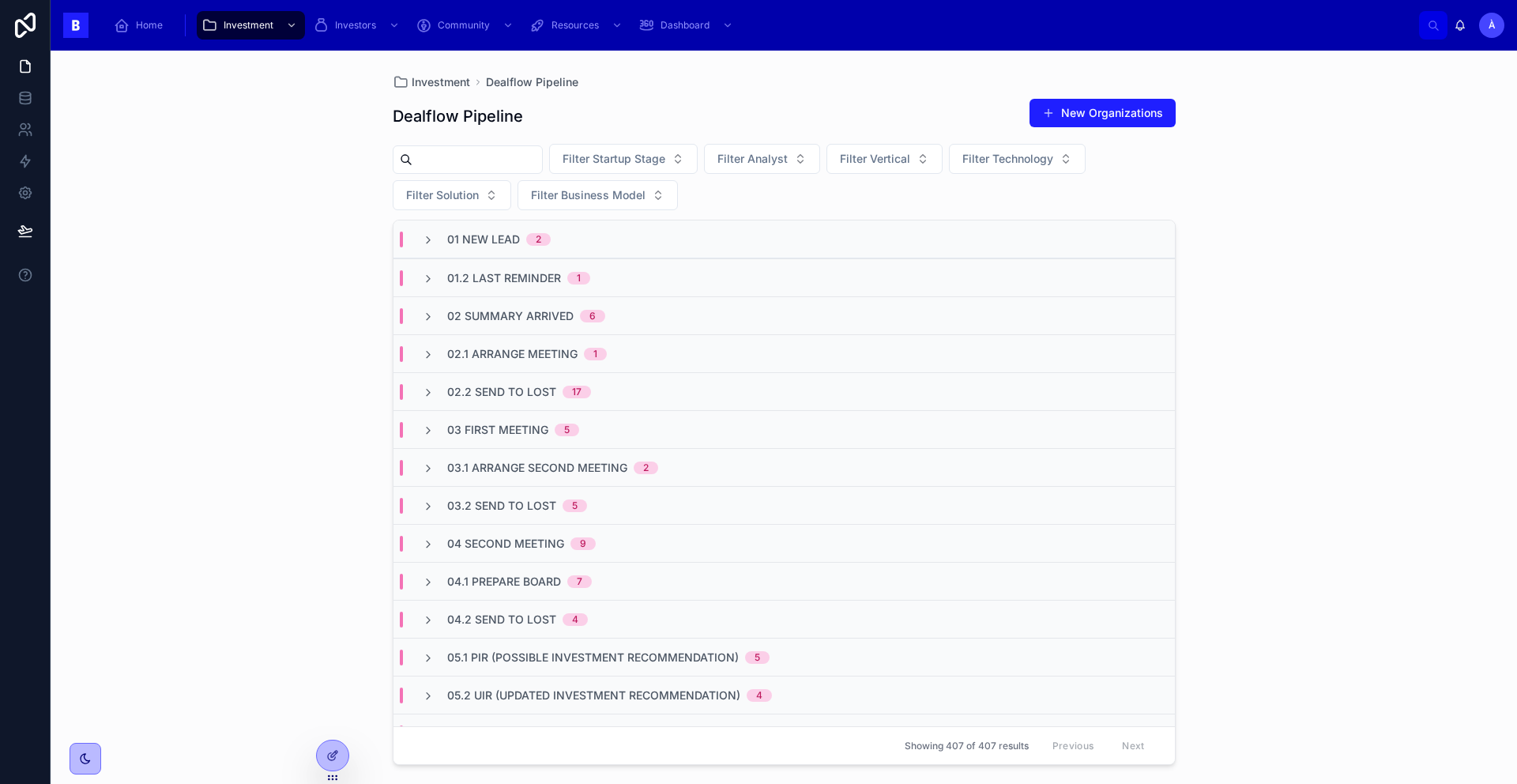
click at [504, 319] on span "02 Summary Arrived" at bounding box center [510, 316] width 126 height 16
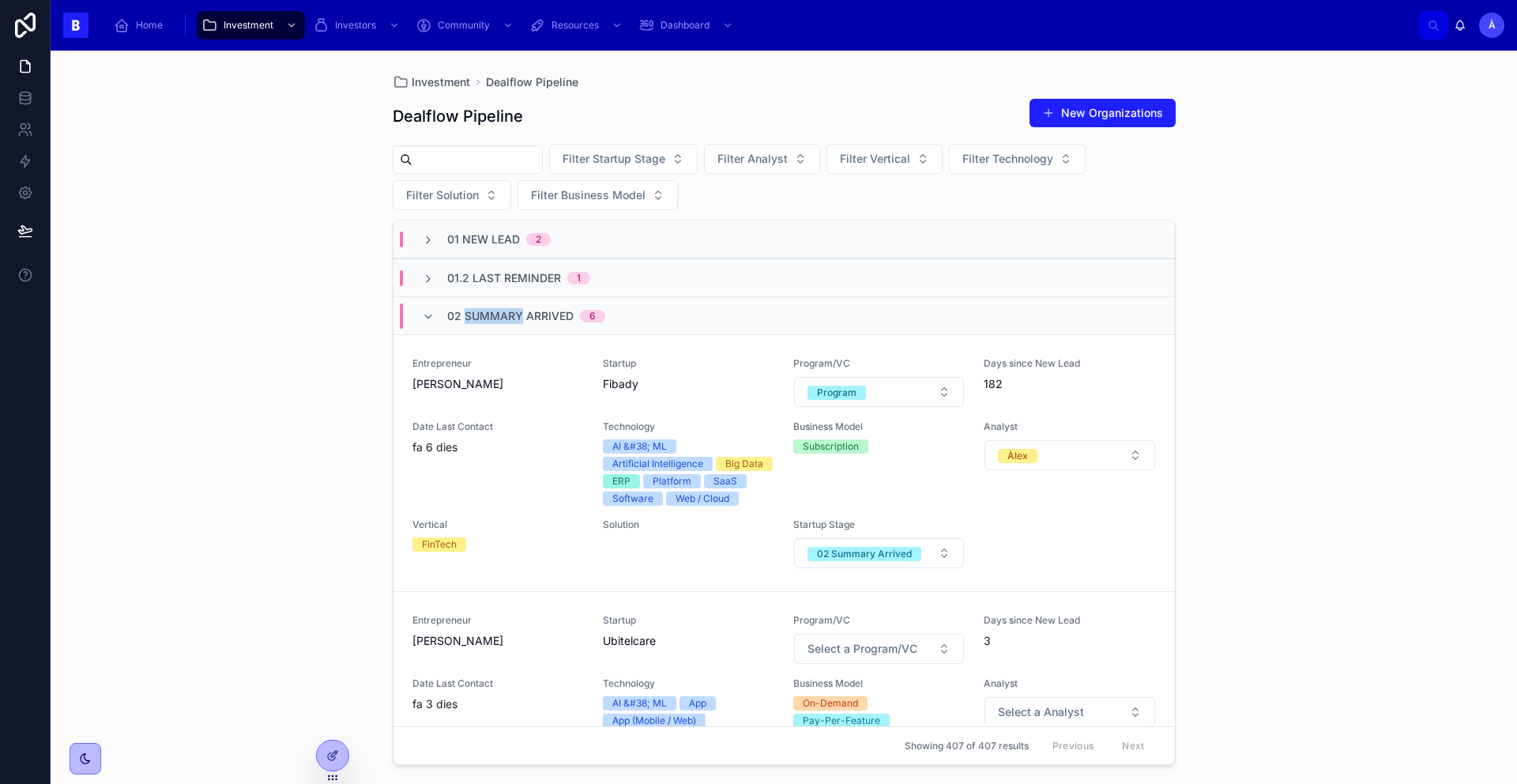
click at [504, 319] on span "02 Summary Arrived" at bounding box center [510, 316] width 126 height 16
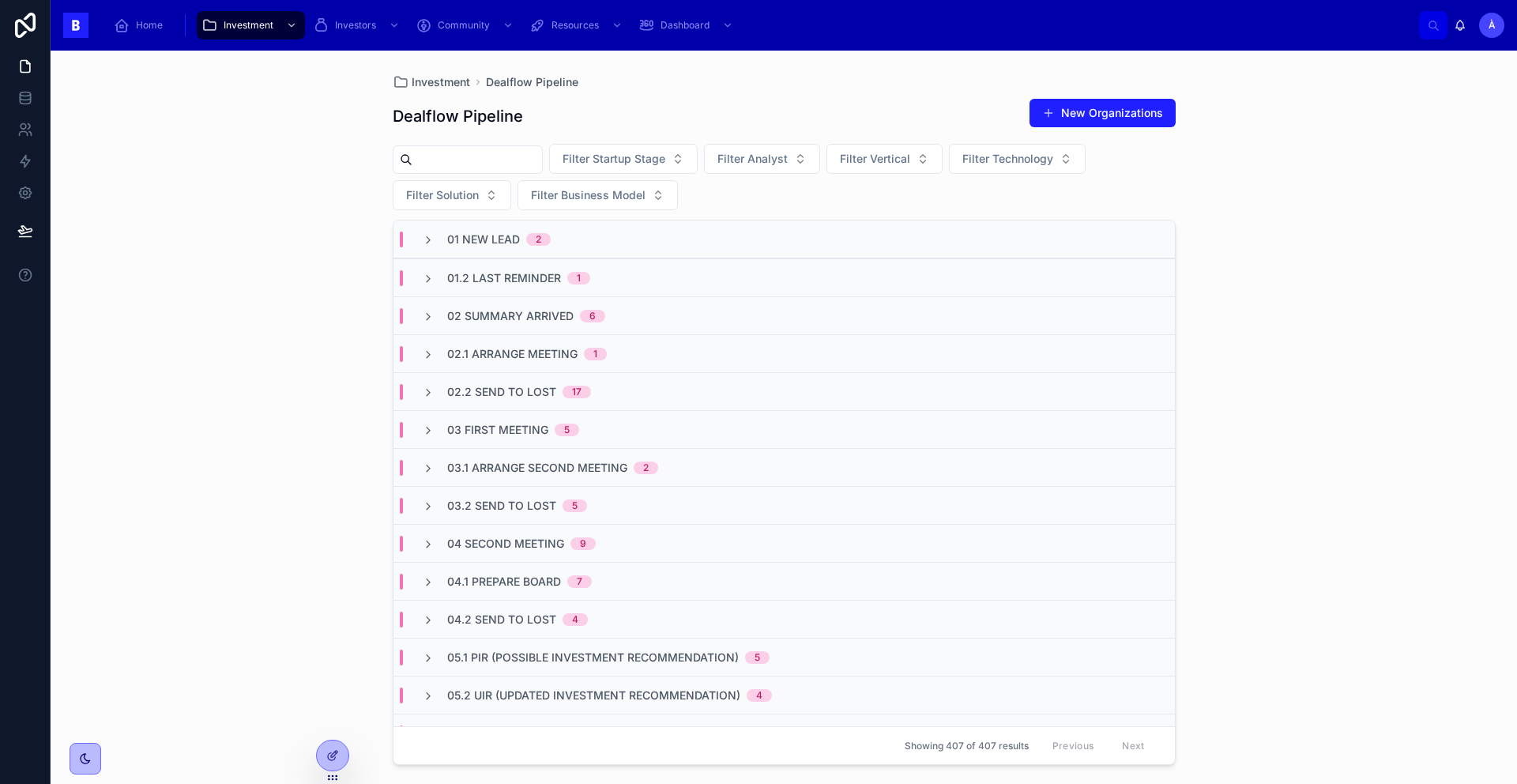
click at [503, 274] on span "01.2 Last Reminder" at bounding box center [503, 278] width 113 height 16
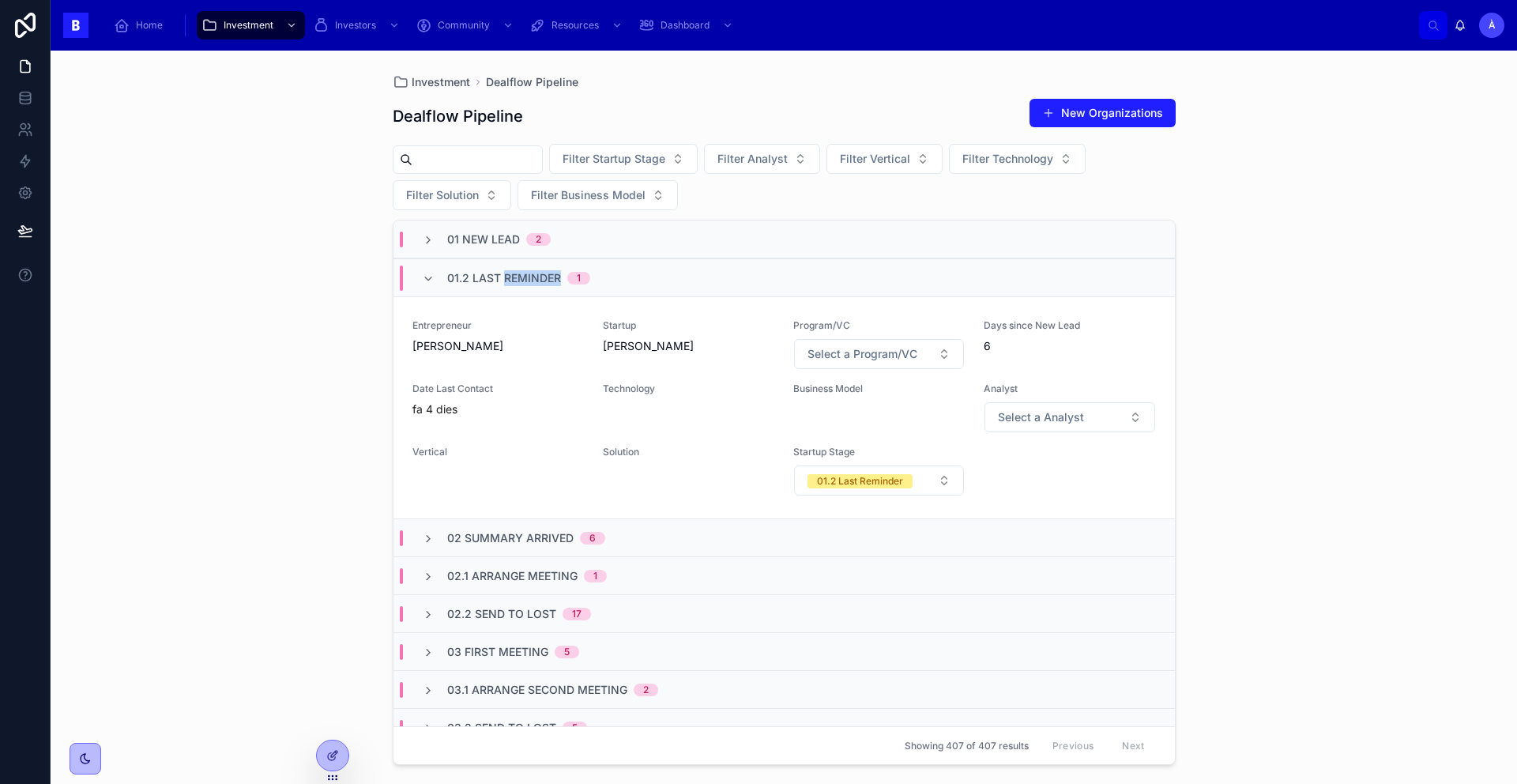
click at [503, 274] on span "01.2 Last Reminder" at bounding box center [503, 278] width 113 height 16
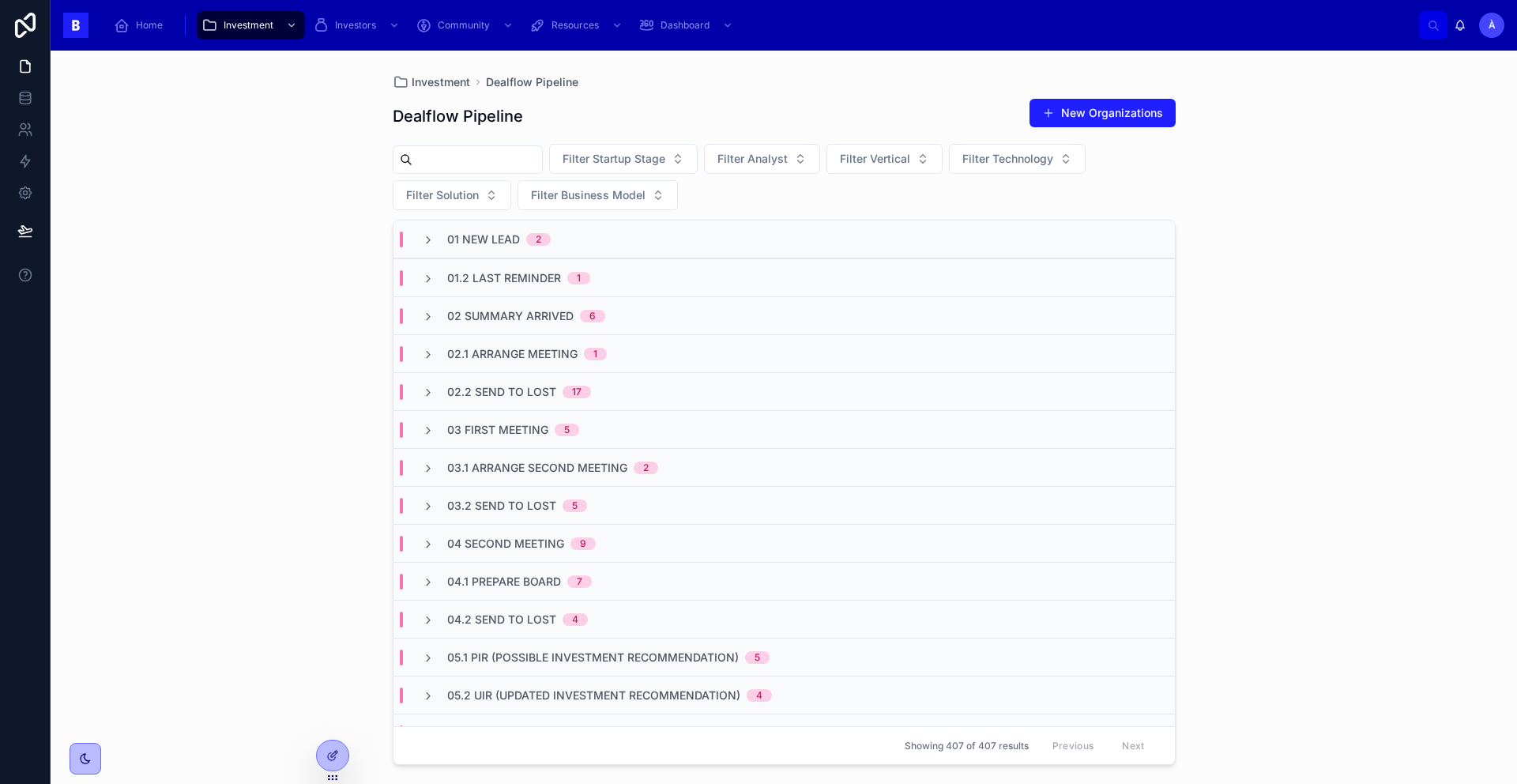
click at [486, 319] on span "02 Summary Arrived" at bounding box center [510, 316] width 126 height 16
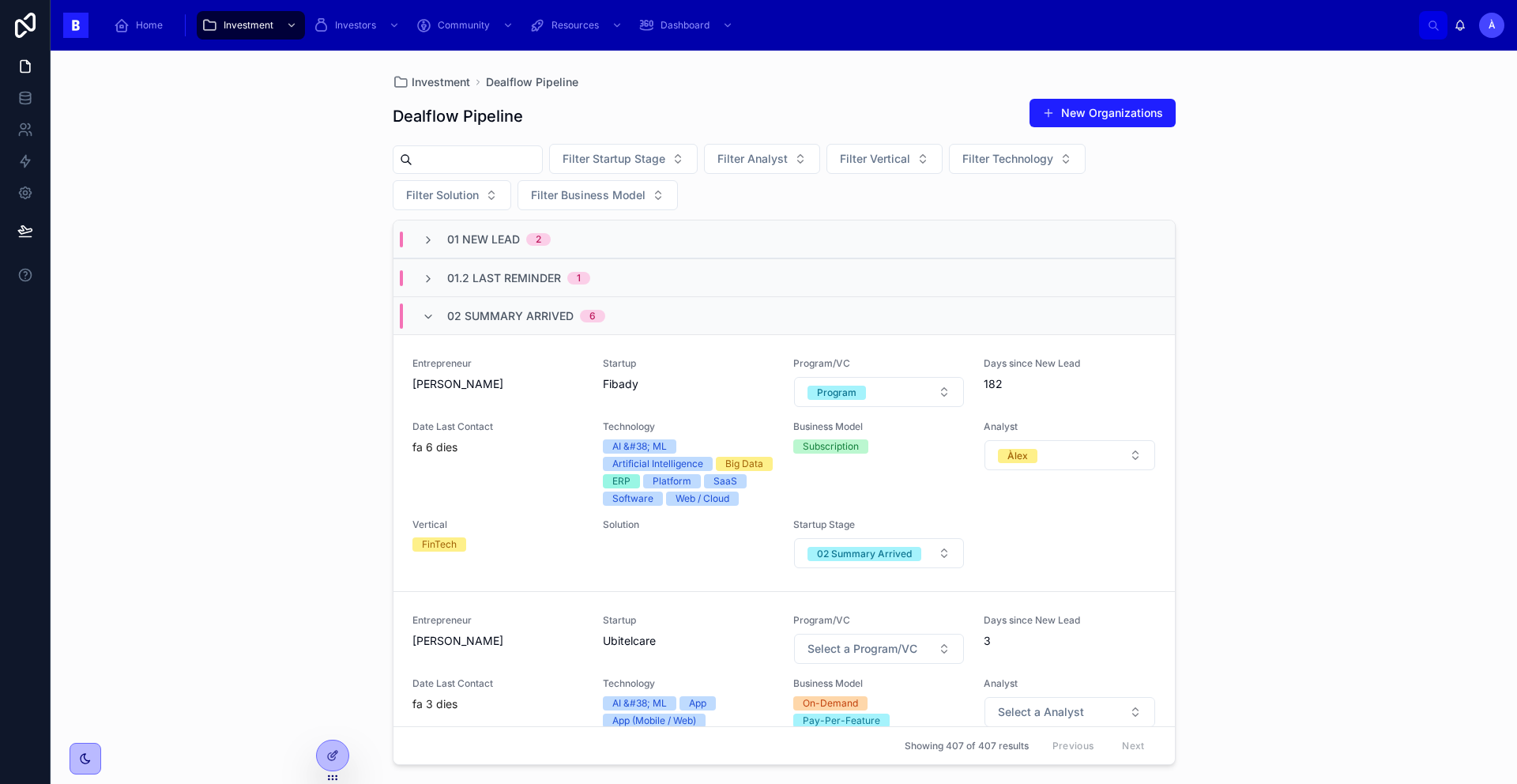
click at [486, 323] on span "02 Summary Arrived" at bounding box center [510, 316] width 126 height 16
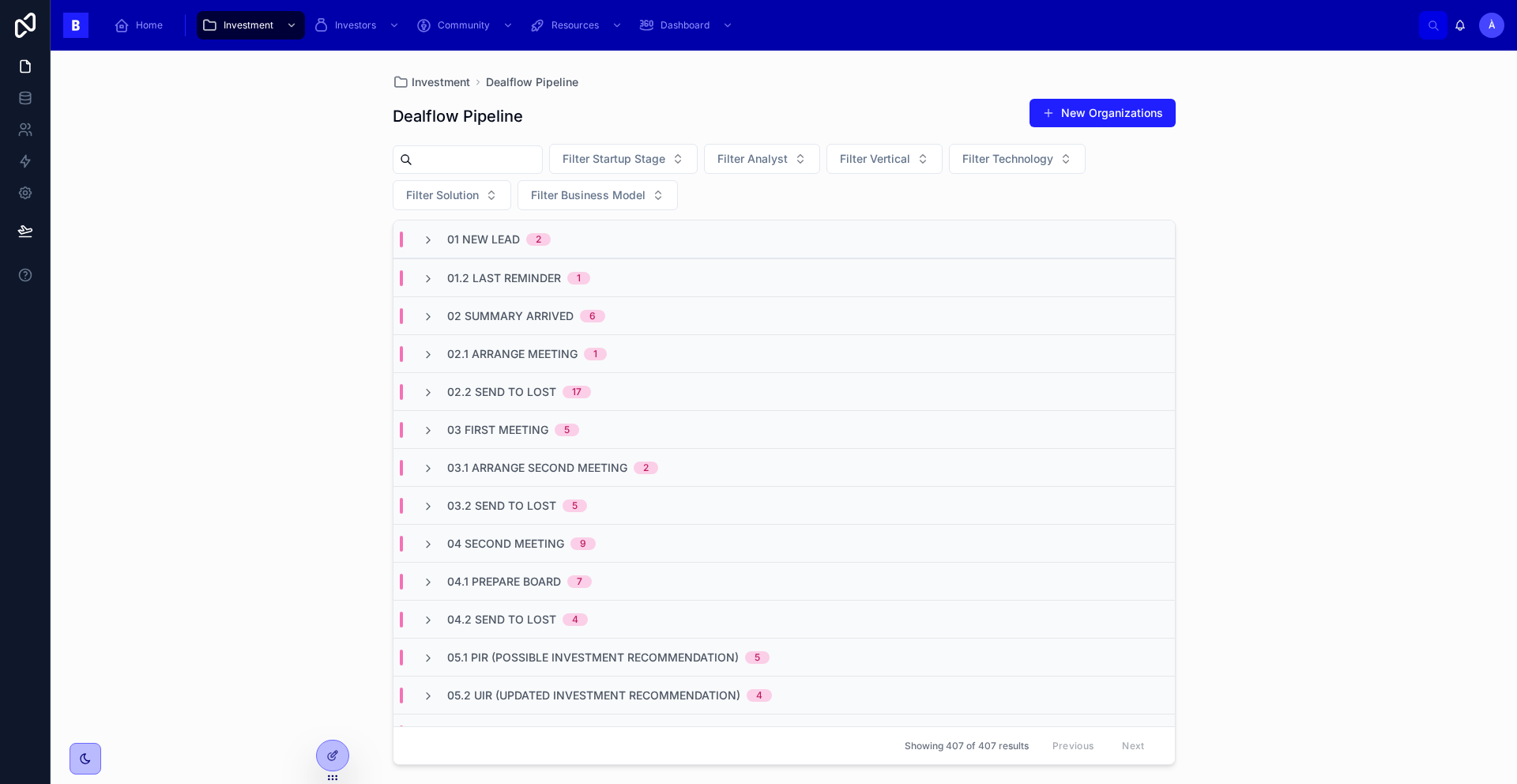
click at [462, 284] on span "01.2 Last Reminder" at bounding box center [503, 278] width 113 height 16
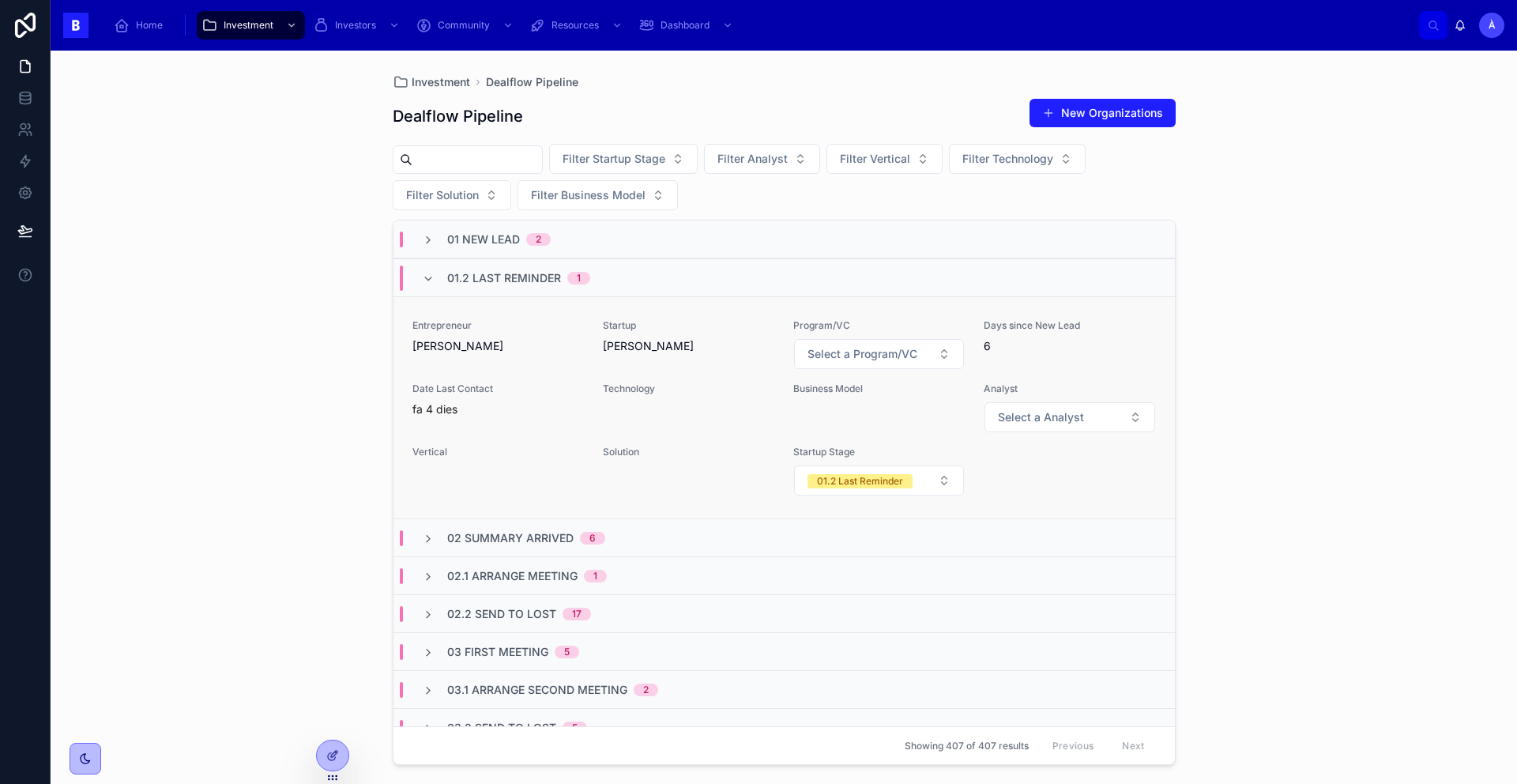
click at [454, 369] on div "Entrepreneur [PERSON_NAME]" at bounding box center [497, 344] width 171 height 50
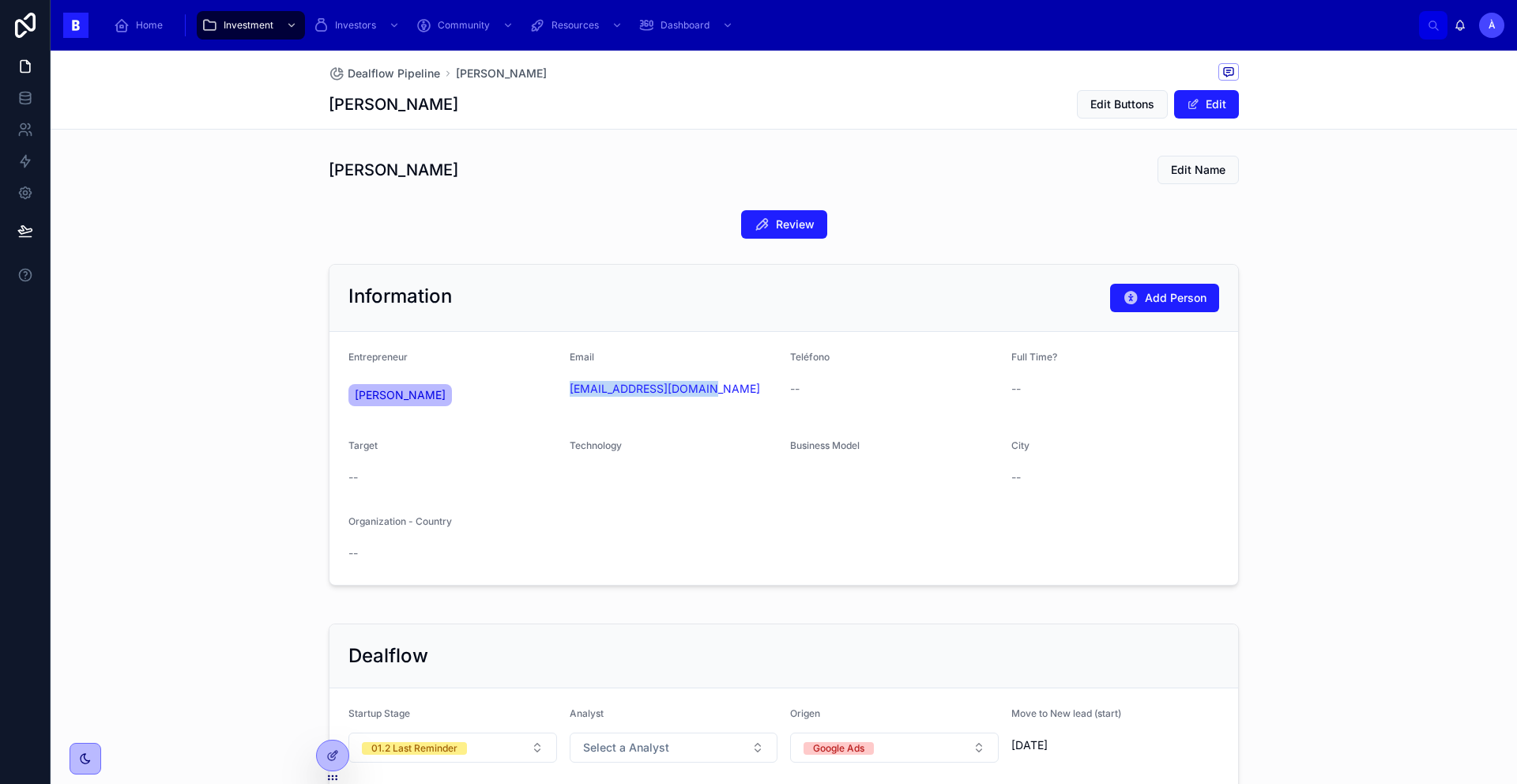
drag, startPoint x: 687, startPoint y: 417, endPoint x: 560, endPoint y: 392, distance: 129.4
click at [560, 392] on form "Entrepreneur [PERSON_NAME] Email [EMAIL_ADDRESS][DOMAIN_NAME] Teléfono -- Full …" at bounding box center [783, 458] width 909 height 253
copy link "[EMAIL_ADDRESS][DOMAIN_NAME]"
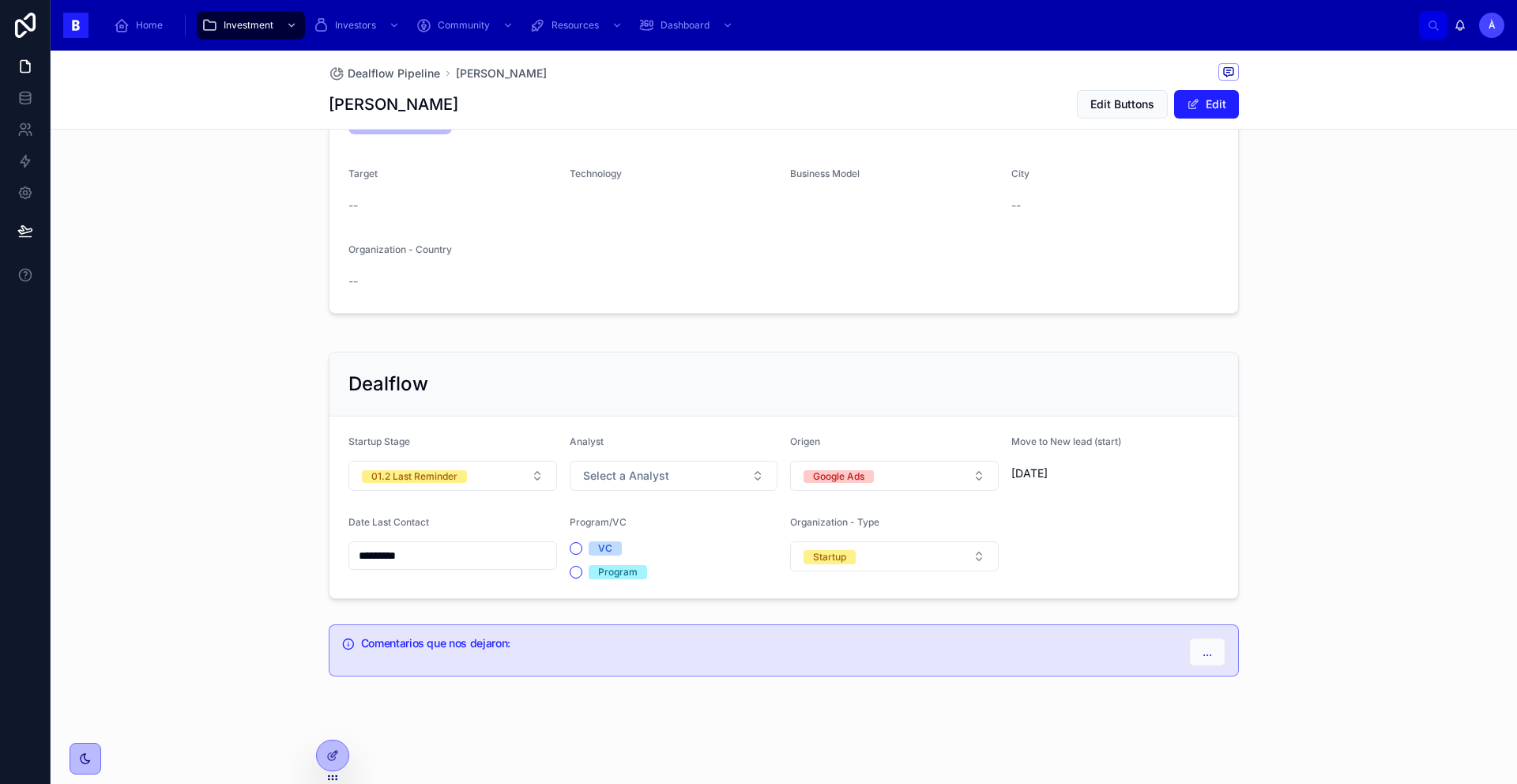
click at [455, 555] on input "*********" at bounding box center [452, 555] width 207 height 22
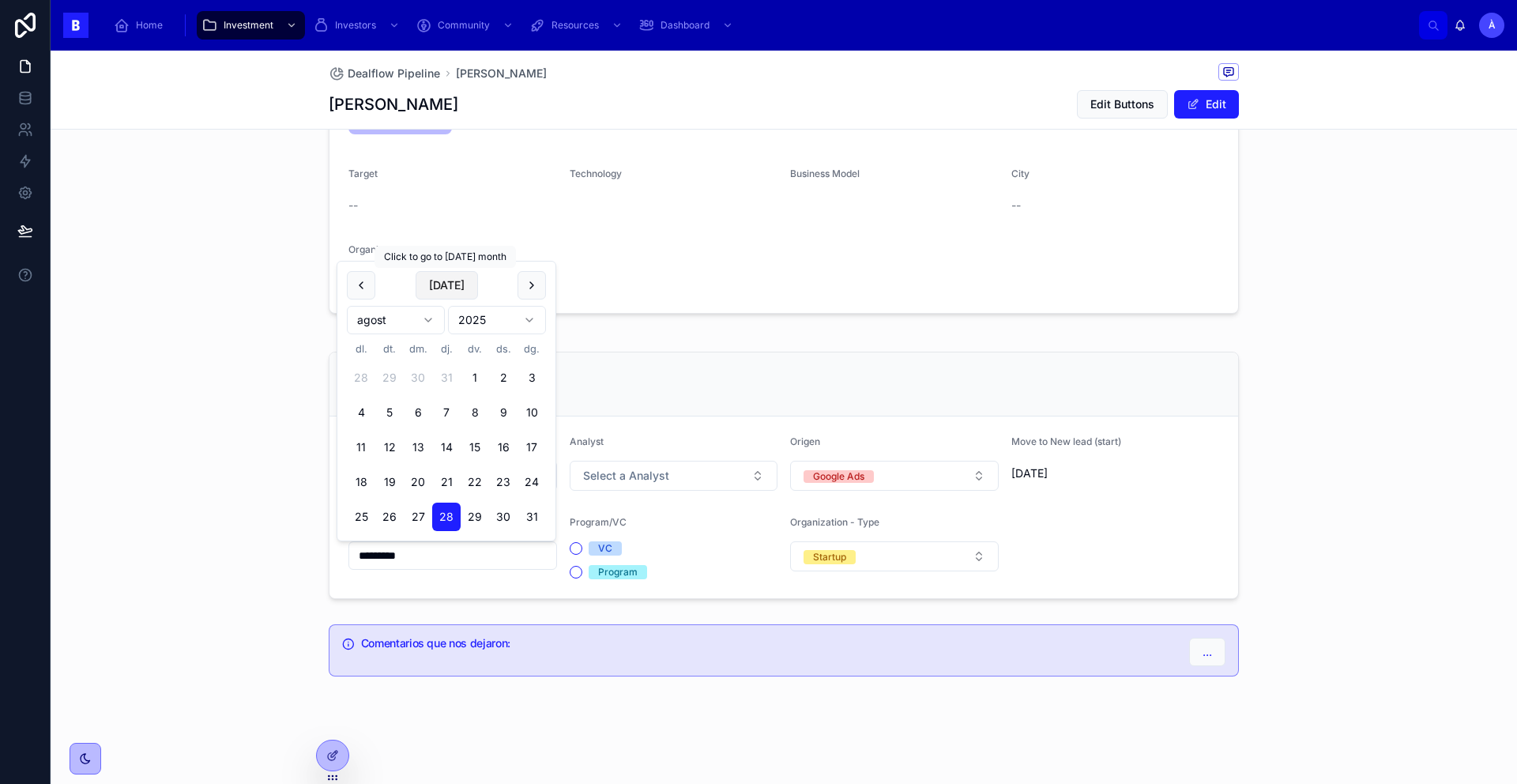
click at [445, 293] on button "[DATE]" at bounding box center [446, 285] width 62 height 28
type input "********"
click at [136, 457] on div "Dealflow Startup Stage 01.2 Last Reminder Analyst Select a Analyst Origen Googl…" at bounding box center [783, 475] width 1467 height 260
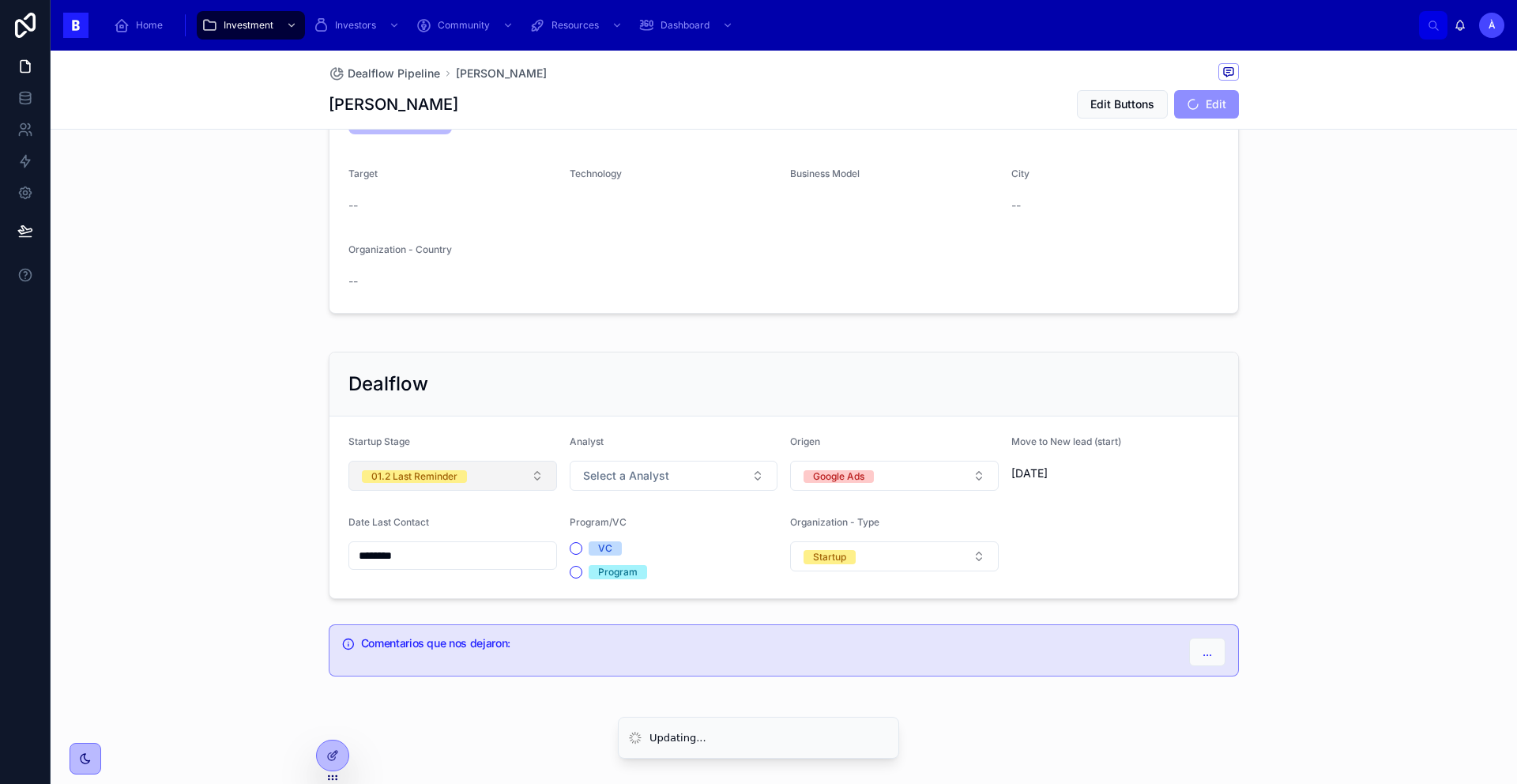
click at [411, 473] on div "01.2 Last Reminder" at bounding box center [414, 476] width 86 height 13
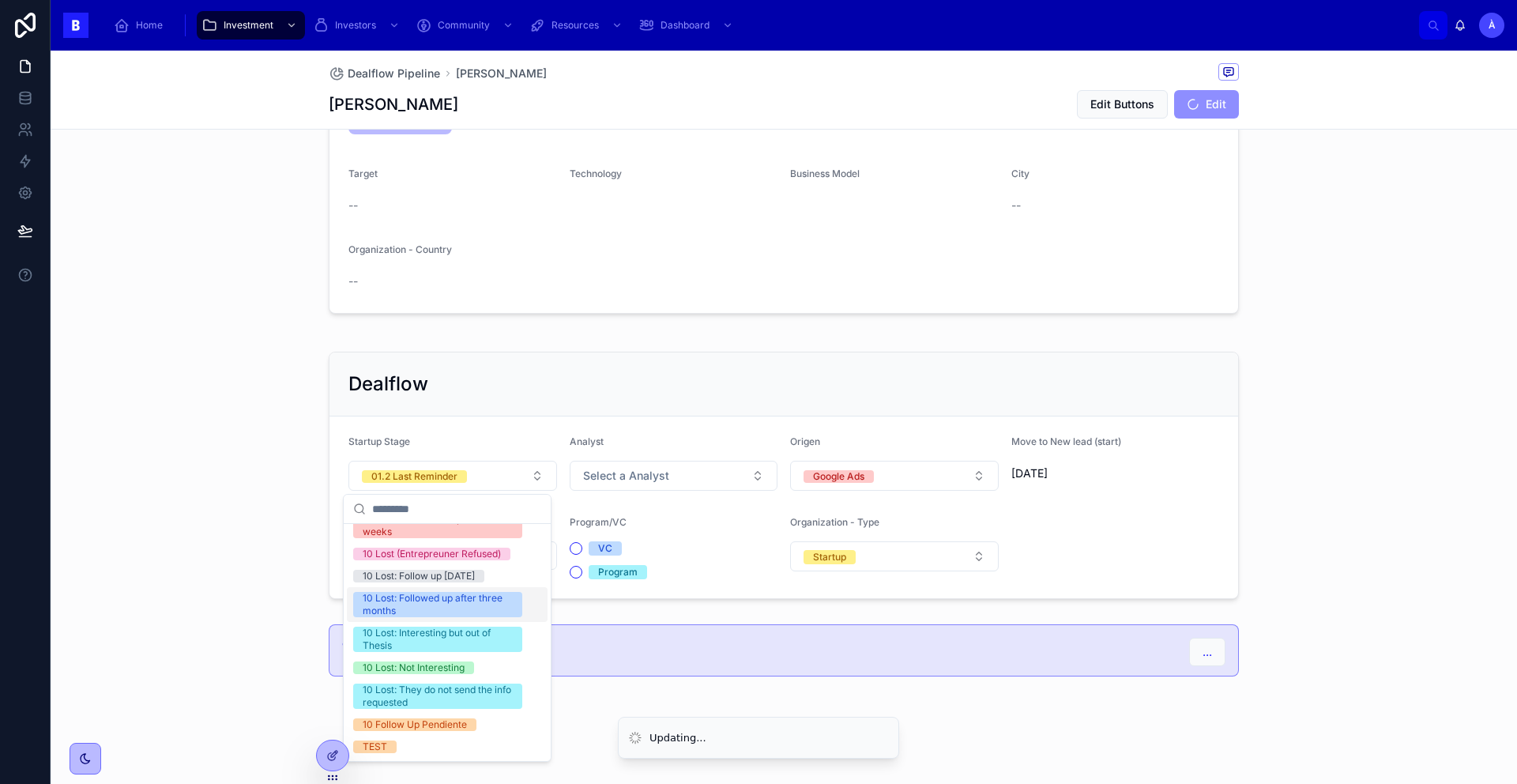
scroll to position [569, 0]
click at [424, 657] on div "10 Lost: They do not send the info requested" at bounding box center [438, 696] width 150 height 26
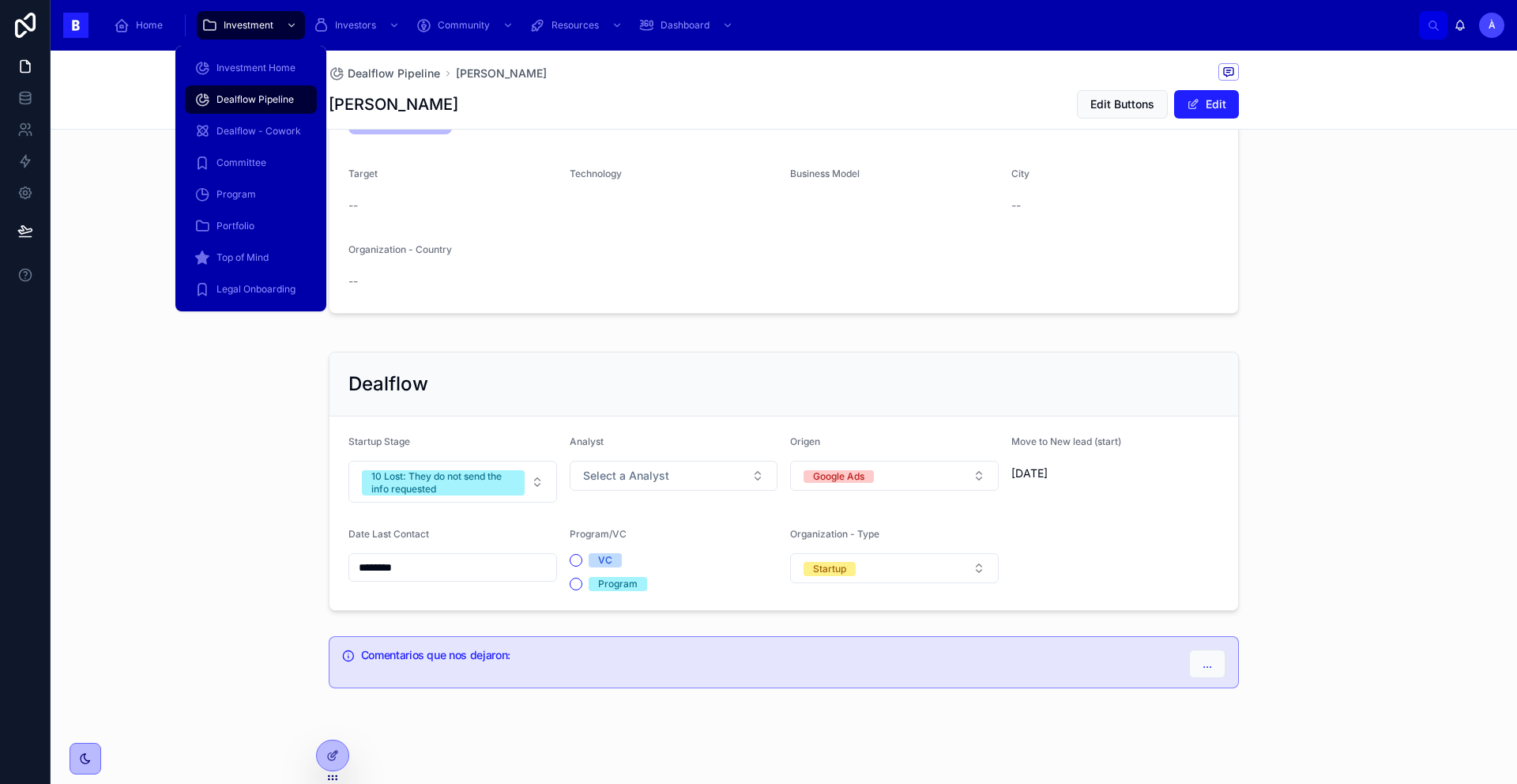
click at [230, 103] on span "Dealflow Pipeline" at bounding box center [255, 99] width 78 height 13
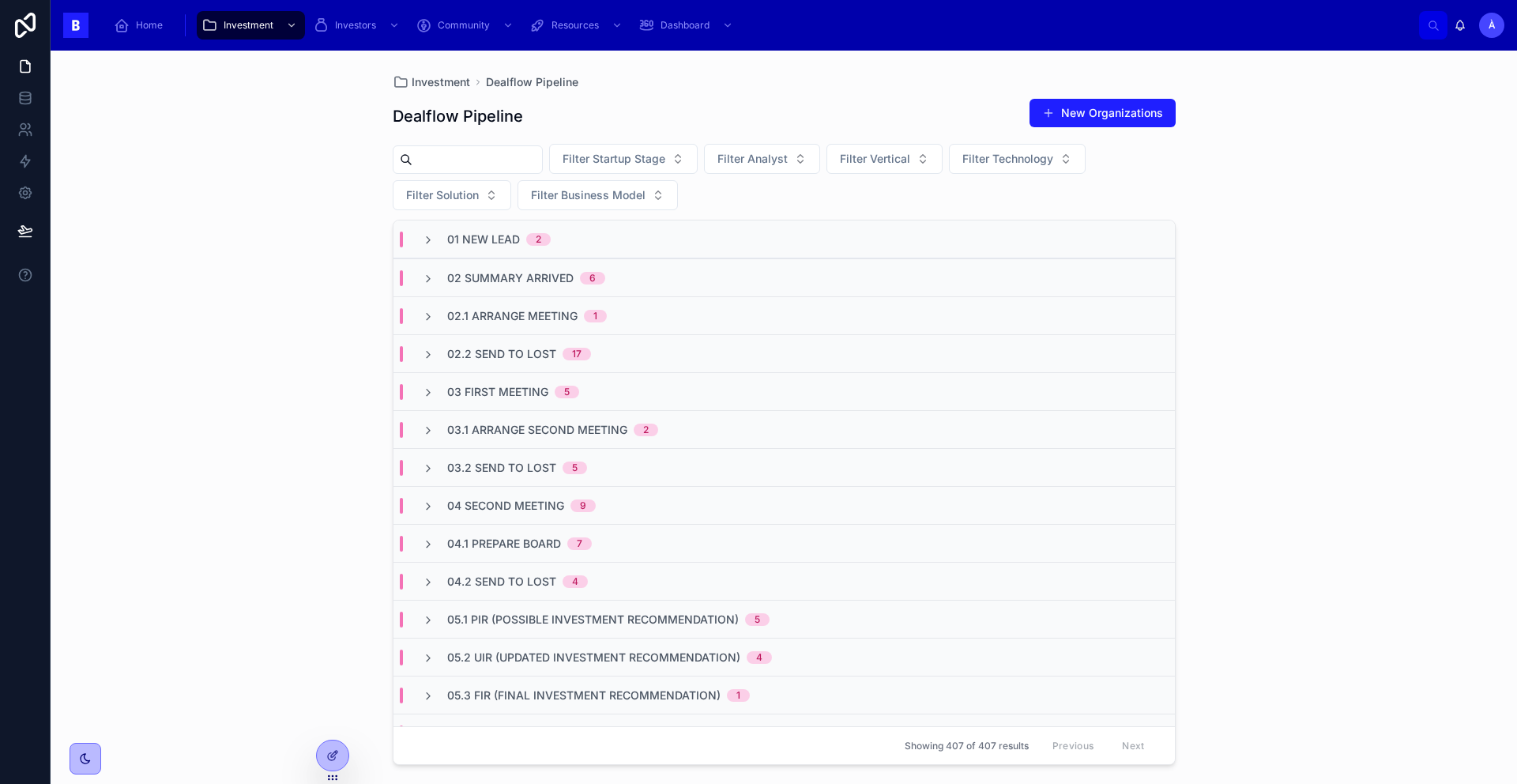
click at [497, 250] on div "01 New Lead 2" at bounding box center [784, 239] width 782 height 38
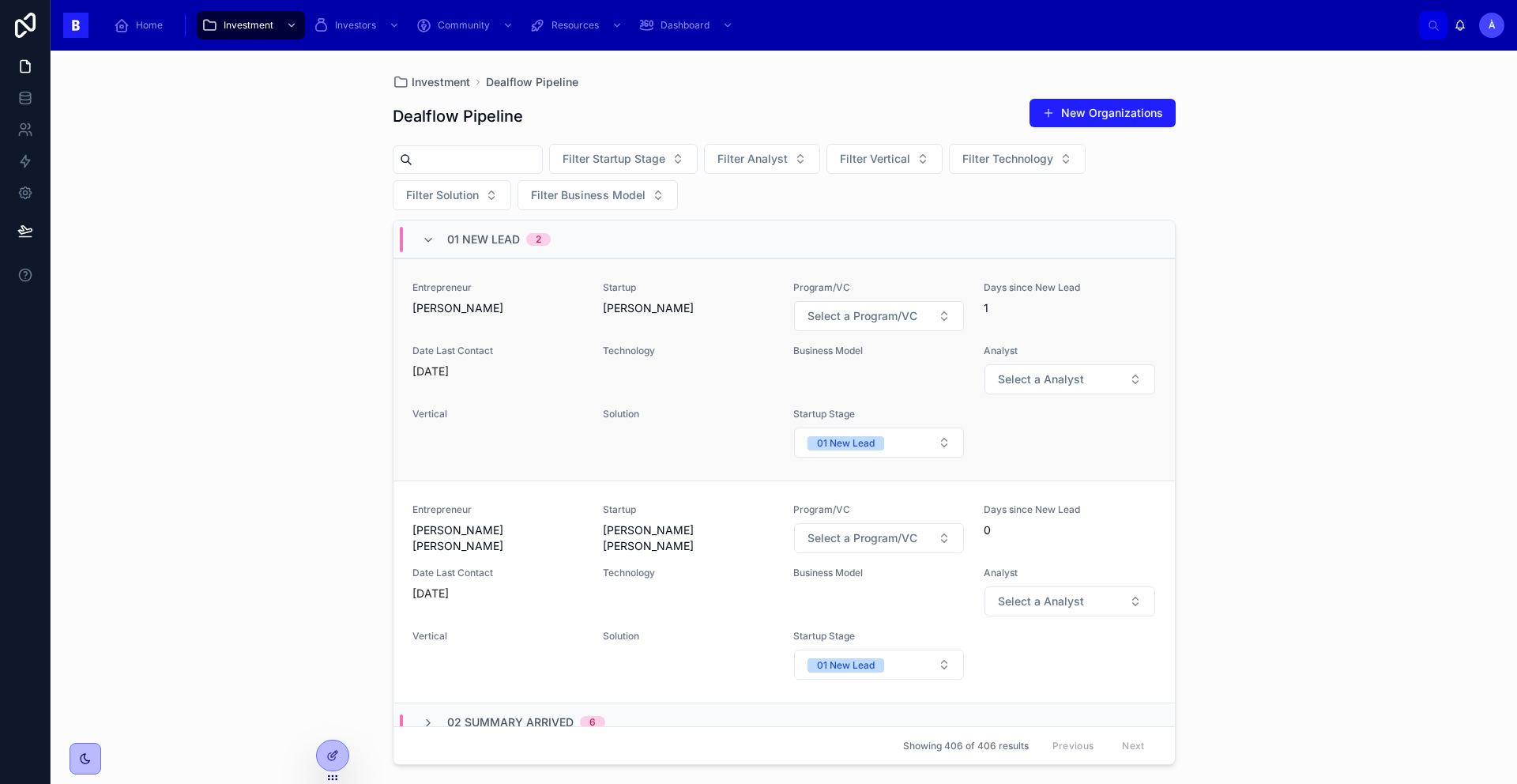
click at [510, 322] on div "Entrepreneur [PERSON_NAME]" at bounding box center [497, 306] width 171 height 50
click at [493, 516] on div "Entrepreneur [PERSON_NAME] [PERSON_NAME]" at bounding box center [497, 528] width 171 height 50
click at [452, 237] on span "01 New Lead" at bounding box center [483, 239] width 73 height 16
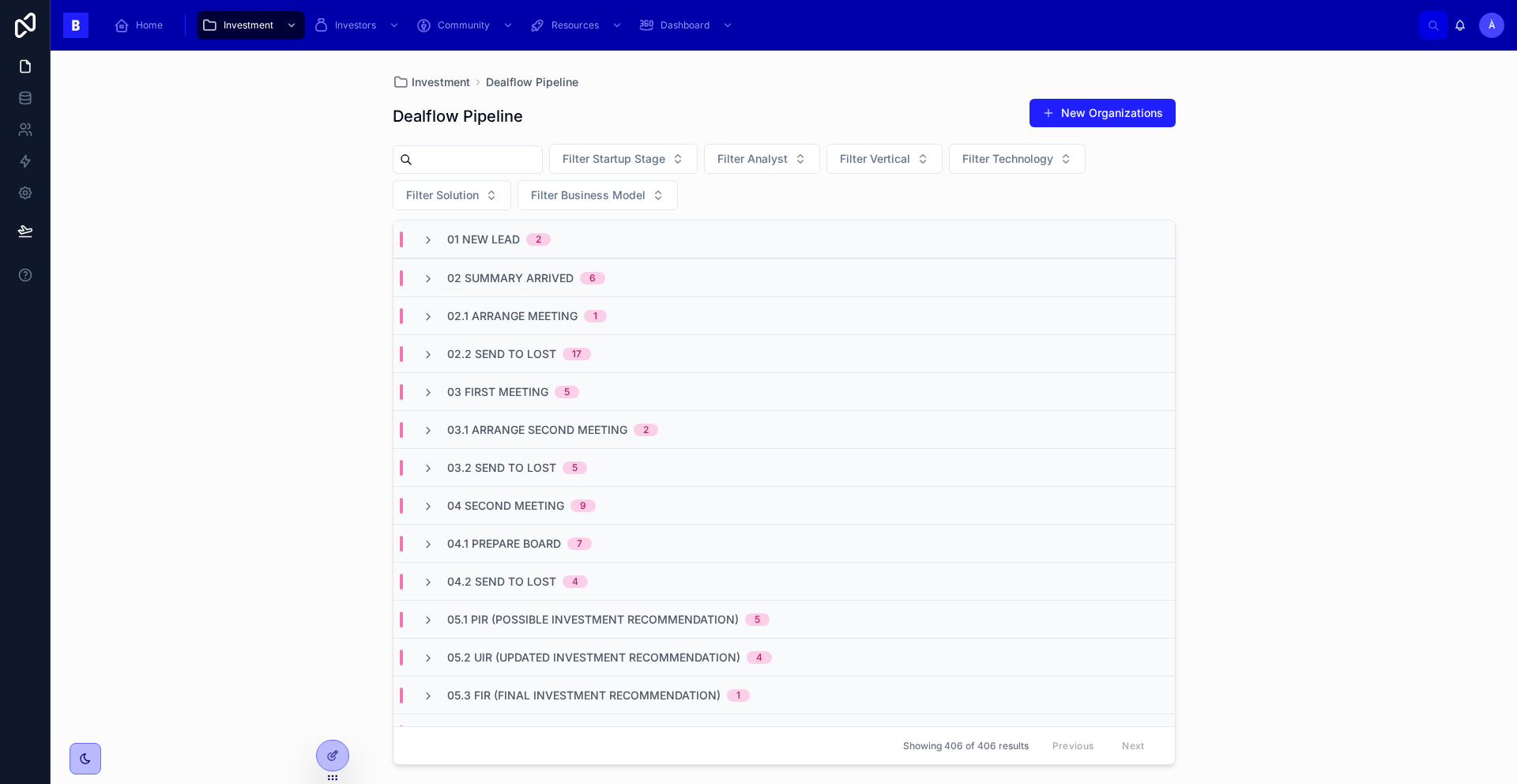
click at [509, 354] on span "02.2 Send To Lost" at bounding box center [502, 354] width 109 height 16
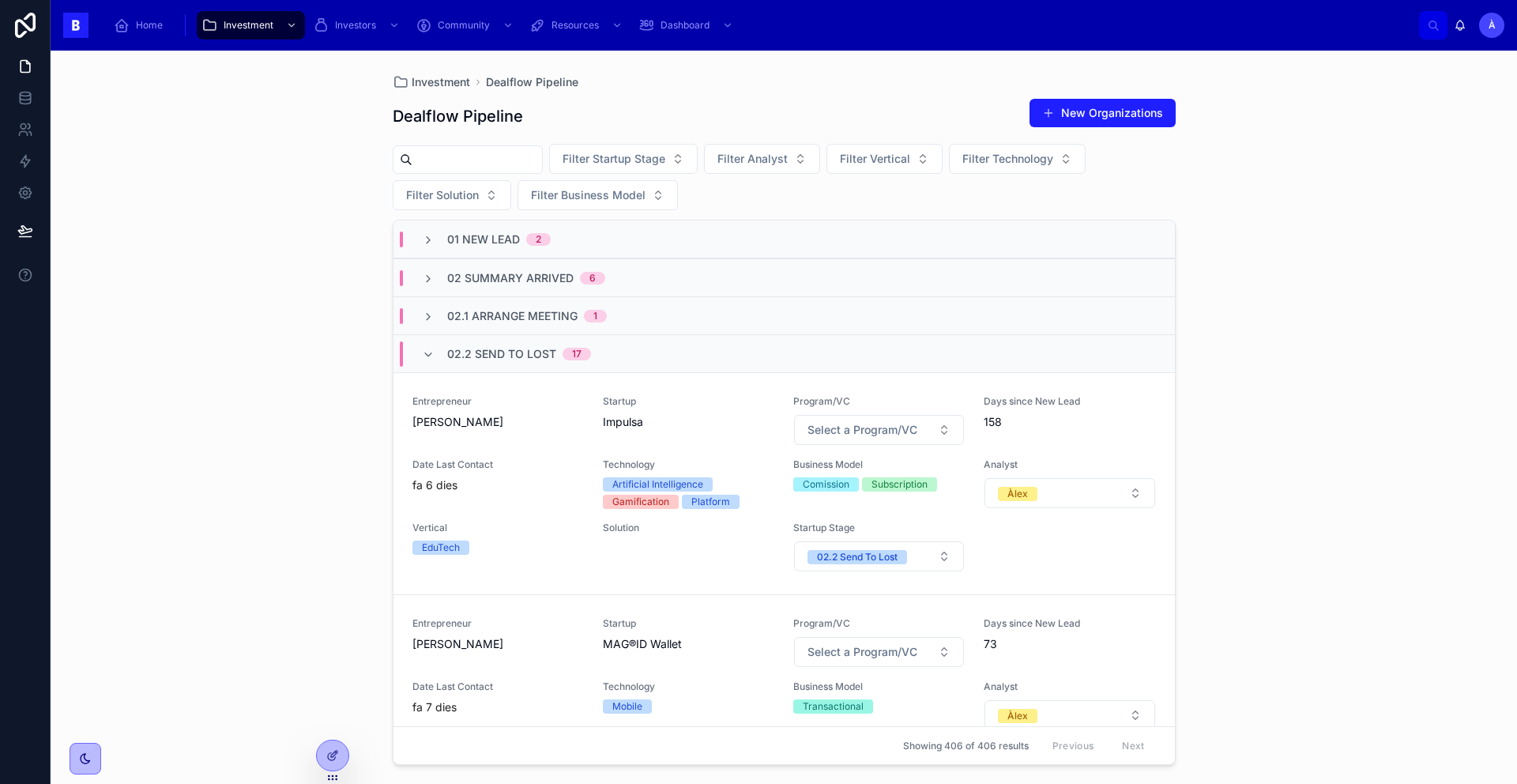
click at [509, 354] on span "02.2 Send To Lost" at bounding box center [502, 354] width 109 height 16
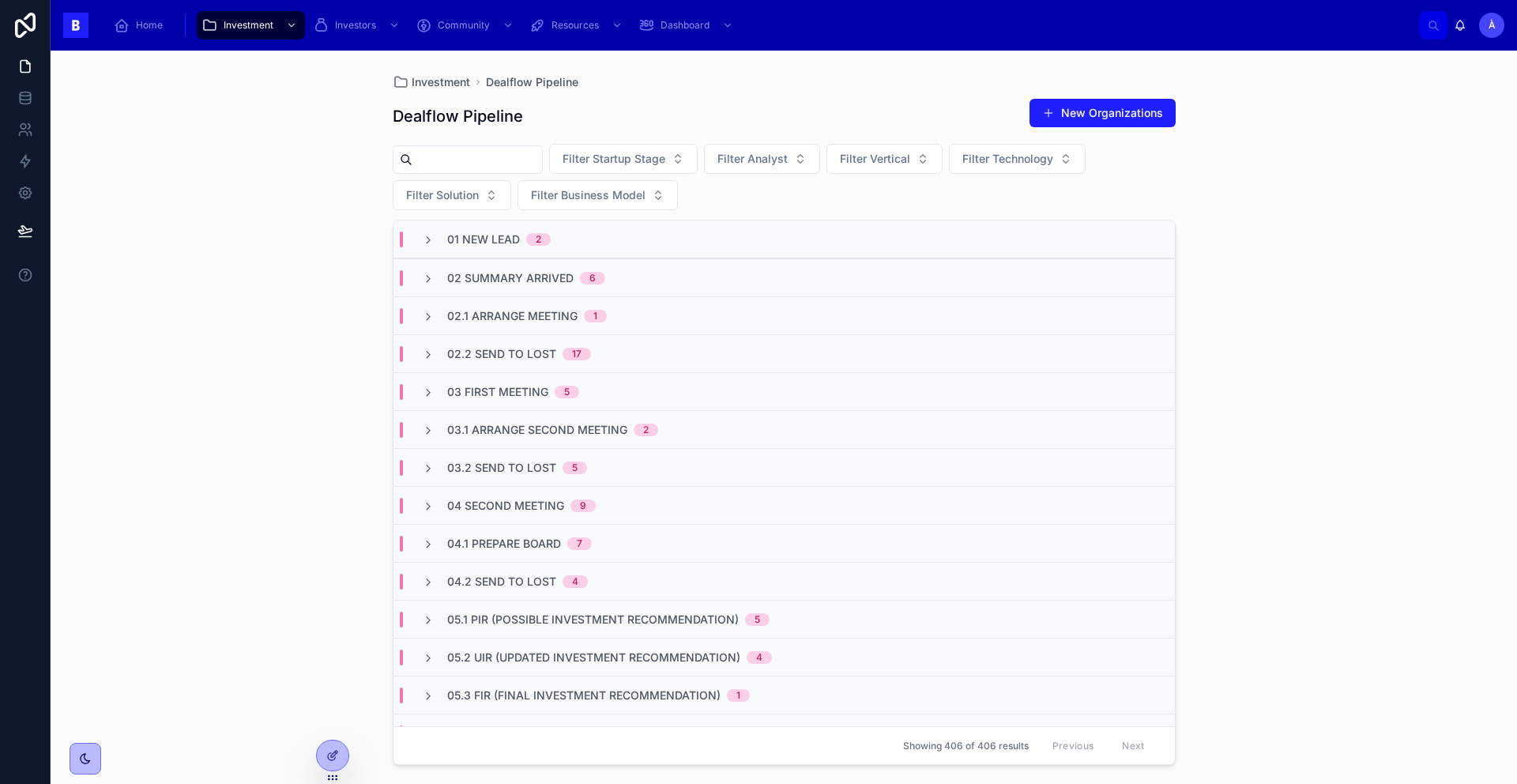
click at [520, 392] on span "03 First Meeting" at bounding box center [497, 392] width 102 height 16
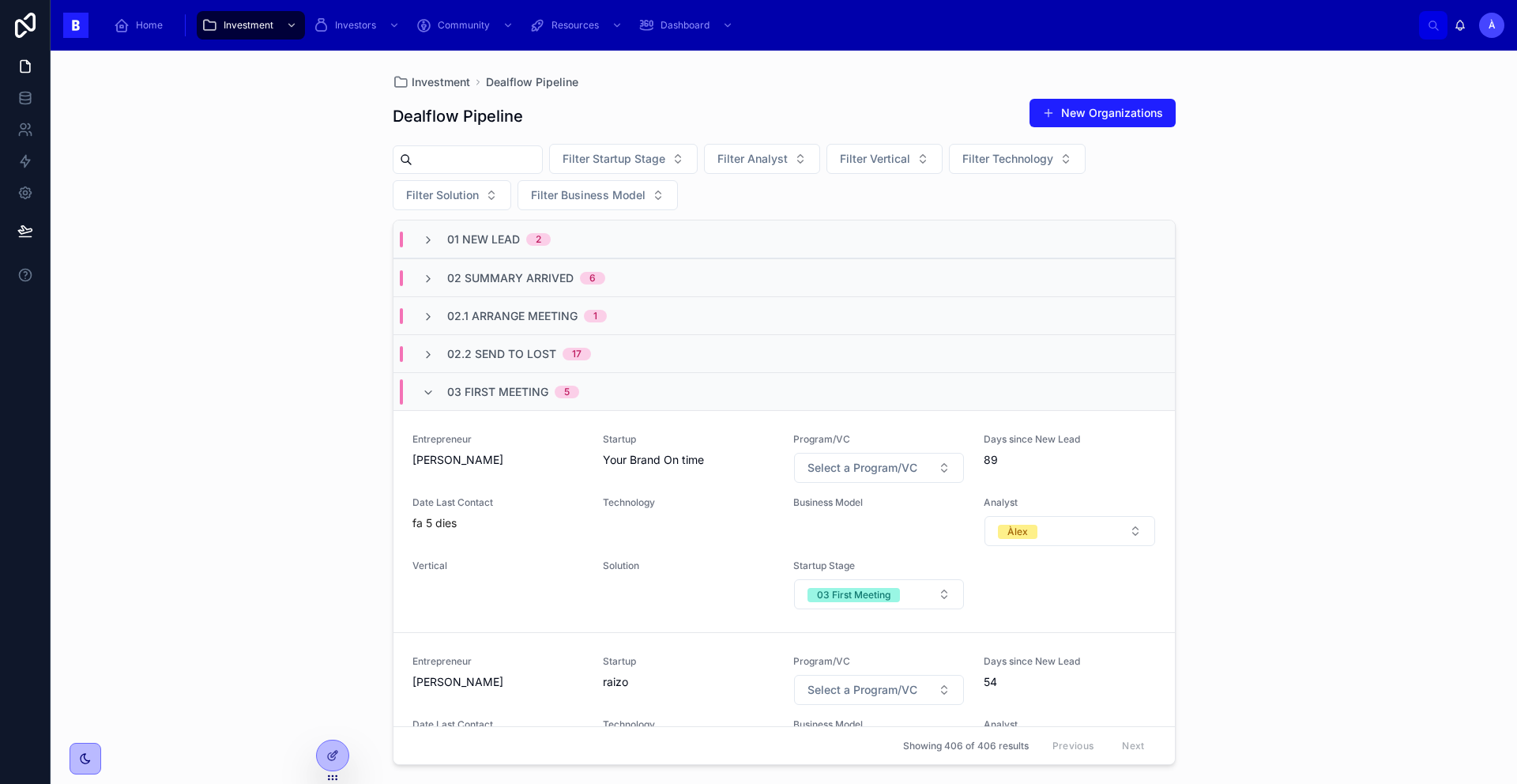
click at [520, 392] on span "03 First Meeting" at bounding box center [497, 392] width 102 height 16
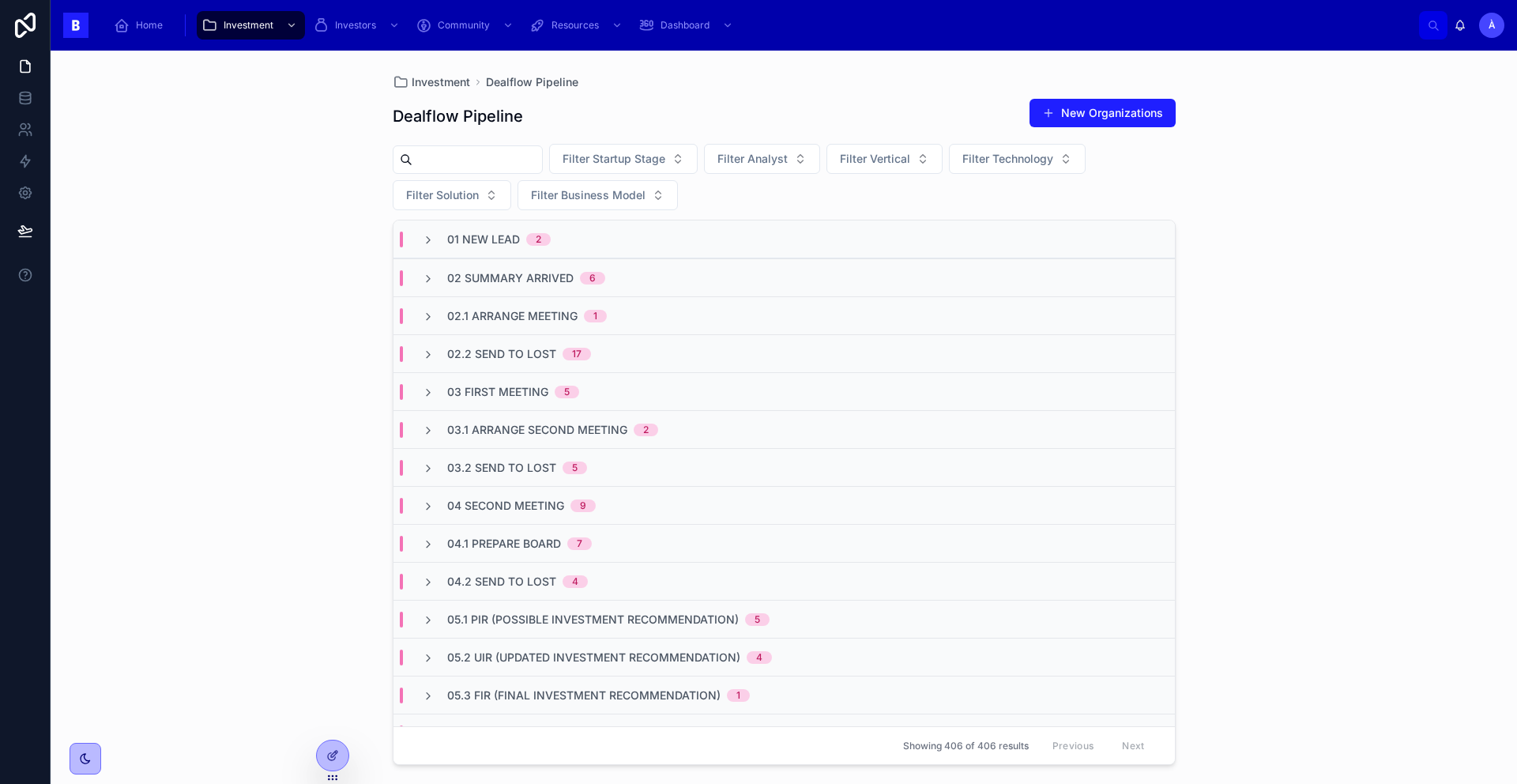
click at [515, 417] on div "03.1 Arrange Second Meeting 2" at bounding box center [784, 429] width 782 height 38
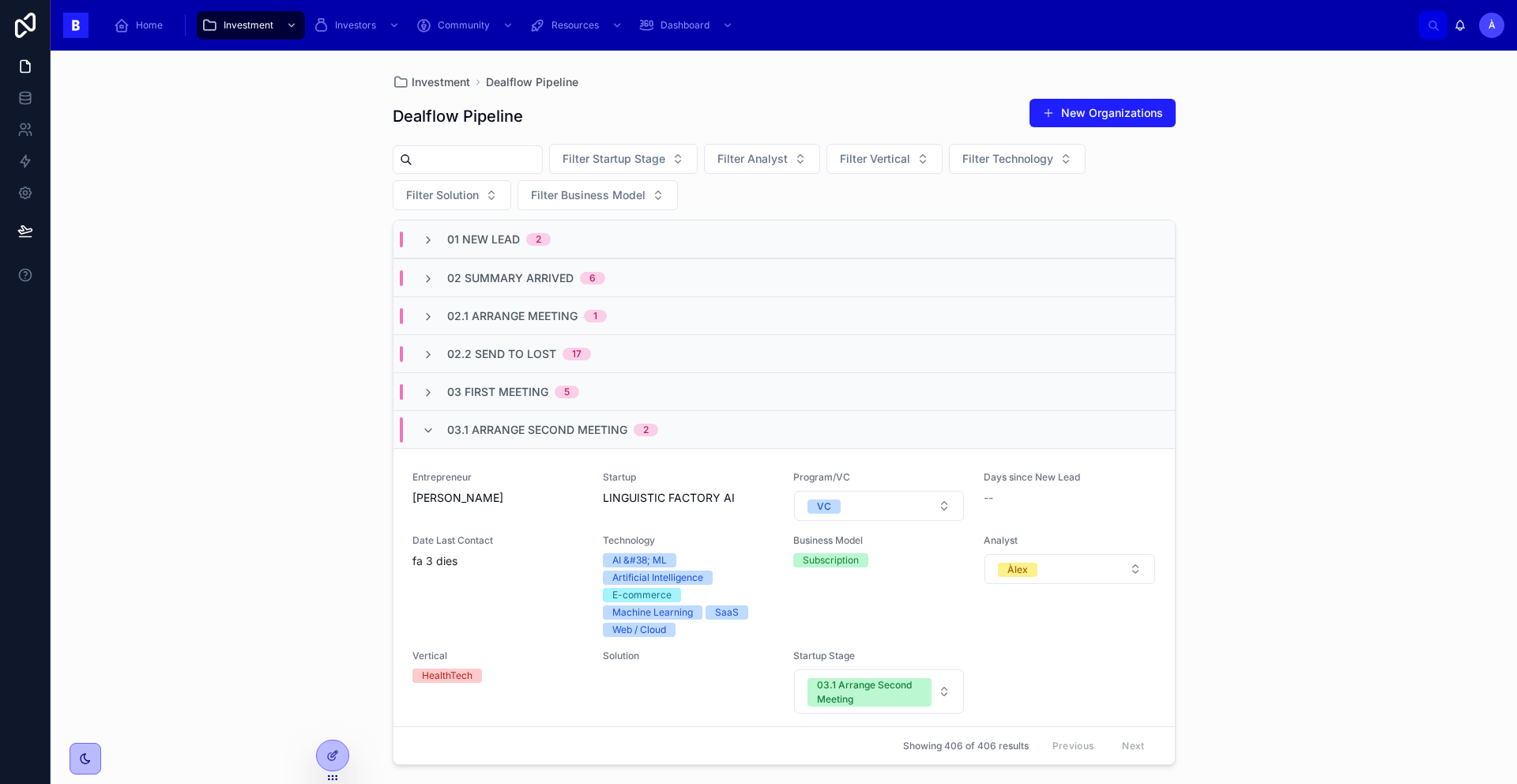
click at [485, 422] on span "03.1 Arrange Second Meeting" at bounding box center [537, 429] width 180 height 16
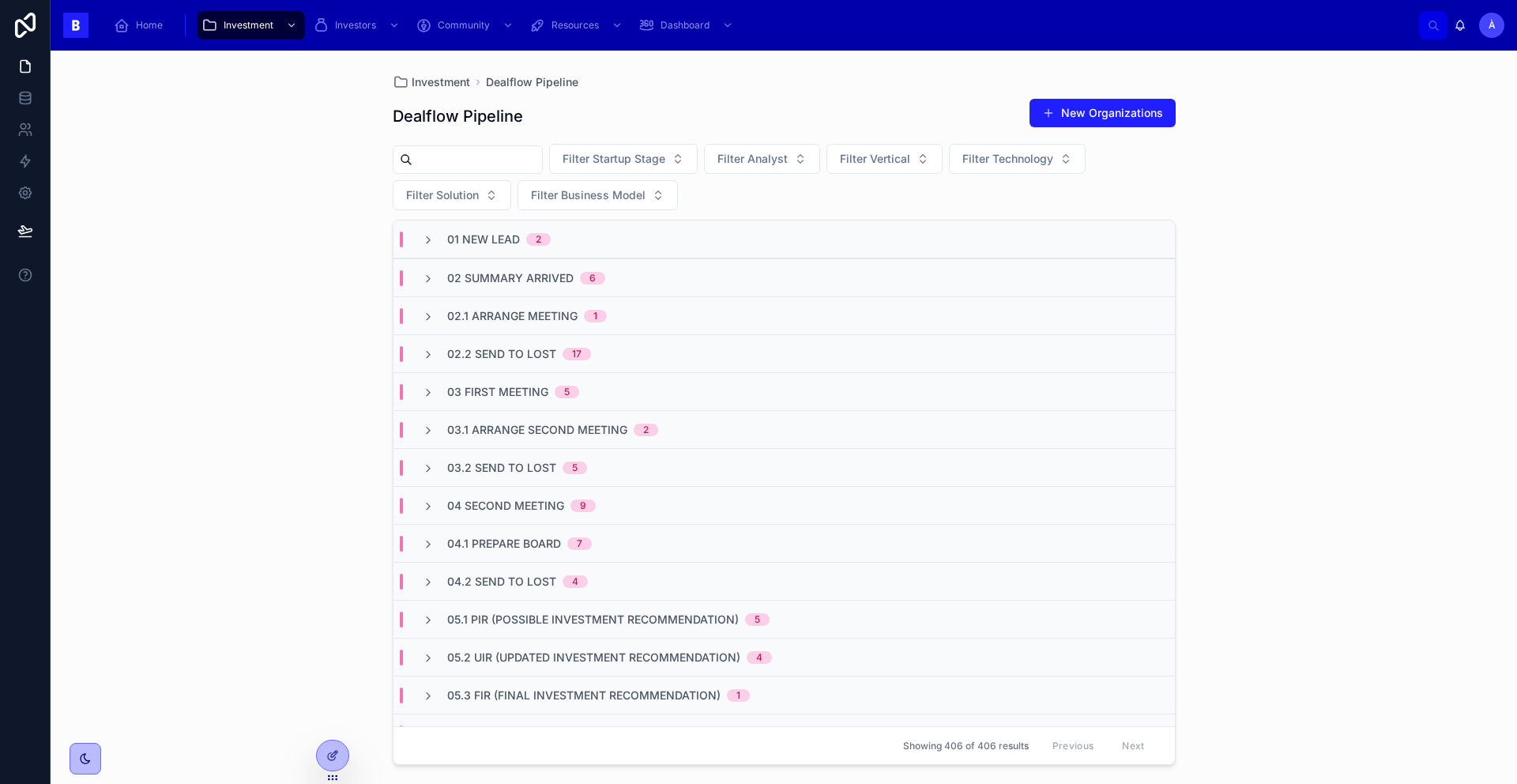
click at [485, 423] on span "03.1 Arrange Second Meeting" at bounding box center [537, 429] width 180 height 16
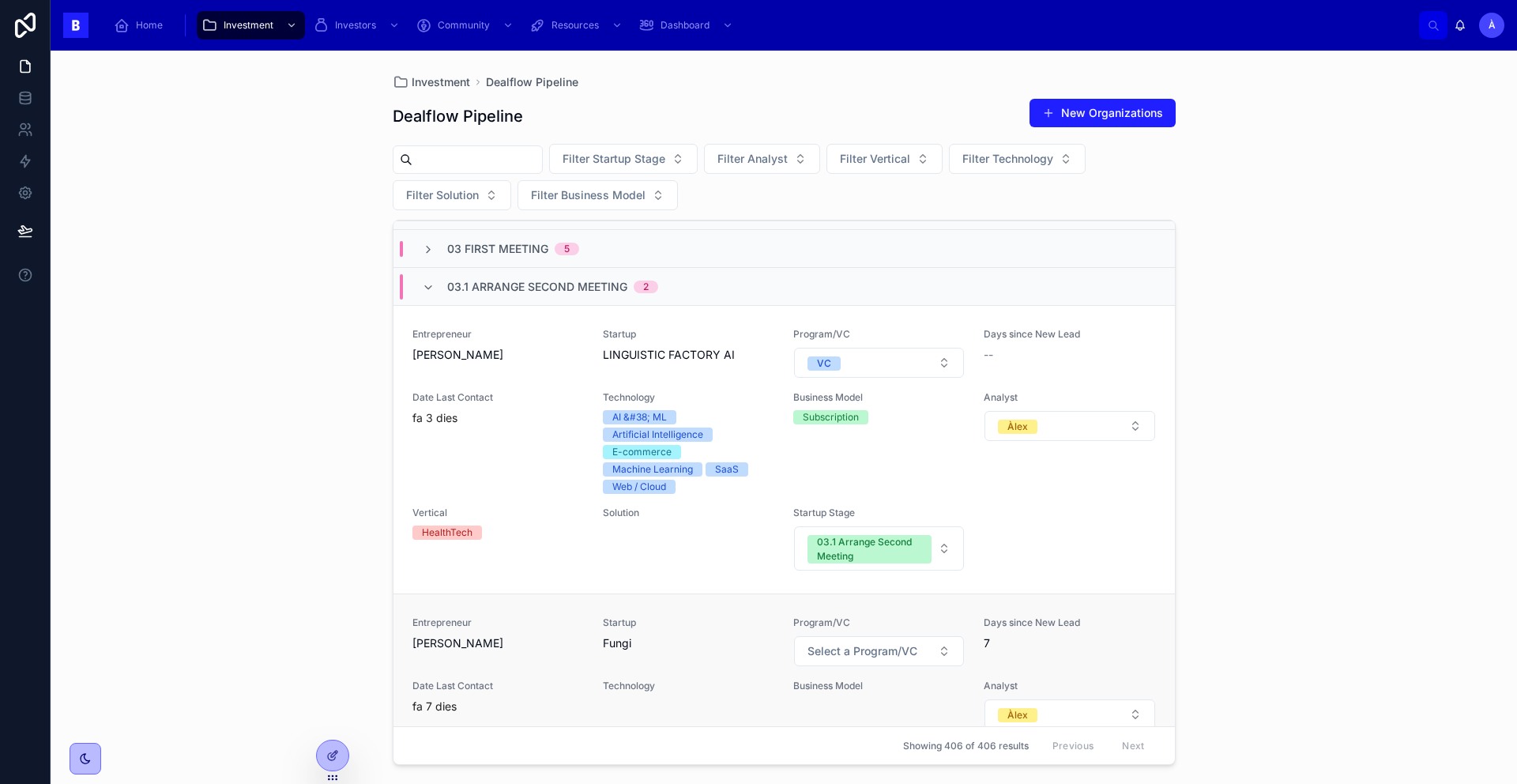
scroll to position [340, 0]
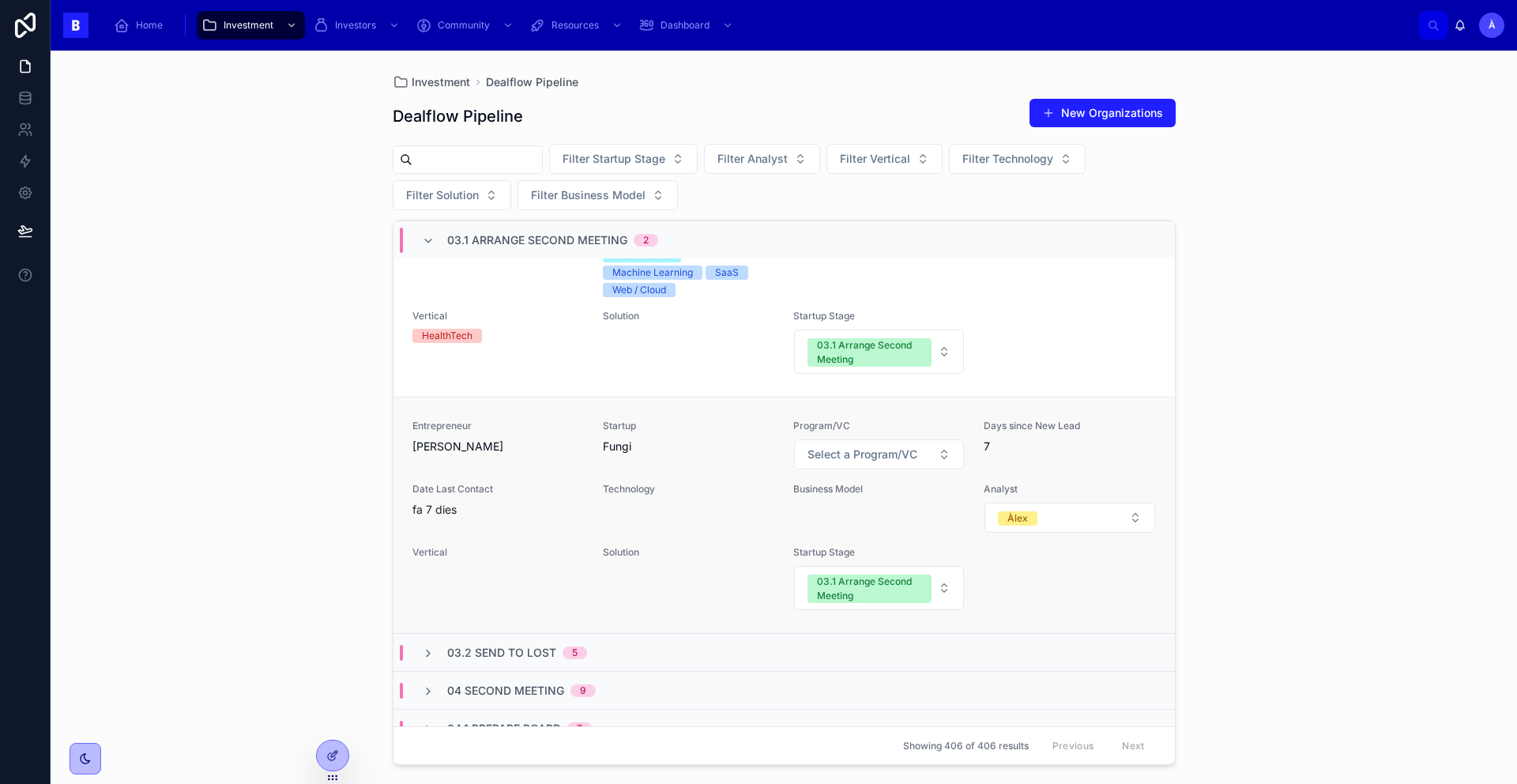
click at [523, 508] on div "fa 7 dies" at bounding box center [497, 509] width 171 height 16
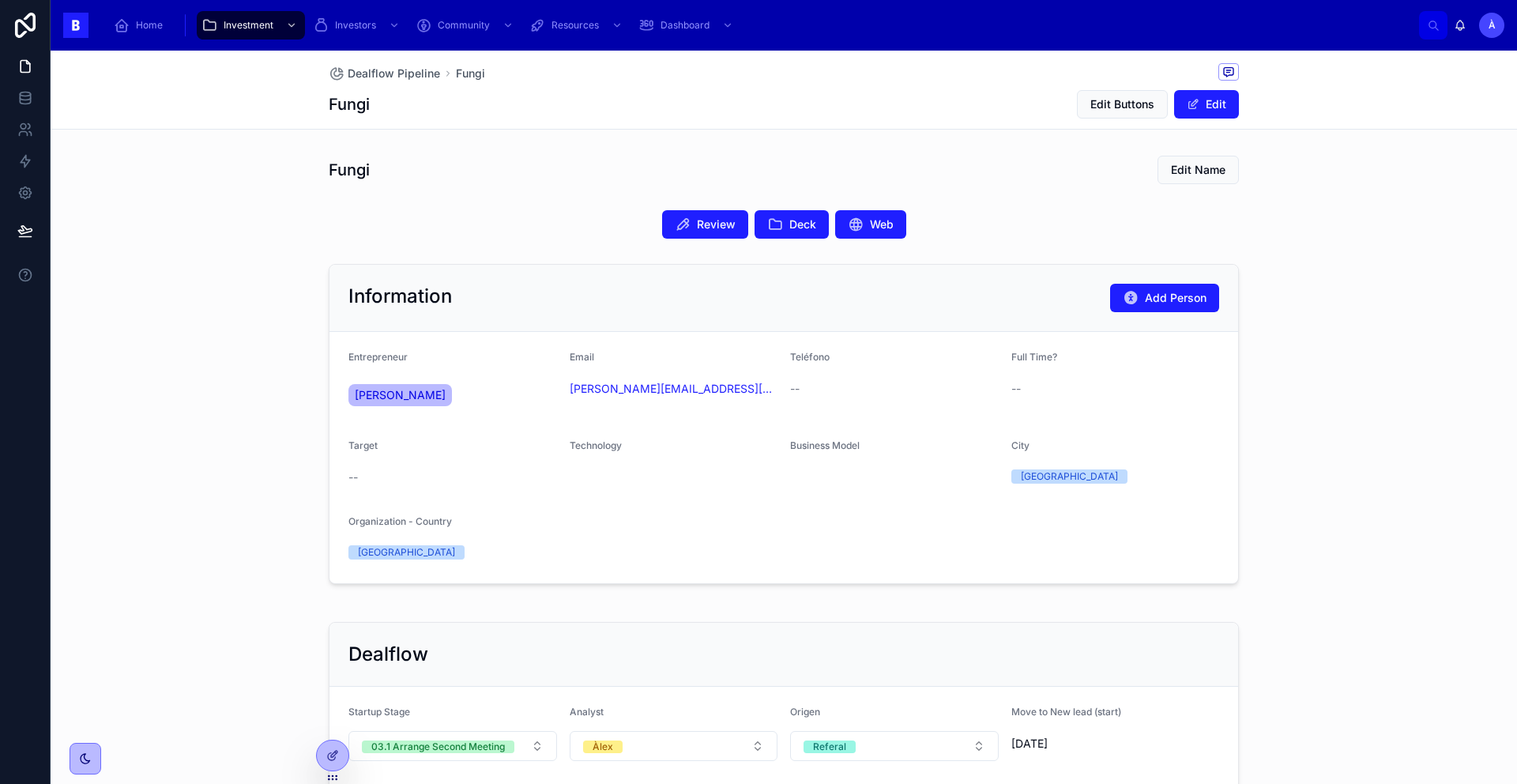
scroll to position [272, 0]
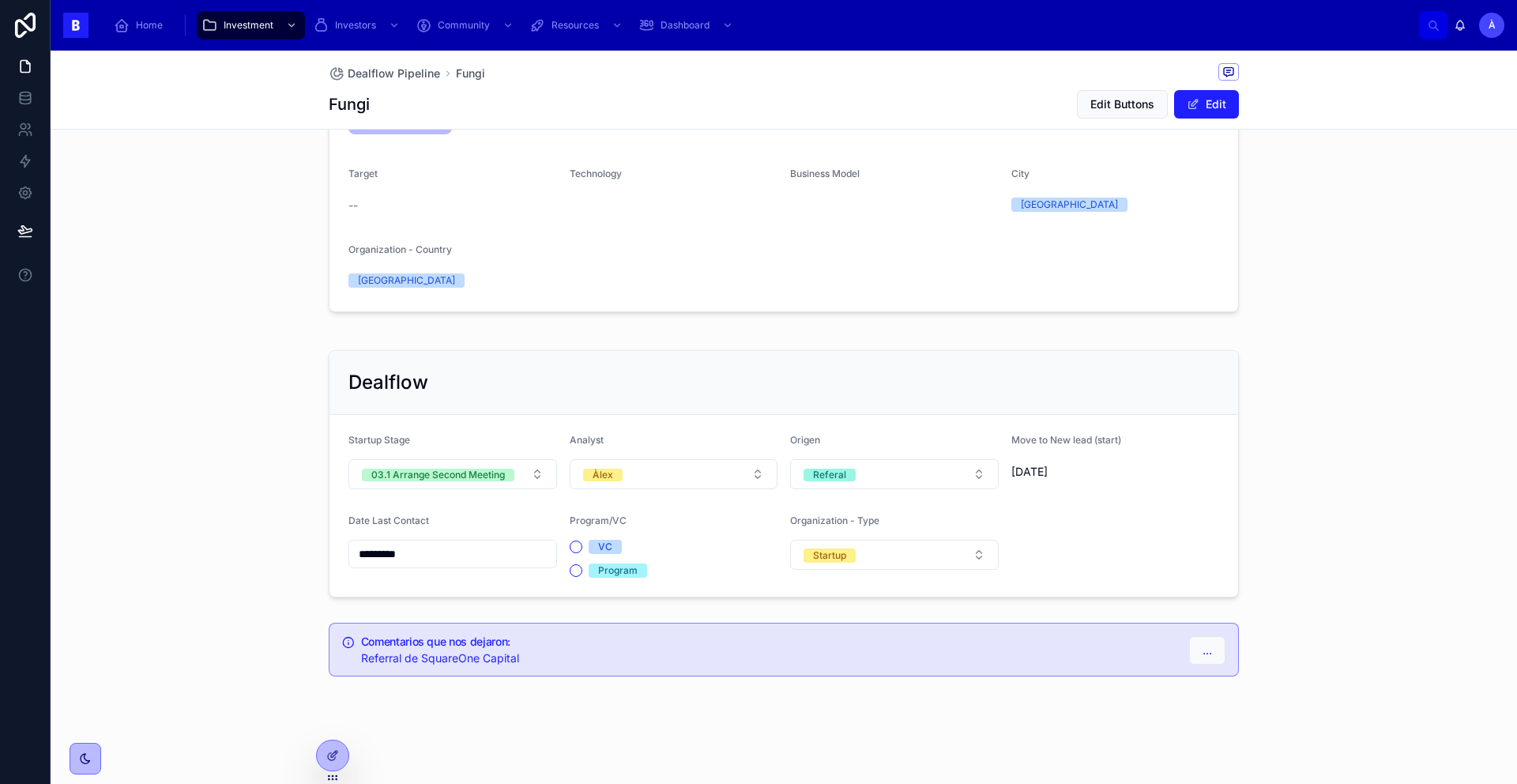
click at [443, 542] on div "Date Last Contact *********" at bounding box center [452, 546] width 208 height 63
click at [427, 544] on input "*********" at bounding box center [452, 554] width 207 height 22
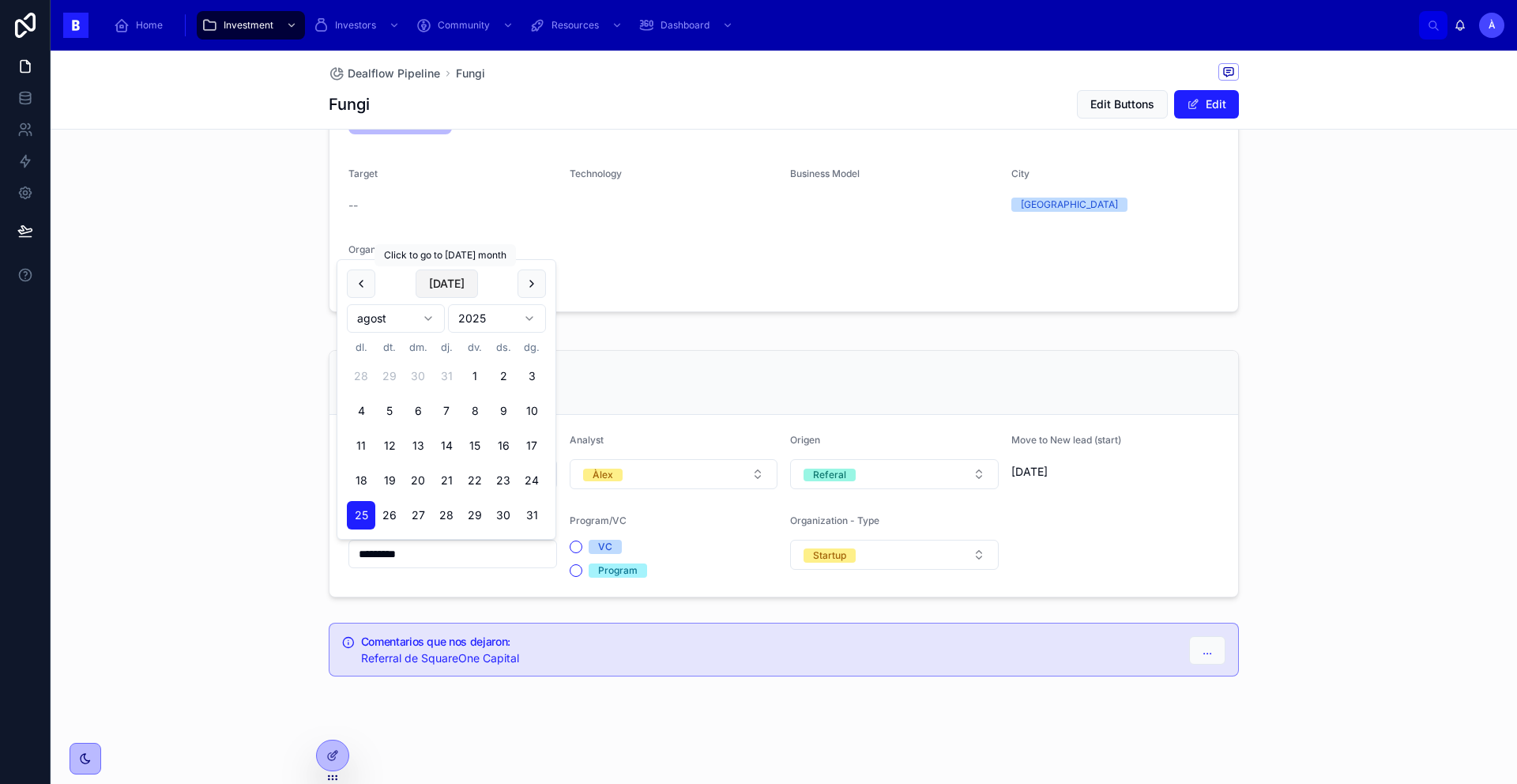
click at [416, 281] on button "[DATE]" at bounding box center [446, 283] width 62 height 28
click at [454, 296] on button "[DATE]" at bounding box center [446, 283] width 62 height 28
type input "********"
click at [454, 295] on span "[DATE]" at bounding box center [446, 283] width 62 height 28
drag, startPoint x: 806, startPoint y: 379, endPoint x: 726, endPoint y: 365, distance: 81.2
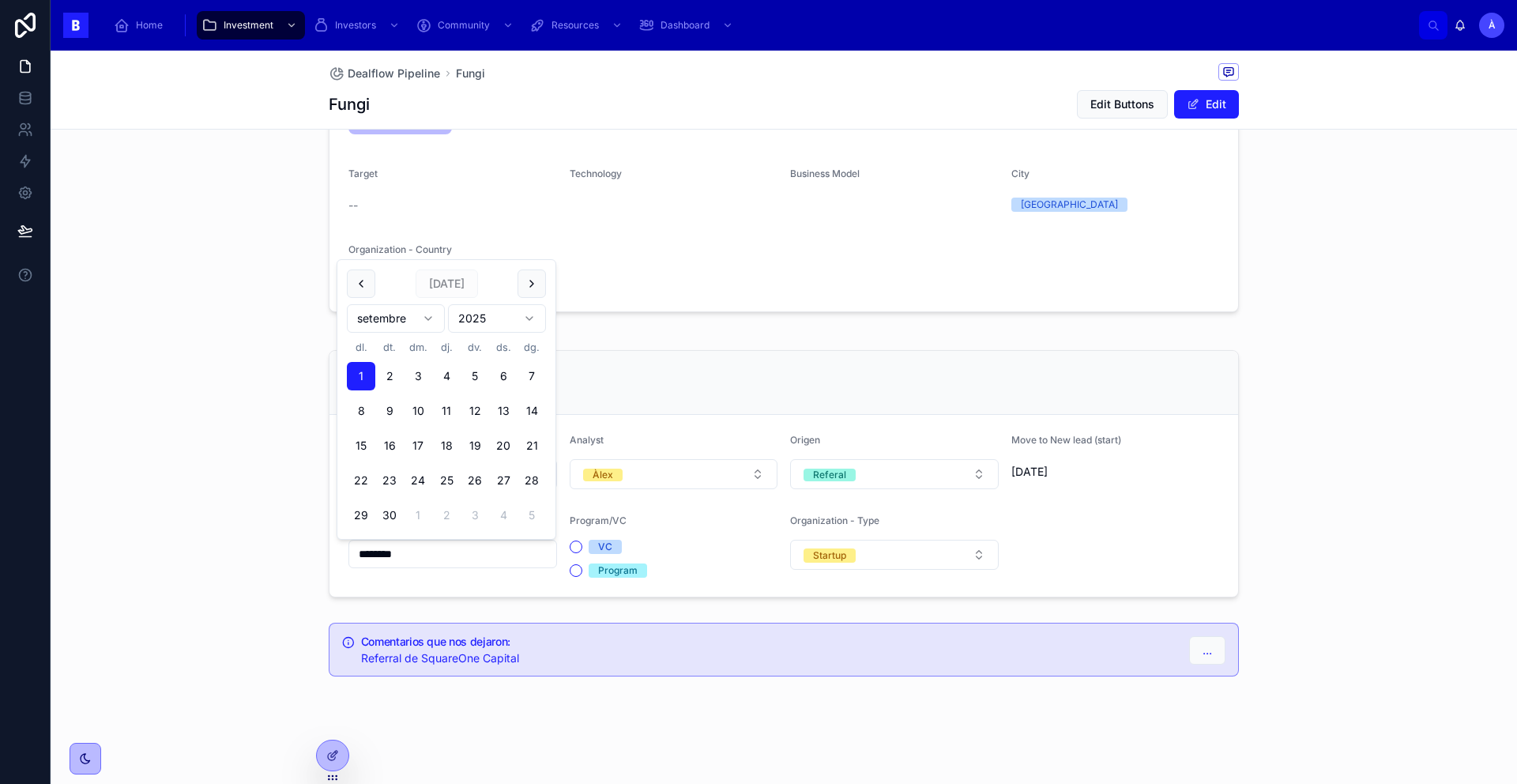
click at [806, 379] on div "Dealflow" at bounding box center [783, 382] width 870 height 26
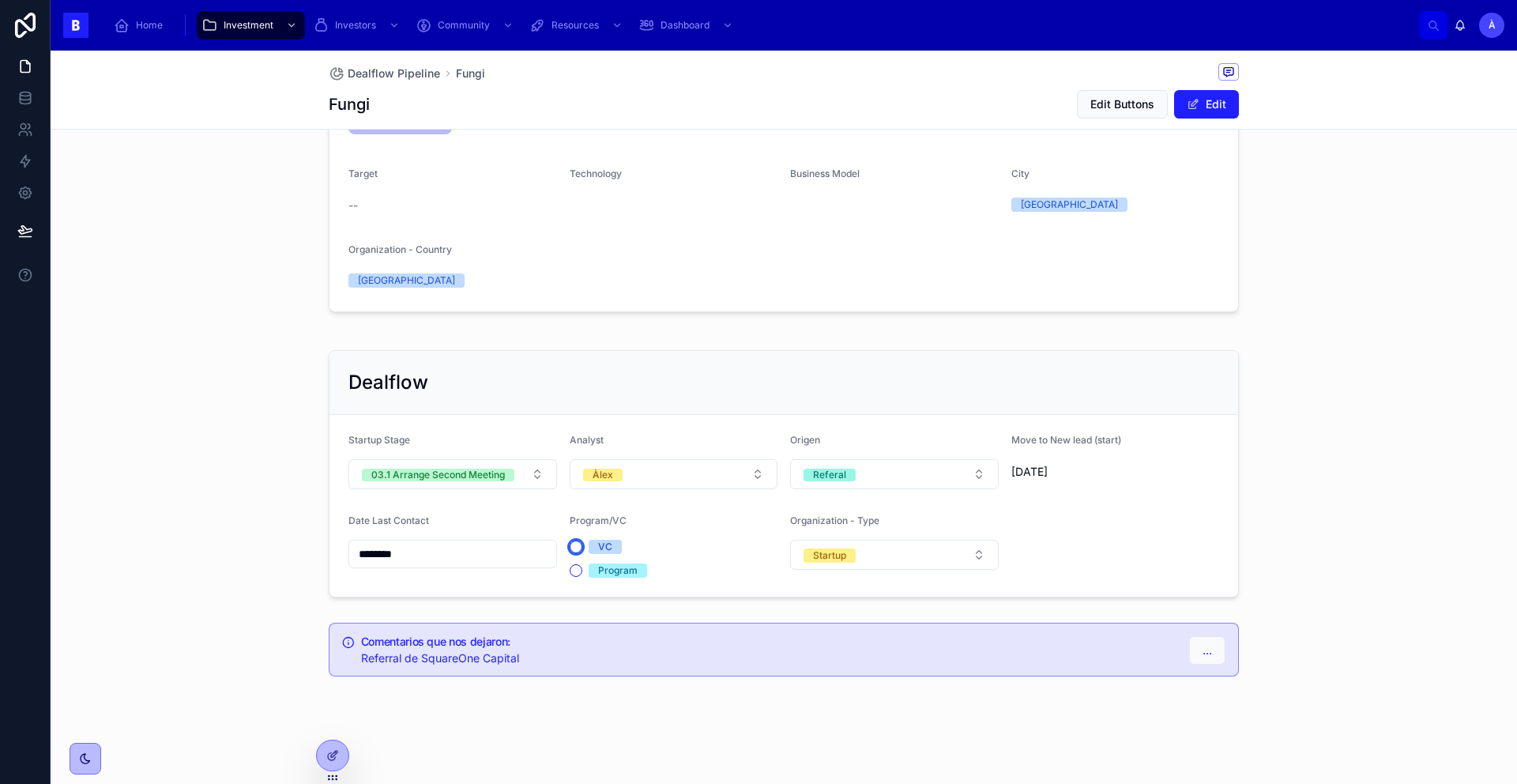
click at [573, 542] on button "VC" at bounding box center [576, 546] width 13 height 13
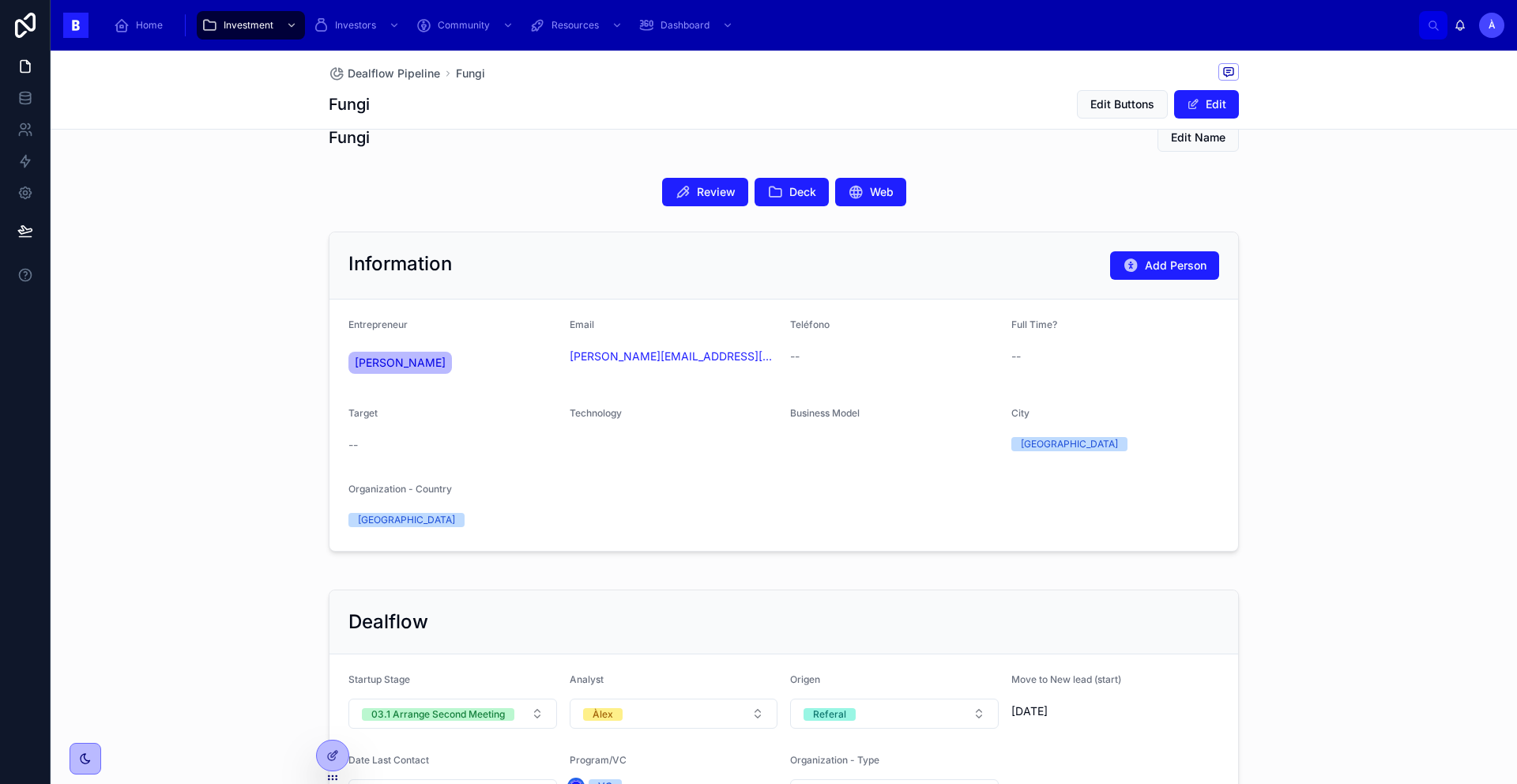
scroll to position [0, 0]
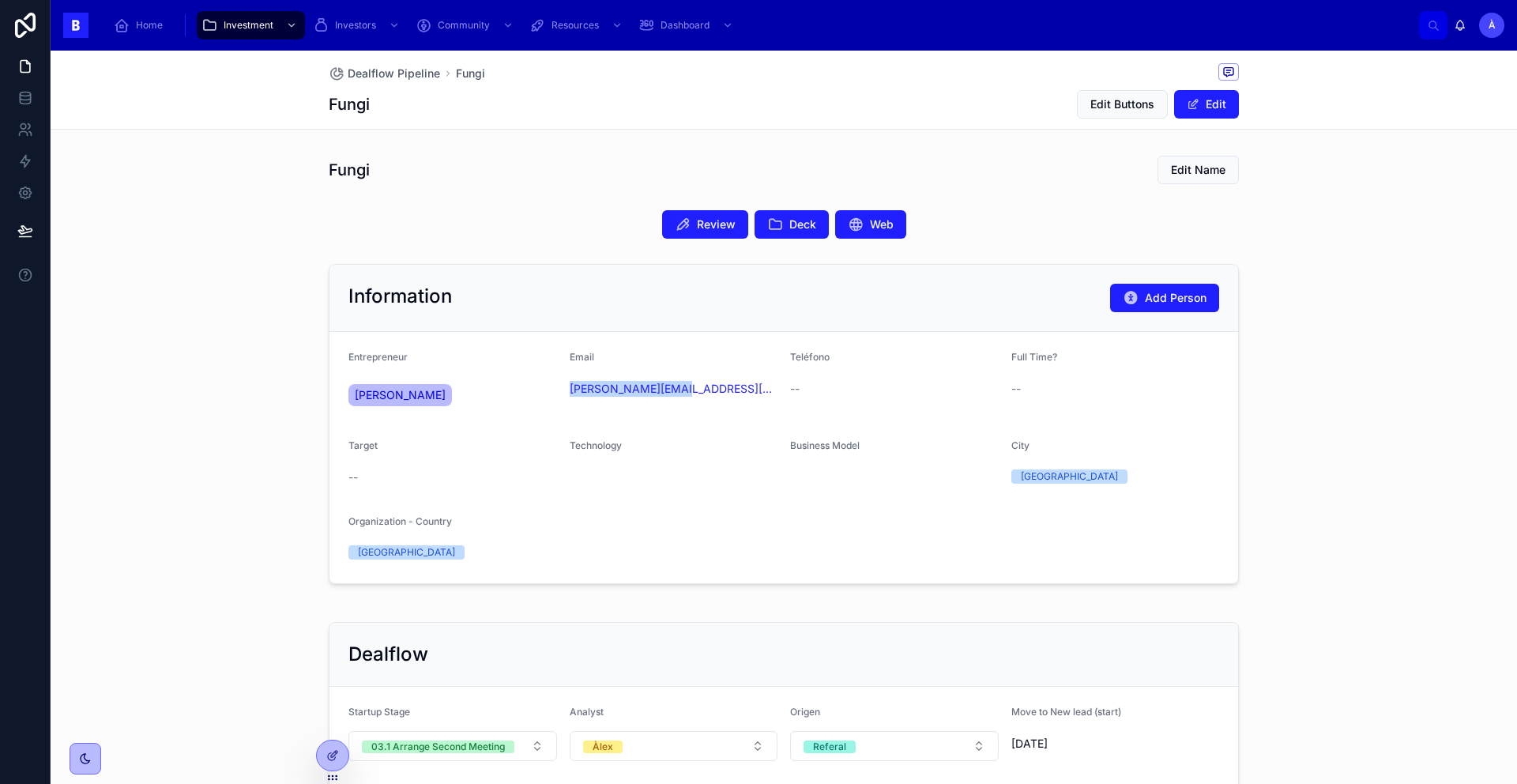
drag, startPoint x: 679, startPoint y: 410, endPoint x: 561, endPoint y: 393, distance: 119.2
click at [561, 393] on form "Entrepreneur [PERSON_NAME] Email [PERSON_NAME][EMAIL_ADDRESS][DOMAIN_NAME] Telé…" at bounding box center [783, 457] width 909 height 251
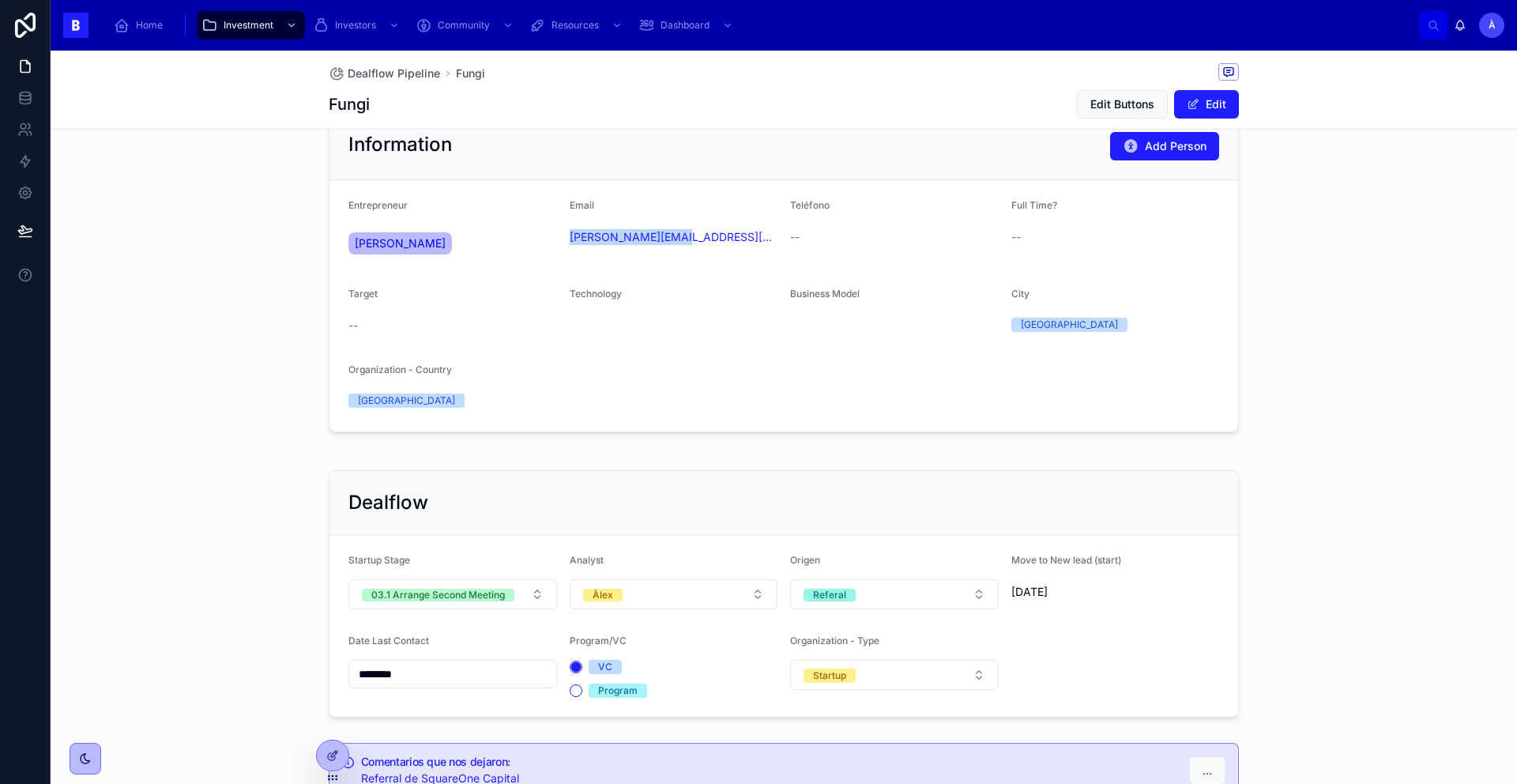
scroll to position [272, 0]
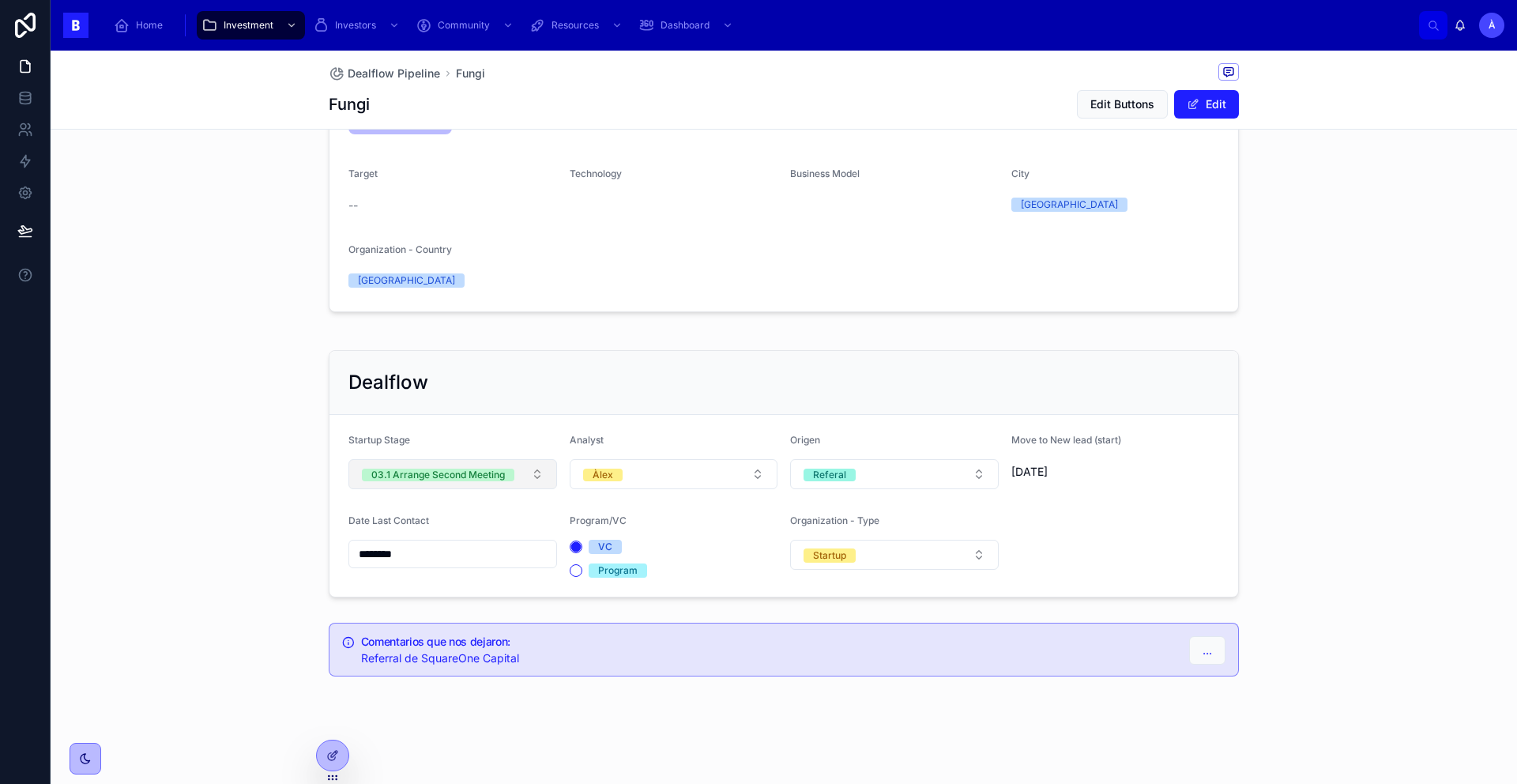
click at [462, 475] on div "03.1 Arrange Second Meeting" at bounding box center [438, 474] width 133 height 13
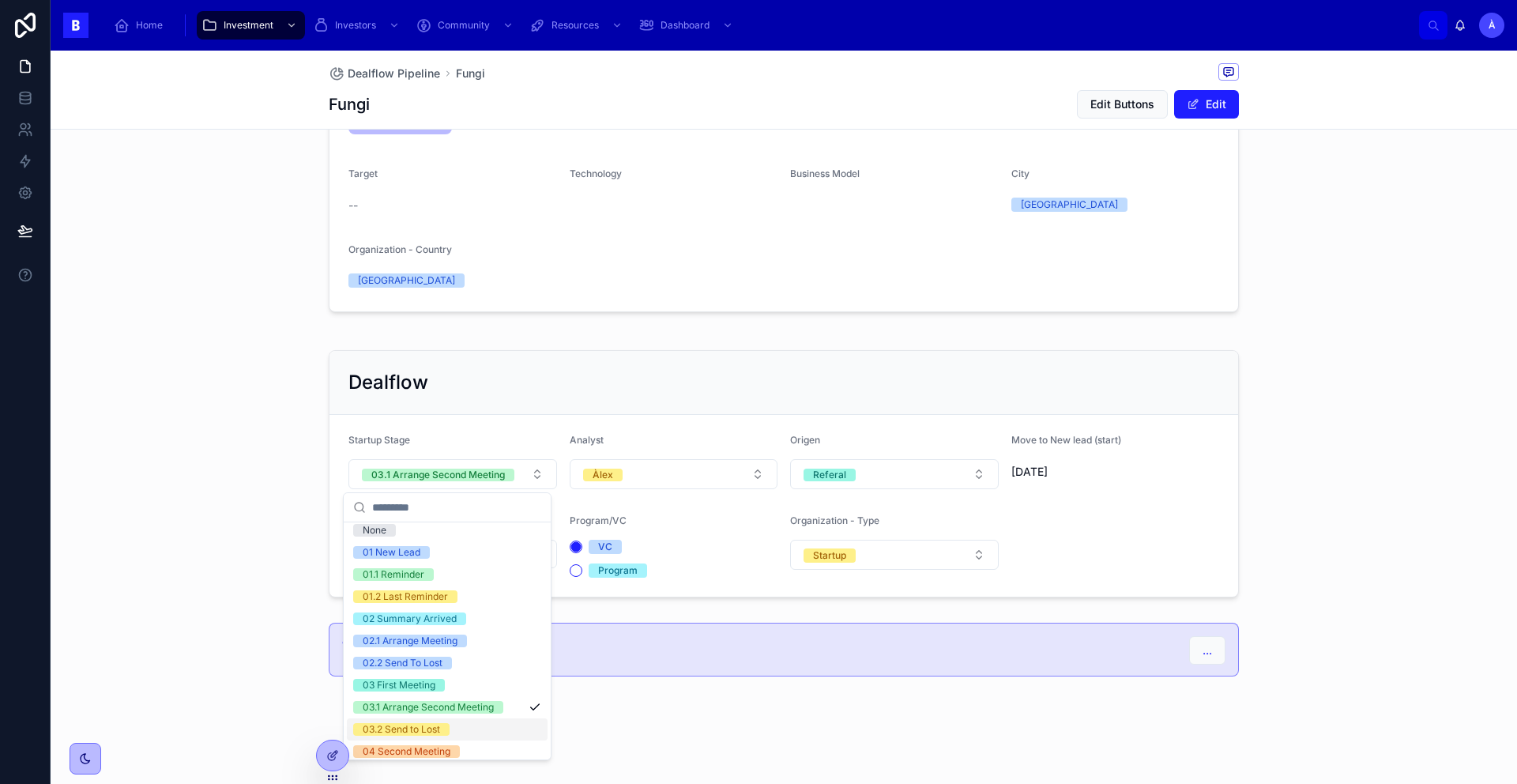
scroll to position [18, 0]
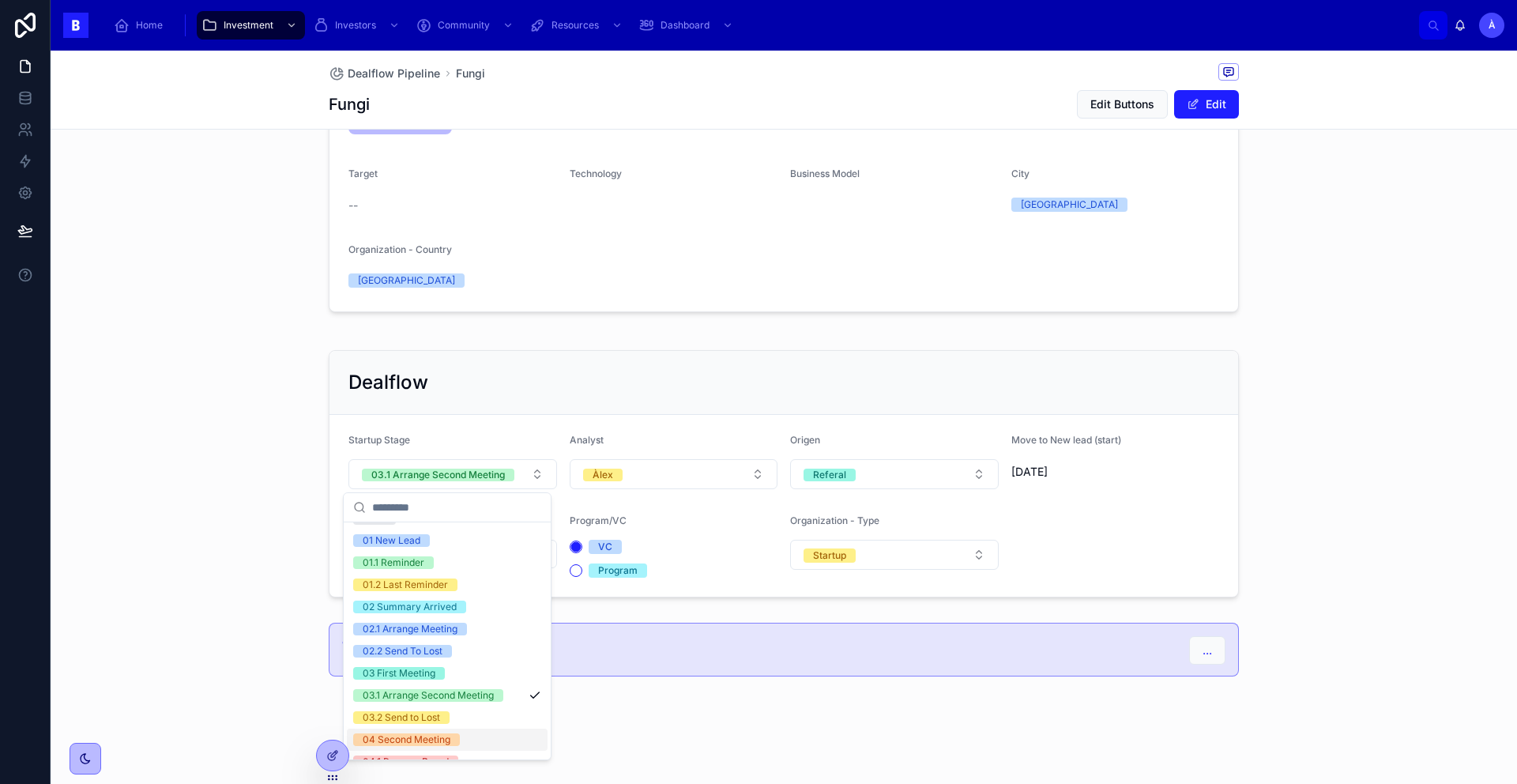
click at [423, 657] on div "04 Second Meeting" at bounding box center [406, 739] width 88 height 13
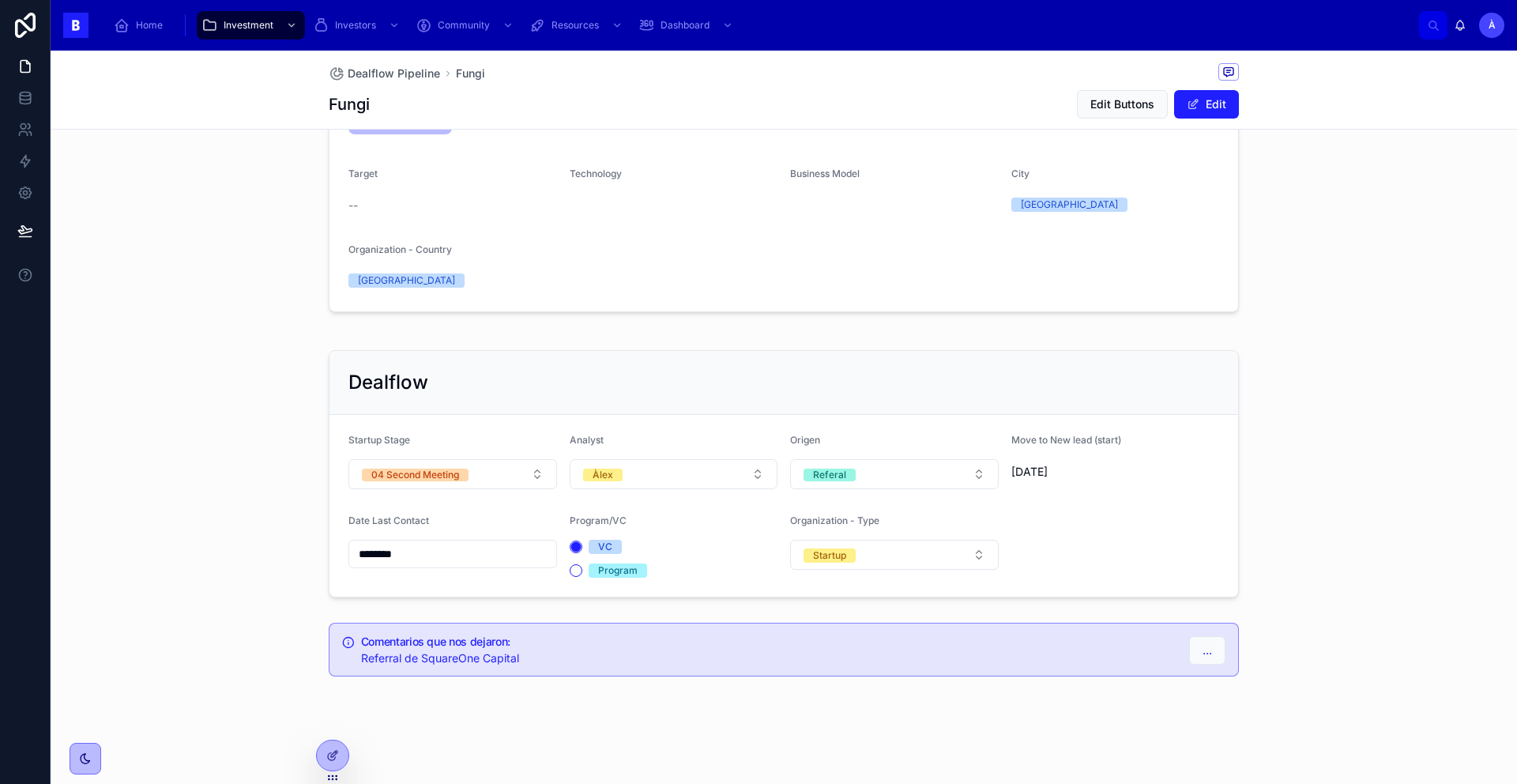
click at [618, 447] on div "Analyst" at bounding box center [674, 443] width 208 height 19
click at [616, 478] on button "Àlex" at bounding box center [674, 473] width 208 height 30
click at [604, 578] on div "[PERSON_NAME]" at bounding box center [621, 580] width 77 height 13
drag, startPoint x: 613, startPoint y: 597, endPoint x: 585, endPoint y: 457, distance: 142.8
click at [613, 597] on div "Àlex" at bounding box center [667, 603] width 201 height 22
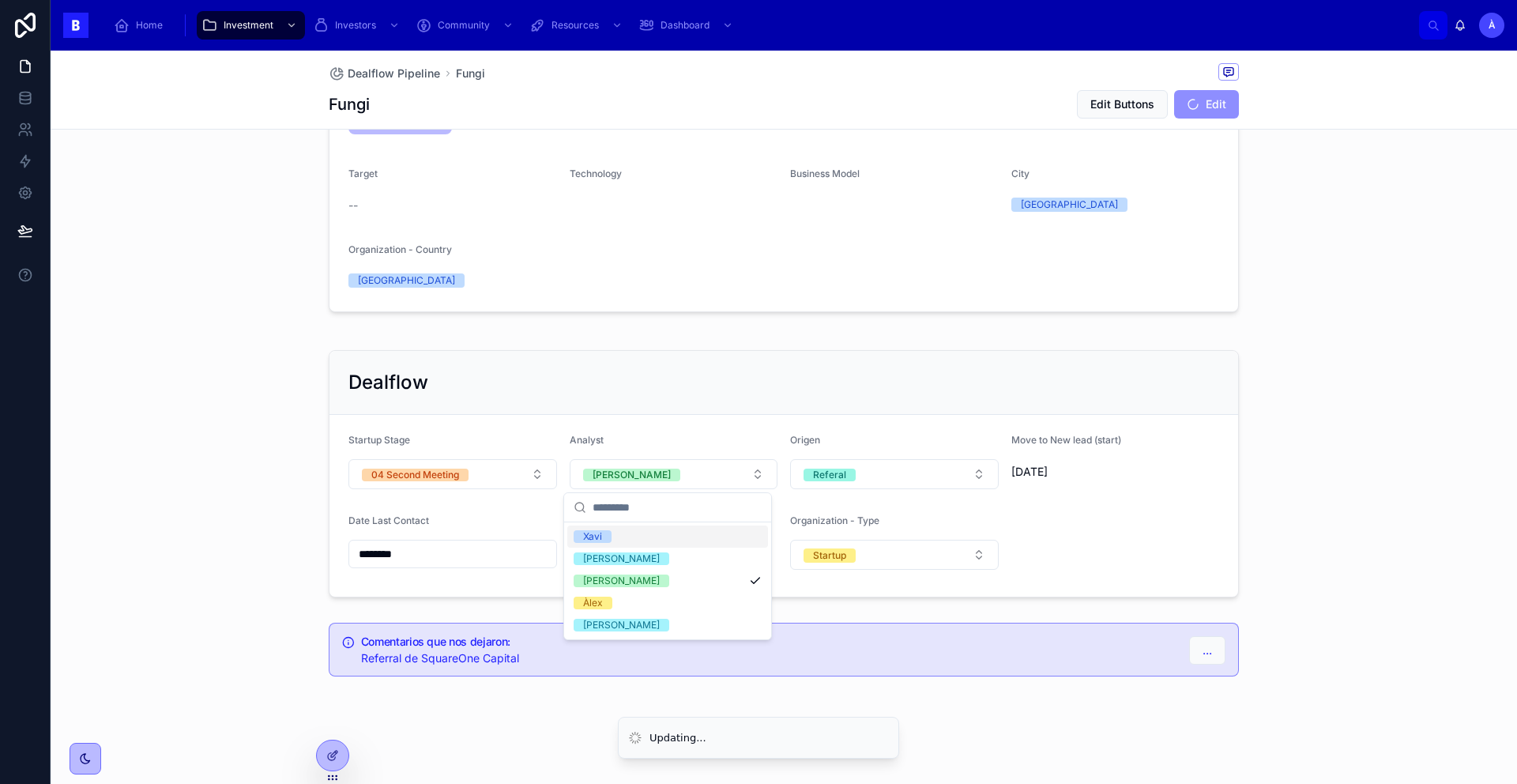
click at [550, 386] on div "Dealflow" at bounding box center [783, 382] width 870 height 26
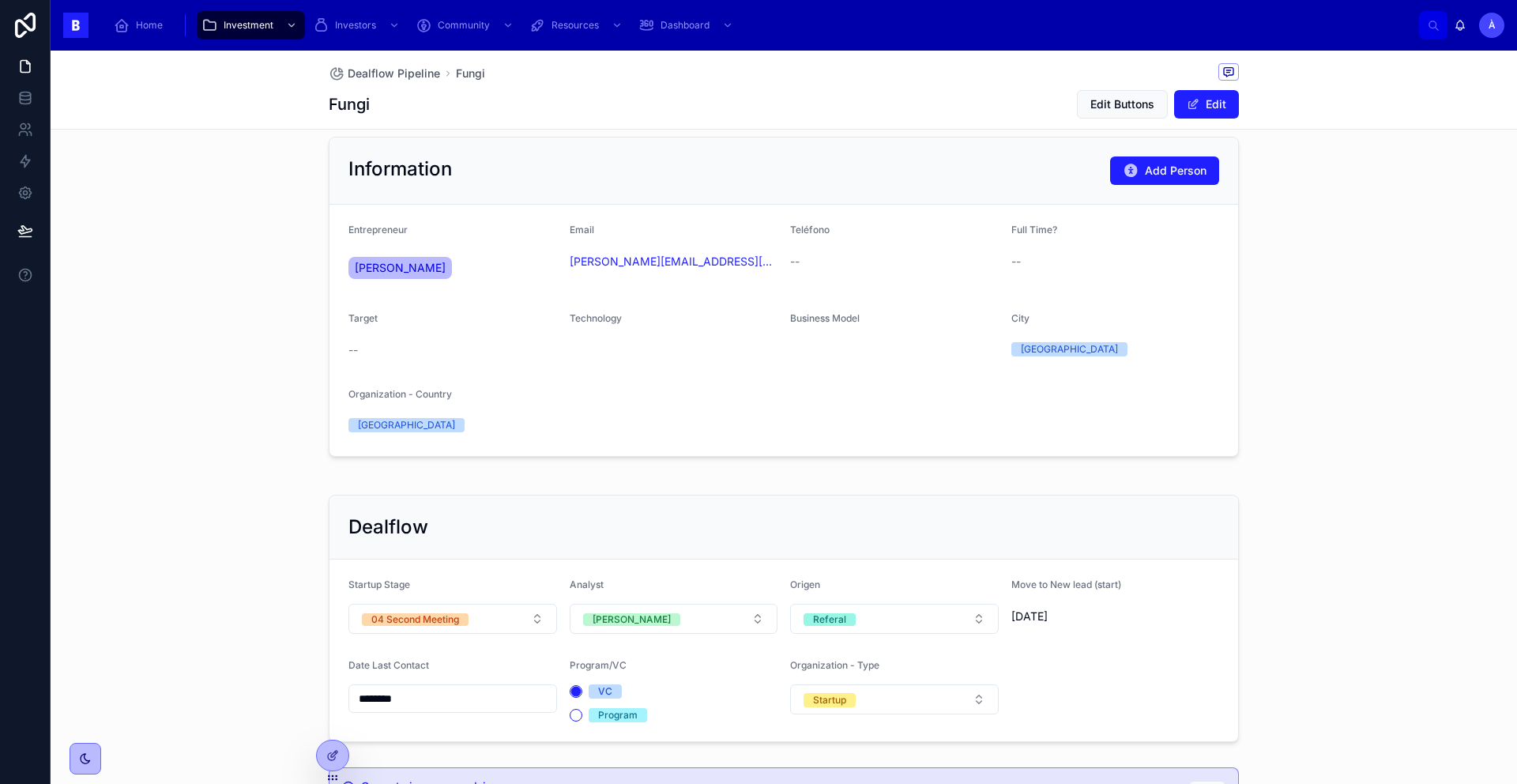
scroll to position [0, 0]
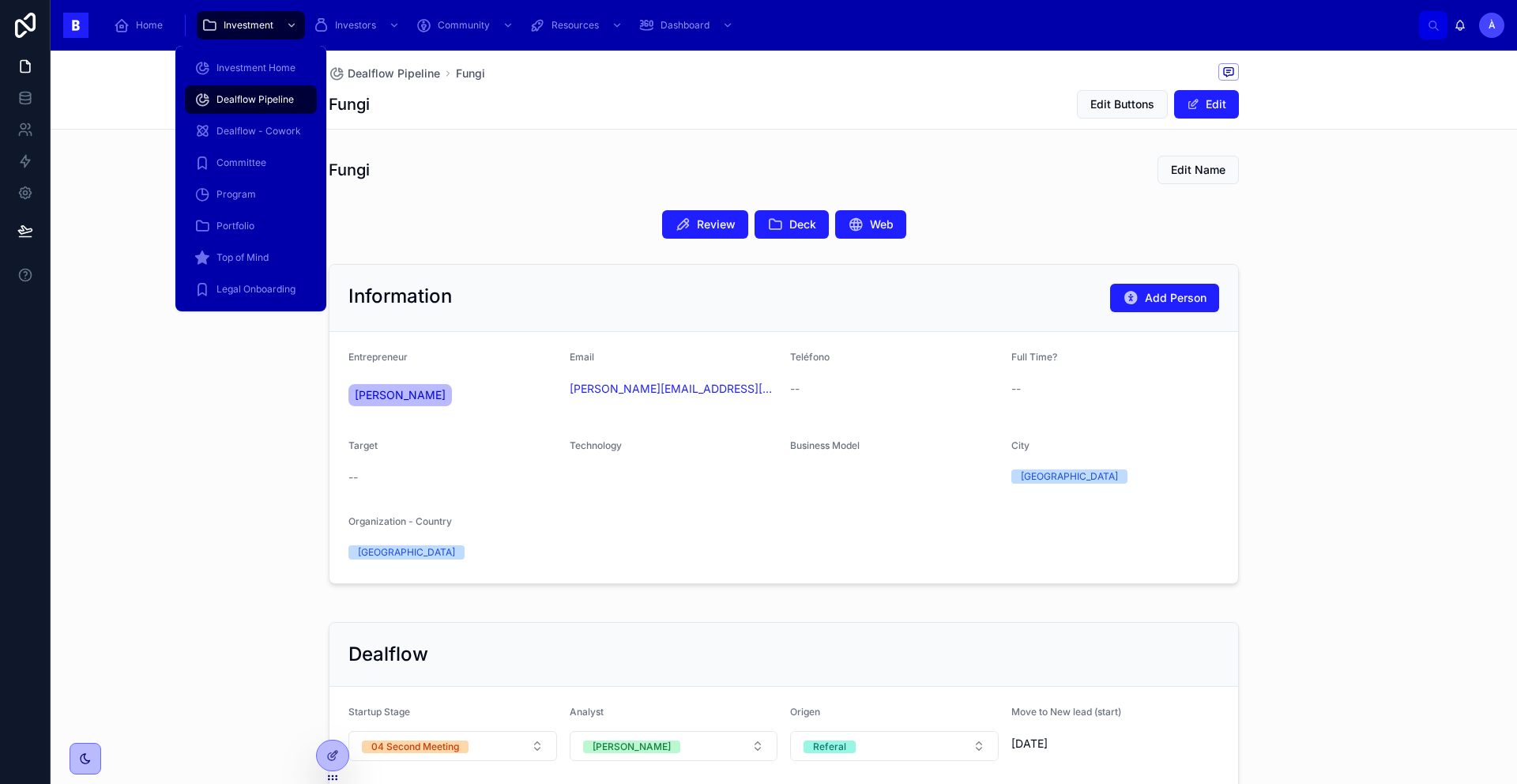
click at [245, 97] on span "Dealflow Pipeline" at bounding box center [255, 99] width 78 height 13
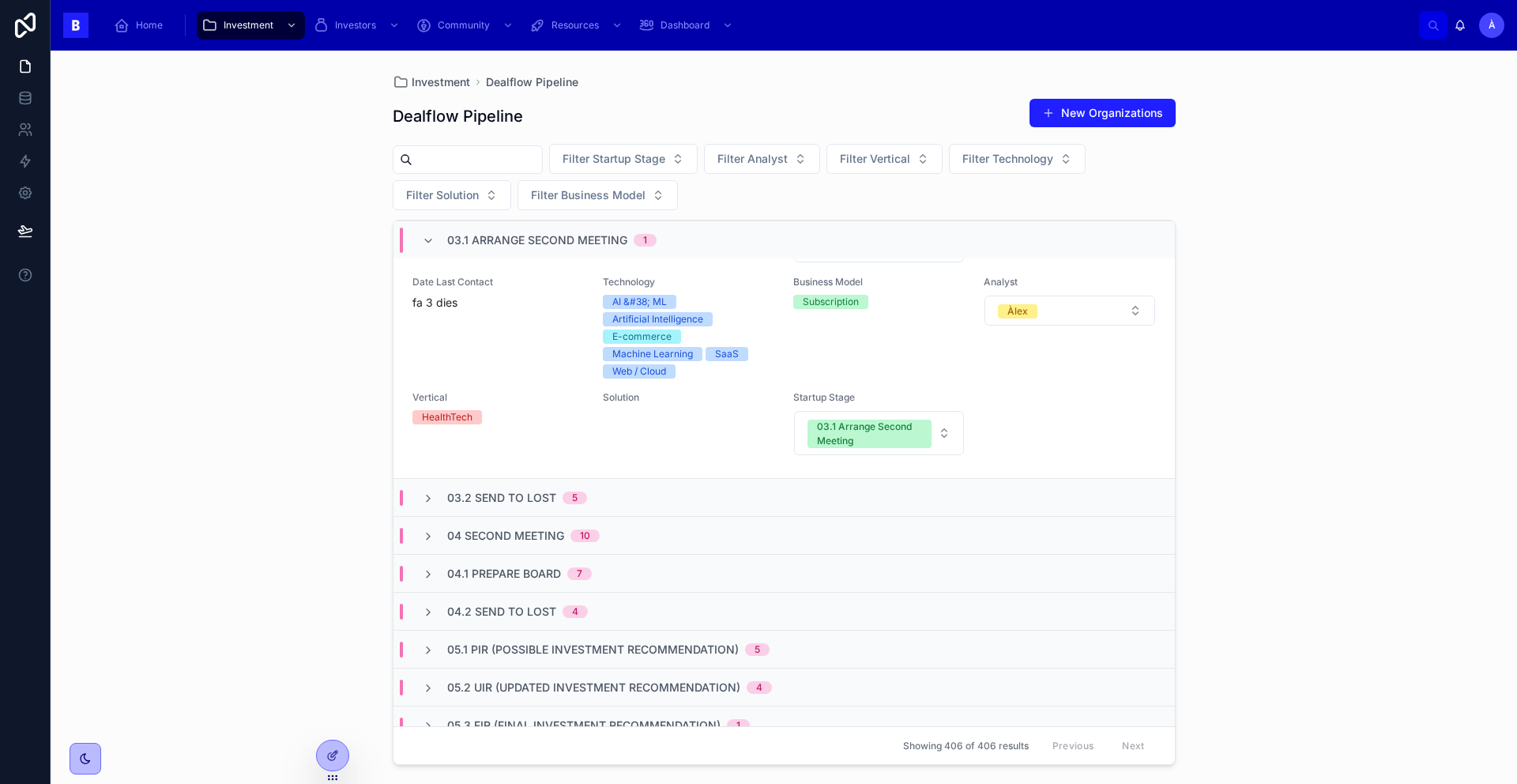
scroll to position [309, 0]
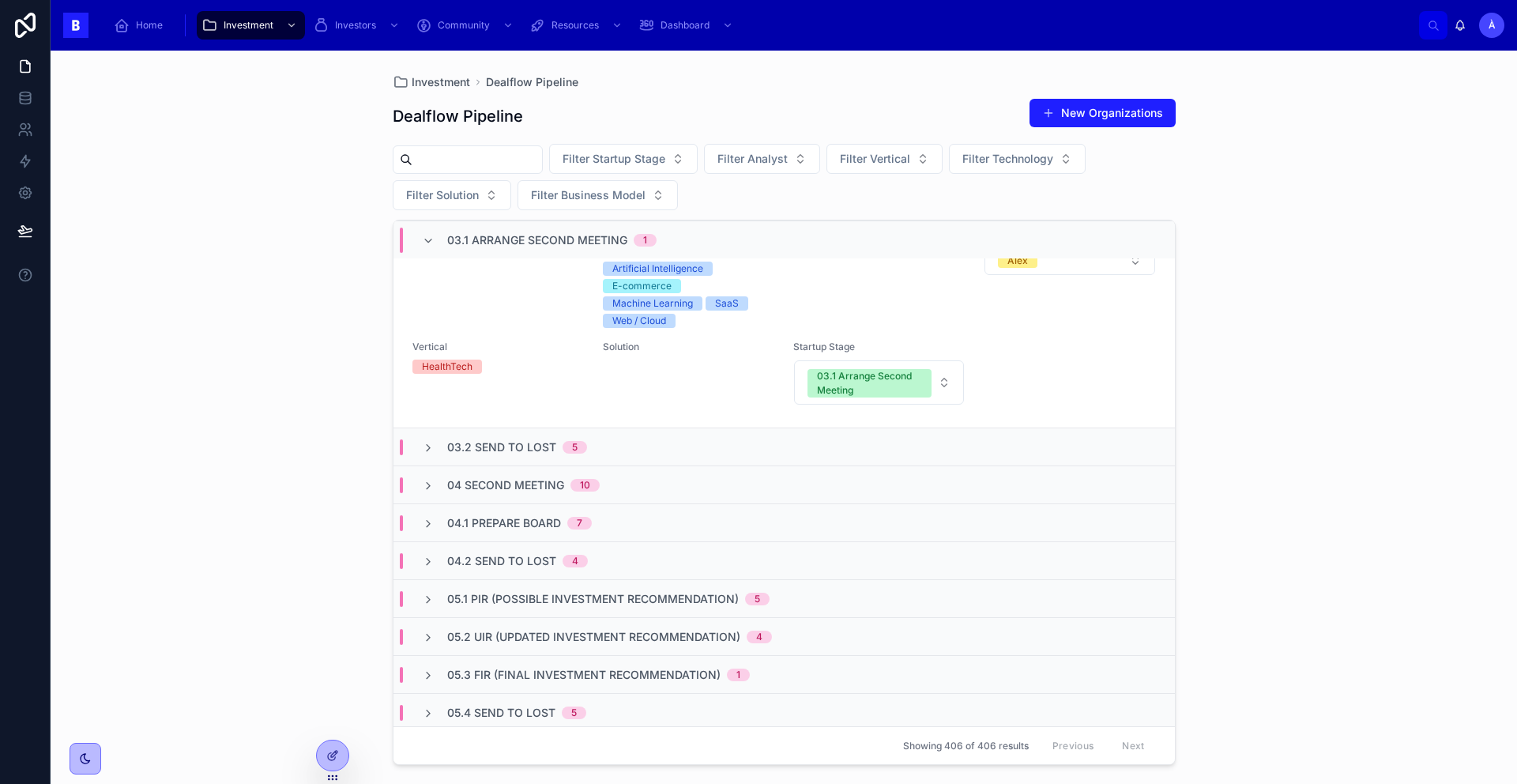
click at [536, 496] on div "04 Second Meeting 10" at bounding box center [784, 484] width 782 height 38
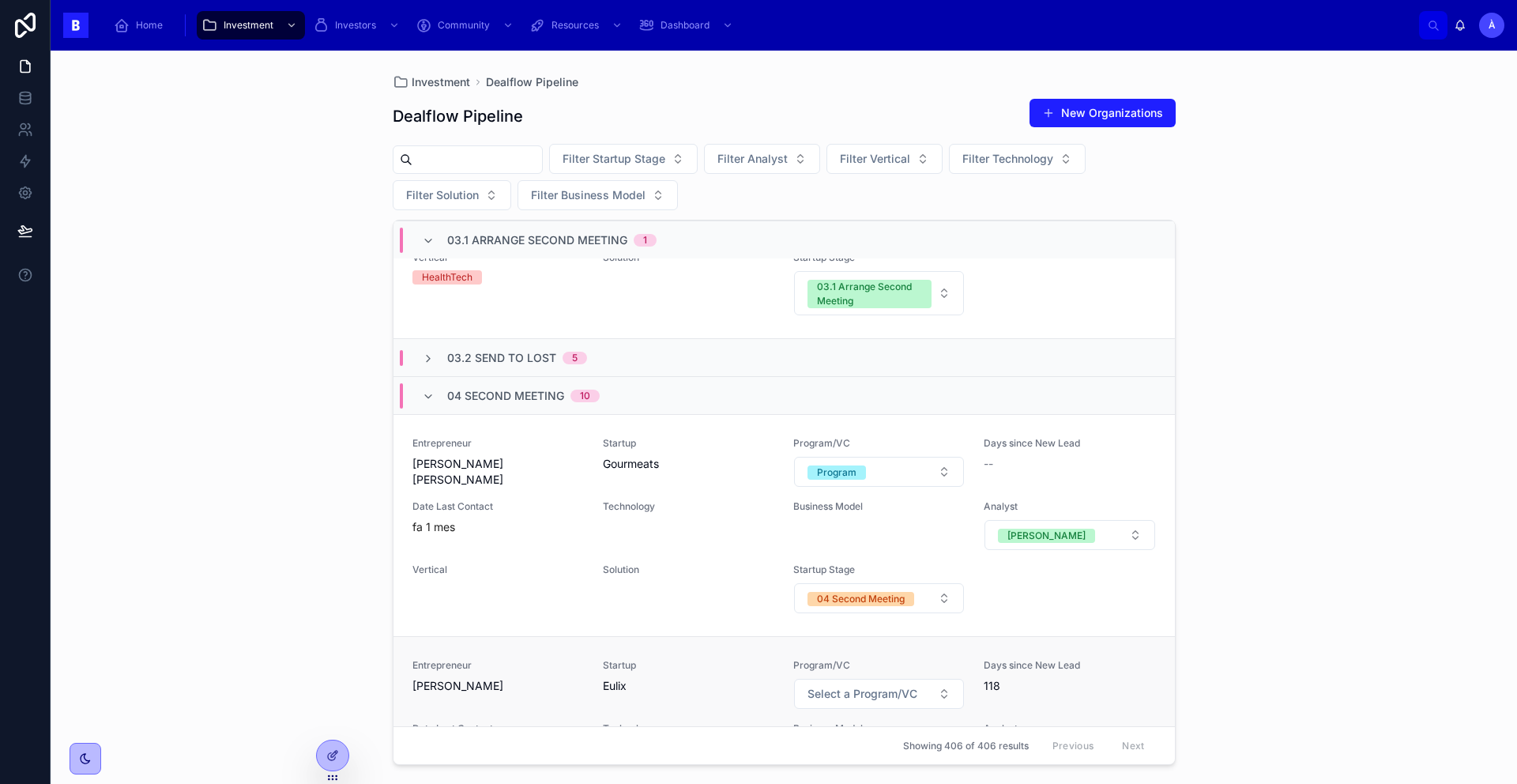
scroll to position [589, 0]
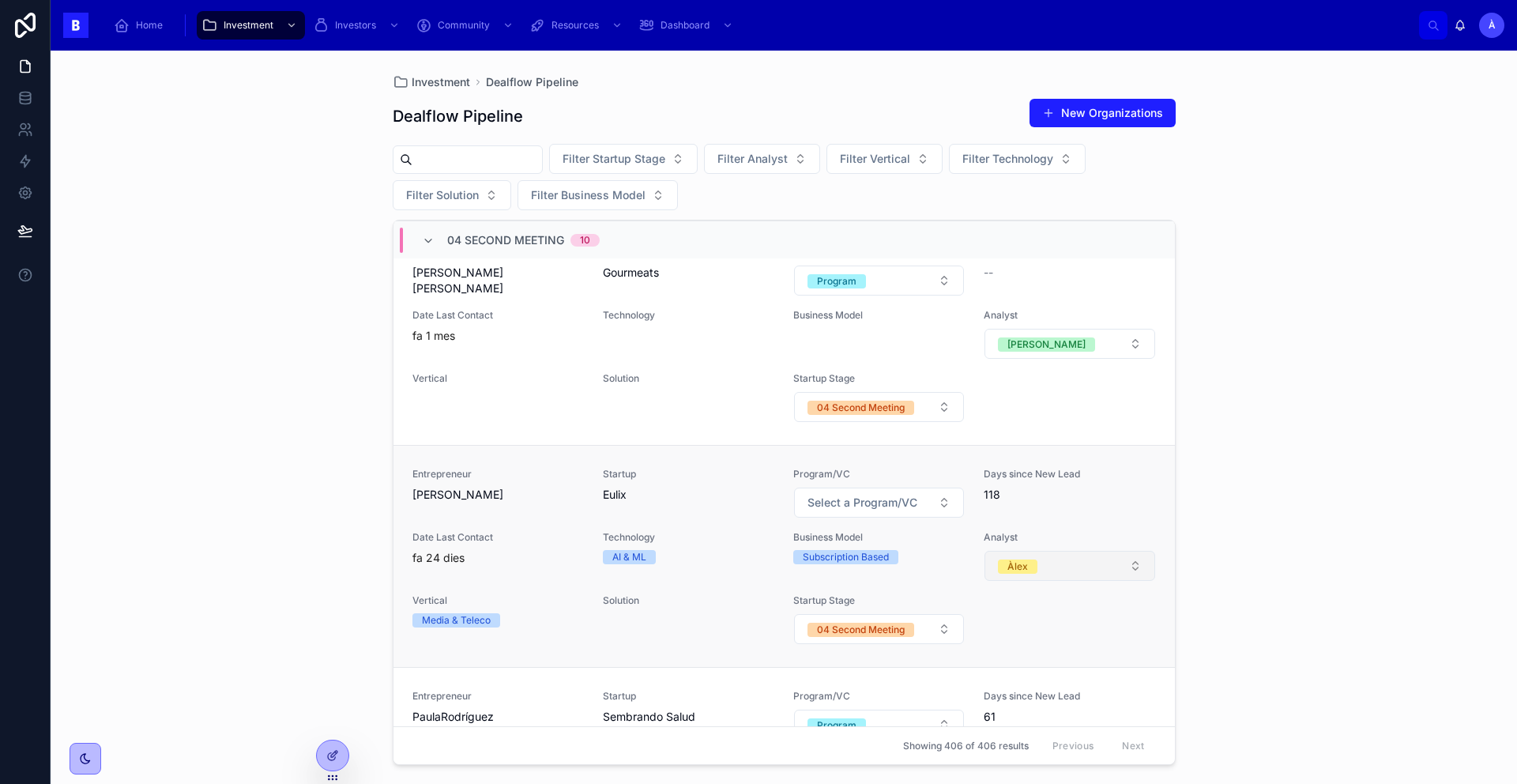
click at [1065, 560] on button "Àlex" at bounding box center [1069, 565] width 170 height 30
click at [1025, 626] on div "[PERSON_NAME]" at bounding box center [1060, 629] width 189 height 24
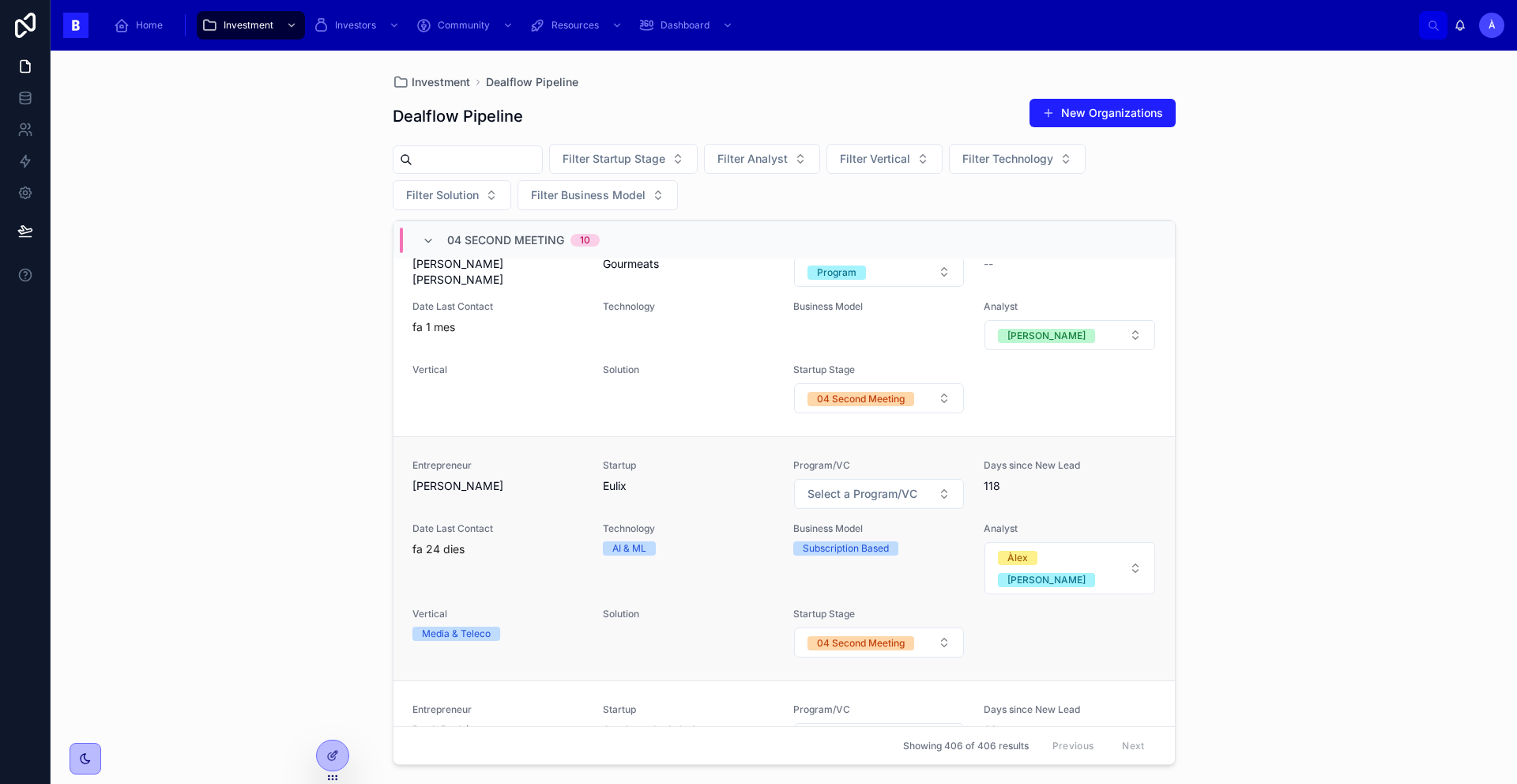
scroll to position [599, 0]
click at [1036, 572] on div "Entrepreneur [PERSON_NAME] Startup Eulix Program/VC Select a Program/VC Days si…" at bounding box center [783, 557] width 743 height 199
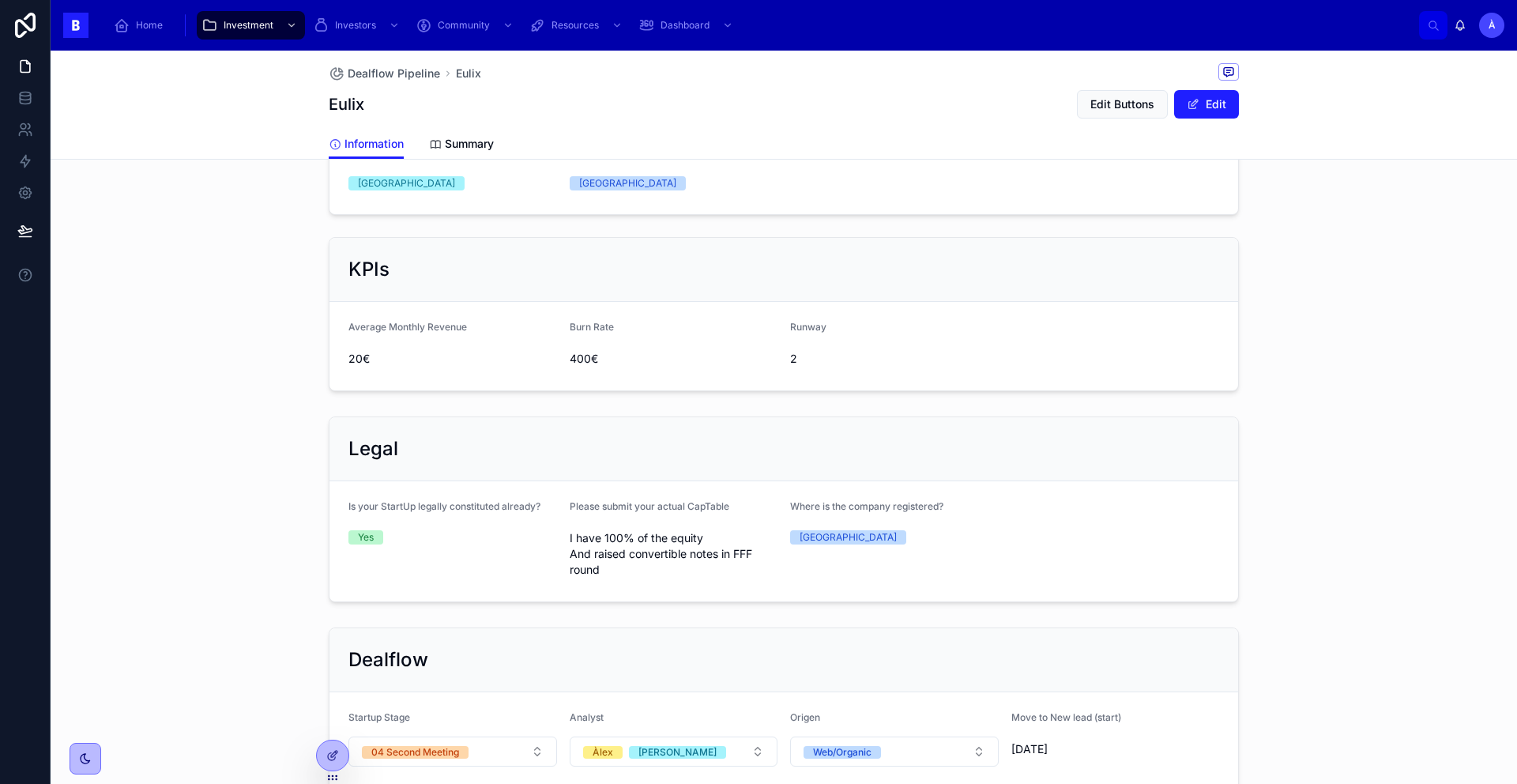
scroll to position [849, 0]
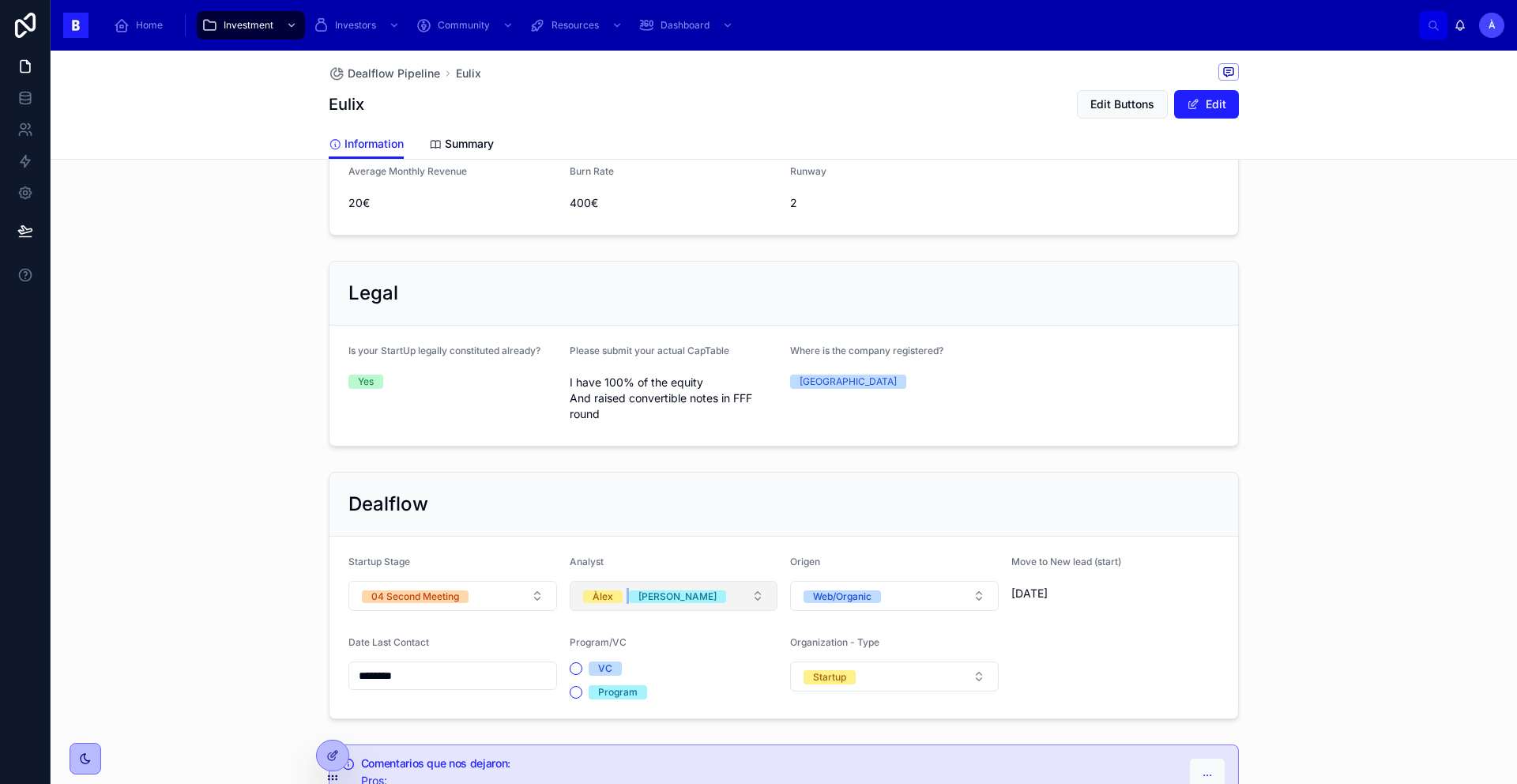
click at [650, 602] on button "[PERSON_NAME]" at bounding box center [677, 595] width 97 height 16
click at [633, 597] on button "Àlex" at bounding box center [674, 595] width 208 height 30
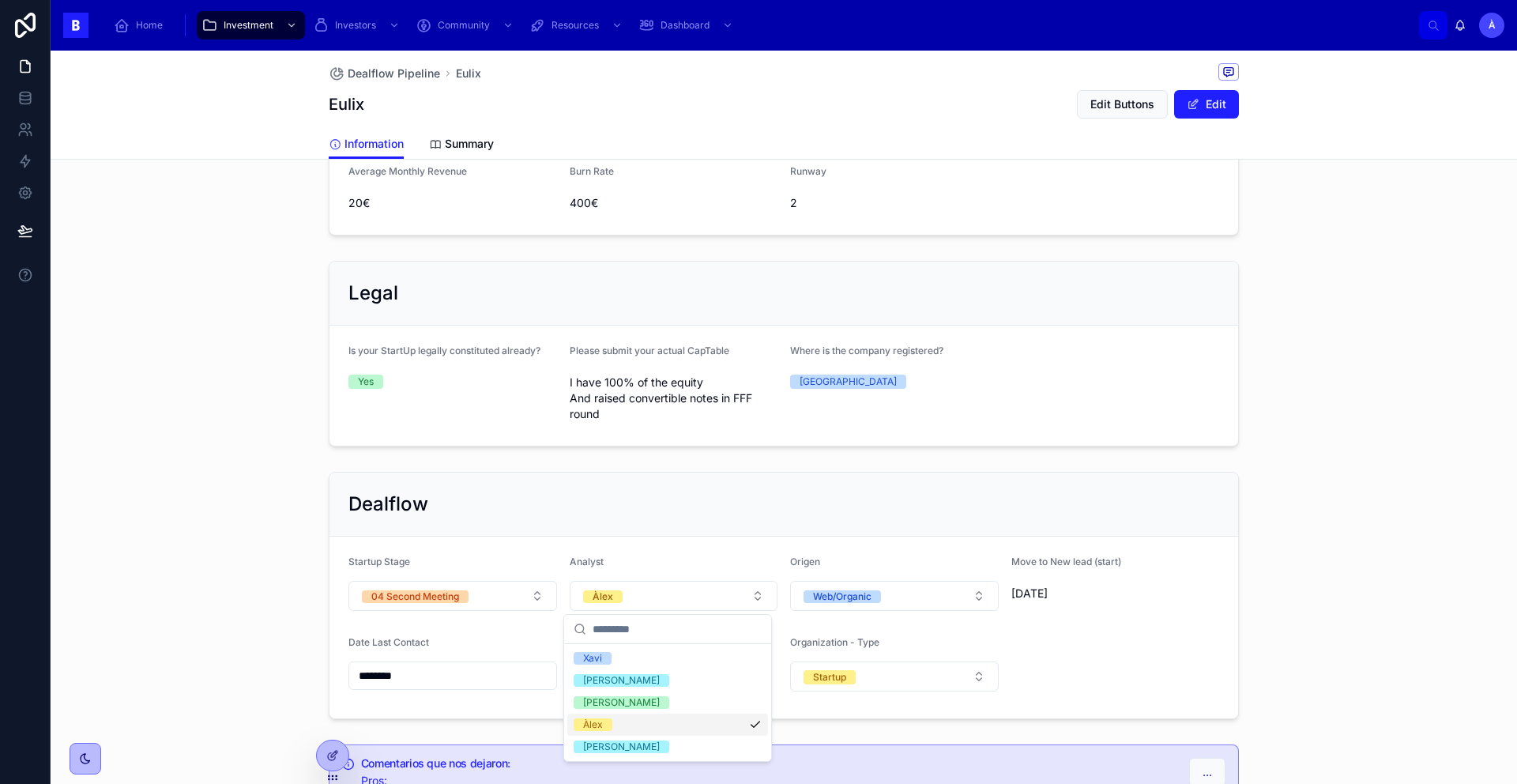
click at [604, 657] on span "Àlex" at bounding box center [592, 724] width 38 height 13
click at [609, 657] on div "[PERSON_NAME]" at bounding box center [621, 680] width 77 height 13
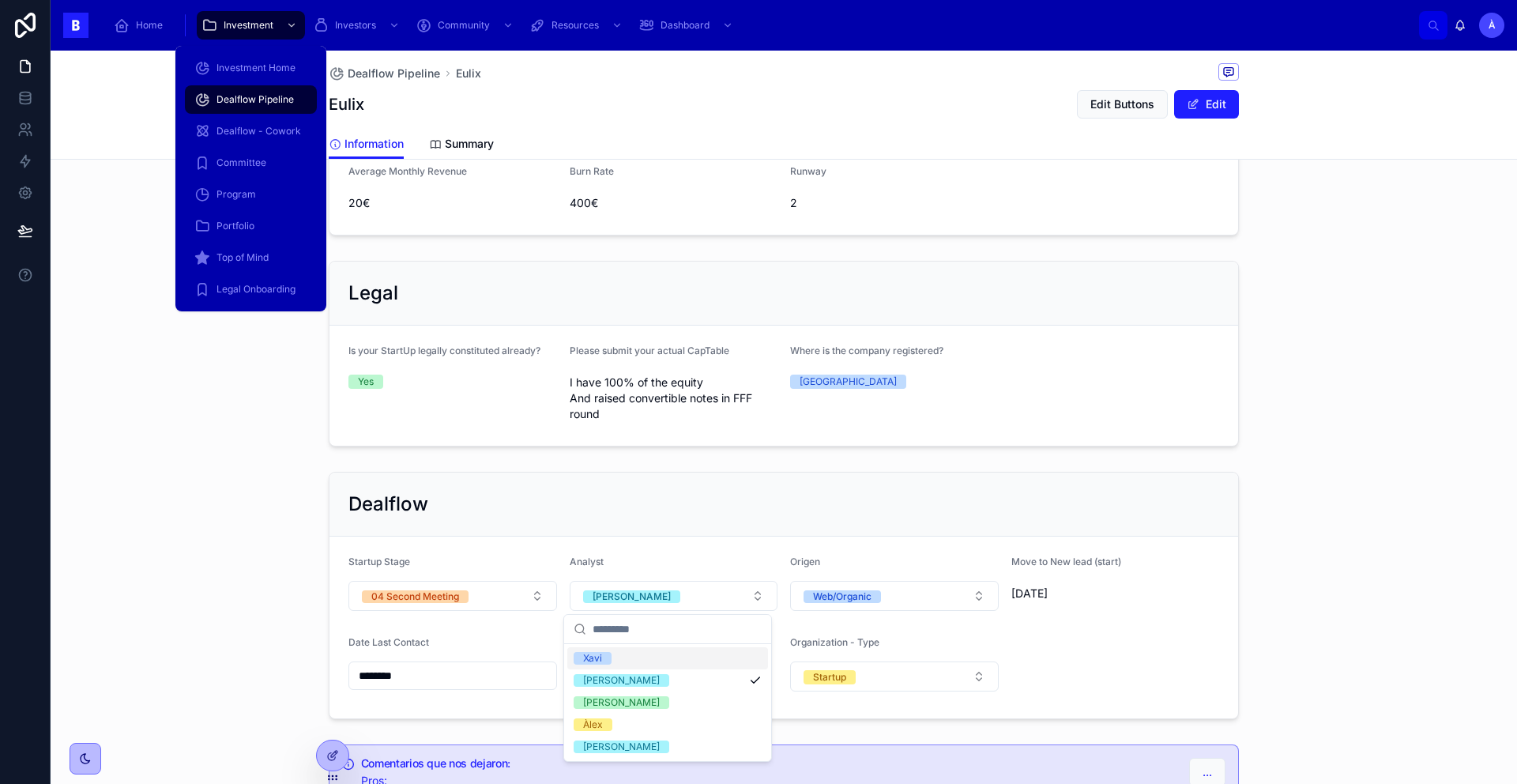
click at [234, 102] on span "Dealflow Pipeline" at bounding box center [255, 99] width 78 height 13
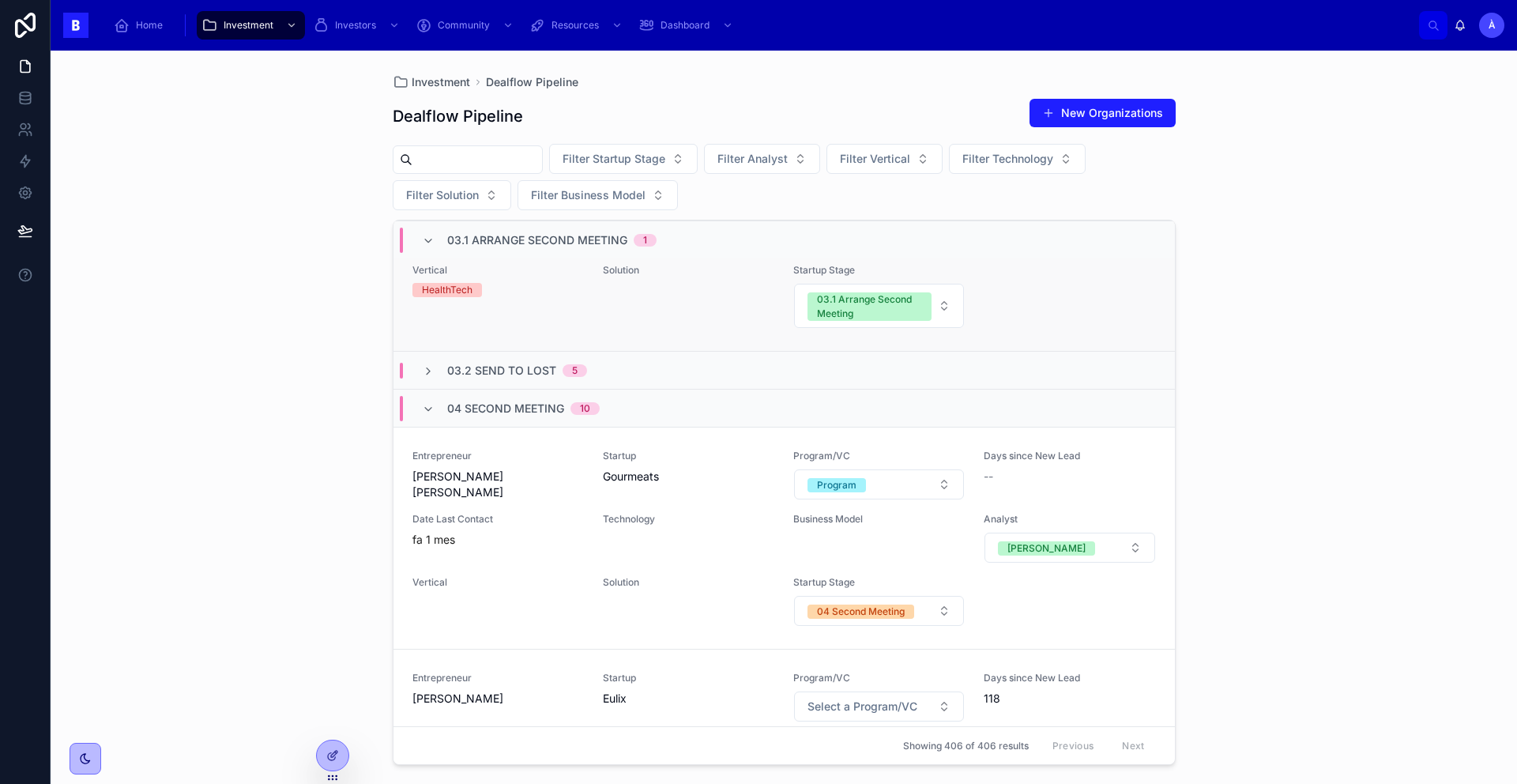
scroll to position [144, 0]
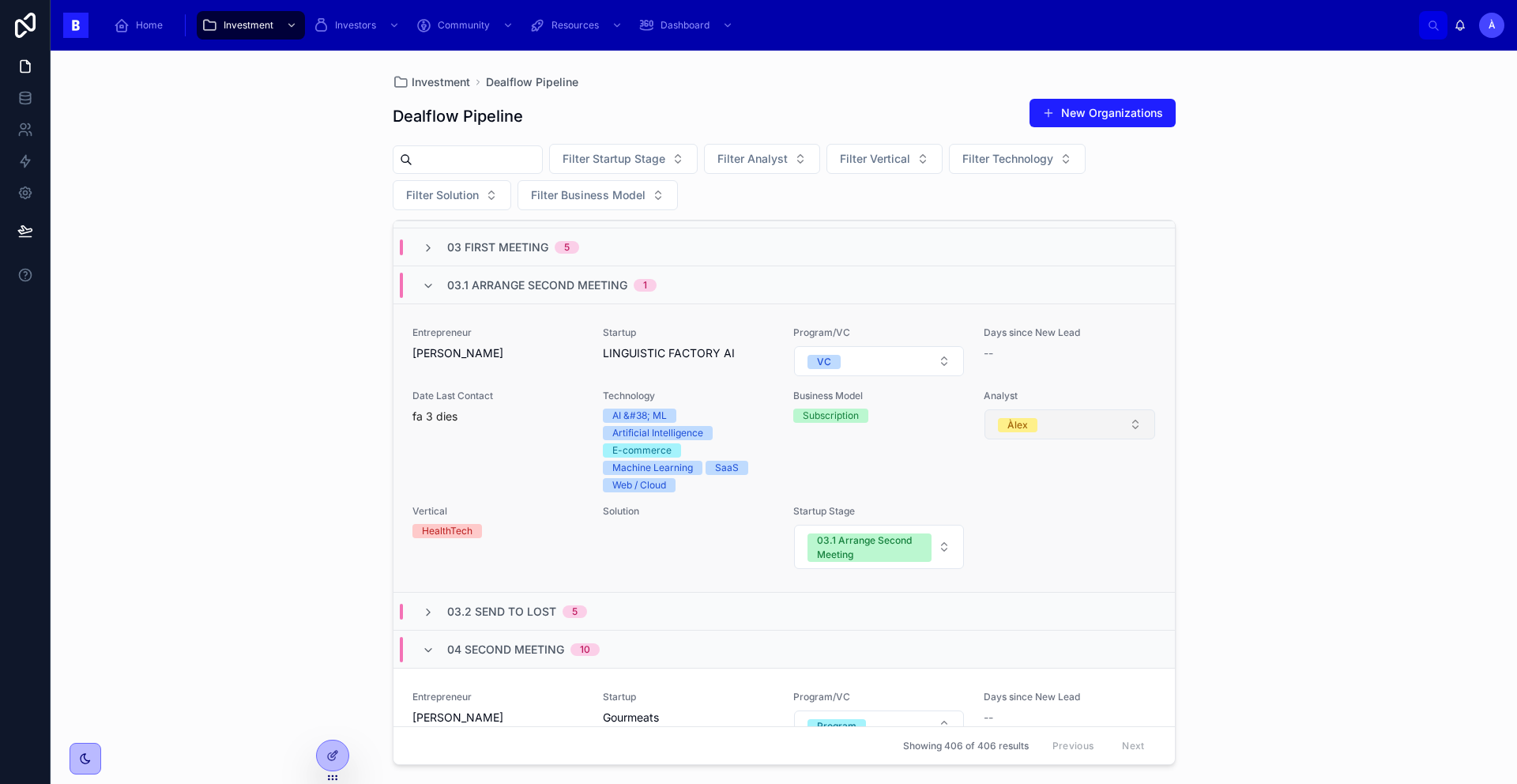
click at [1034, 433] on button "Àlex" at bounding box center [1069, 424] width 170 height 30
click at [1014, 530] on div "Àlex" at bounding box center [1060, 535] width 189 height 24
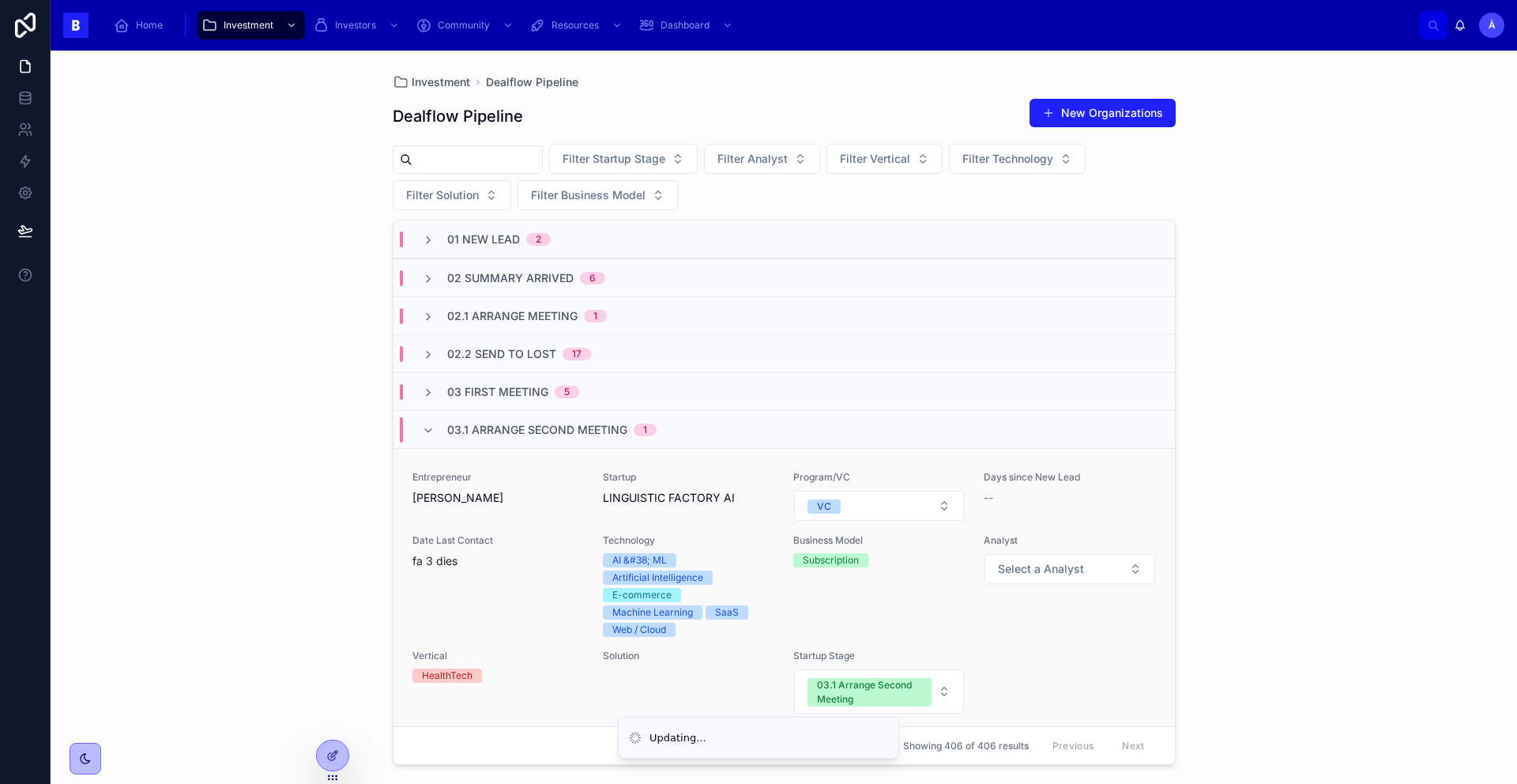
click at [1009, 506] on div "Days since New Lead --" at bounding box center [1069, 496] width 171 height 50
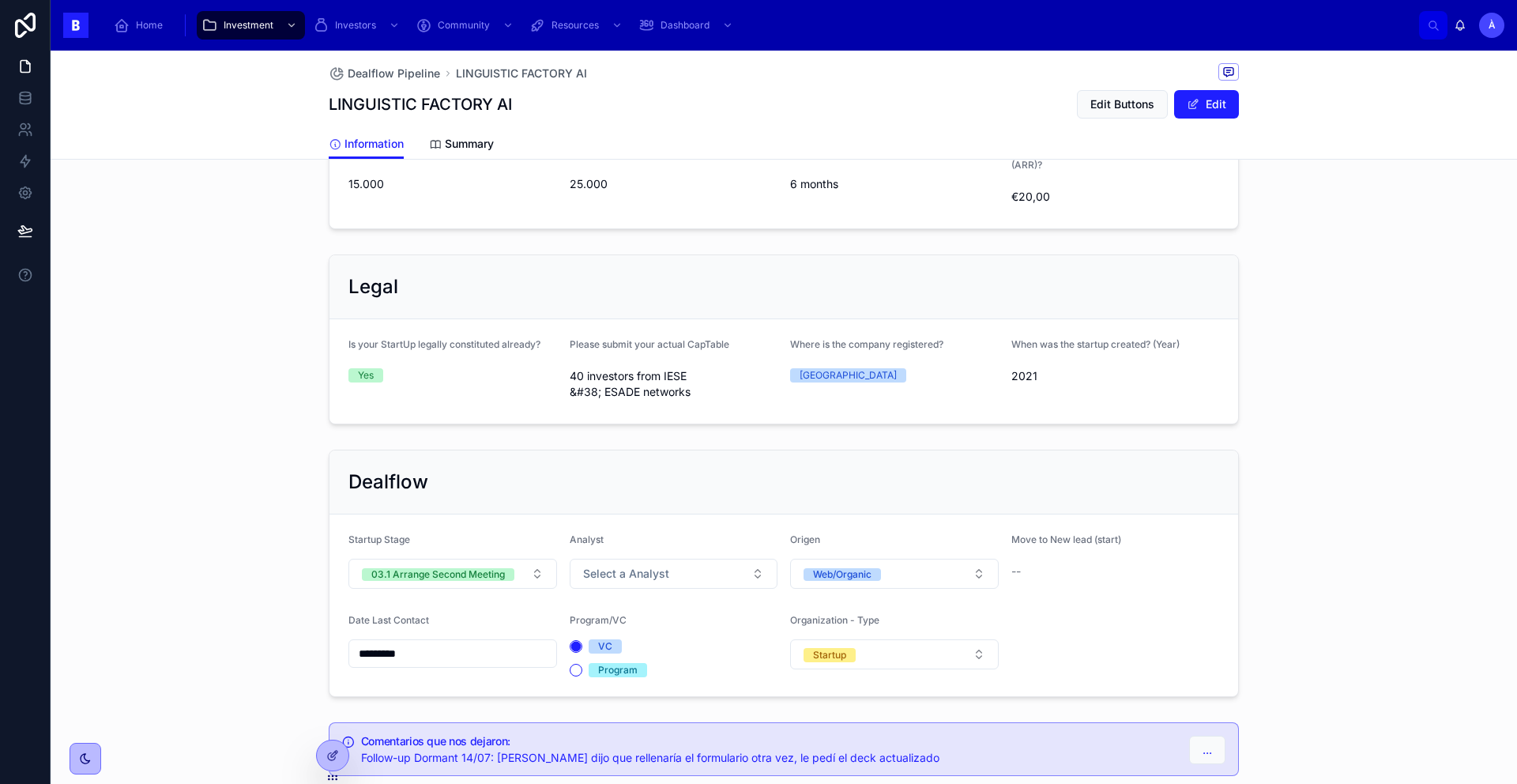
scroll to position [984, 0]
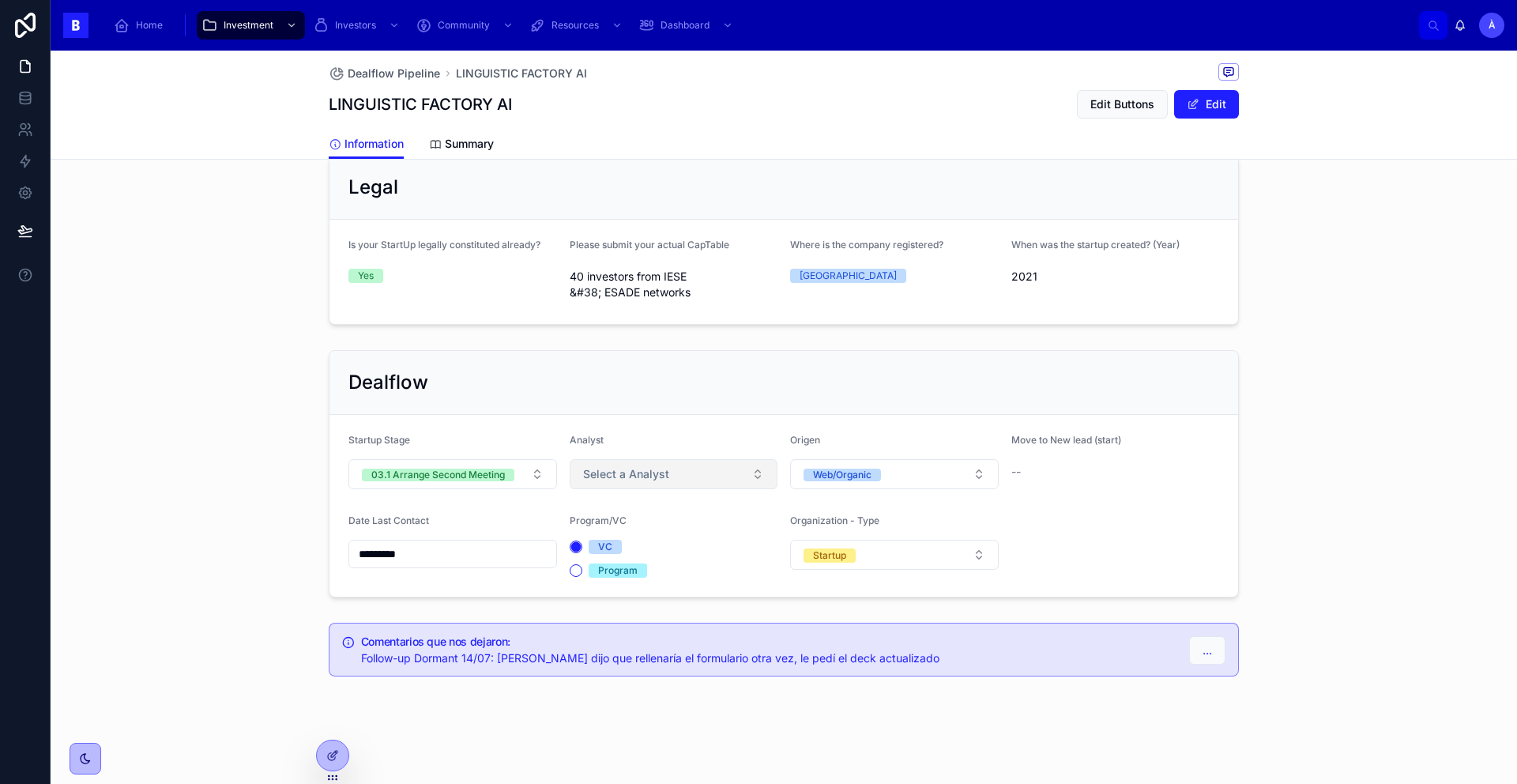
click at [616, 484] on button "Select a Analyst" at bounding box center [674, 473] width 208 height 30
click at [600, 582] on div "[PERSON_NAME]" at bounding box center [621, 580] width 77 height 13
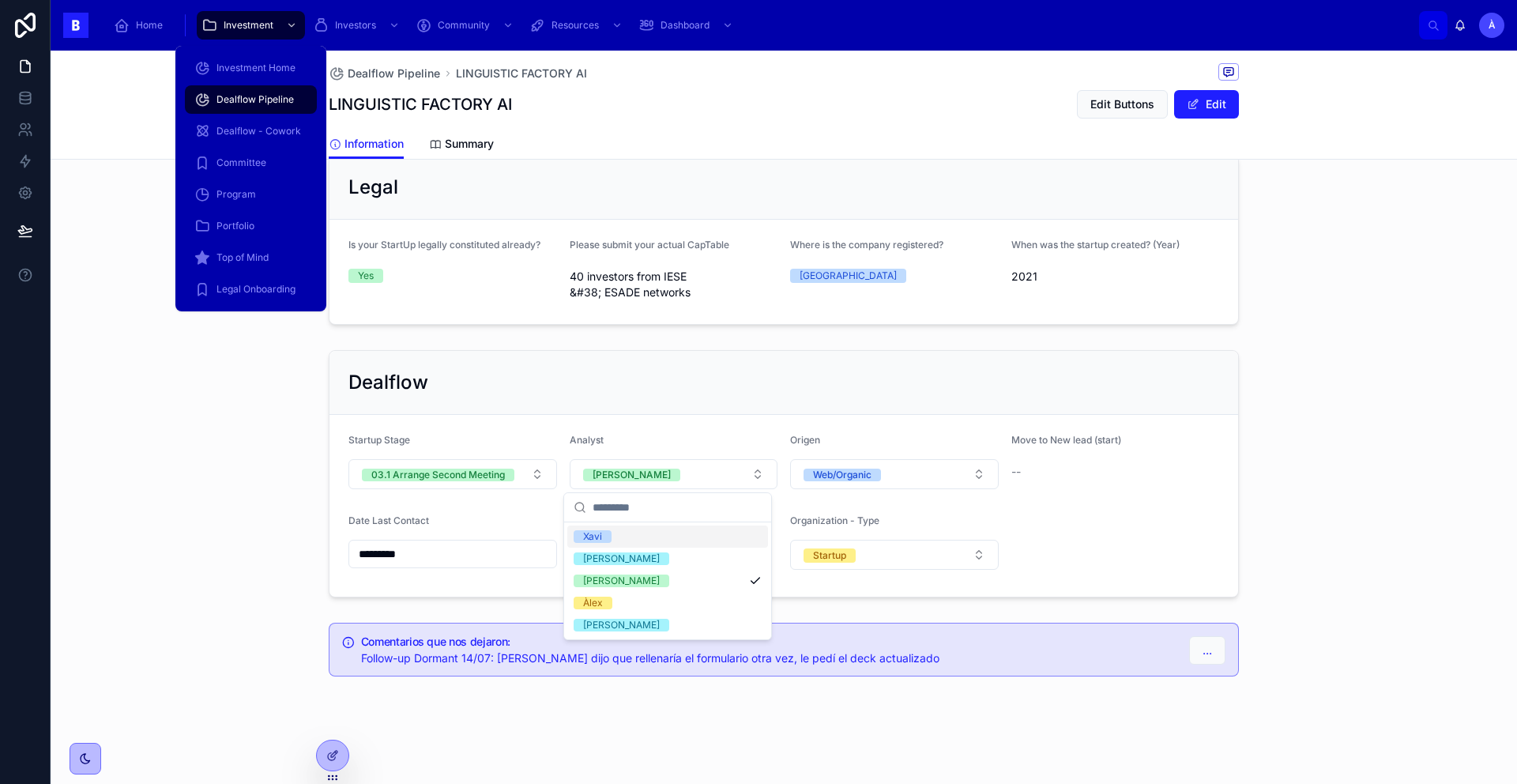
click at [256, 107] on div "Dealflow Pipeline" at bounding box center [251, 100] width 113 height 26
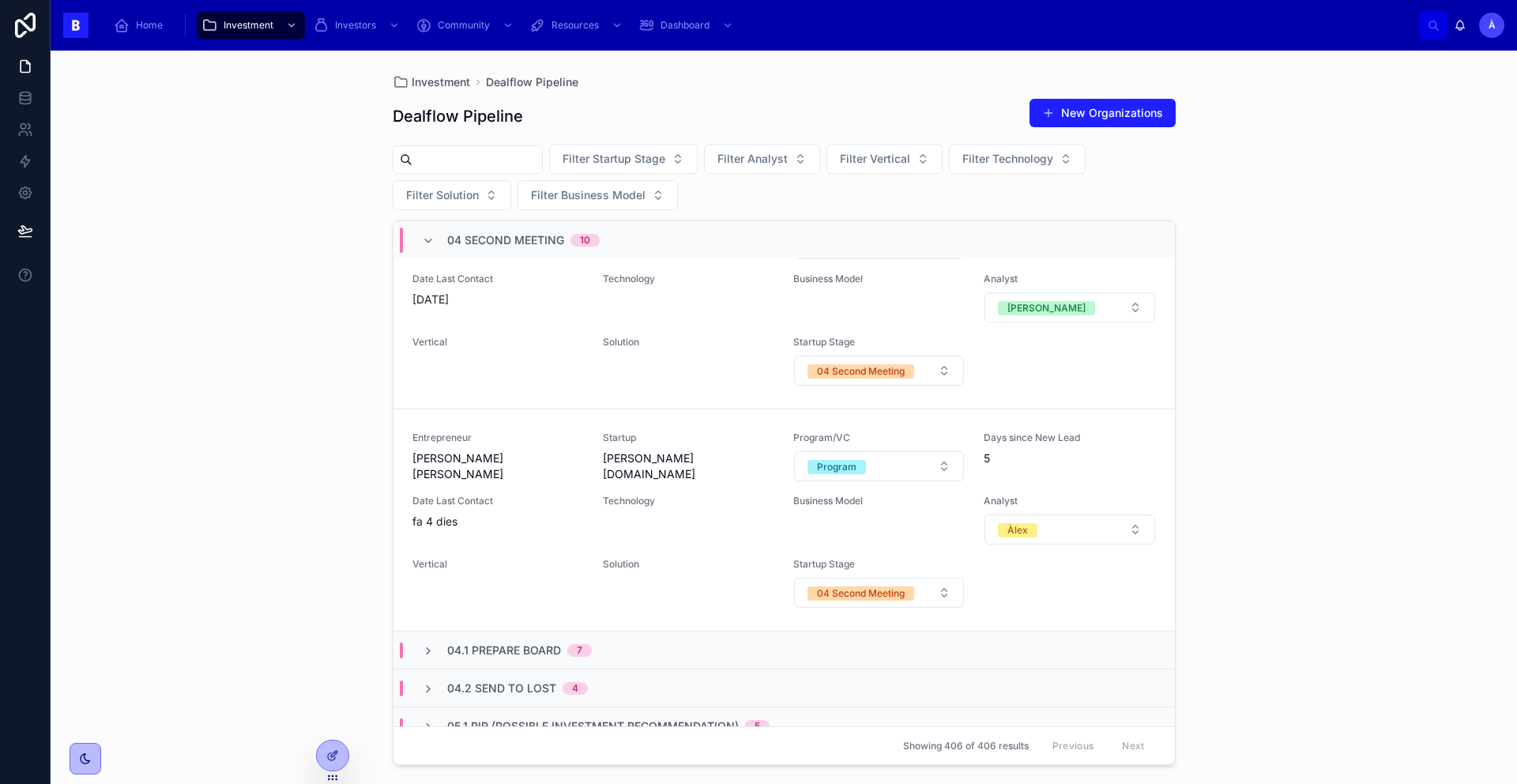
scroll to position [2544, 0]
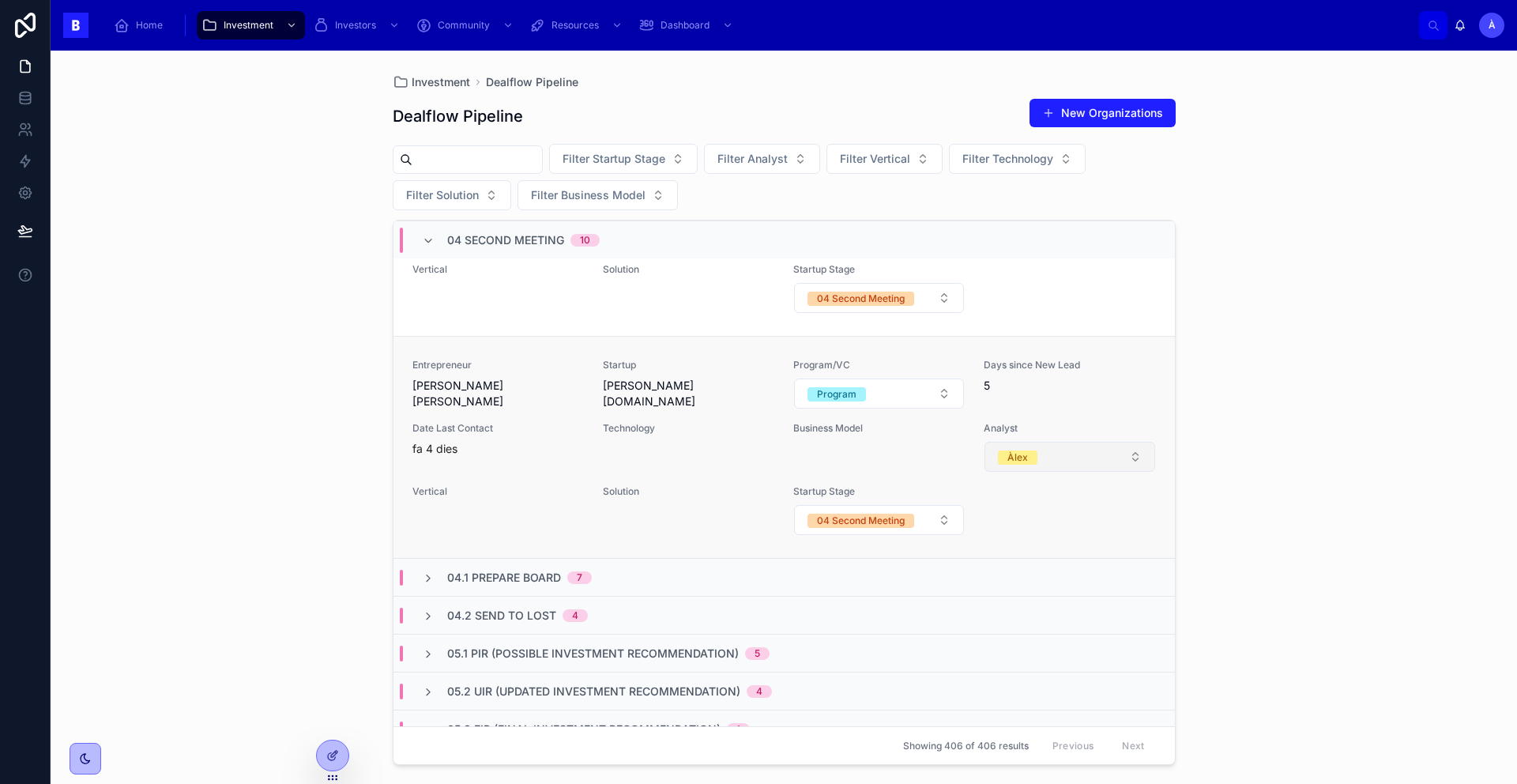
click at [1062, 472] on button "Àlex" at bounding box center [1069, 456] width 170 height 30
click at [996, 579] on div "Àlex" at bounding box center [990, 584] width 20 height 15
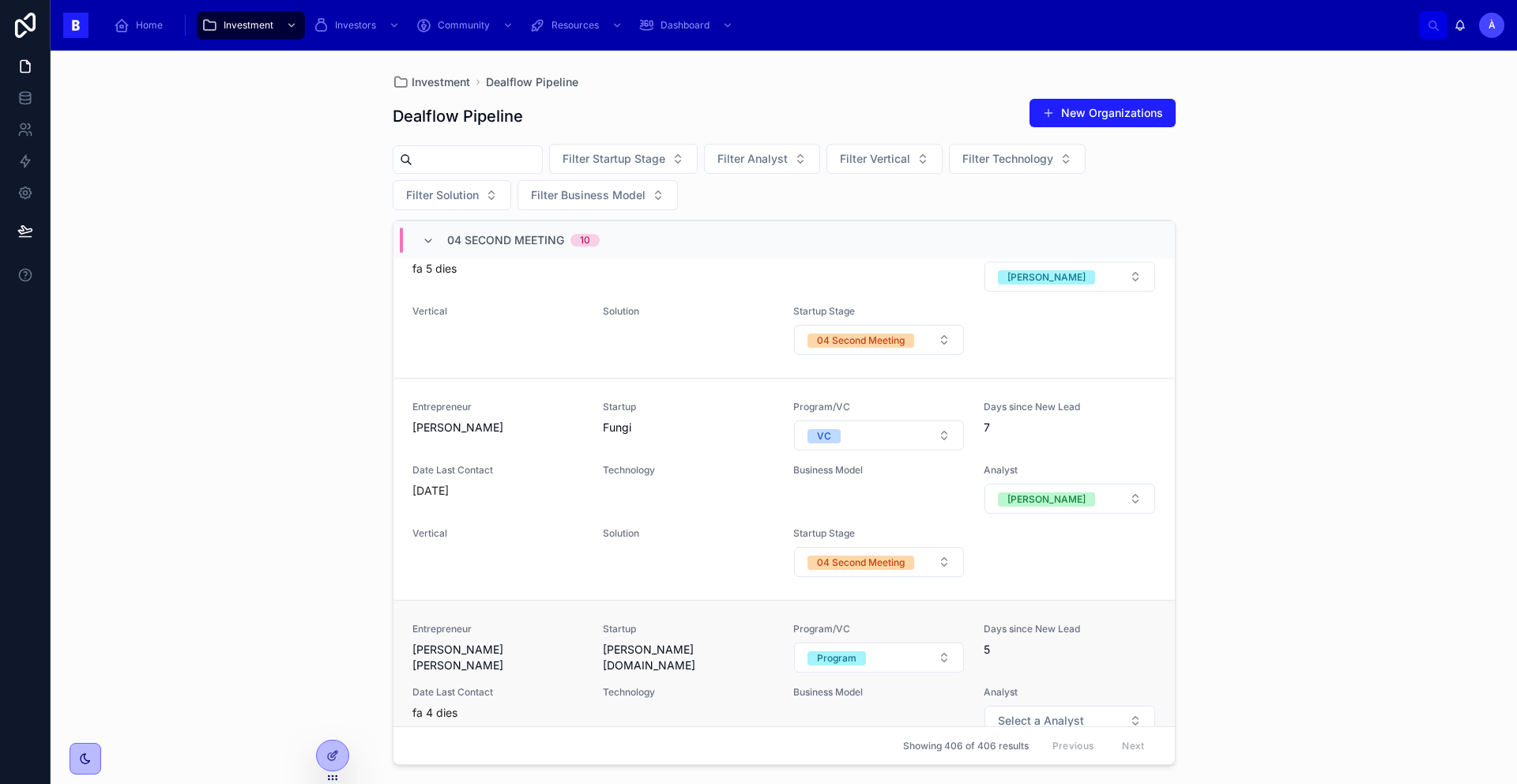
scroll to position [2483, 0]
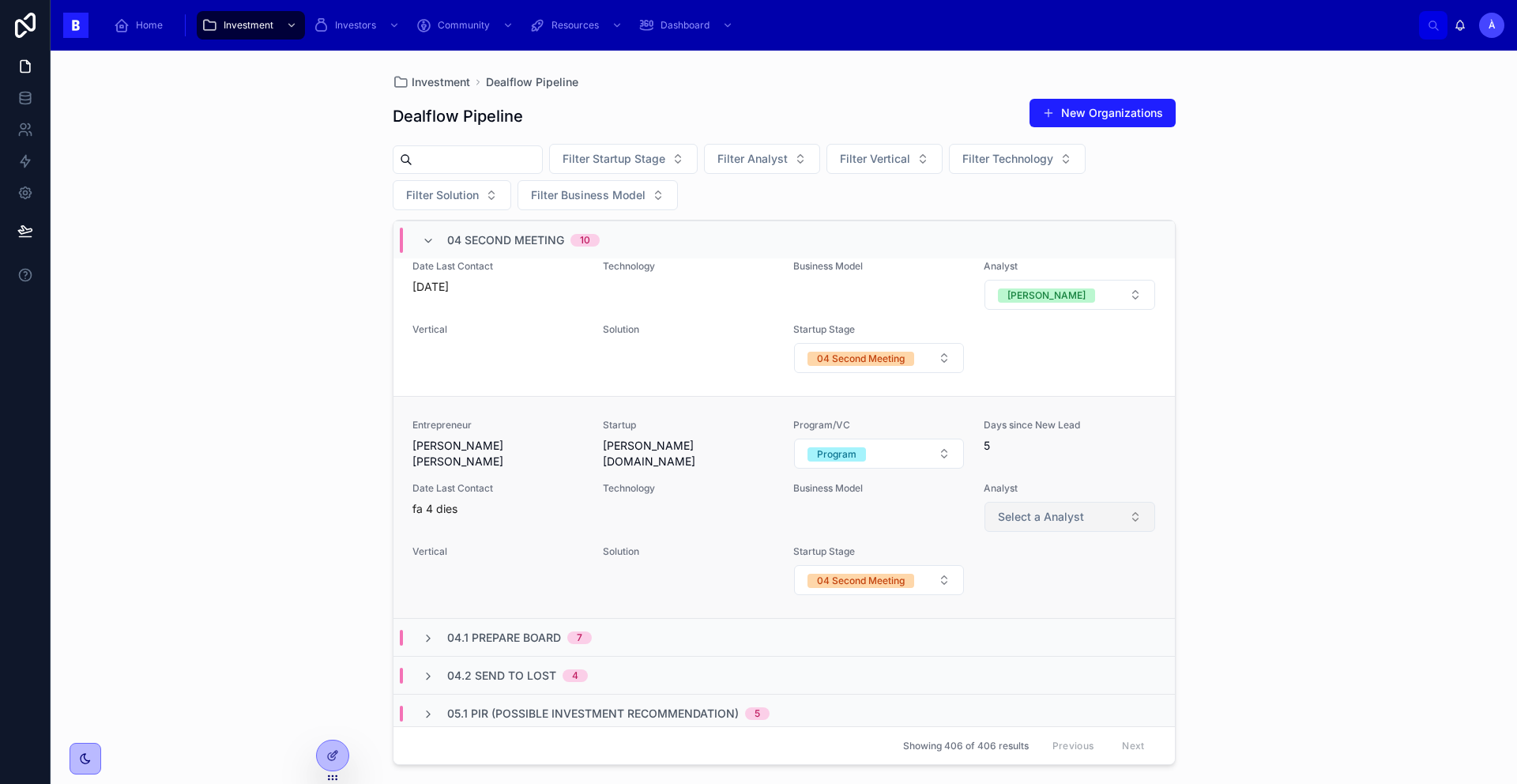
click at [1049, 525] on span "Select a Analyst" at bounding box center [1041, 516] width 86 height 16
click at [718, 501] on div "Technology" at bounding box center [689, 491] width 171 height 19
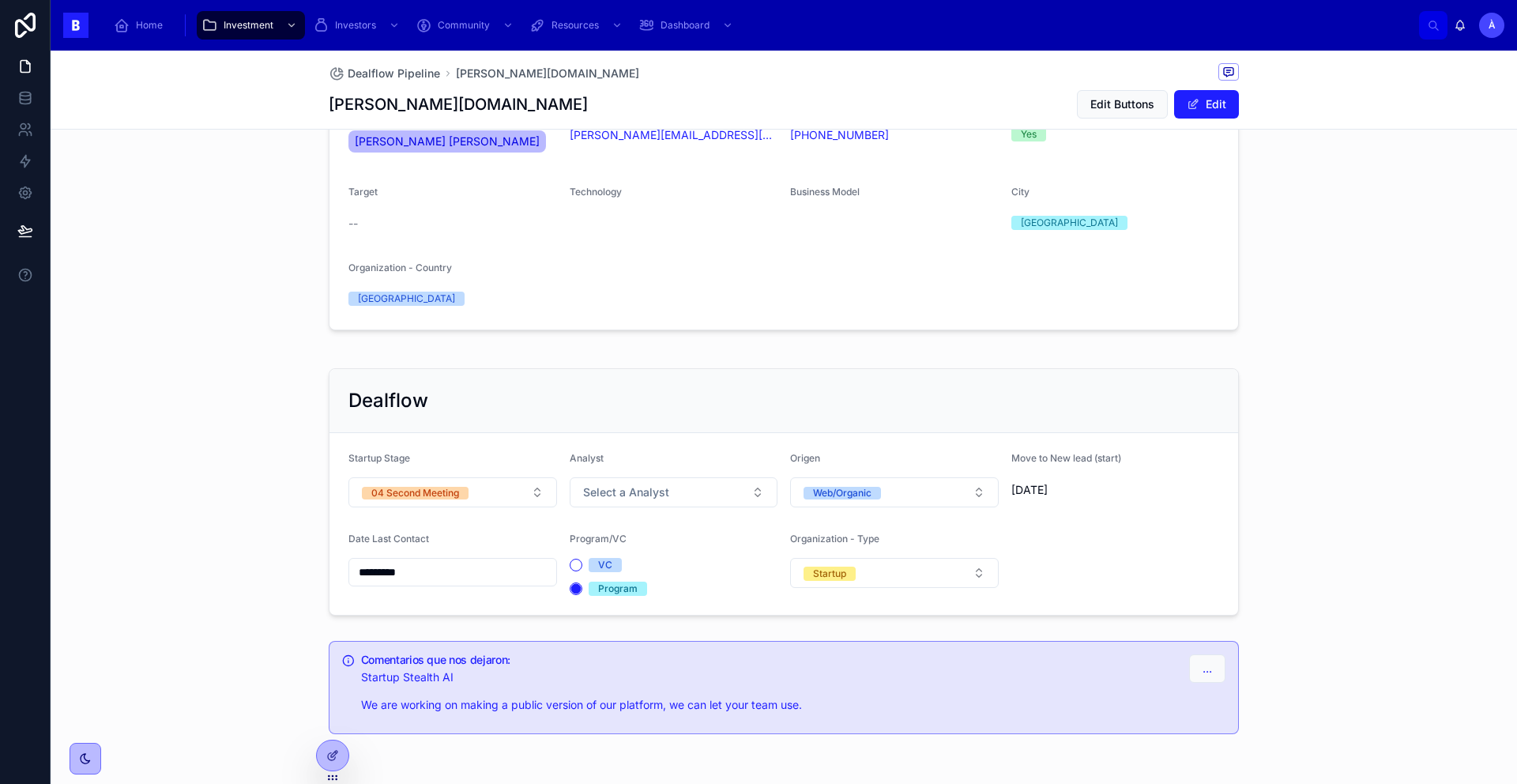
scroll to position [311, 0]
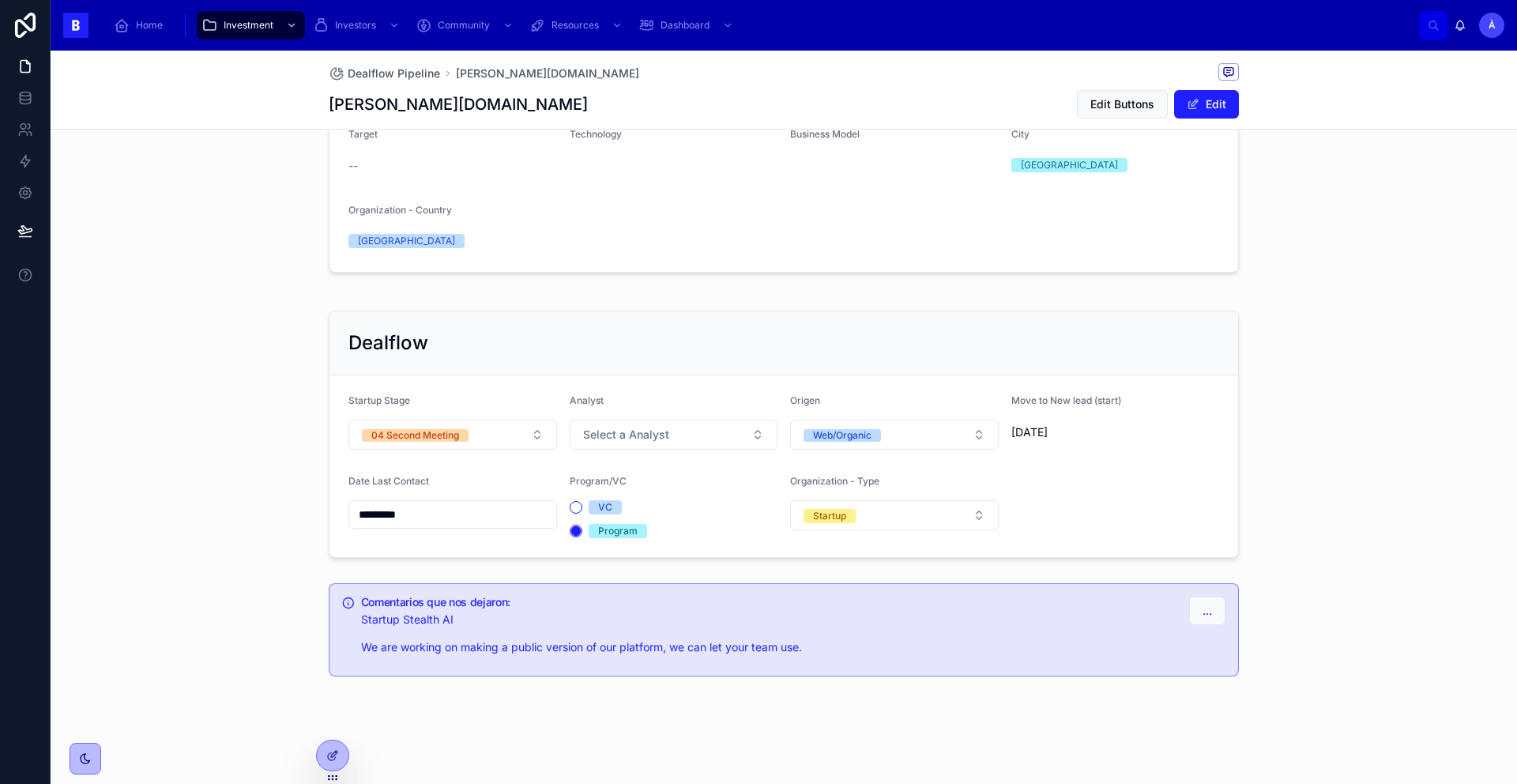
click at [468, 503] on div "*********" at bounding box center [452, 514] width 208 height 28
click at [440, 507] on input "*********" at bounding box center [452, 514] width 207 height 22
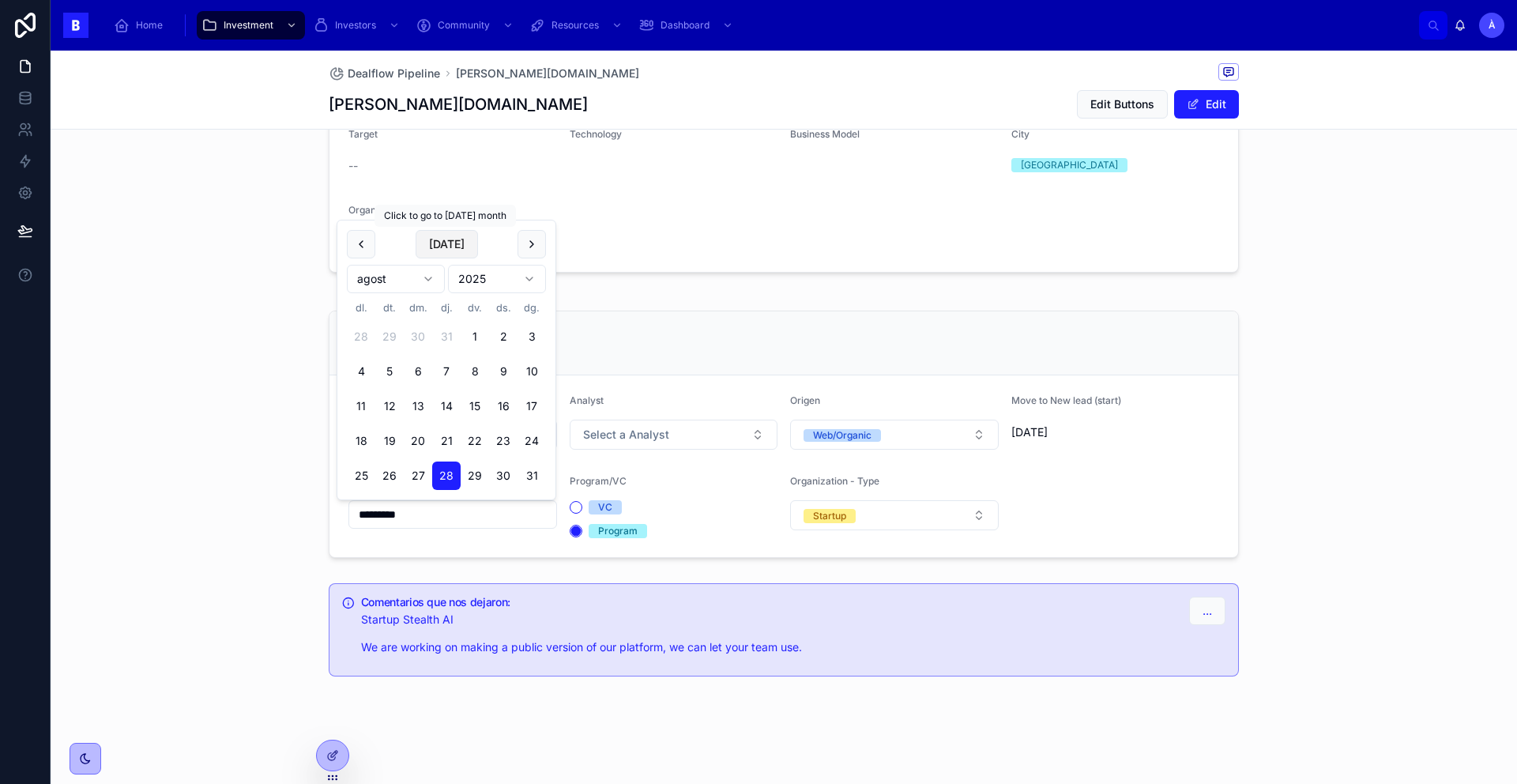
click at [424, 230] on button "[DATE]" at bounding box center [446, 243] width 62 height 28
click at [440, 258] on button "[DATE]" at bounding box center [446, 243] width 62 height 28
type input "********"
click at [440, 258] on span "[DATE]" at bounding box center [446, 243] width 62 height 28
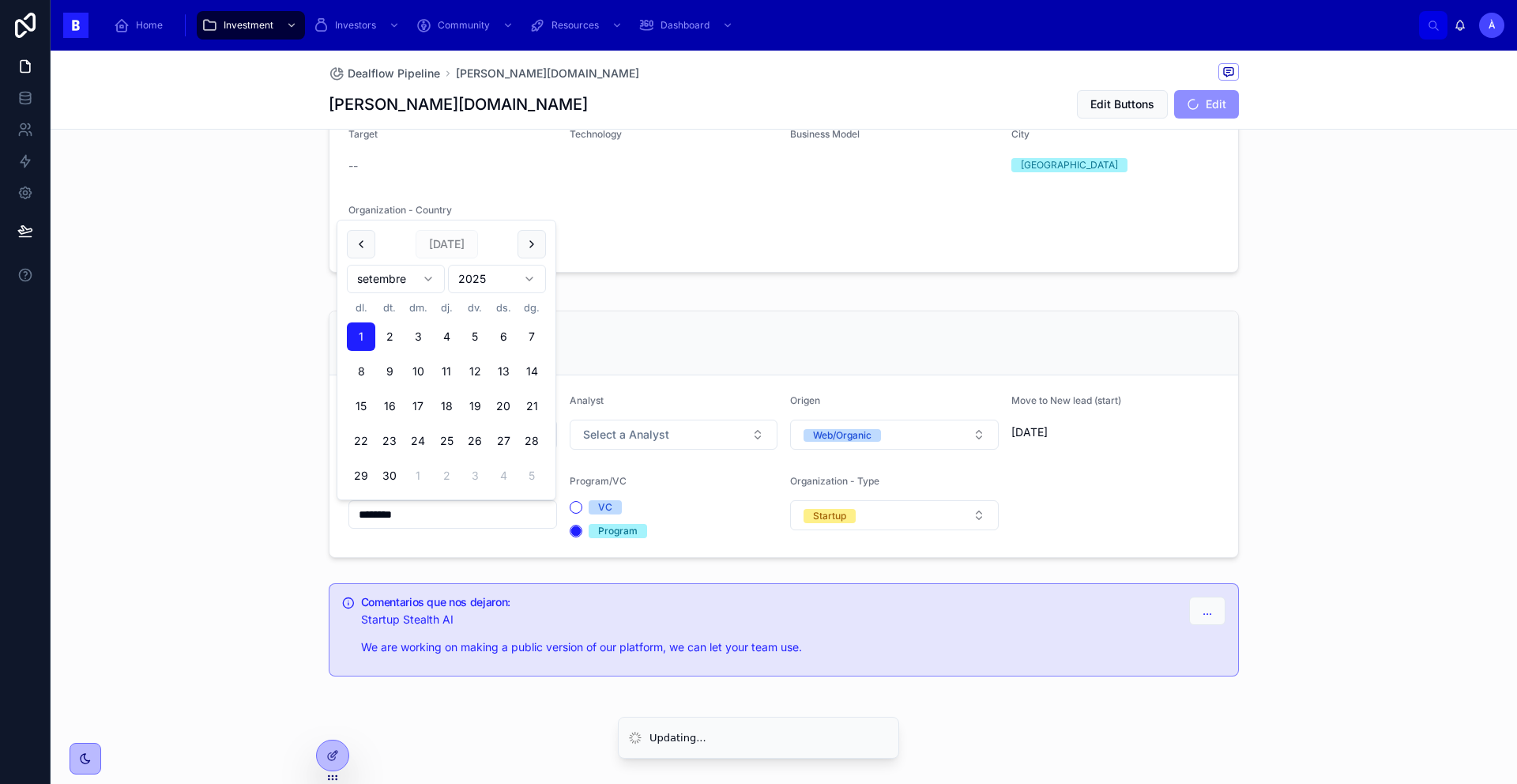
click at [643, 488] on div "Program/VC" at bounding box center [674, 485] width 208 height 19
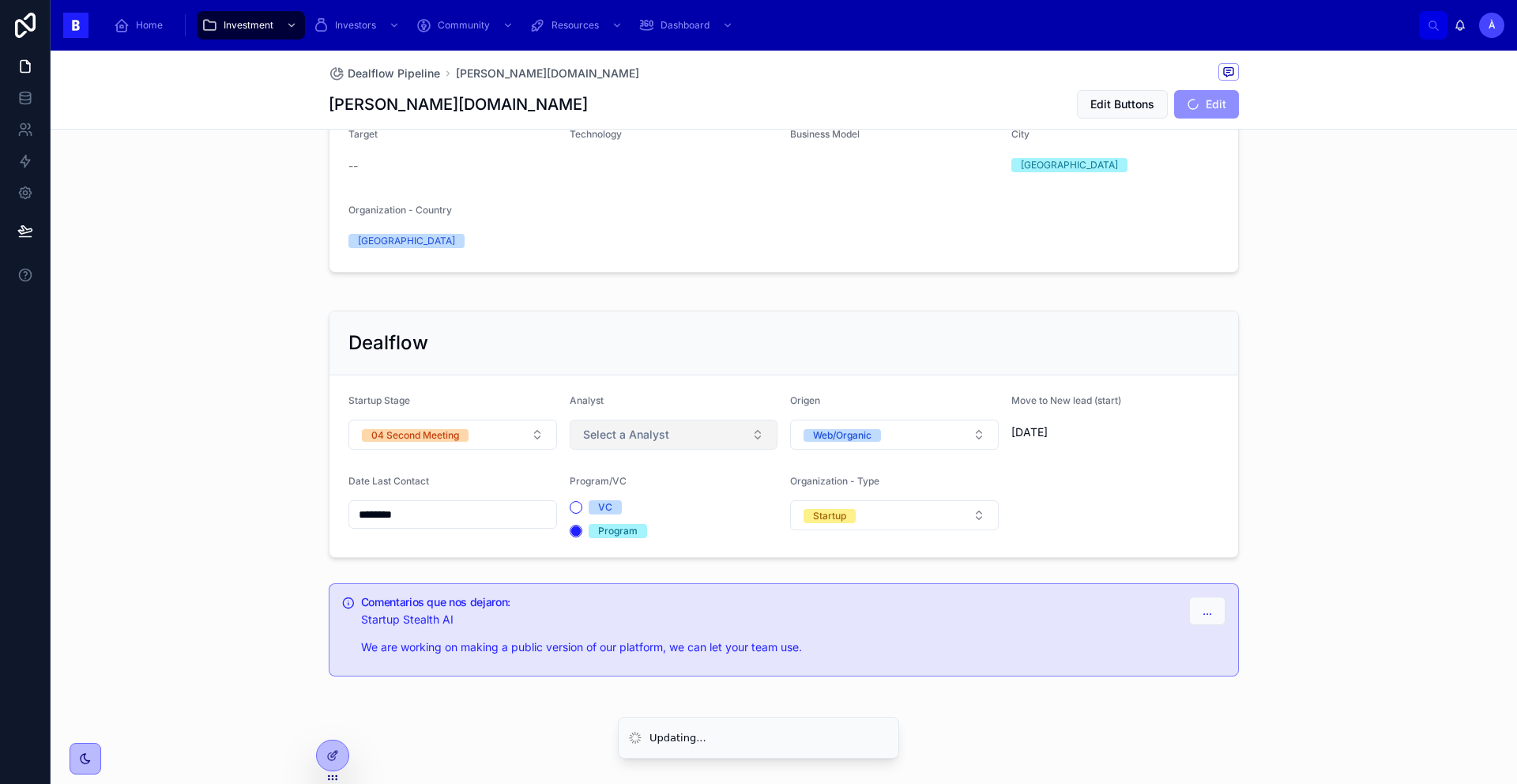
click at [659, 446] on button "Select a Analyst" at bounding box center [674, 434] width 208 height 30
click at [604, 526] on div "[PERSON_NAME]" at bounding box center [667, 519] width 201 height 22
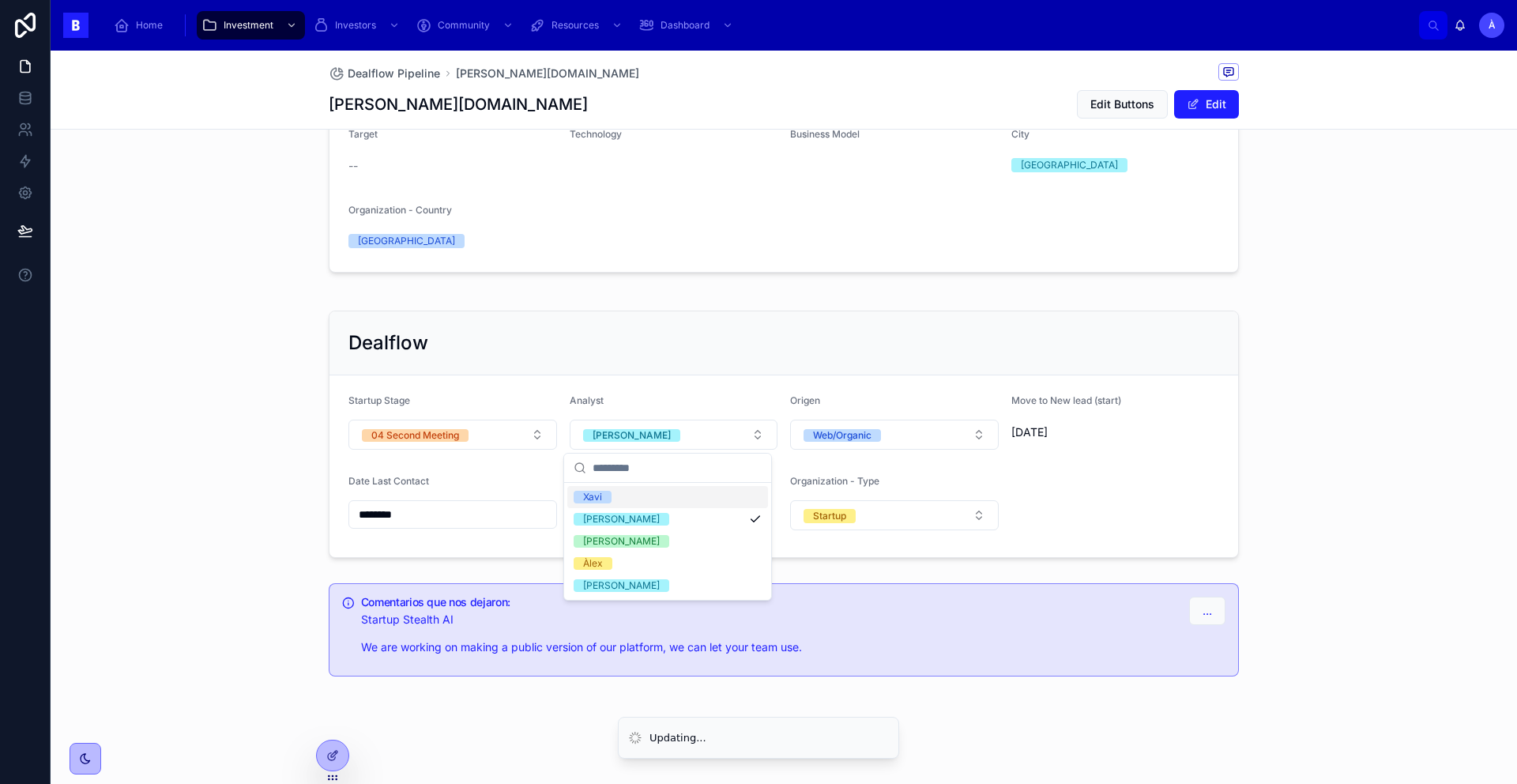
click at [628, 364] on div "Dealflow" at bounding box center [783, 343] width 909 height 64
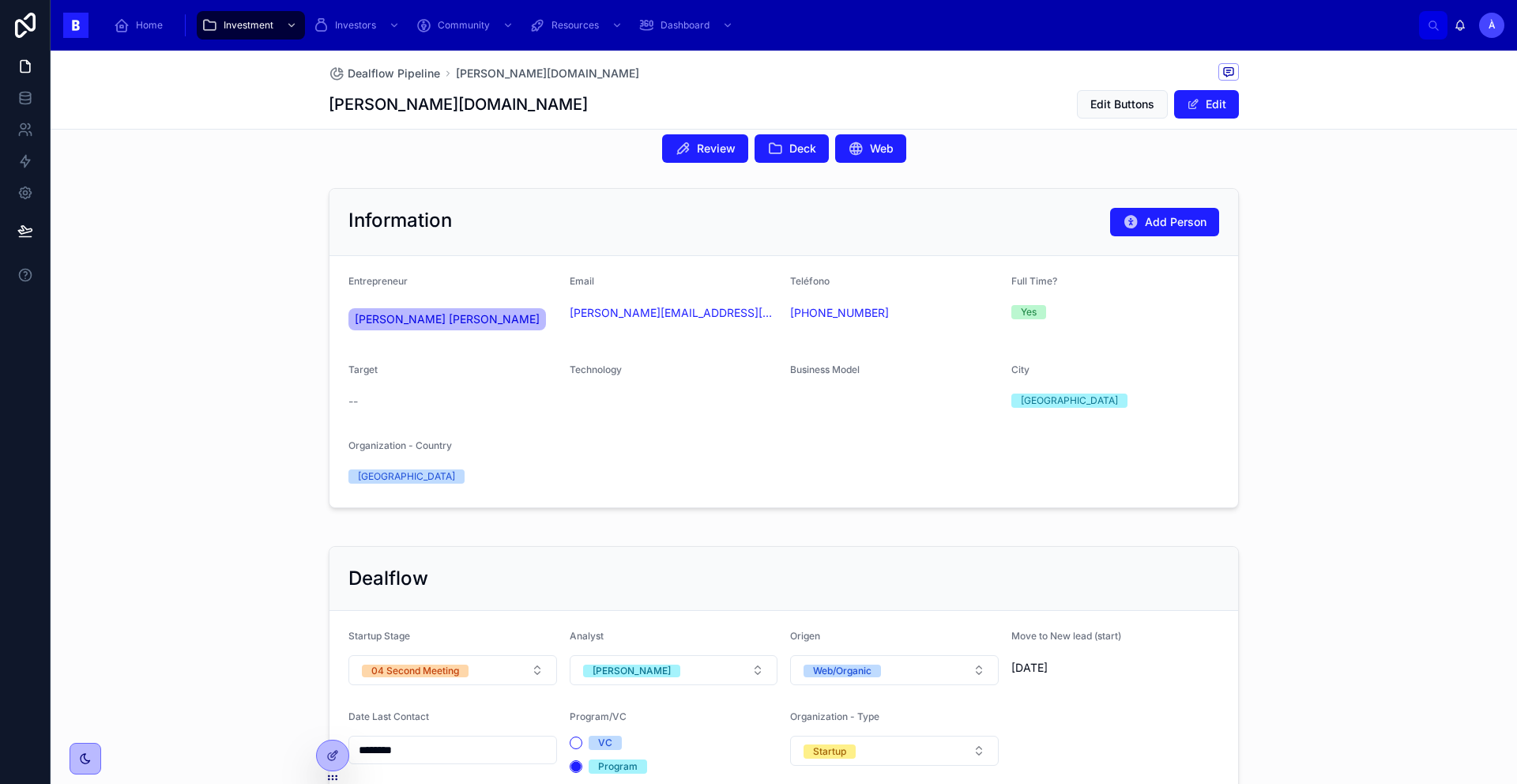
scroll to position [0, 0]
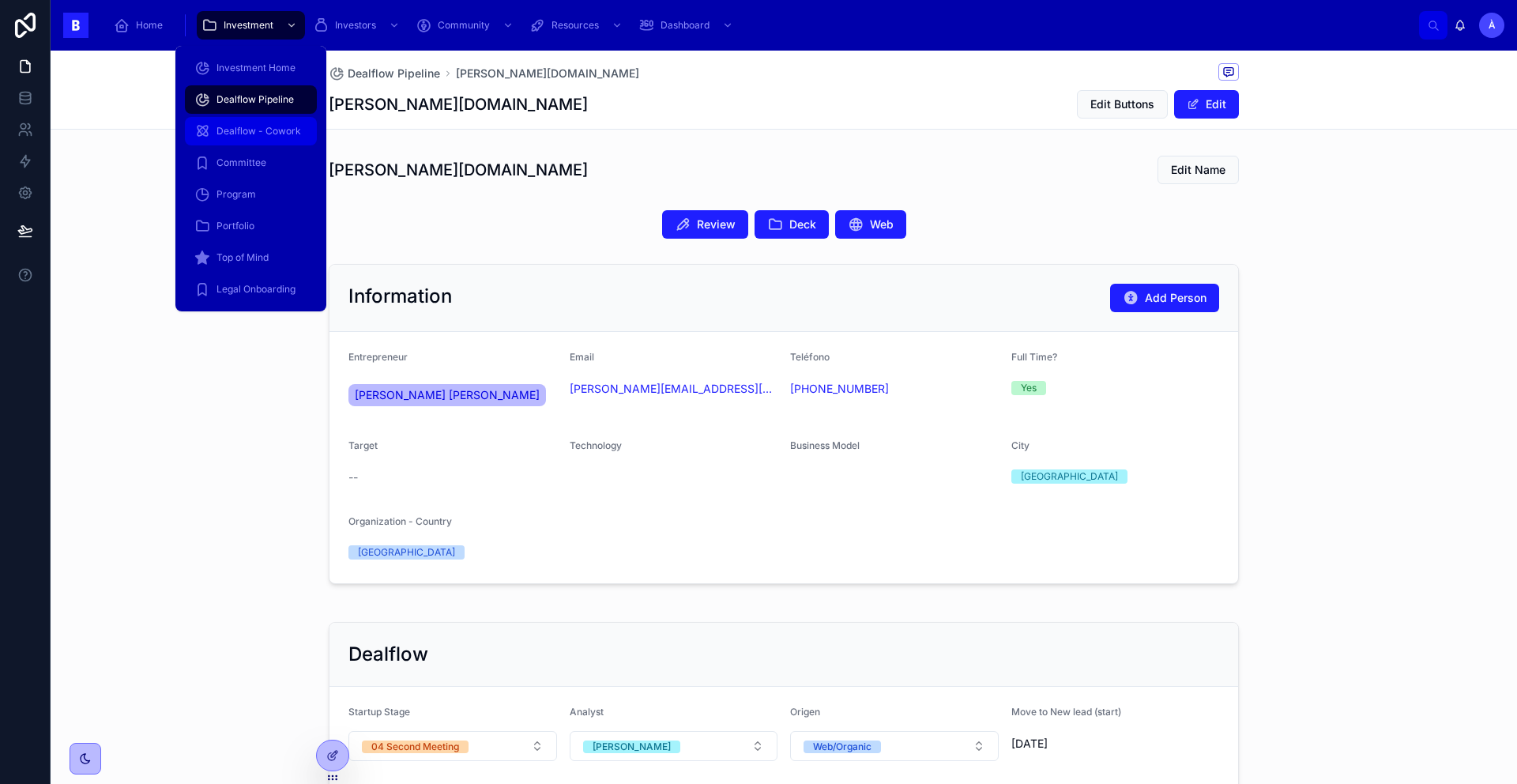
drag, startPoint x: 249, startPoint y: 106, endPoint x: 267, endPoint y: 134, distance: 33.3
click at [249, 106] on div "Dealflow Pipeline" at bounding box center [251, 100] width 113 height 26
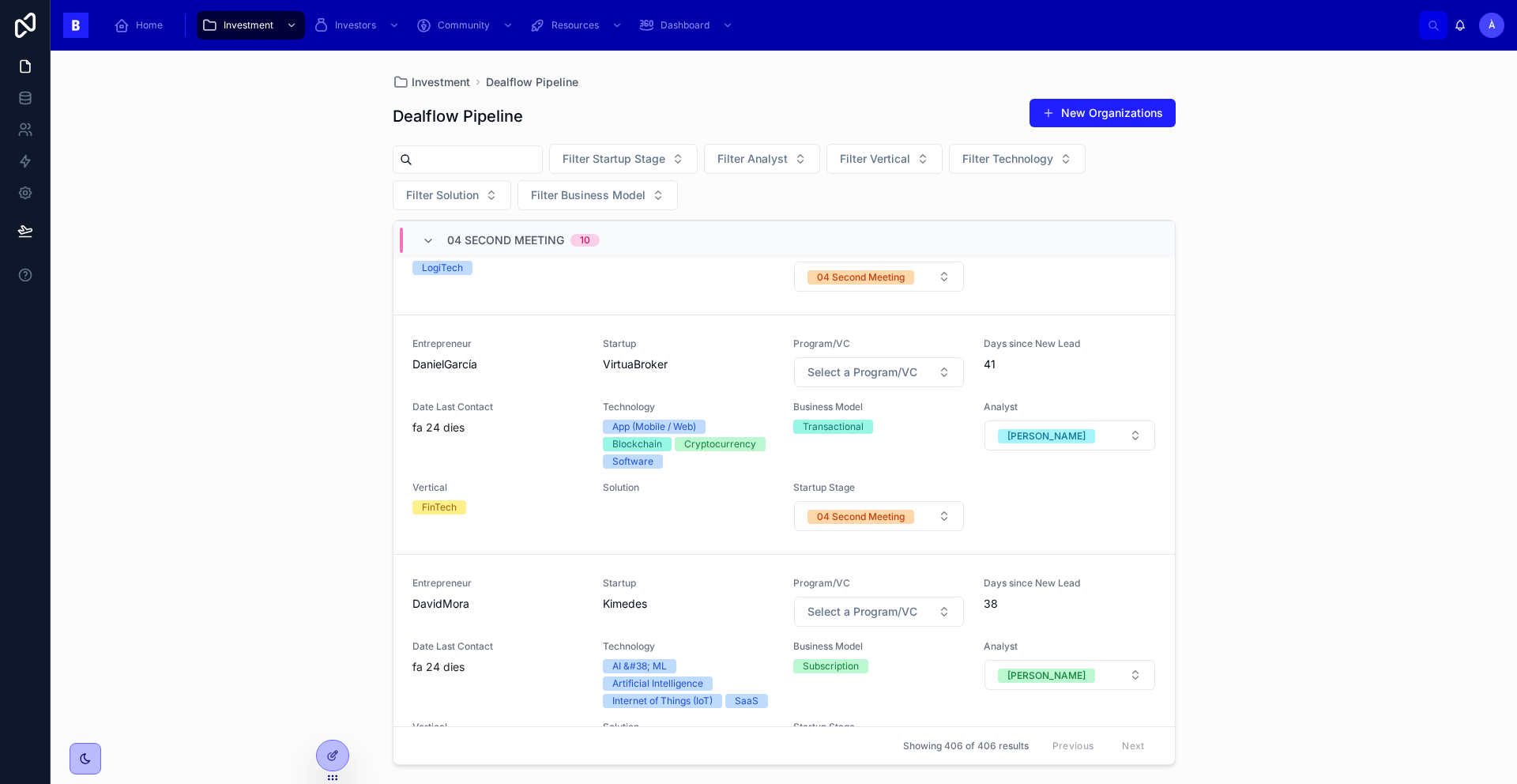
scroll to position [1692, 0]
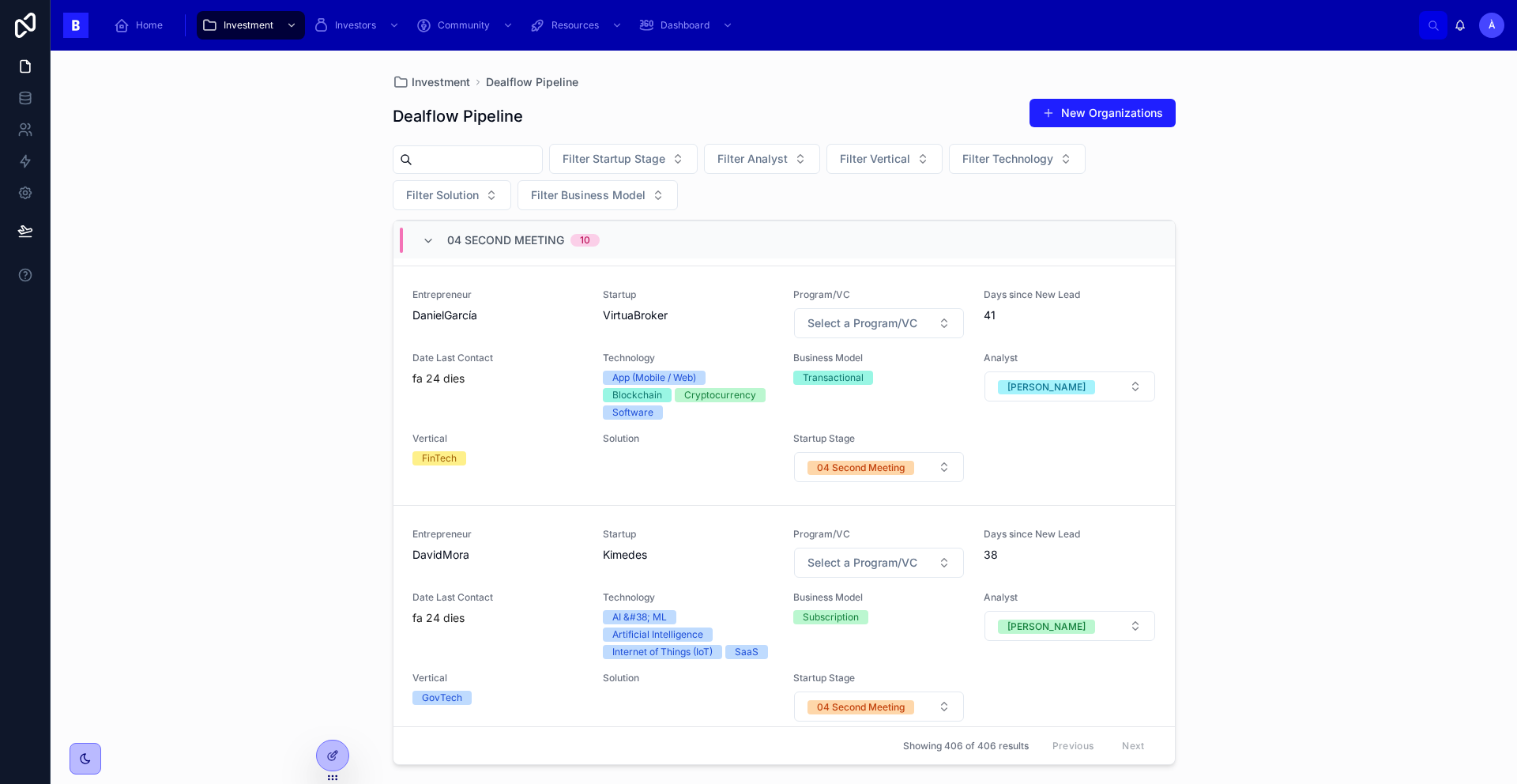
click at [532, 239] on span "04 Second Meeting" at bounding box center [505, 240] width 117 height 16
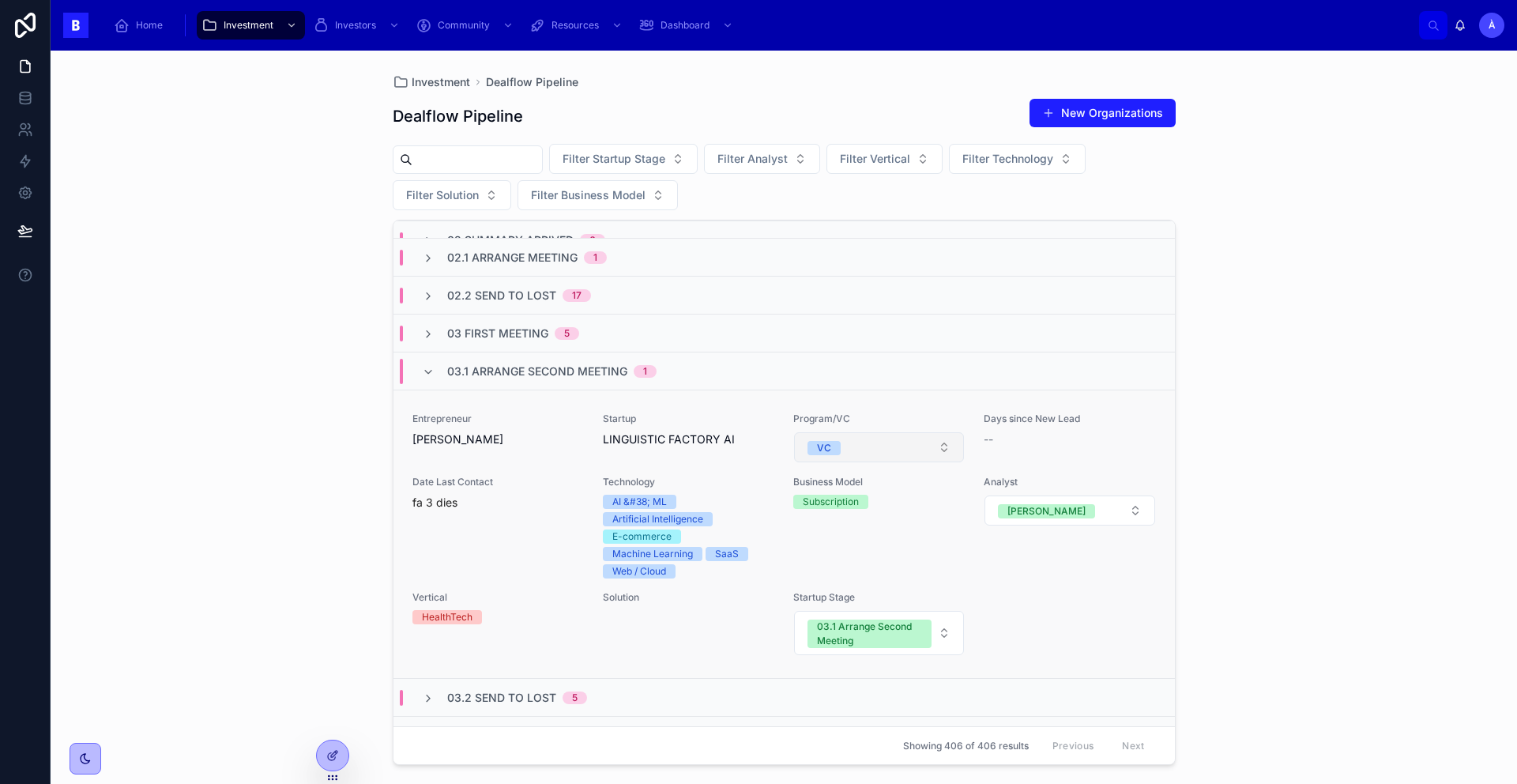
scroll to position [38, 0]
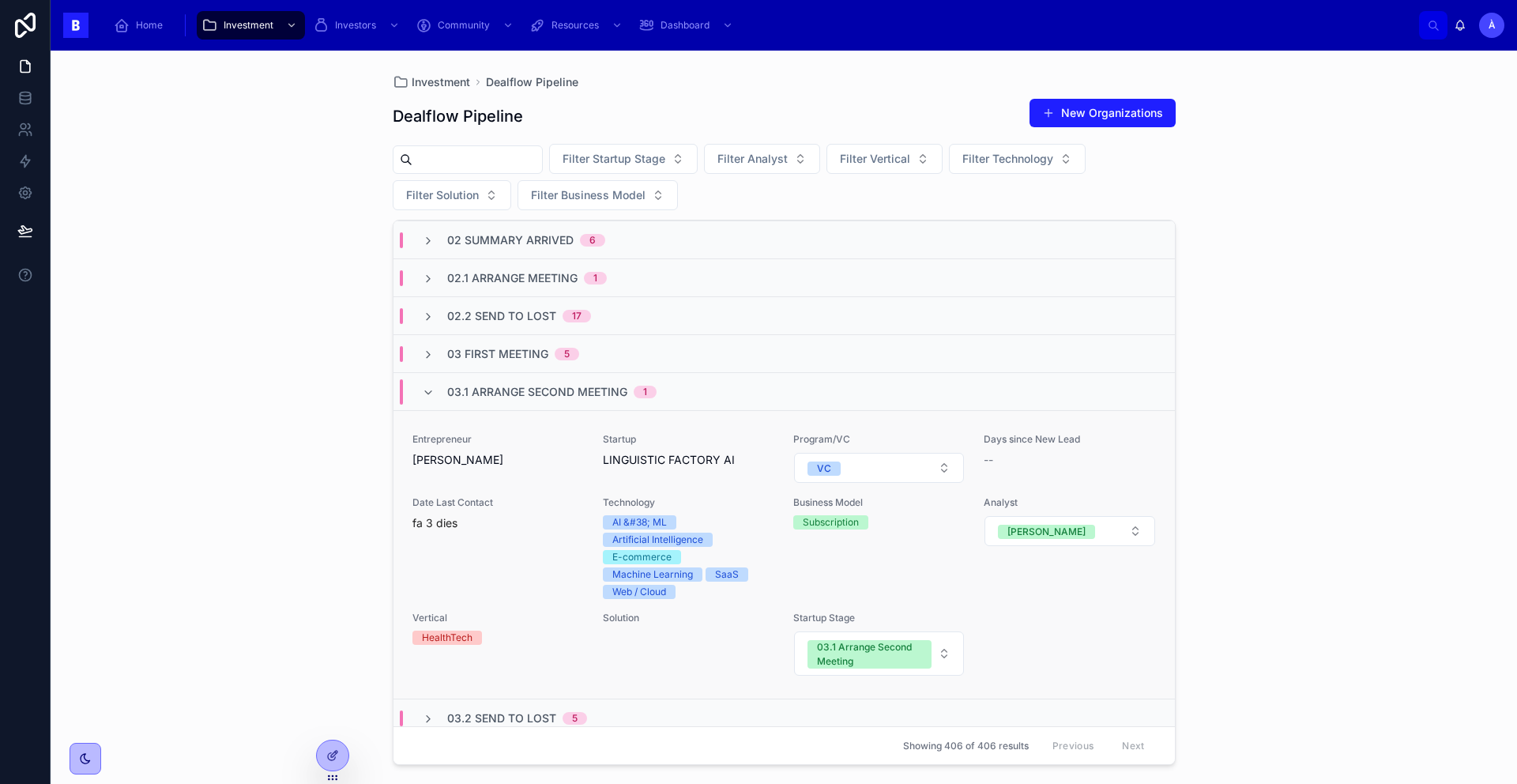
click at [636, 433] on span "Startup" at bounding box center [689, 438] width 171 height 13
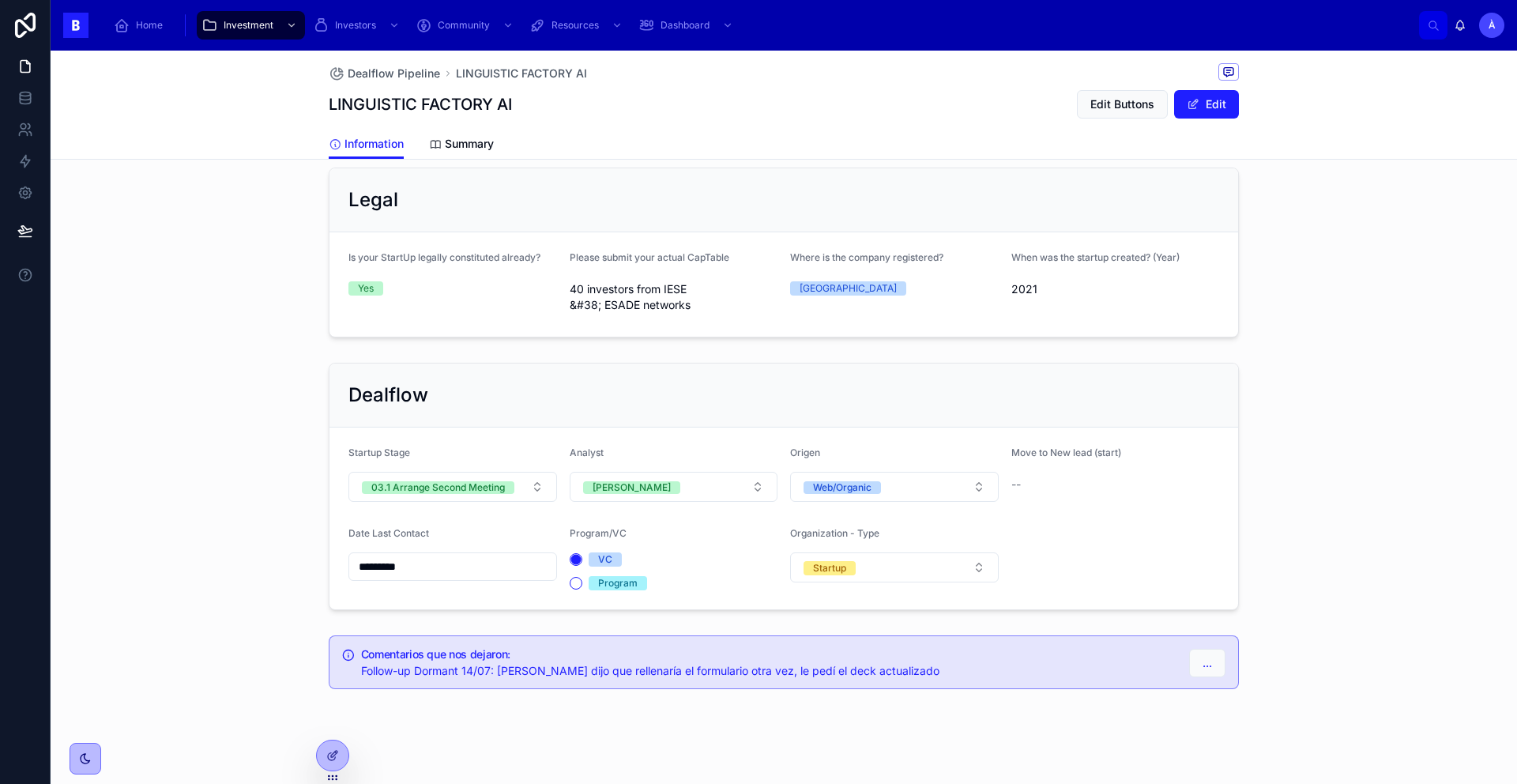
scroll to position [984, 0]
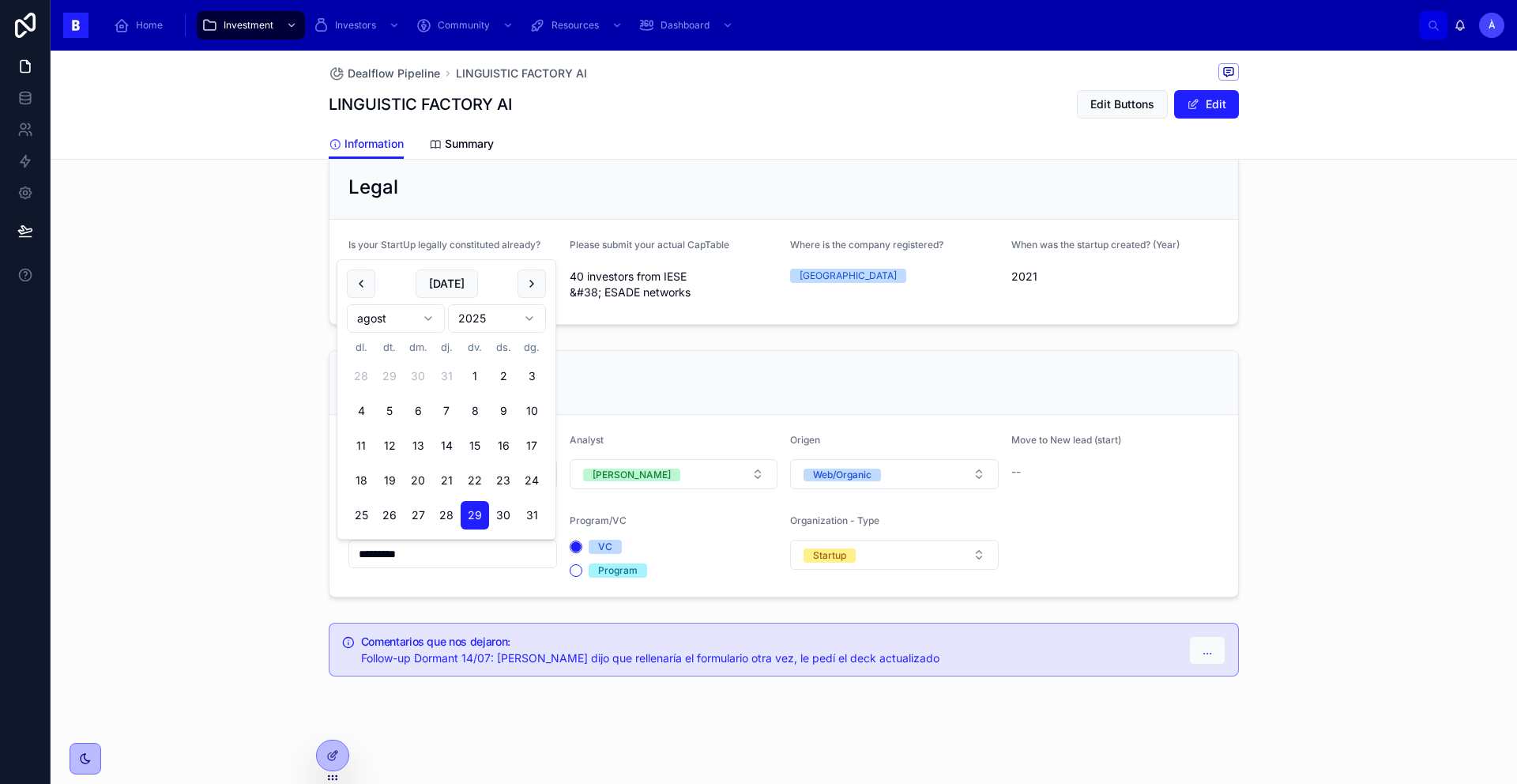
click at [434, 549] on input "*********" at bounding box center [452, 554] width 207 height 22
click at [453, 293] on button "[DATE]" at bounding box center [446, 283] width 62 height 28
type input "********"
click at [622, 357] on div "Dealflow" at bounding box center [783, 382] width 909 height 64
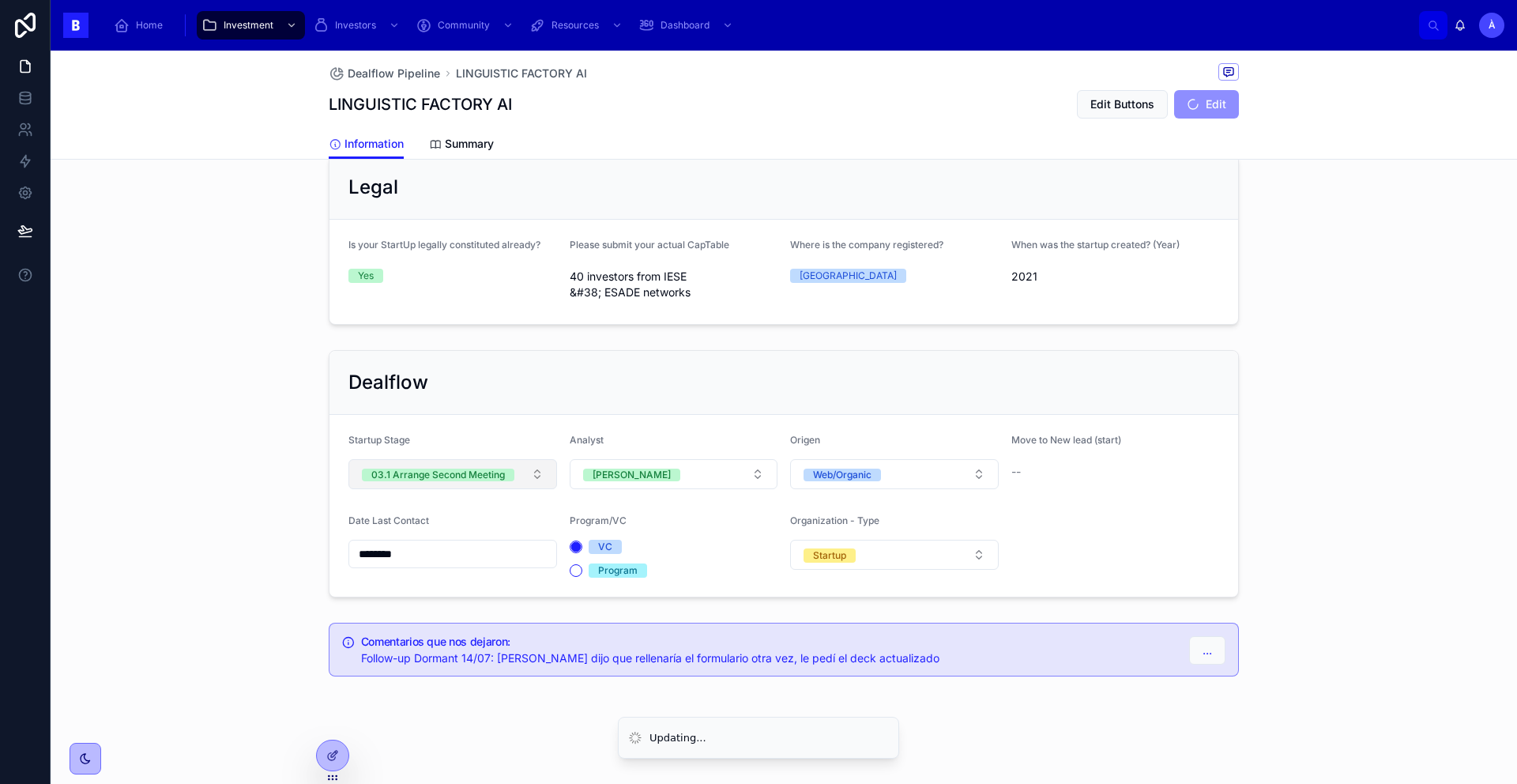
click at [462, 473] on div "03.1 Arrange Second Meeting" at bounding box center [438, 474] width 133 height 13
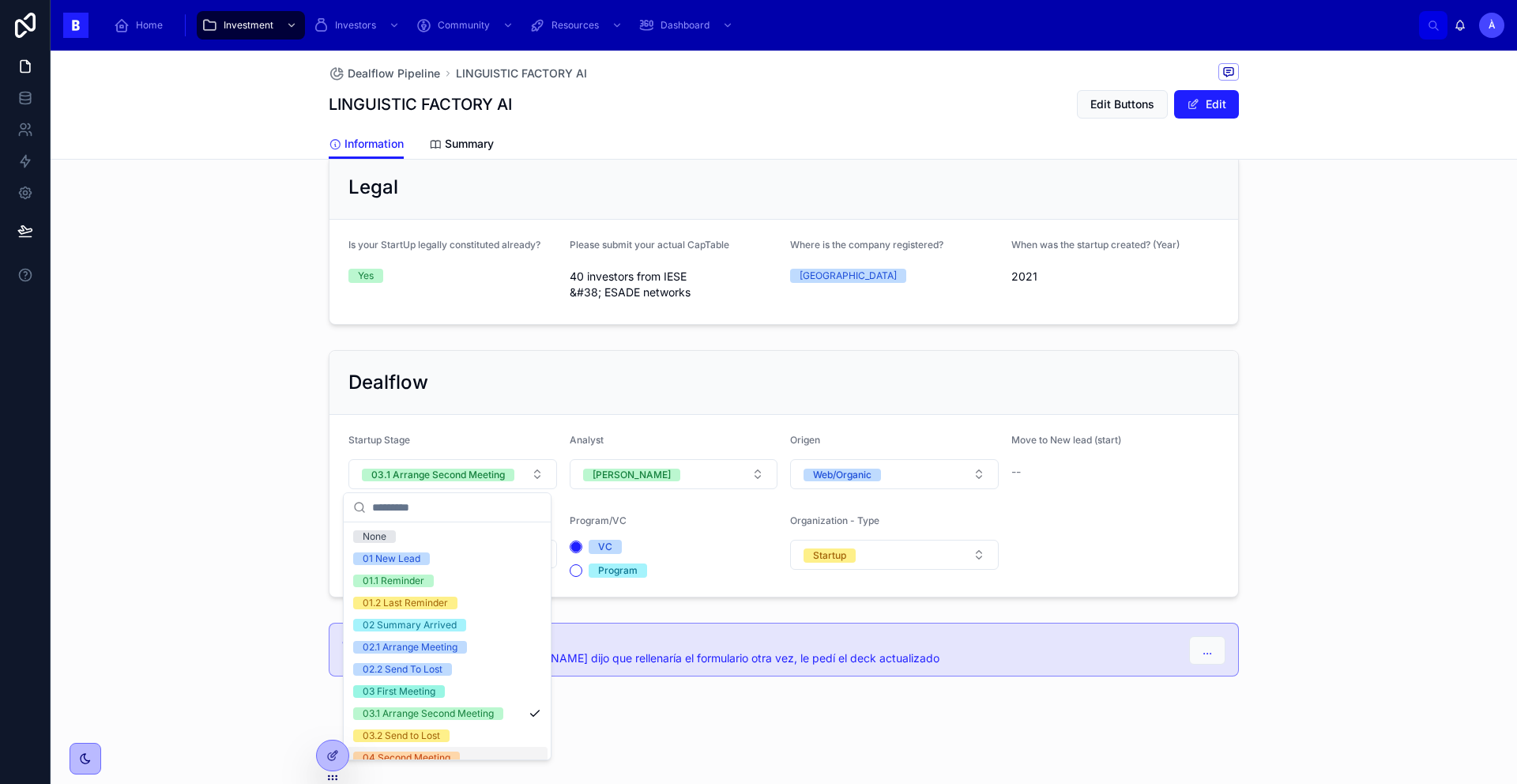
click at [393, 657] on div "04 Second Meeting" at bounding box center [406, 758] width 88 height 13
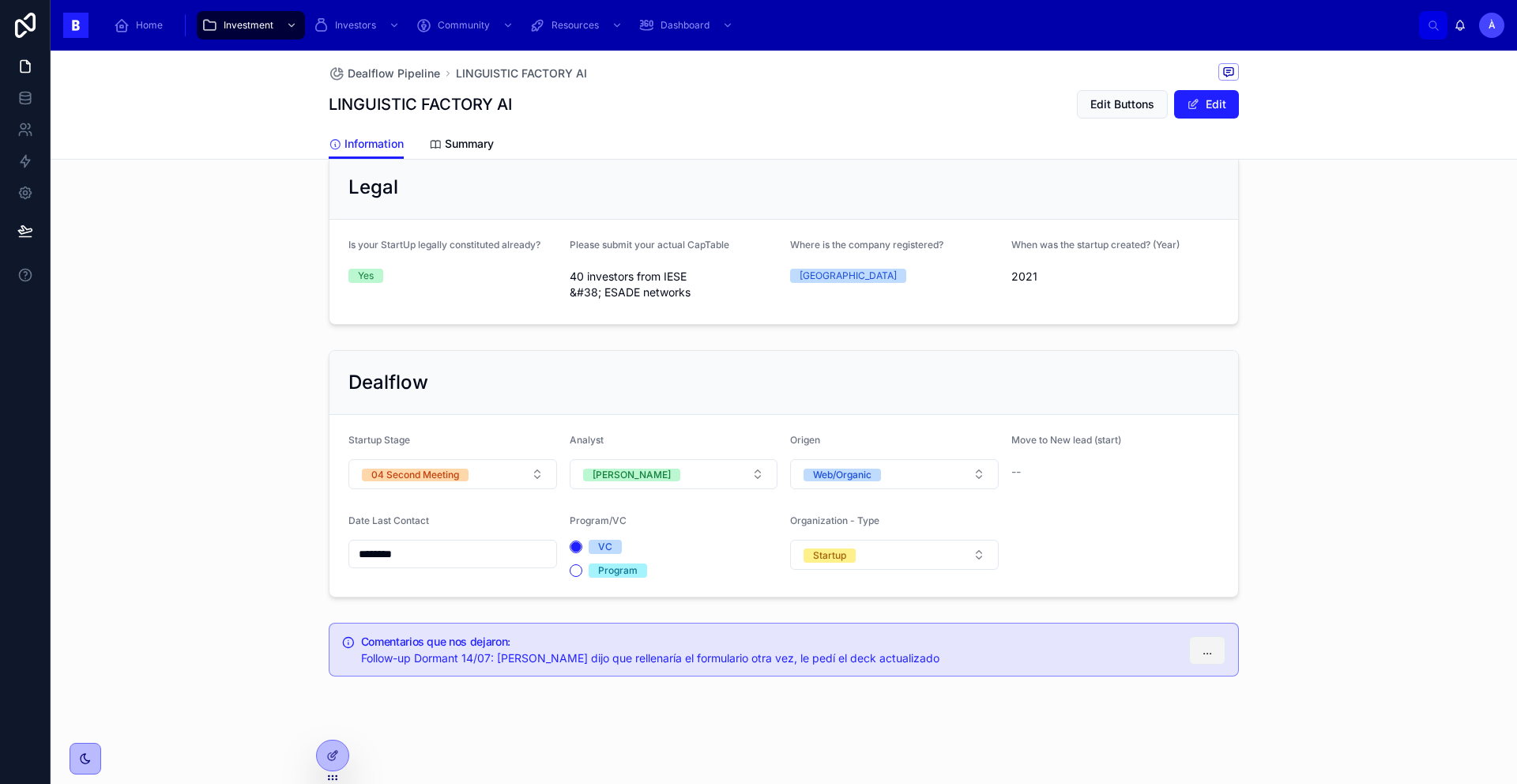
click at [1160, 652] on button "..." at bounding box center [1207, 649] width 37 height 28
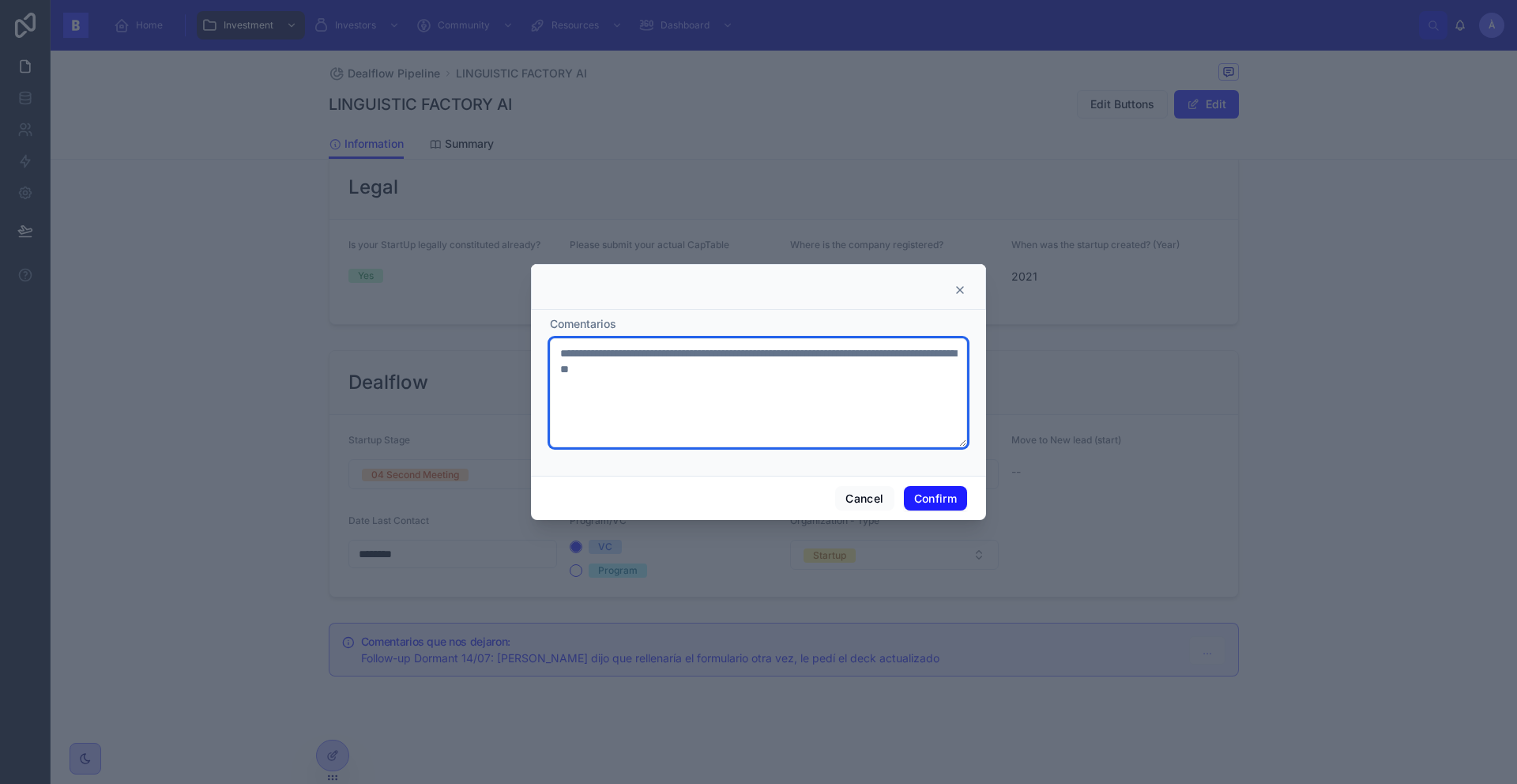
click at [811, 384] on textarea "**********" at bounding box center [758, 392] width 417 height 109
click at [811, 384] on textarea "**********" at bounding box center [758, 392] width 417 height 109
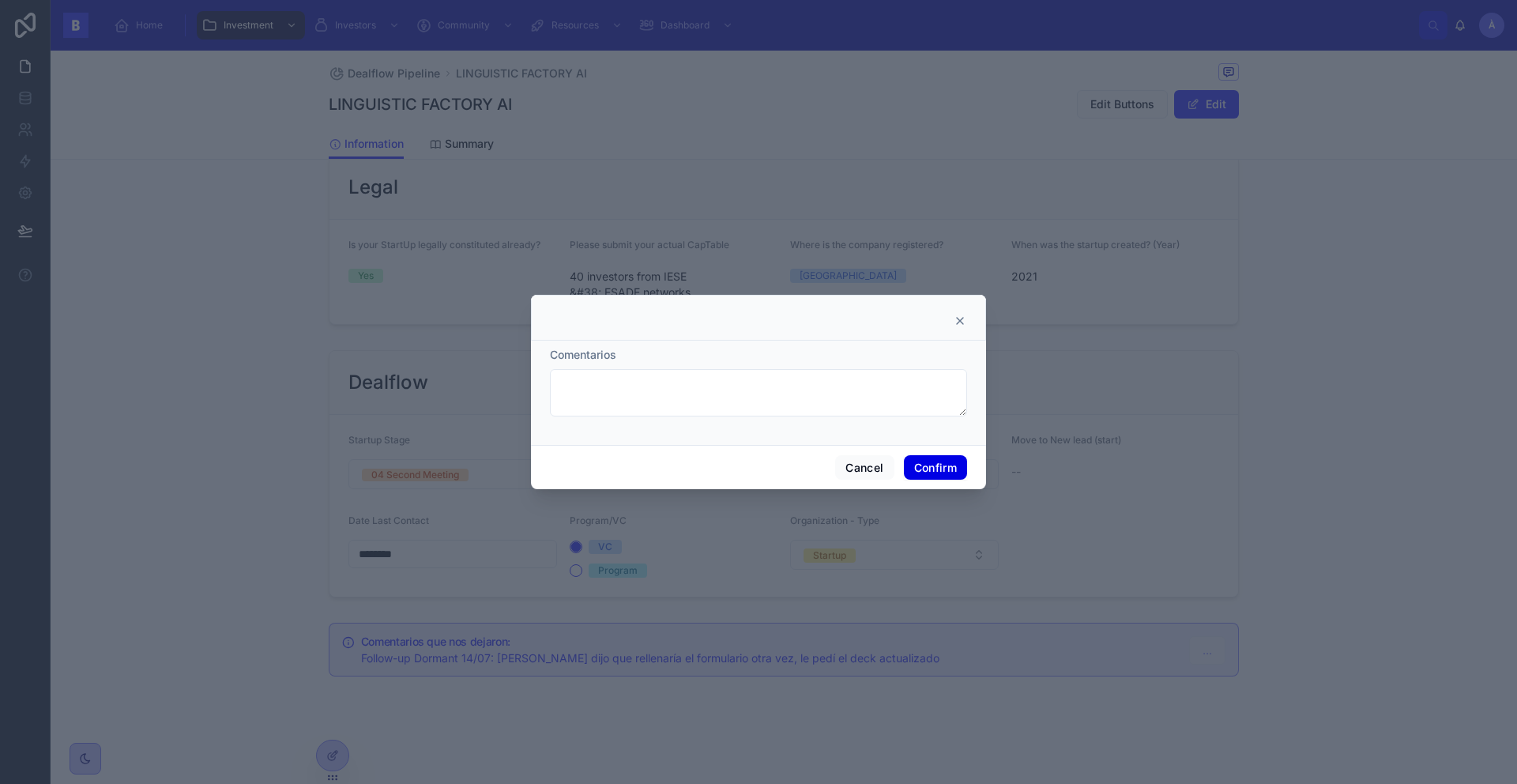
click at [911, 469] on button "Confirm" at bounding box center [935, 467] width 63 height 26
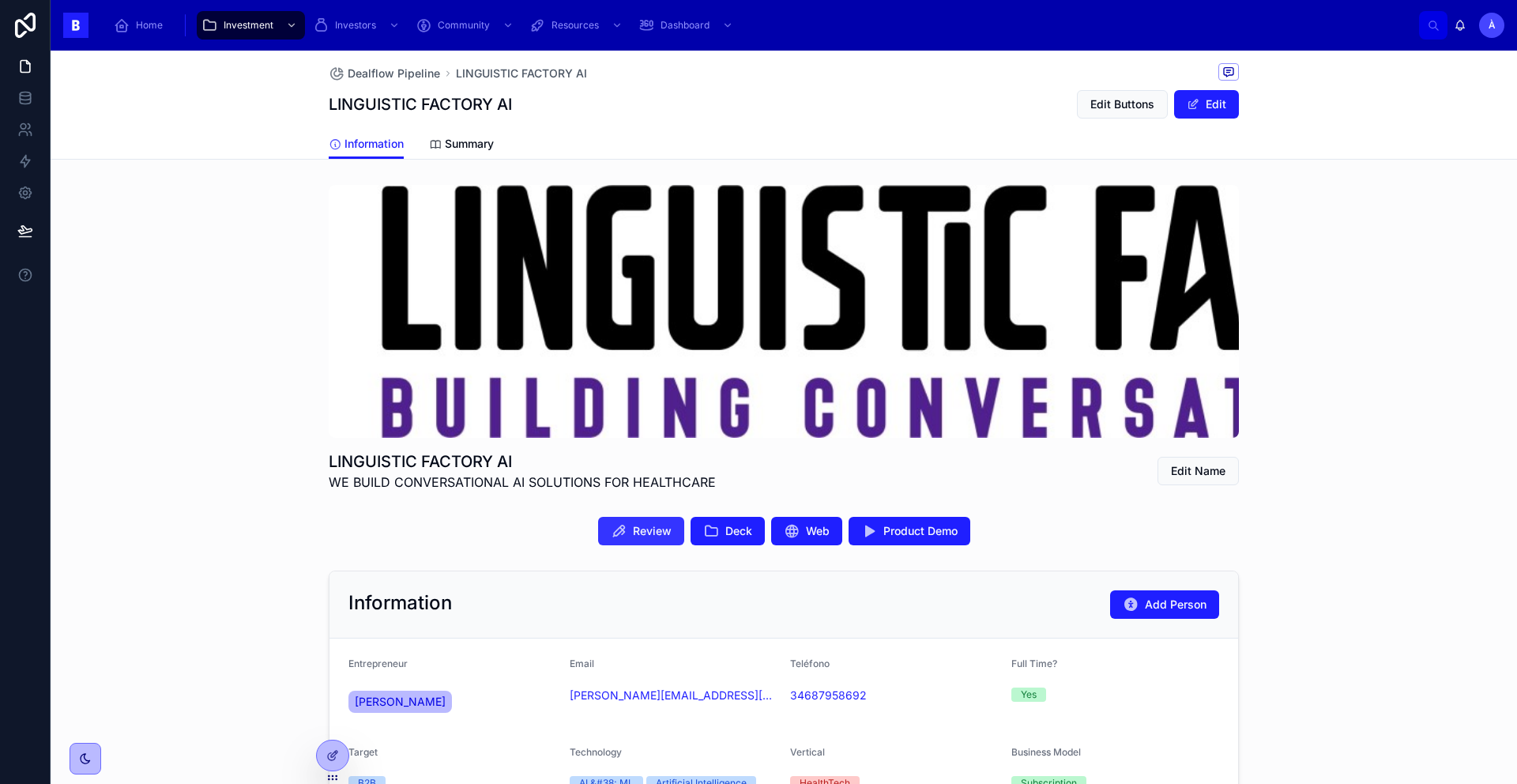
click at [633, 518] on button "Review" at bounding box center [641, 531] width 86 height 28
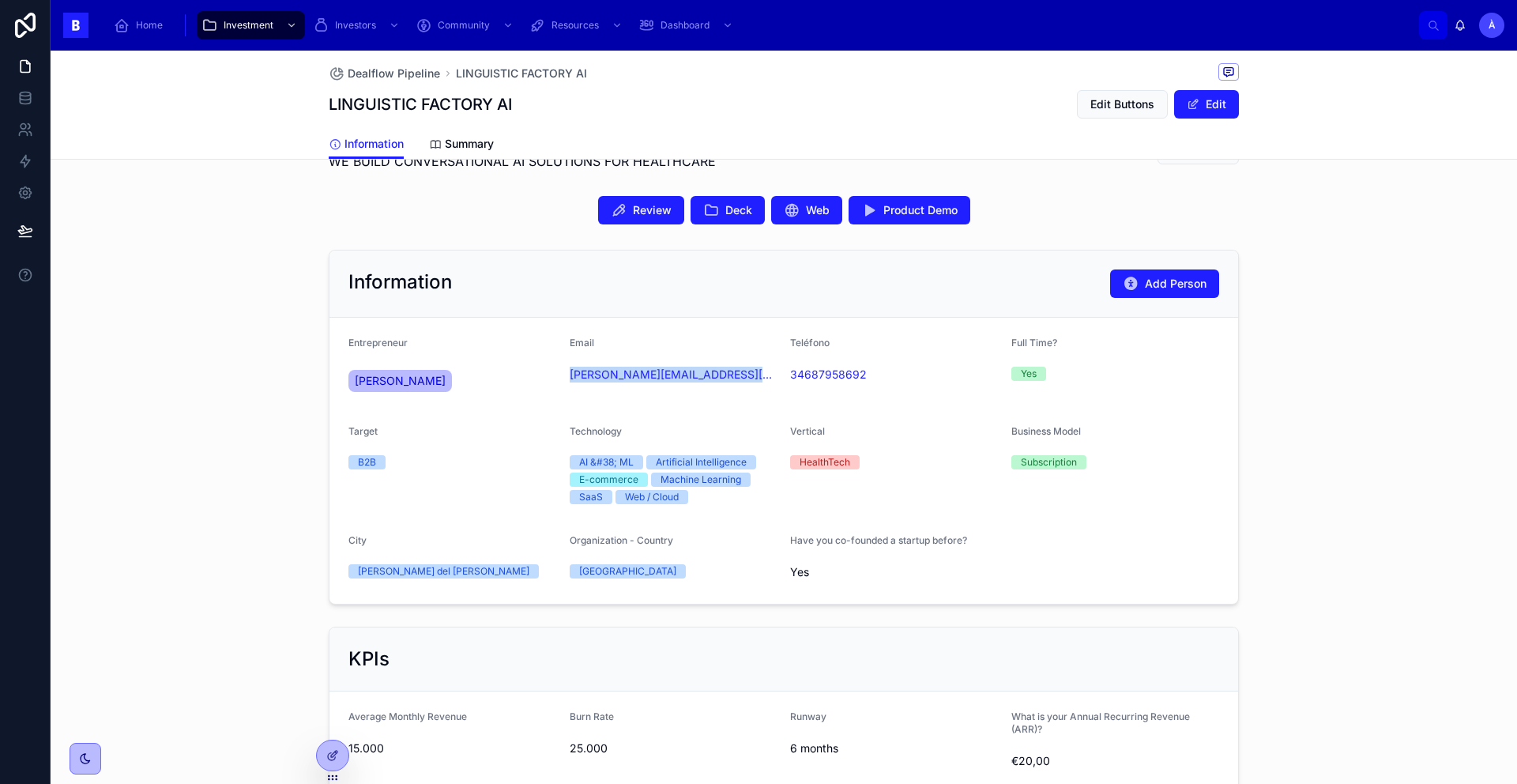
drag, startPoint x: 711, startPoint y: 392, endPoint x: 561, endPoint y: 371, distance: 151.5
click at [561, 371] on form "Entrepreneur [PERSON_NAME] Email [PERSON_NAME][EMAIL_ADDRESS][PERSON_NAME] Telé…" at bounding box center [783, 460] width 909 height 286
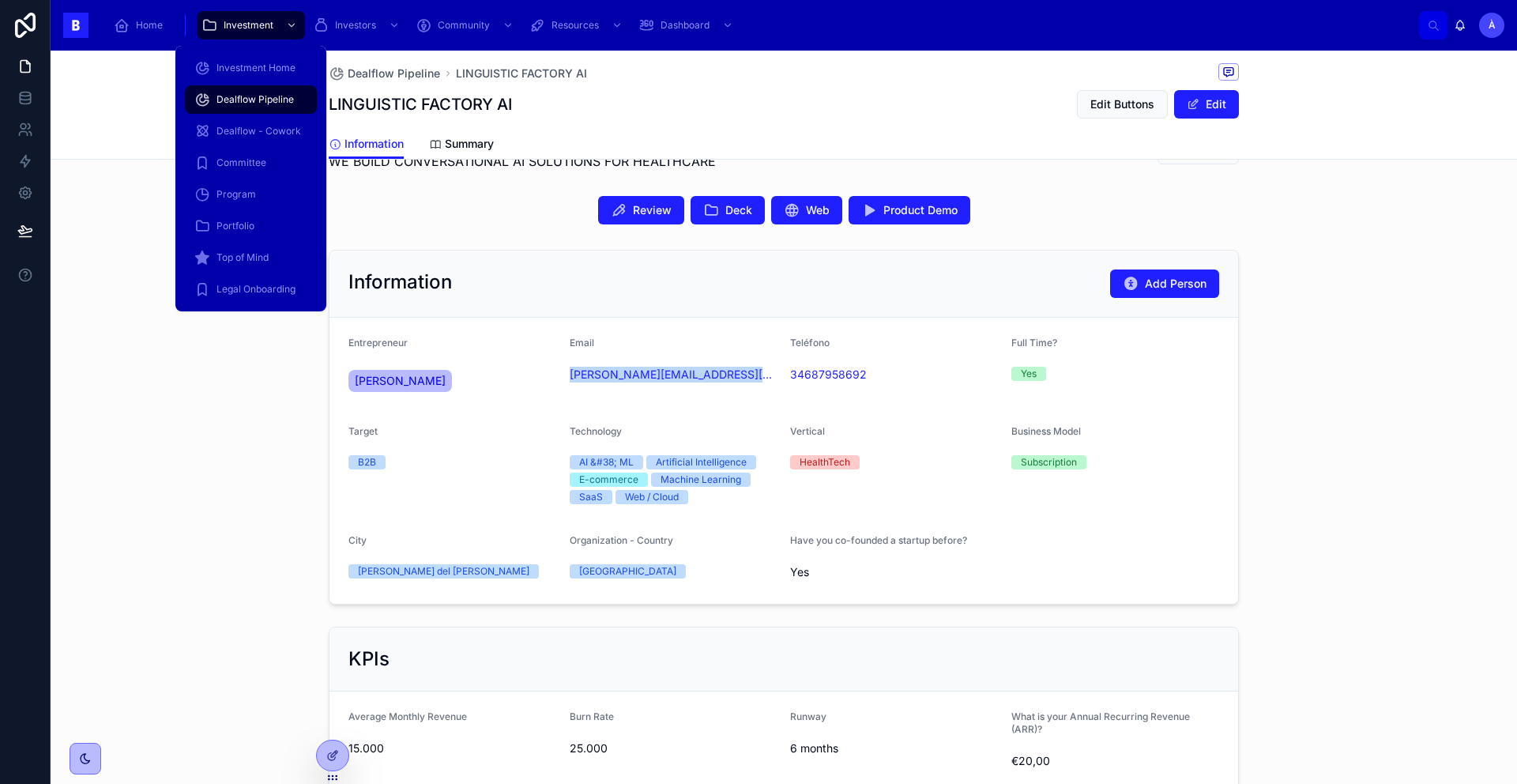
click at [282, 99] on span "Dealflow Pipeline" at bounding box center [255, 99] width 78 height 13
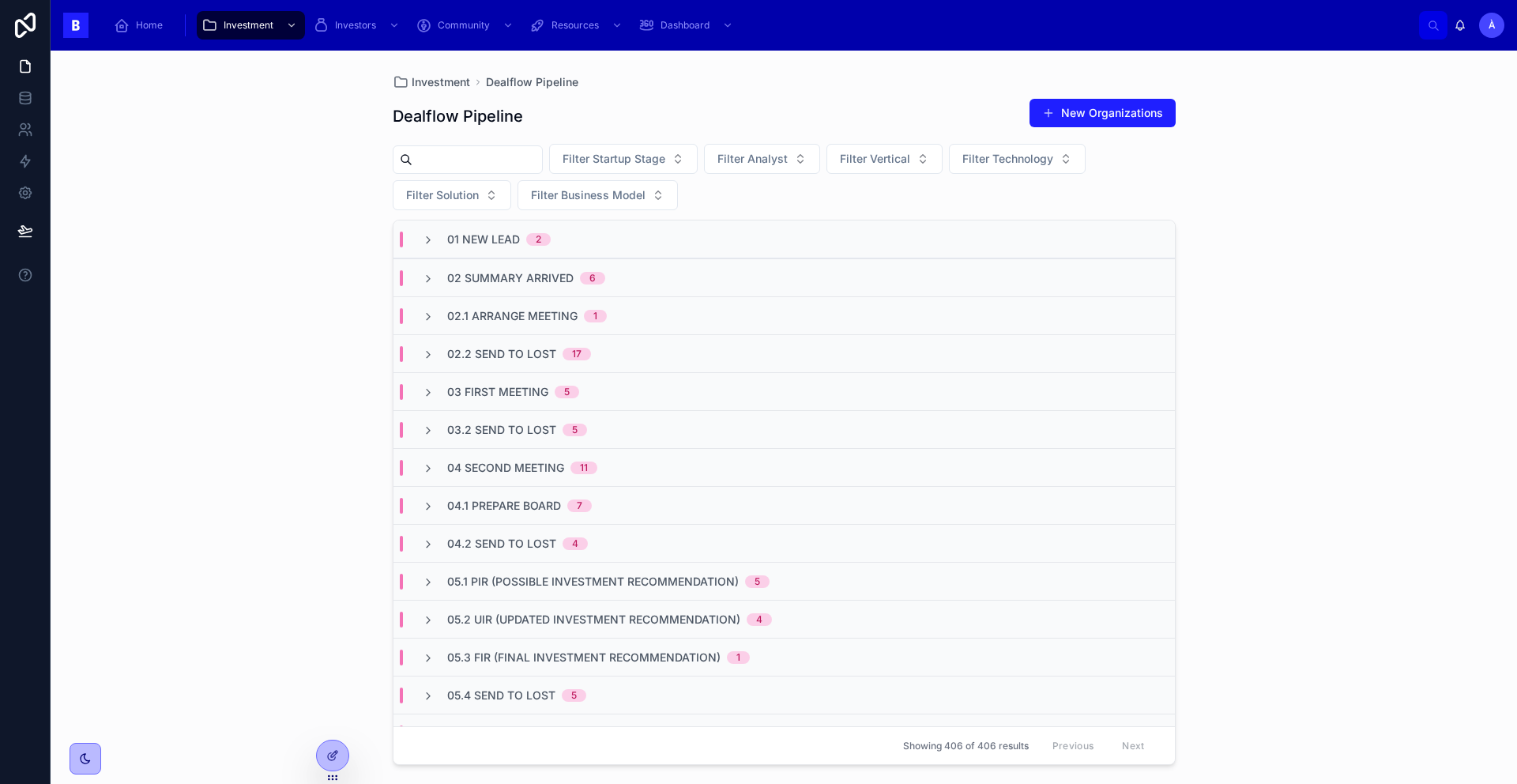
click at [498, 247] on div "01 New Lead 2" at bounding box center [784, 239] width 782 height 38
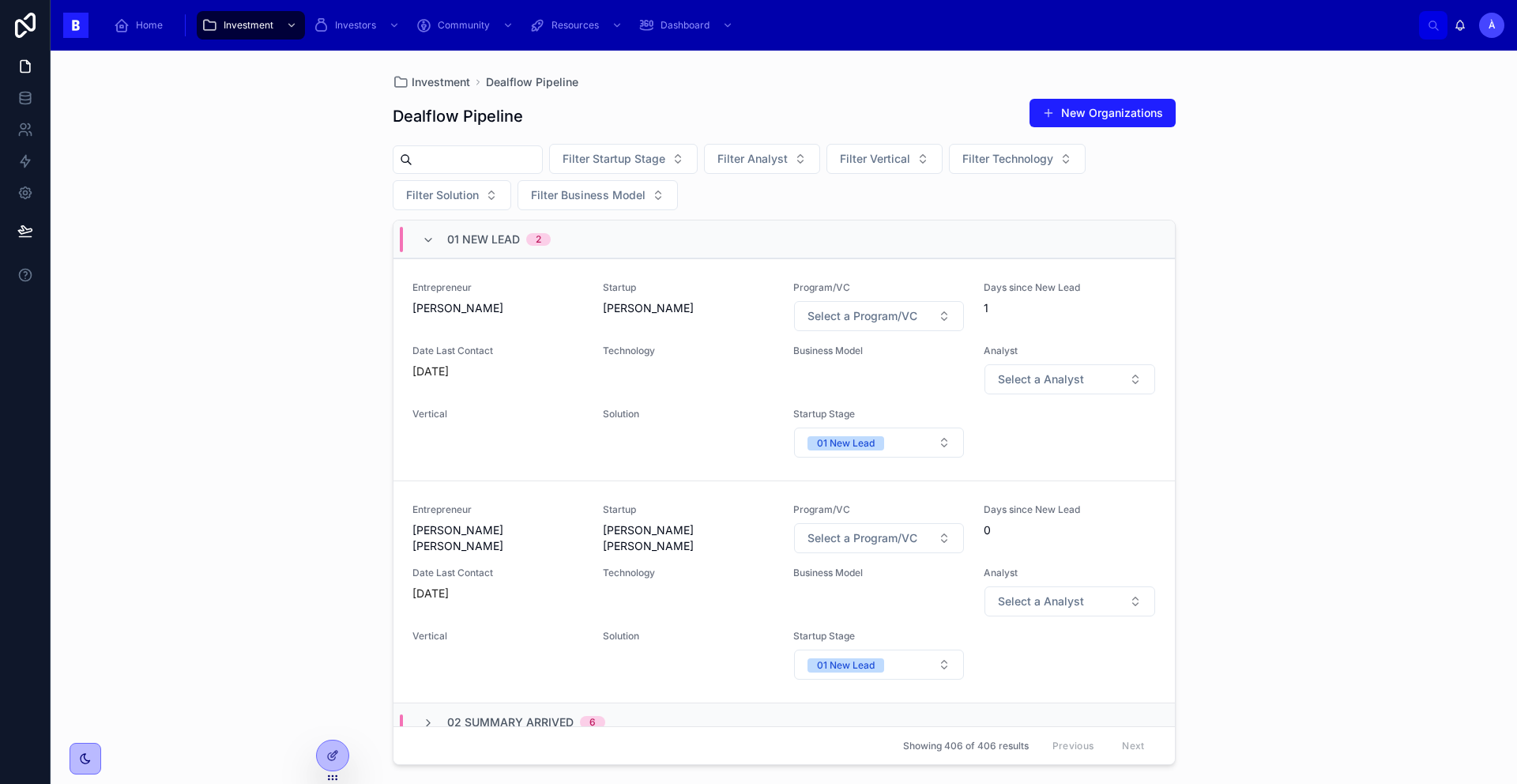
click at [498, 247] on div "01 New Lead 2" at bounding box center [498, 240] width 103 height 26
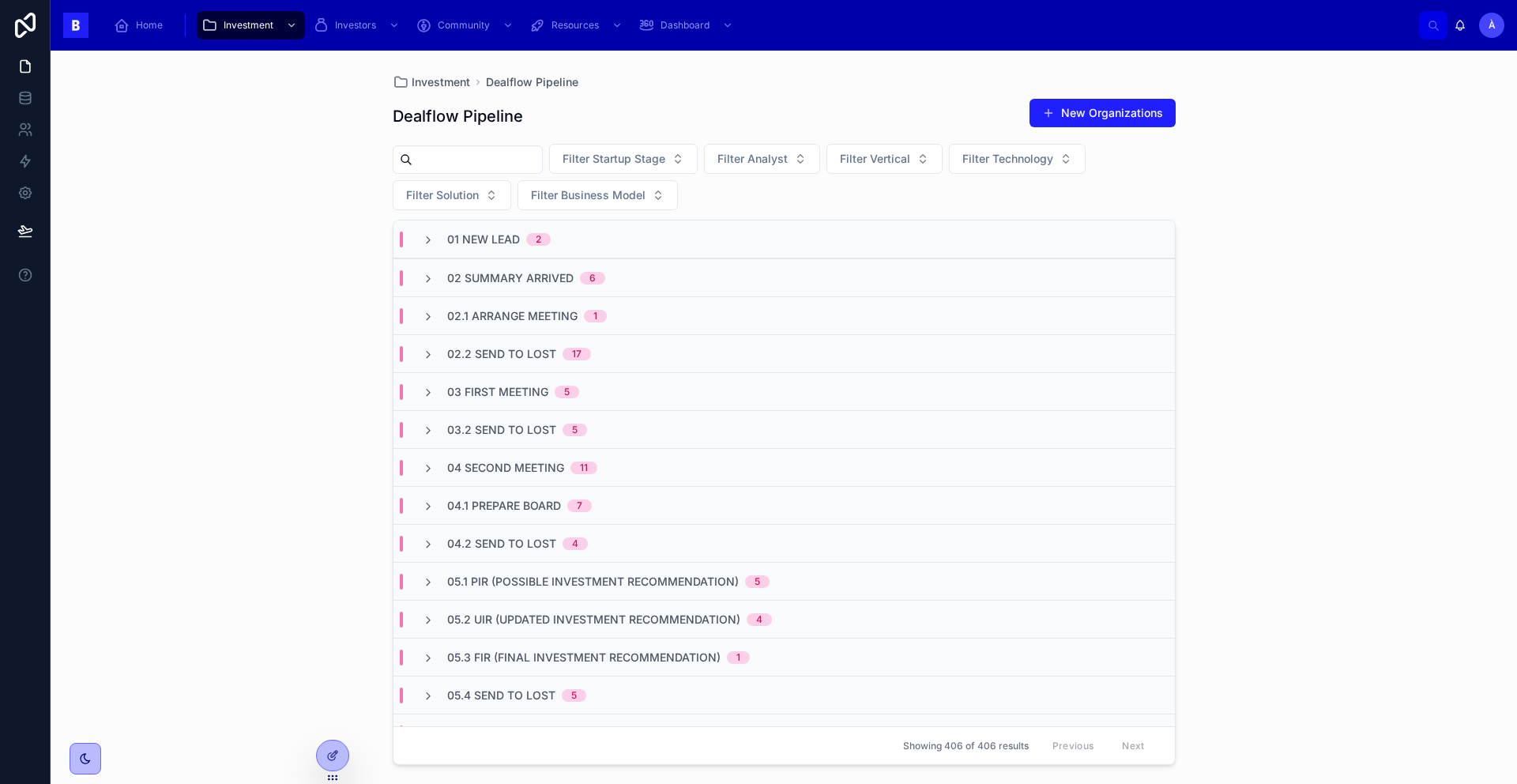
click at [498, 276] on span "02 Summary Arrived" at bounding box center [510, 278] width 126 height 16
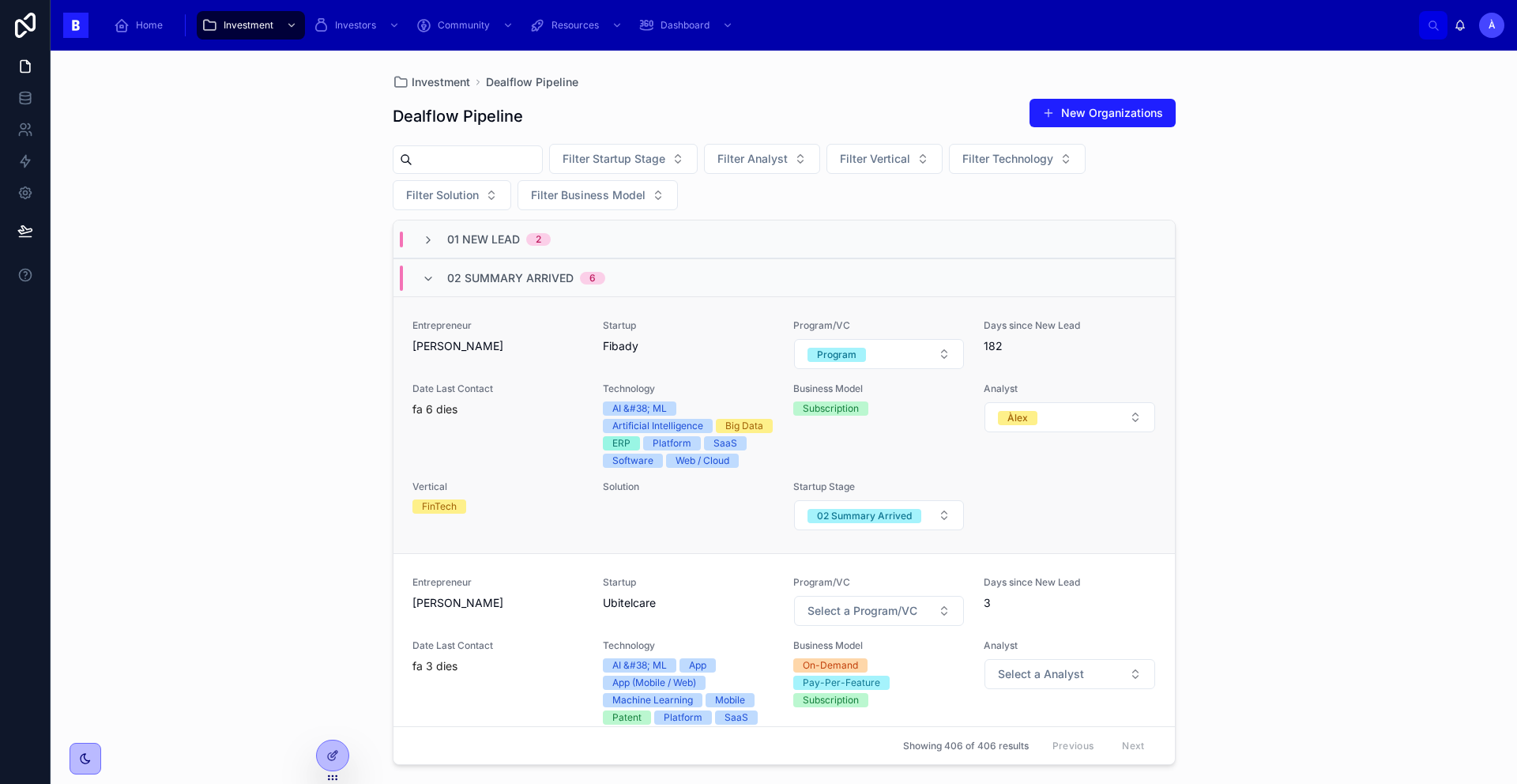
click at [537, 403] on div "fa 6 dies" at bounding box center [497, 409] width 171 height 16
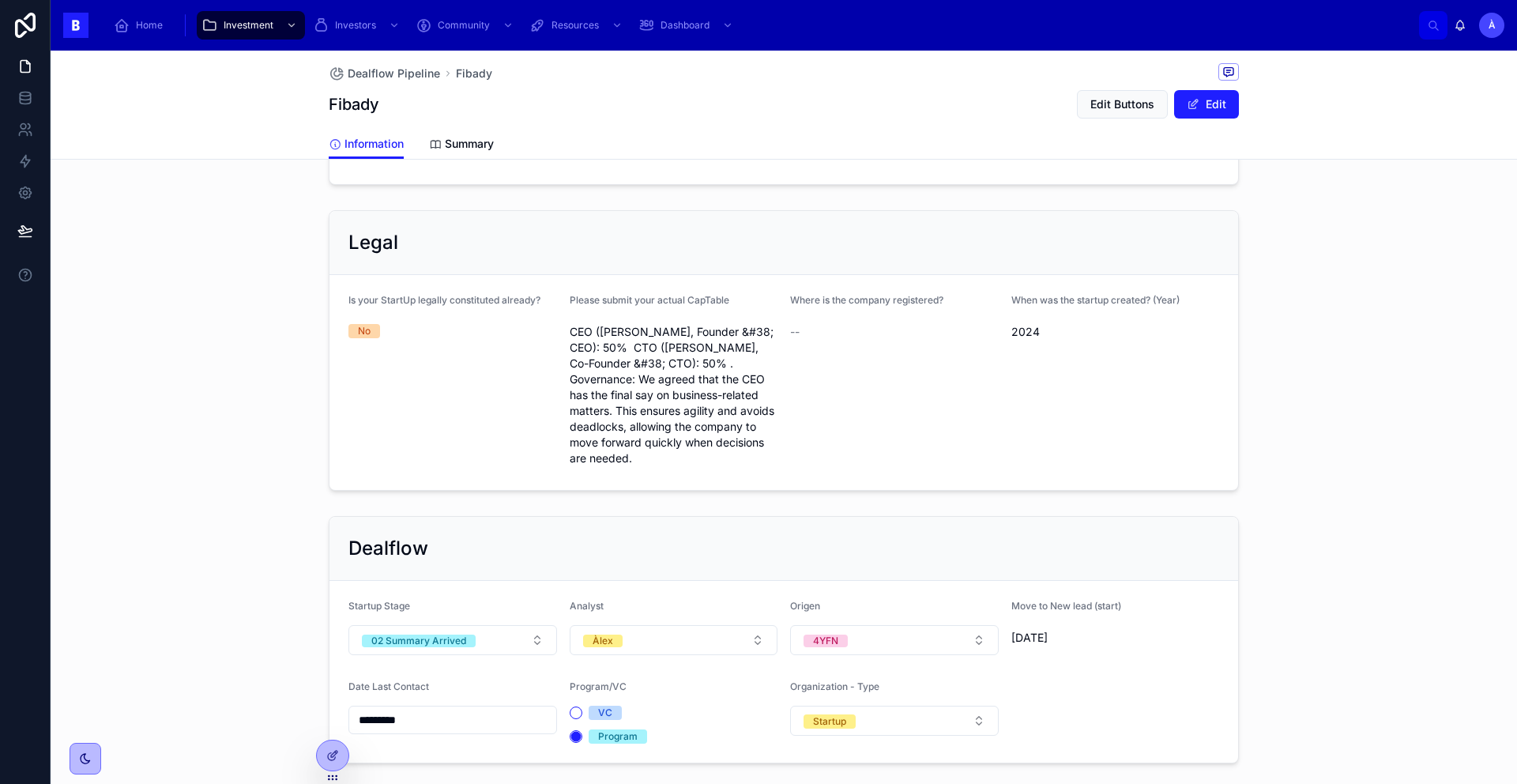
scroll to position [1208, 0]
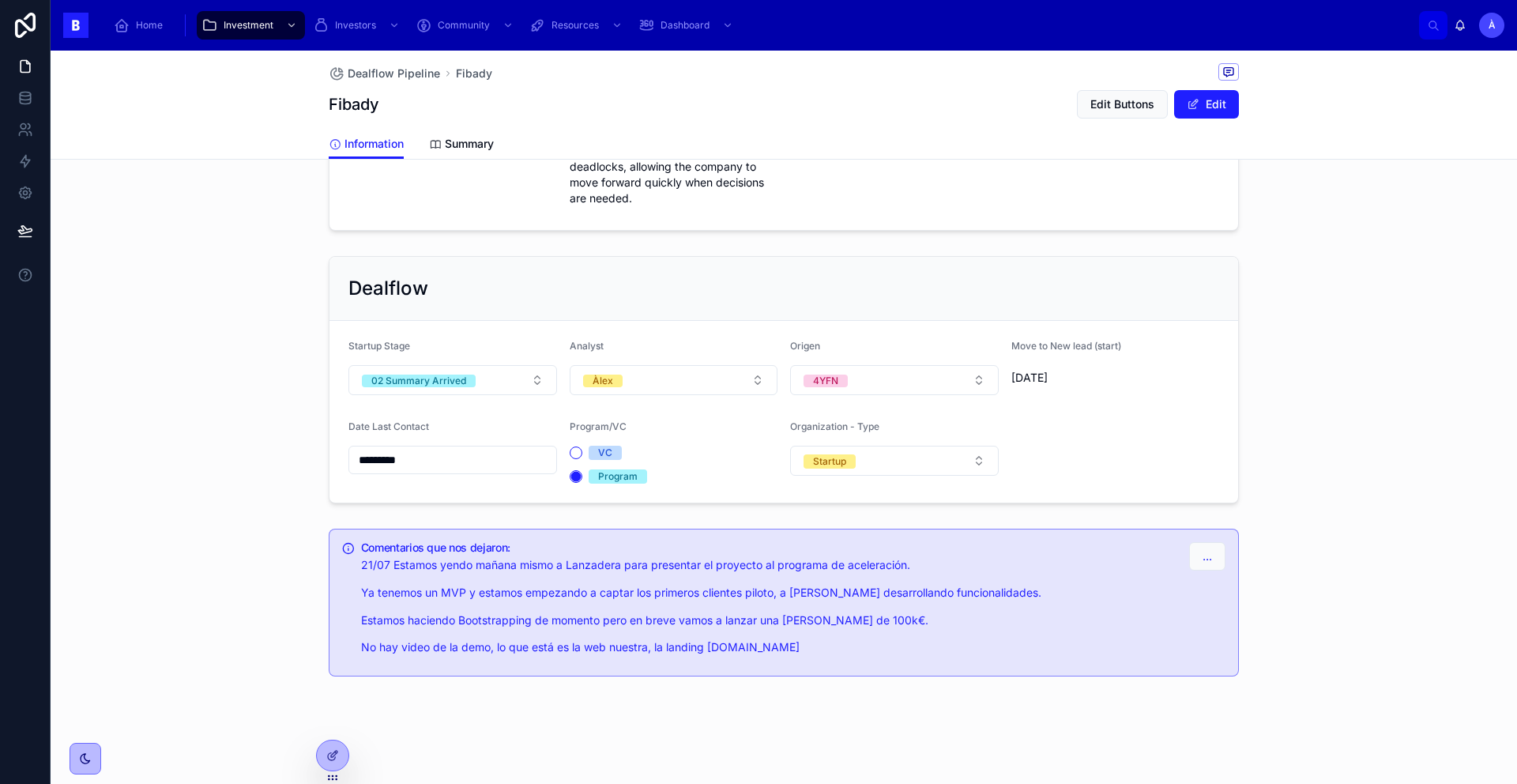
click at [455, 456] on input "*********" at bounding box center [452, 460] width 207 height 22
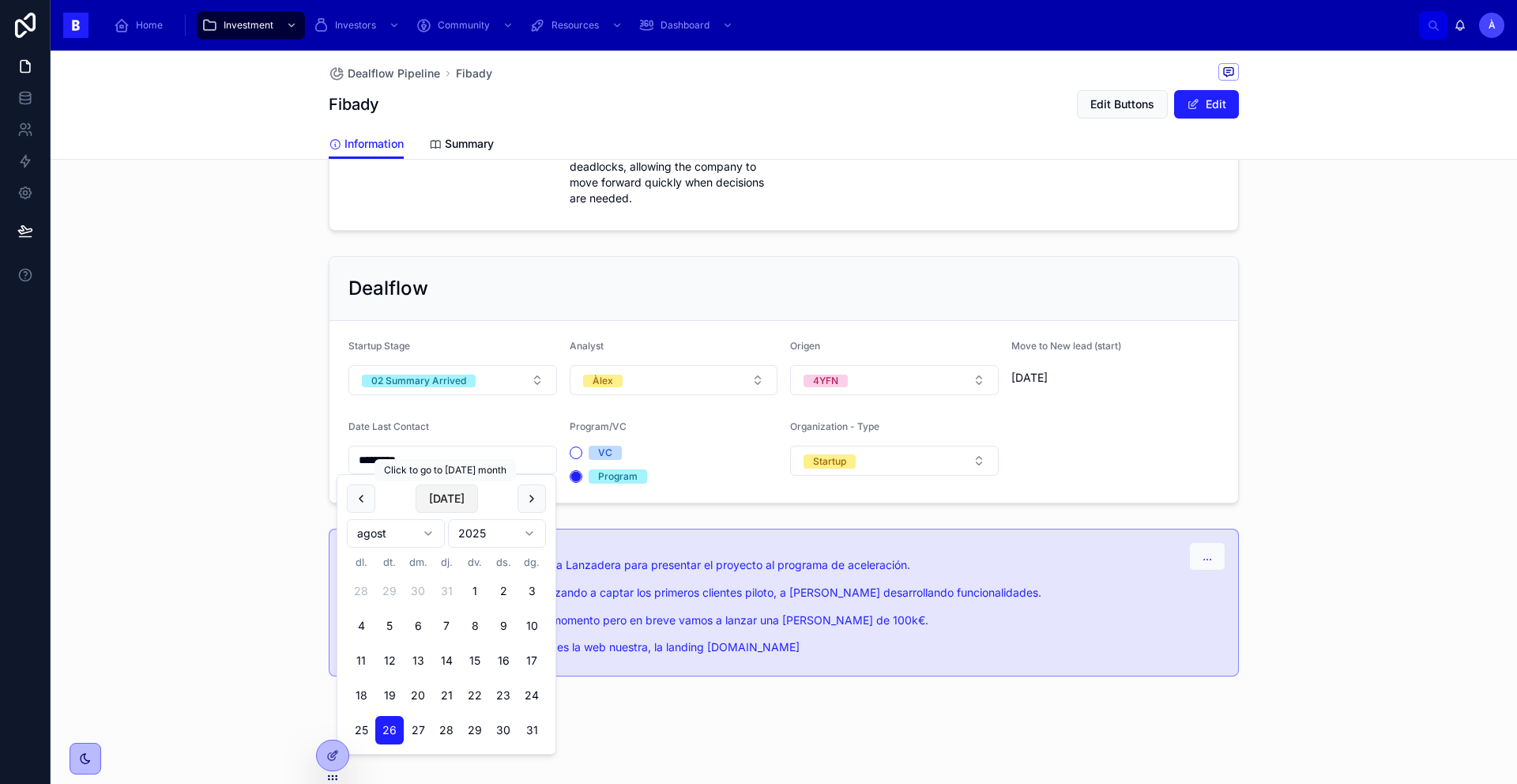
click at [445, 497] on button "[DATE]" at bounding box center [446, 498] width 62 height 28
type input "********"
click at [474, 327] on form "Startup Stage 02 Summary Arrived Analyst Àlex Origen 4YFN Move to New lead (sta…" at bounding box center [783, 411] width 909 height 182
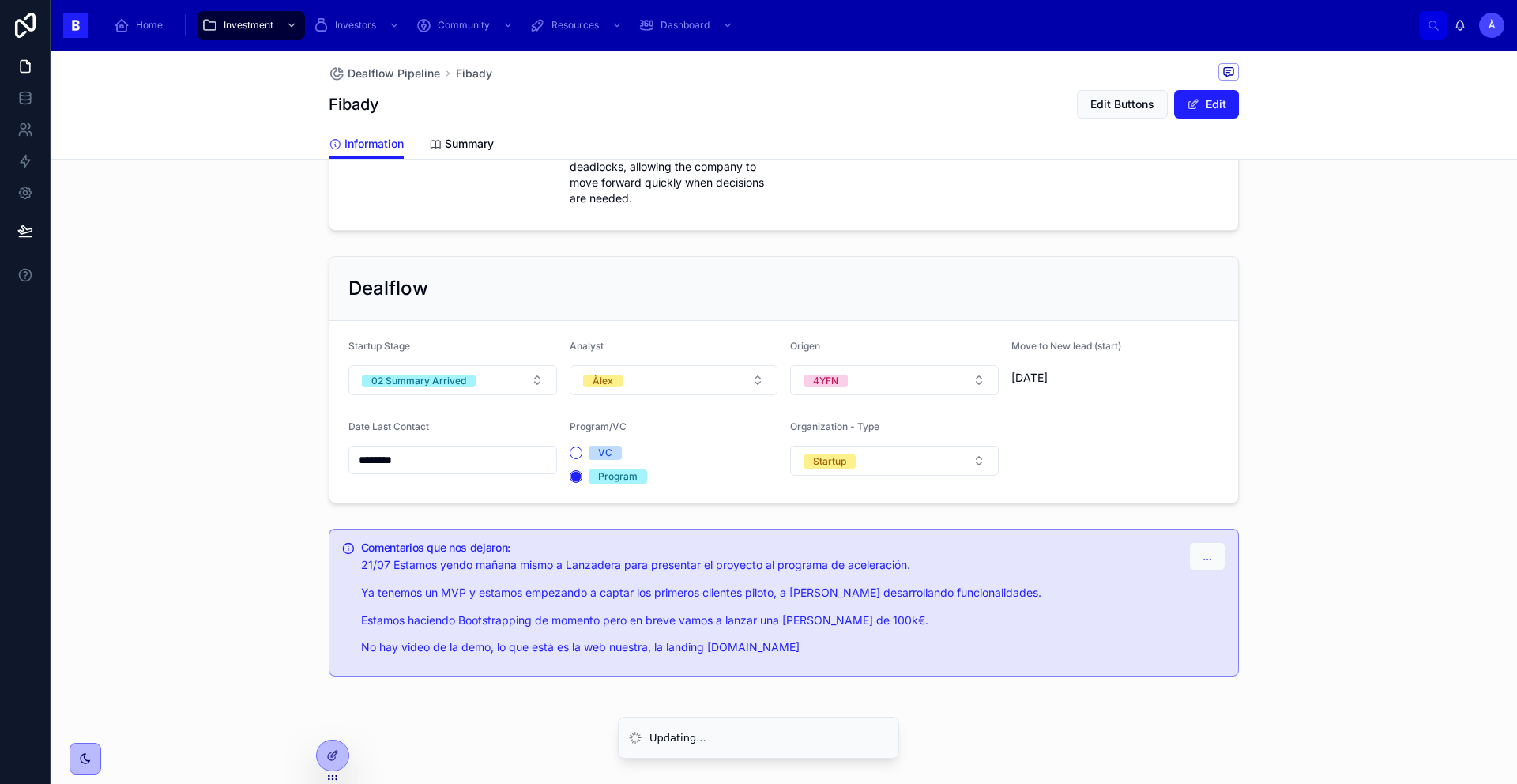
scroll to position [0, 0]
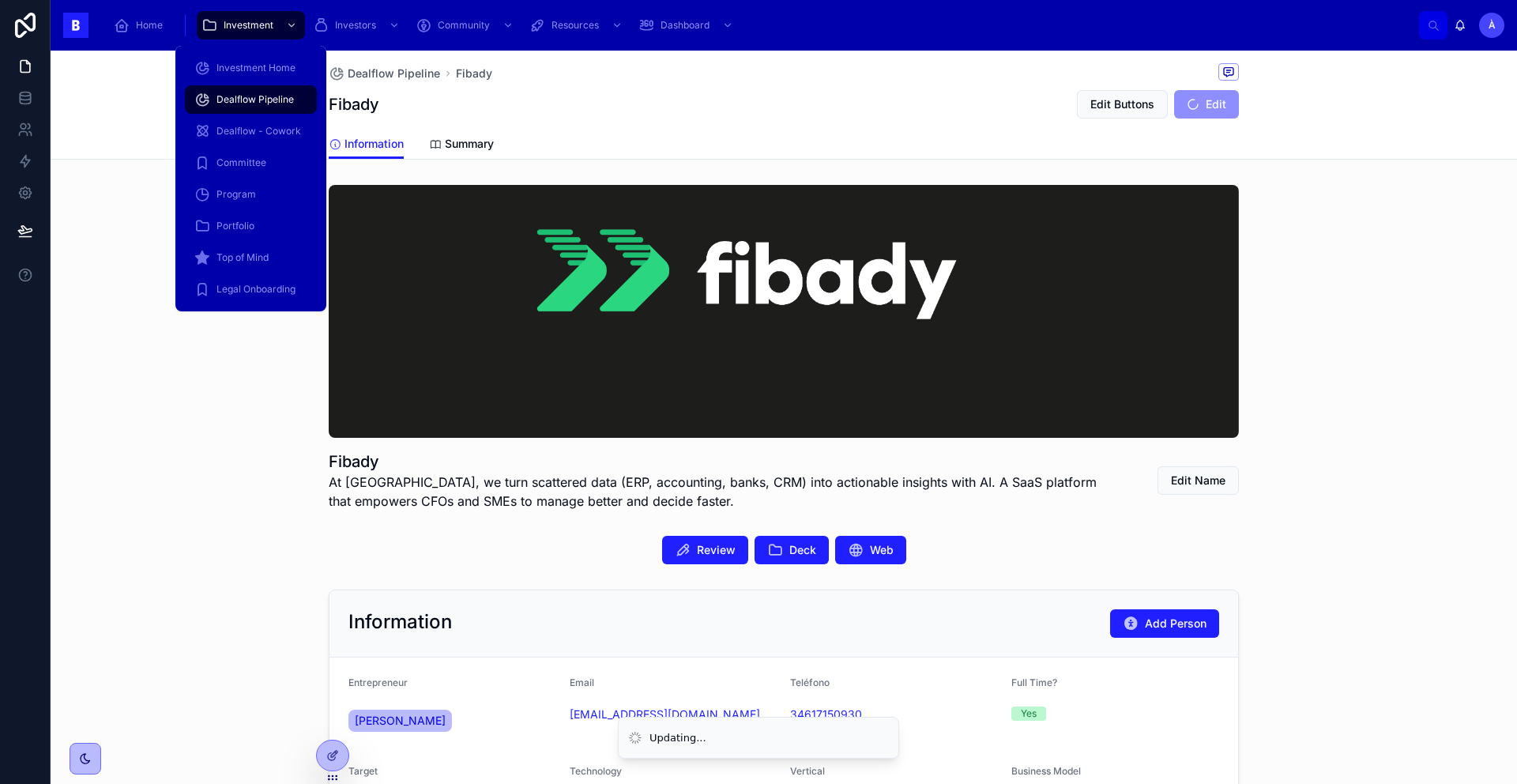
click at [258, 103] on span "Dealflow Pipeline" at bounding box center [255, 99] width 78 height 13
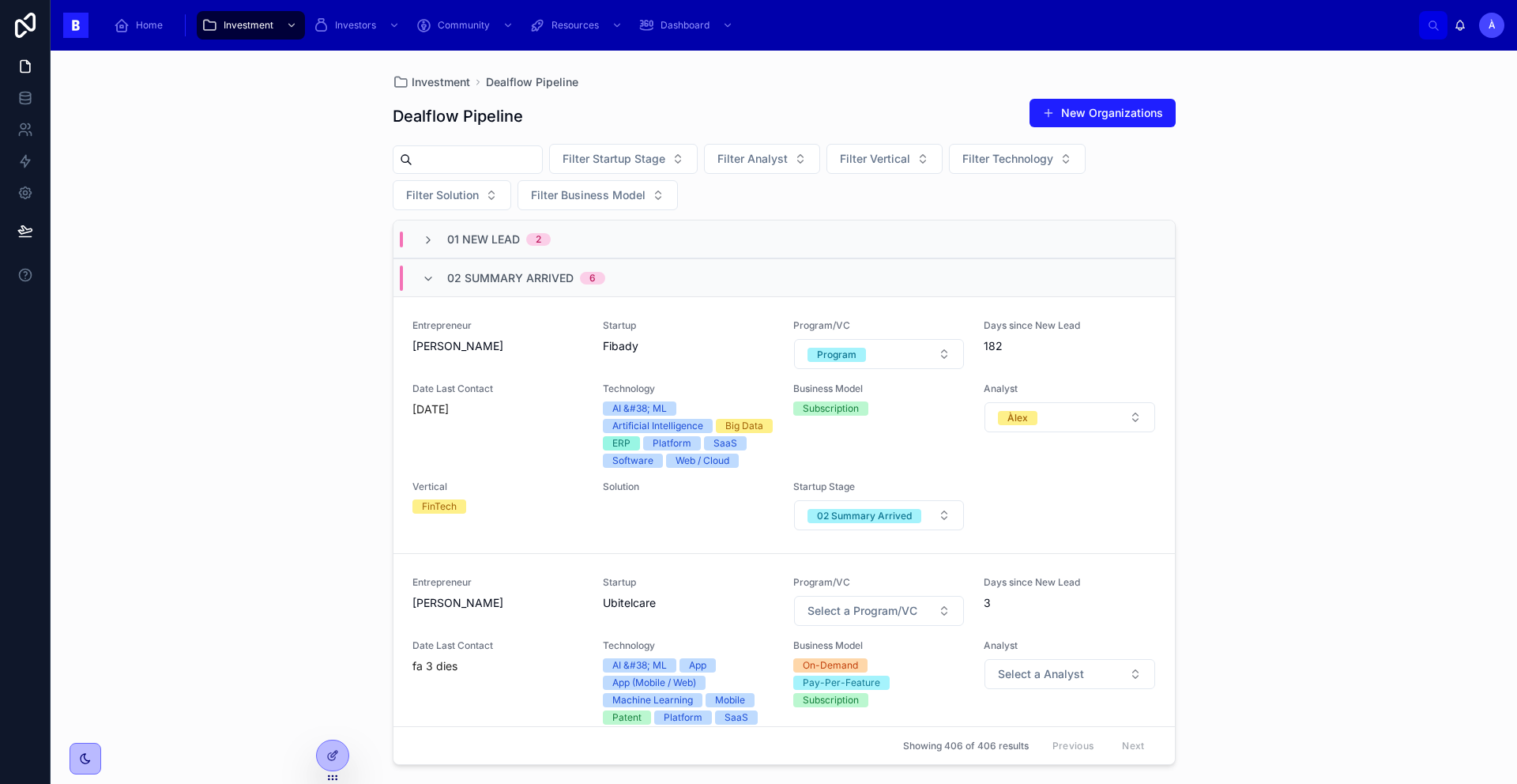
click at [566, 251] on div "01 New Lead 2" at bounding box center [784, 239] width 782 height 38
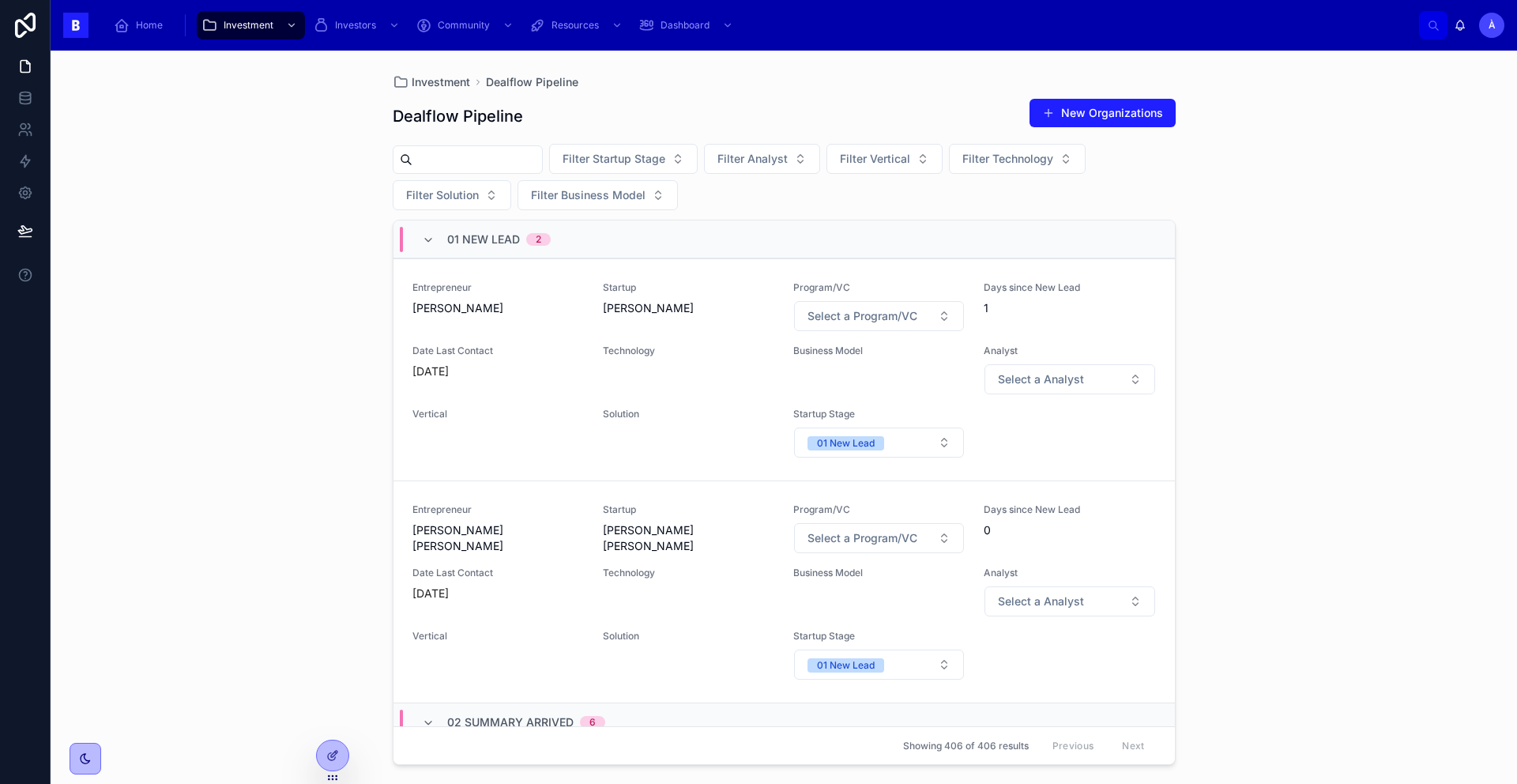
click at [576, 240] on div "01 New Lead 2" at bounding box center [784, 239] width 782 height 38
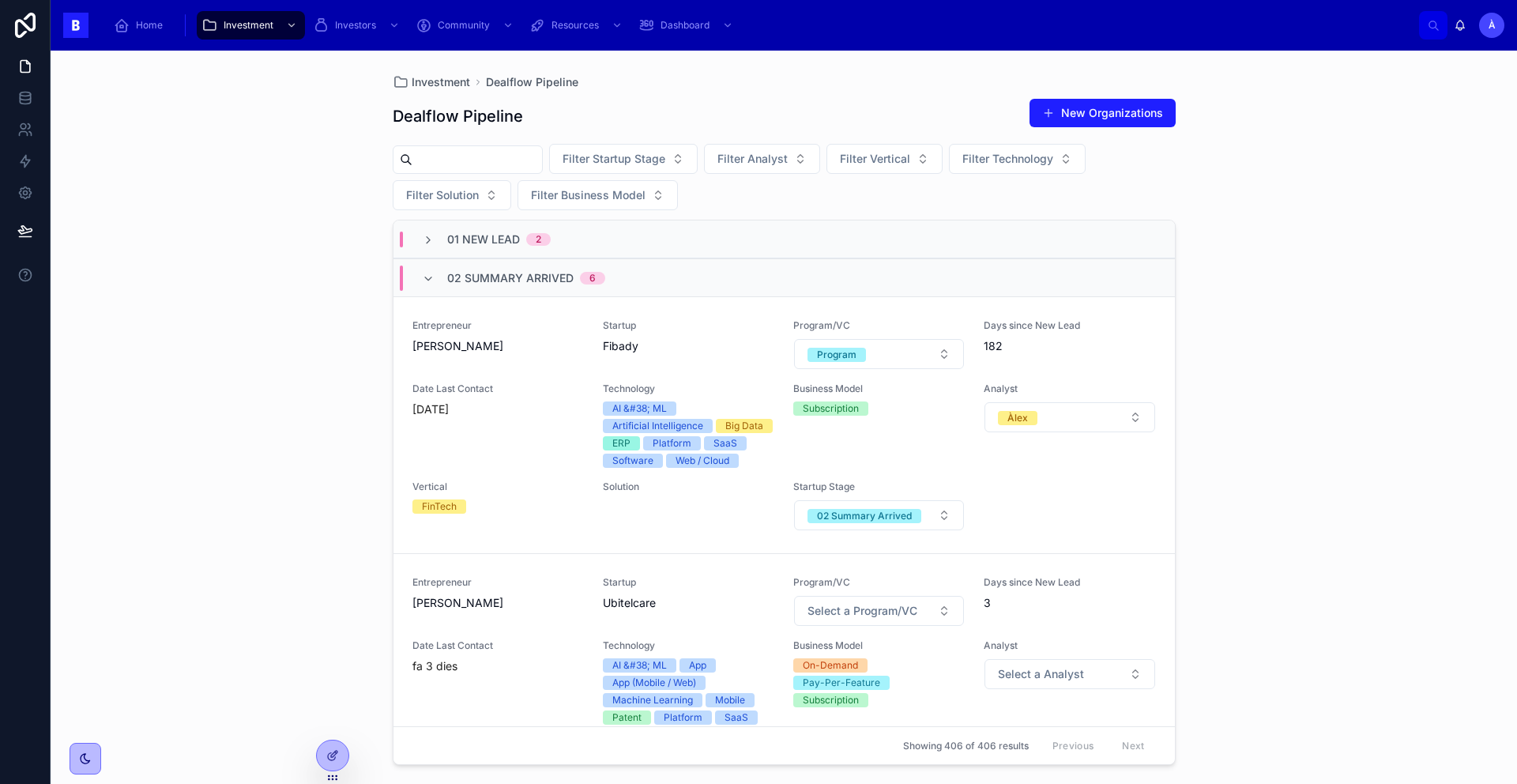
click at [450, 155] on input "text" at bounding box center [477, 160] width 130 height 22
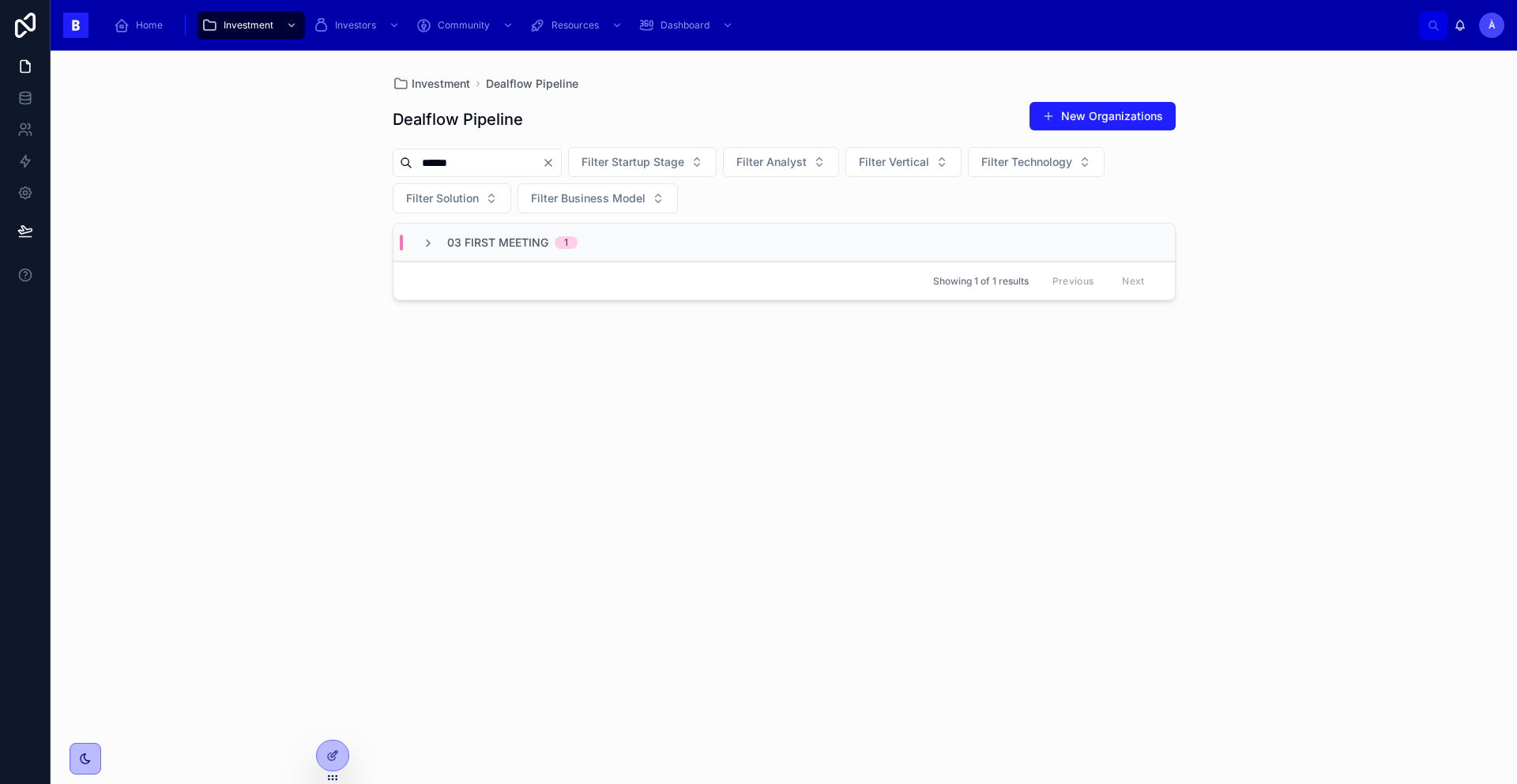
type input "******"
click at [528, 262] on div "Showing 1 of 1 results Previous Next" at bounding box center [784, 281] width 782 height 38
click at [611, 229] on div "03 First Meeting 1" at bounding box center [784, 242] width 782 height 38
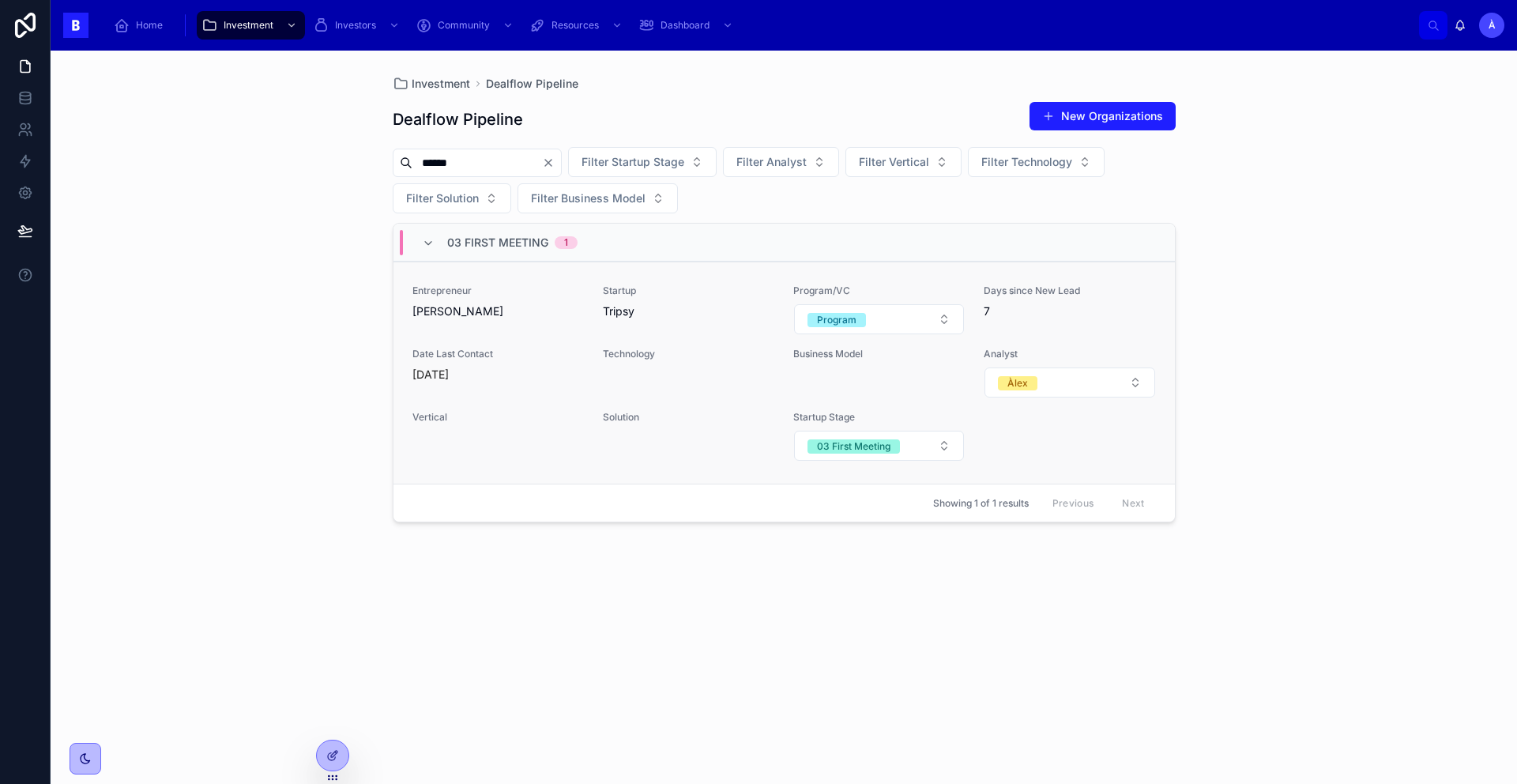
click at [599, 326] on div "Entrepreneur [PERSON_NAME] Startup Tripsy Program/VC Program Days since New Lea…" at bounding box center [783, 372] width 743 height 177
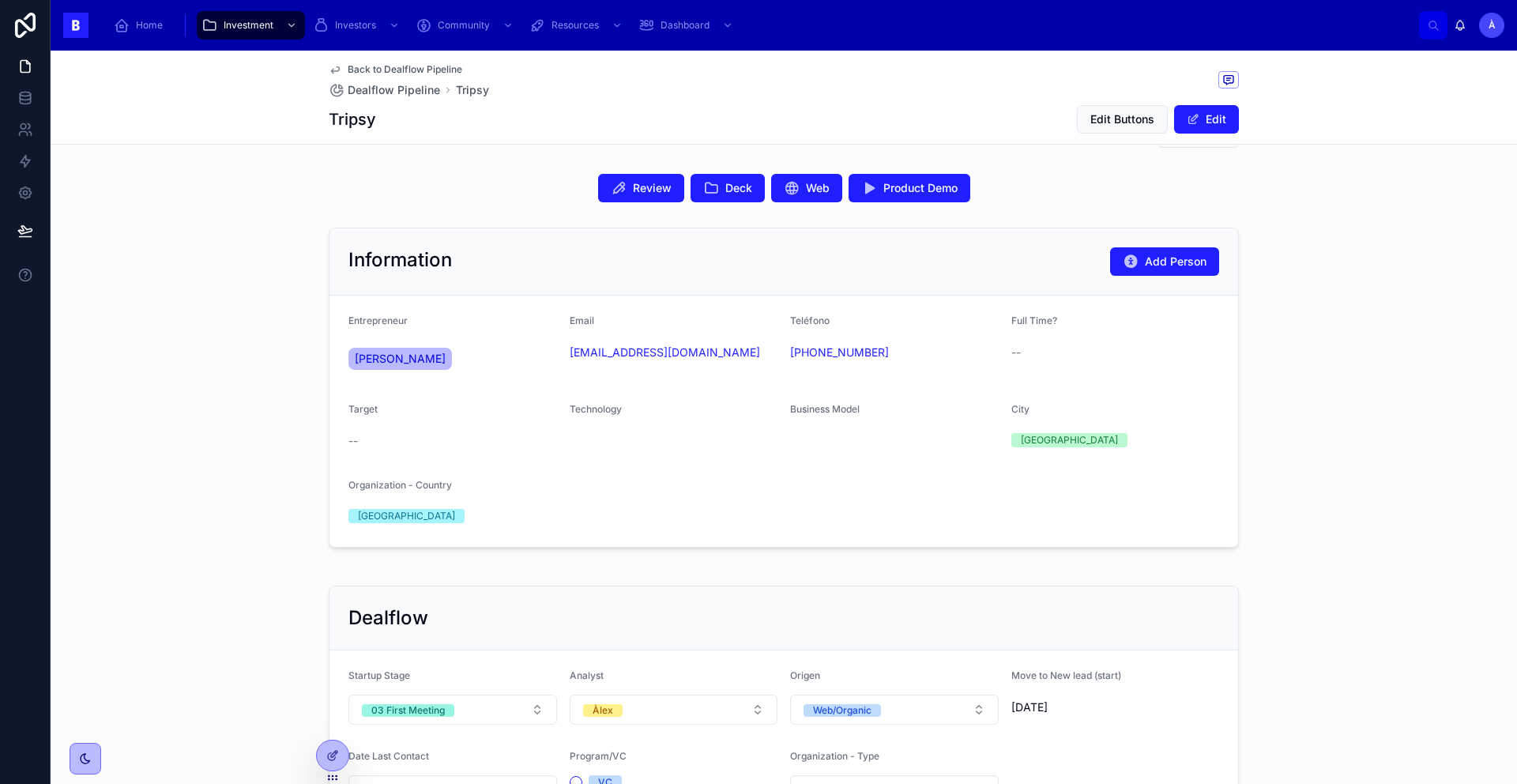
scroll to position [61, 0]
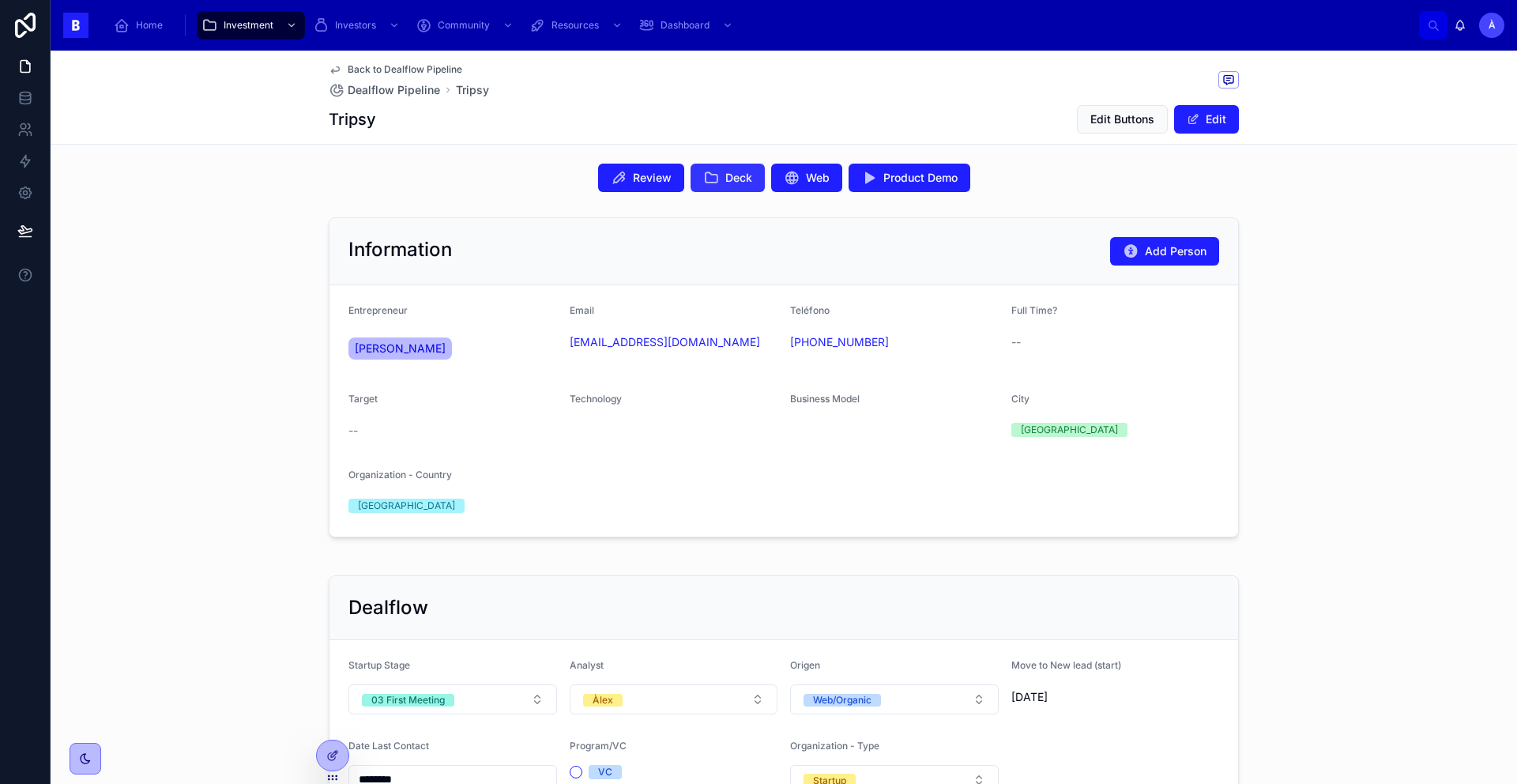
click at [725, 176] on span "Deck" at bounding box center [738, 177] width 26 height 16
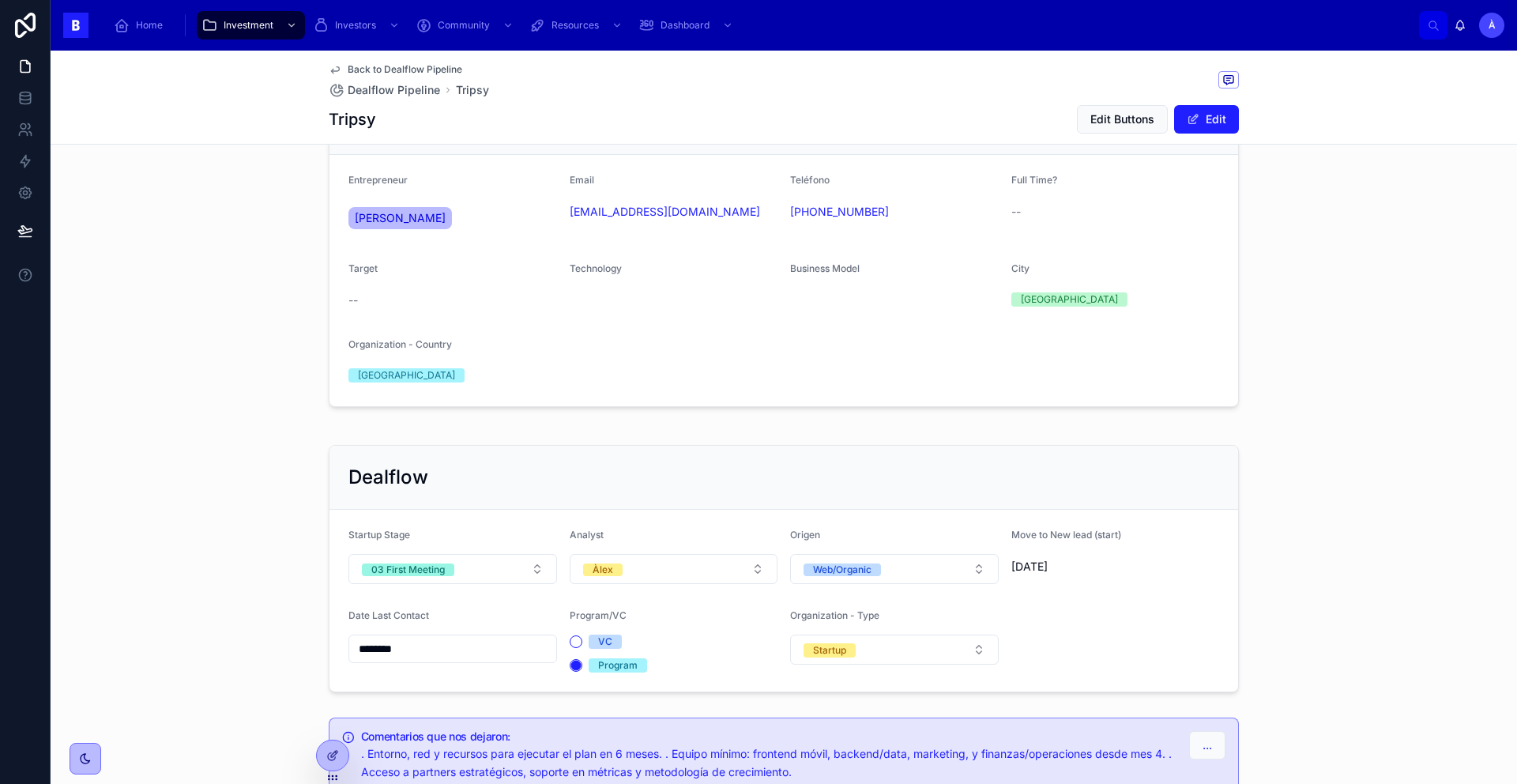
scroll to position [175, 0]
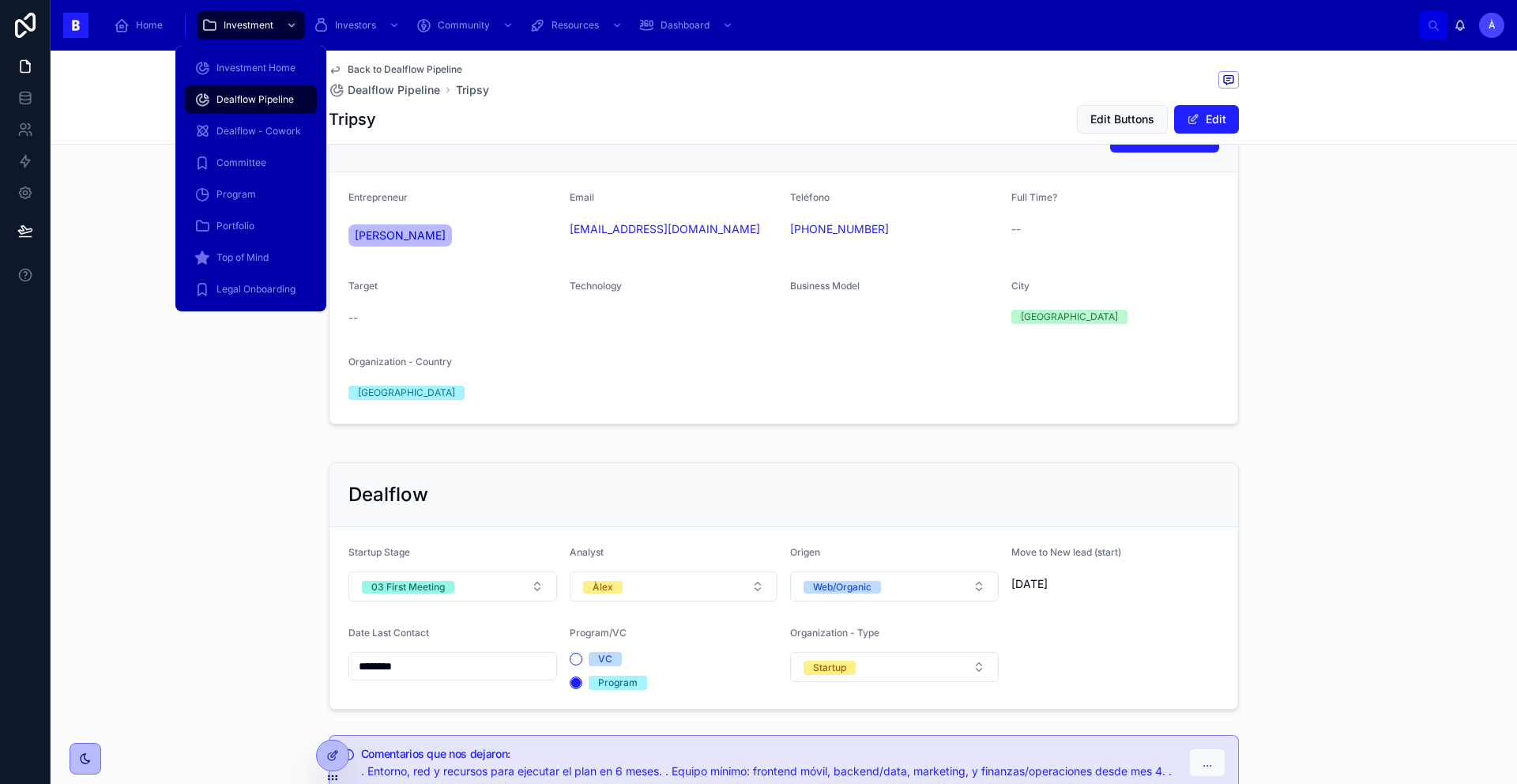
click at [245, 103] on span "Dealflow Pipeline" at bounding box center [255, 99] width 78 height 13
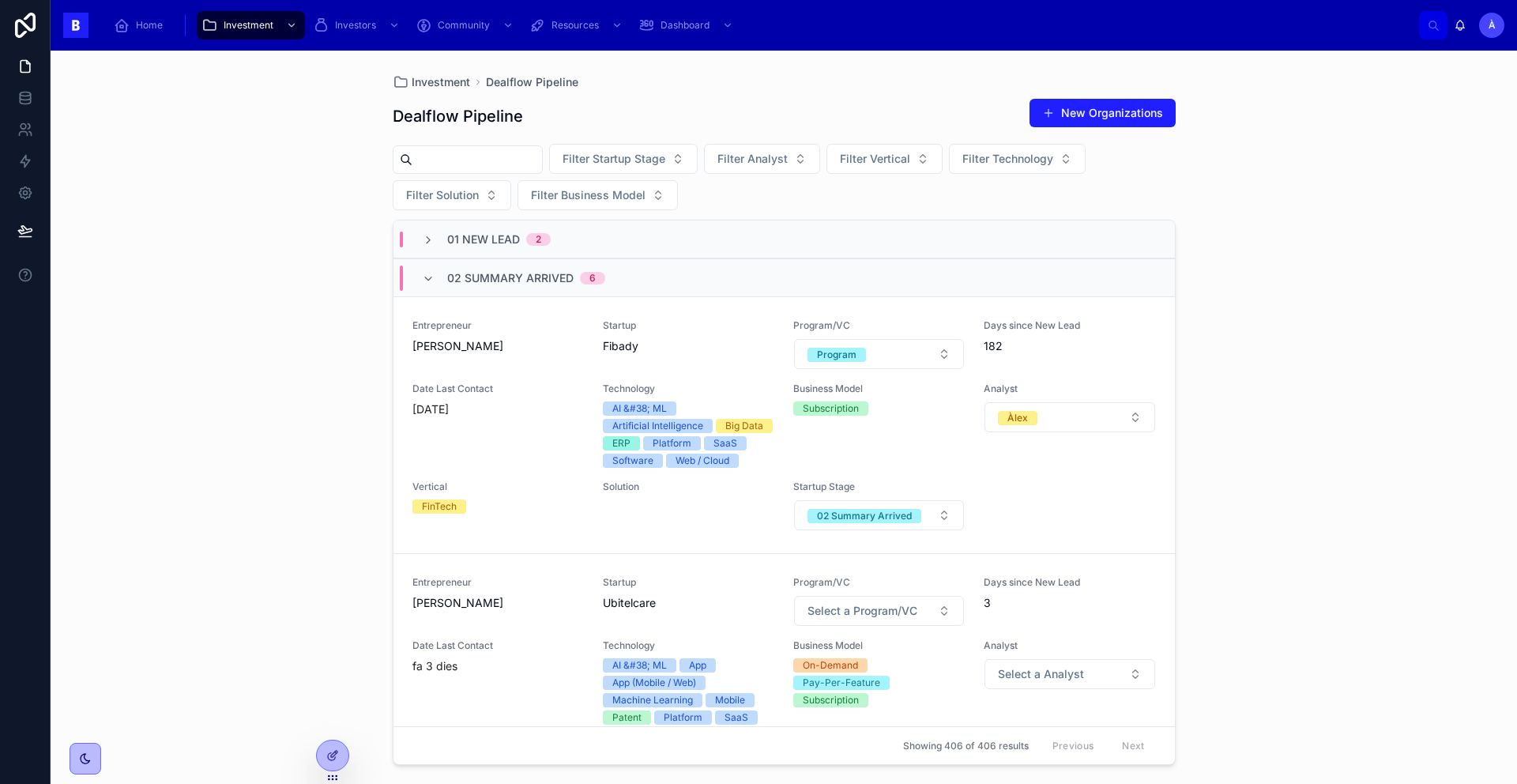
click at [456, 281] on span "02 Summary Arrived" at bounding box center [510, 278] width 126 height 16
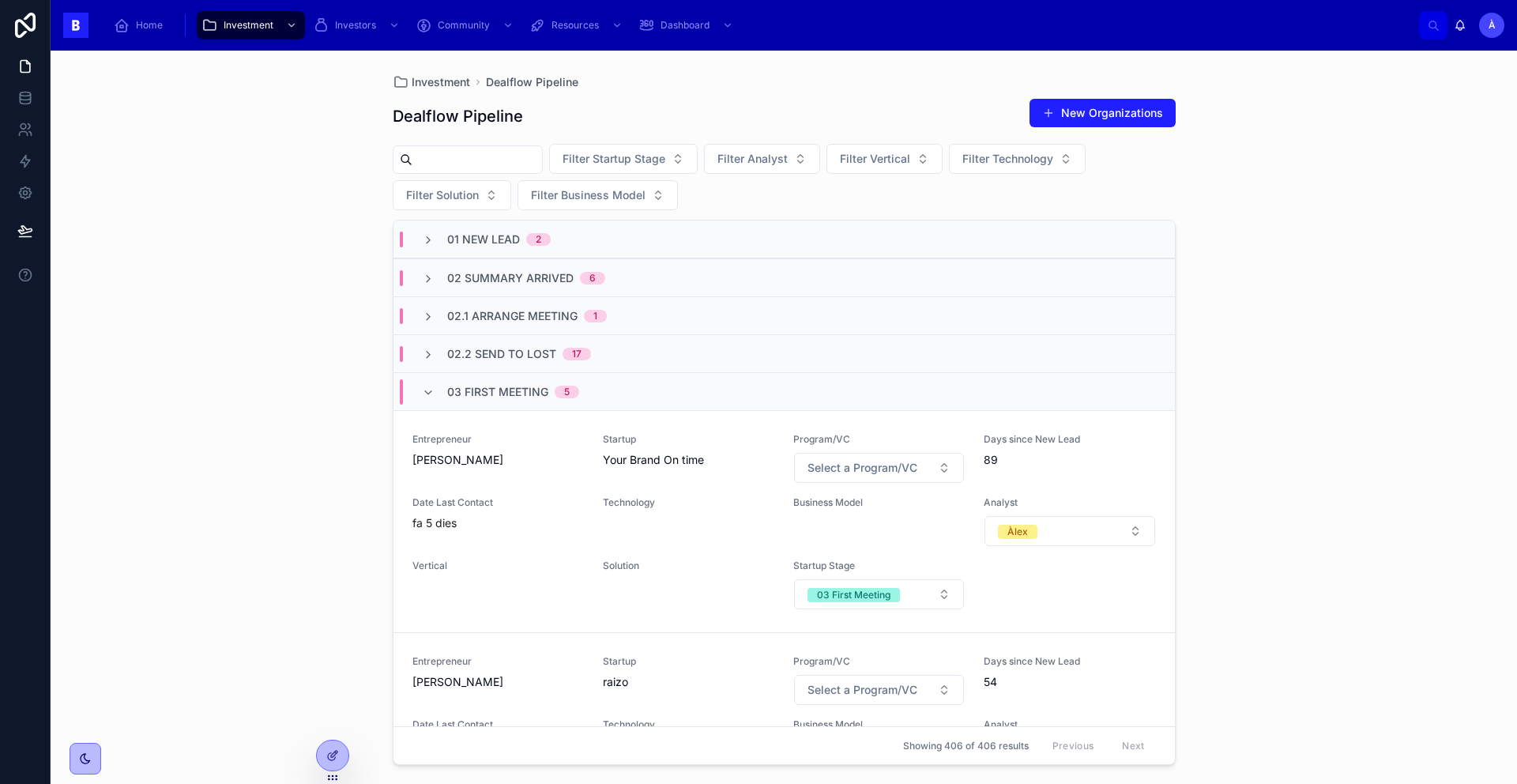
click at [454, 400] on div "03 First Meeting 5" at bounding box center [513, 392] width 132 height 26
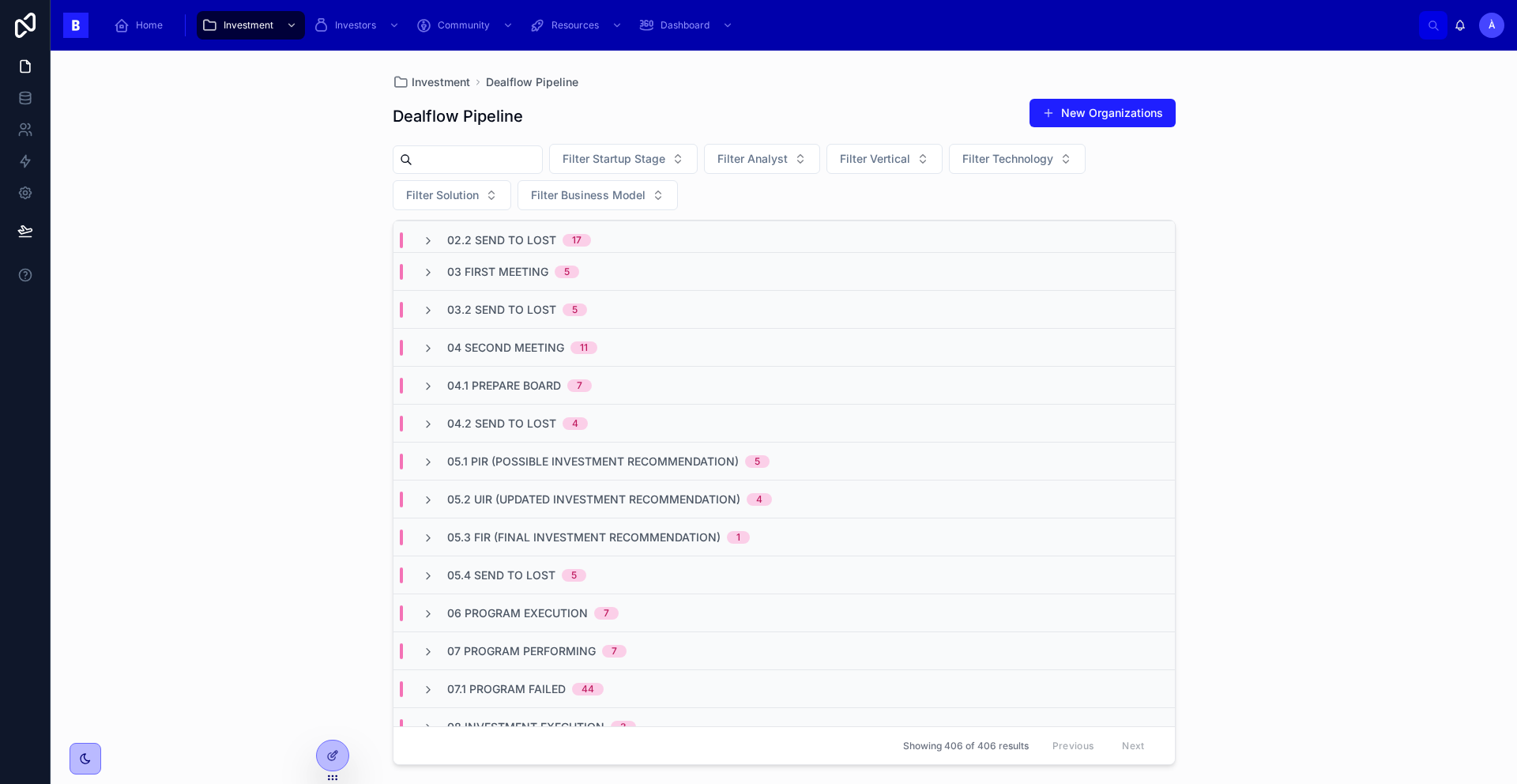
scroll to position [291, 0]
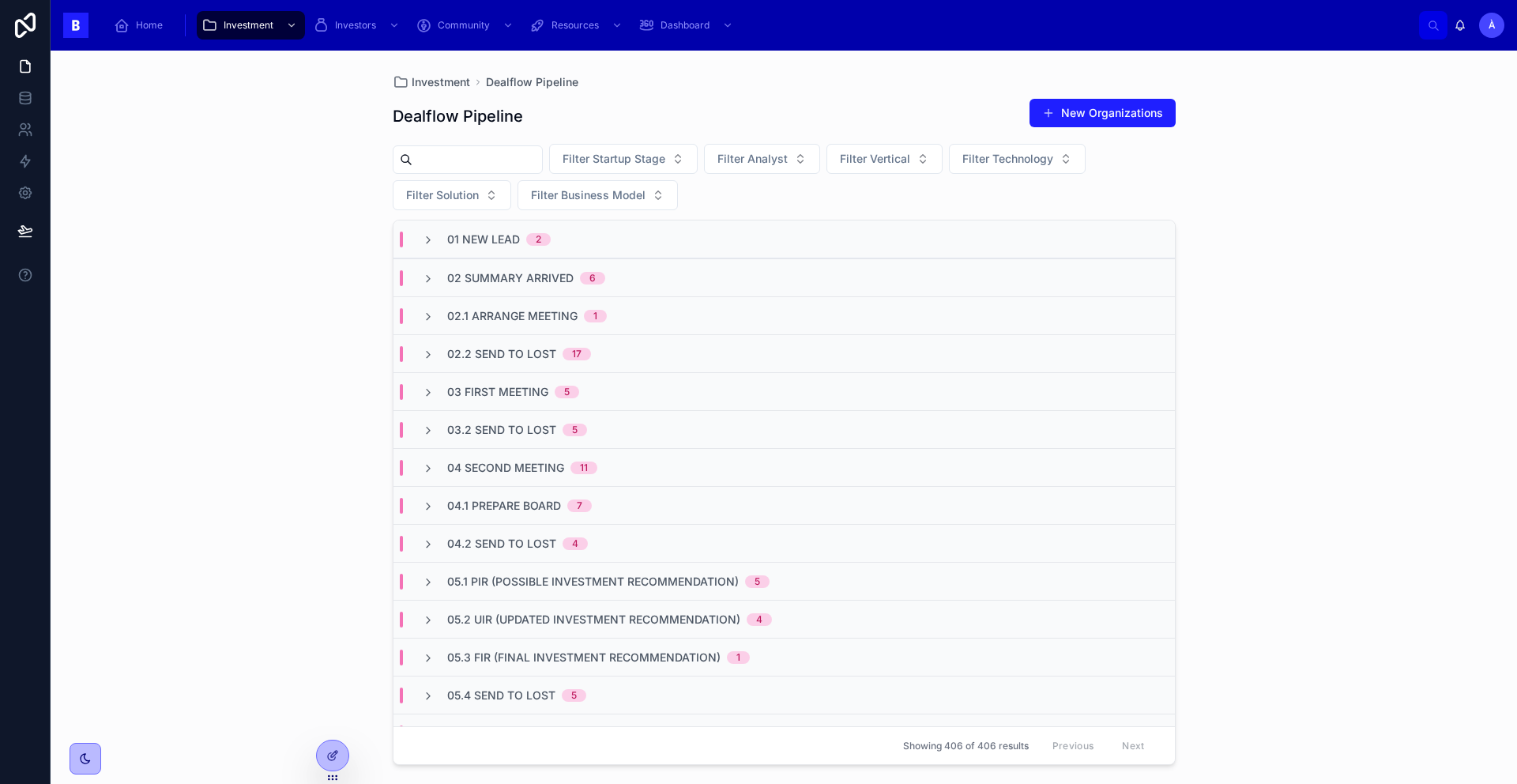
scroll to position [291, 0]
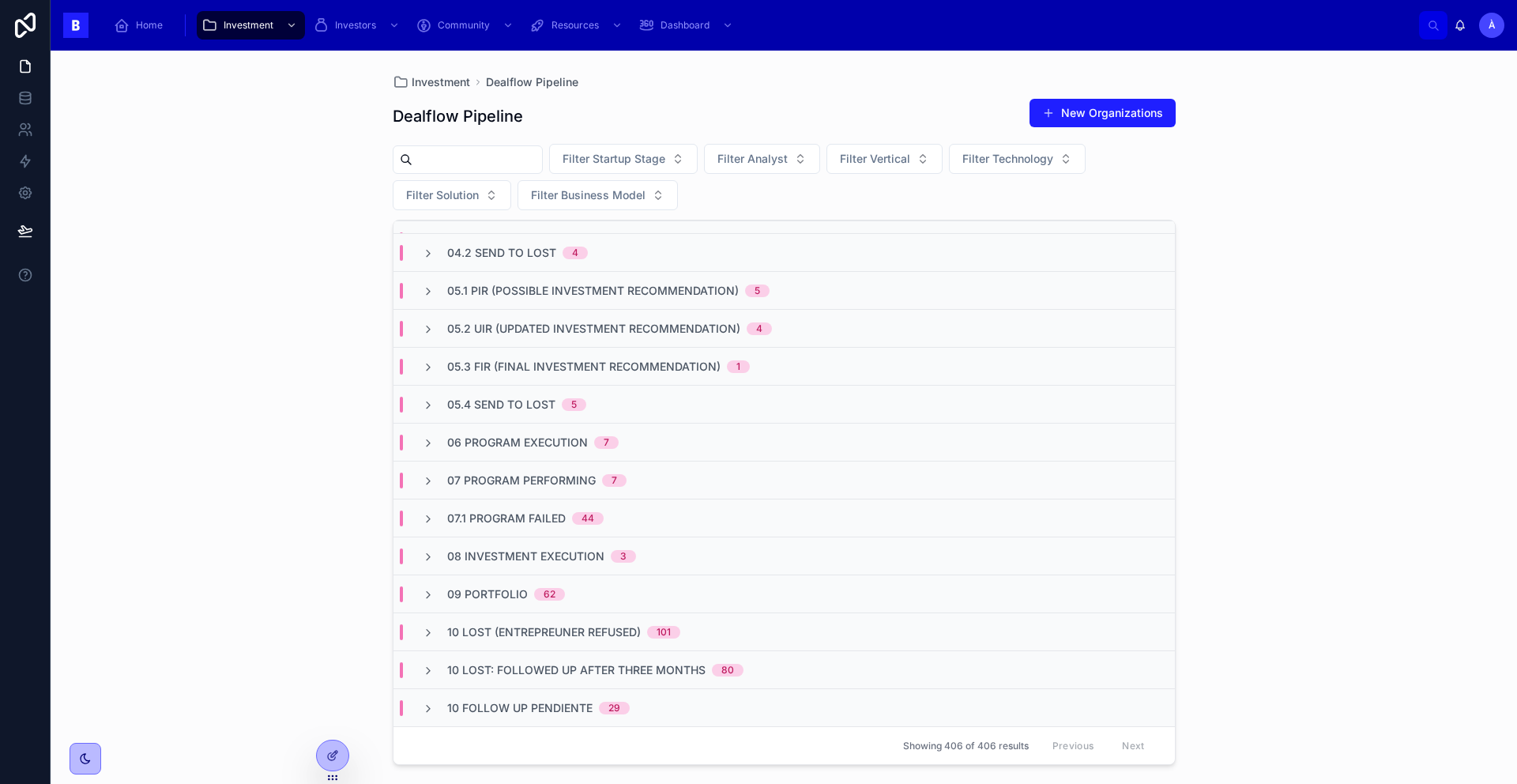
click at [485, 706] on span "10 Follow Up Pendiente" at bounding box center [520, 707] width 145 height 16
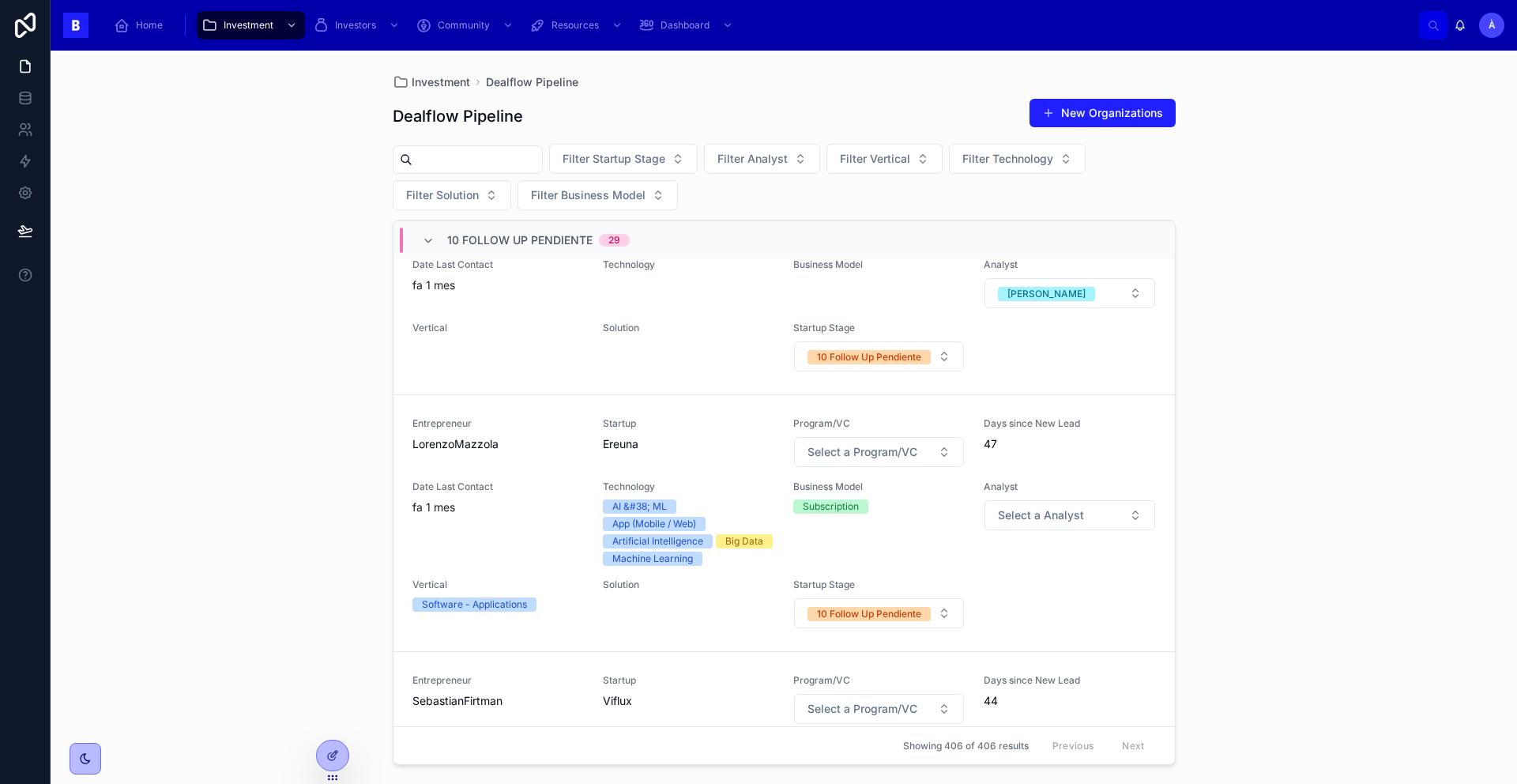
scroll to position [6523, 0]
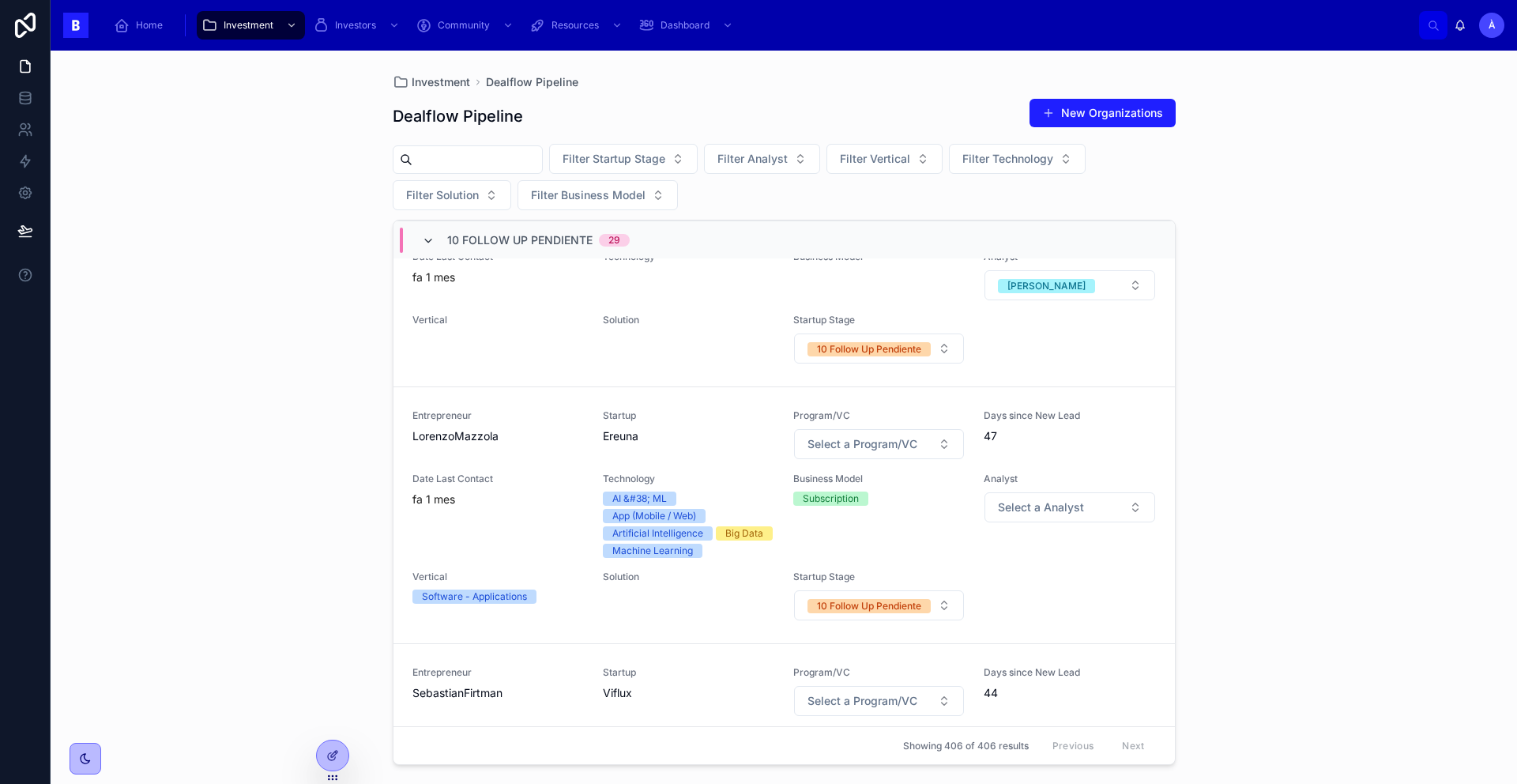
click at [433, 246] on icon at bounding box center [427, 241] width 13 height 13
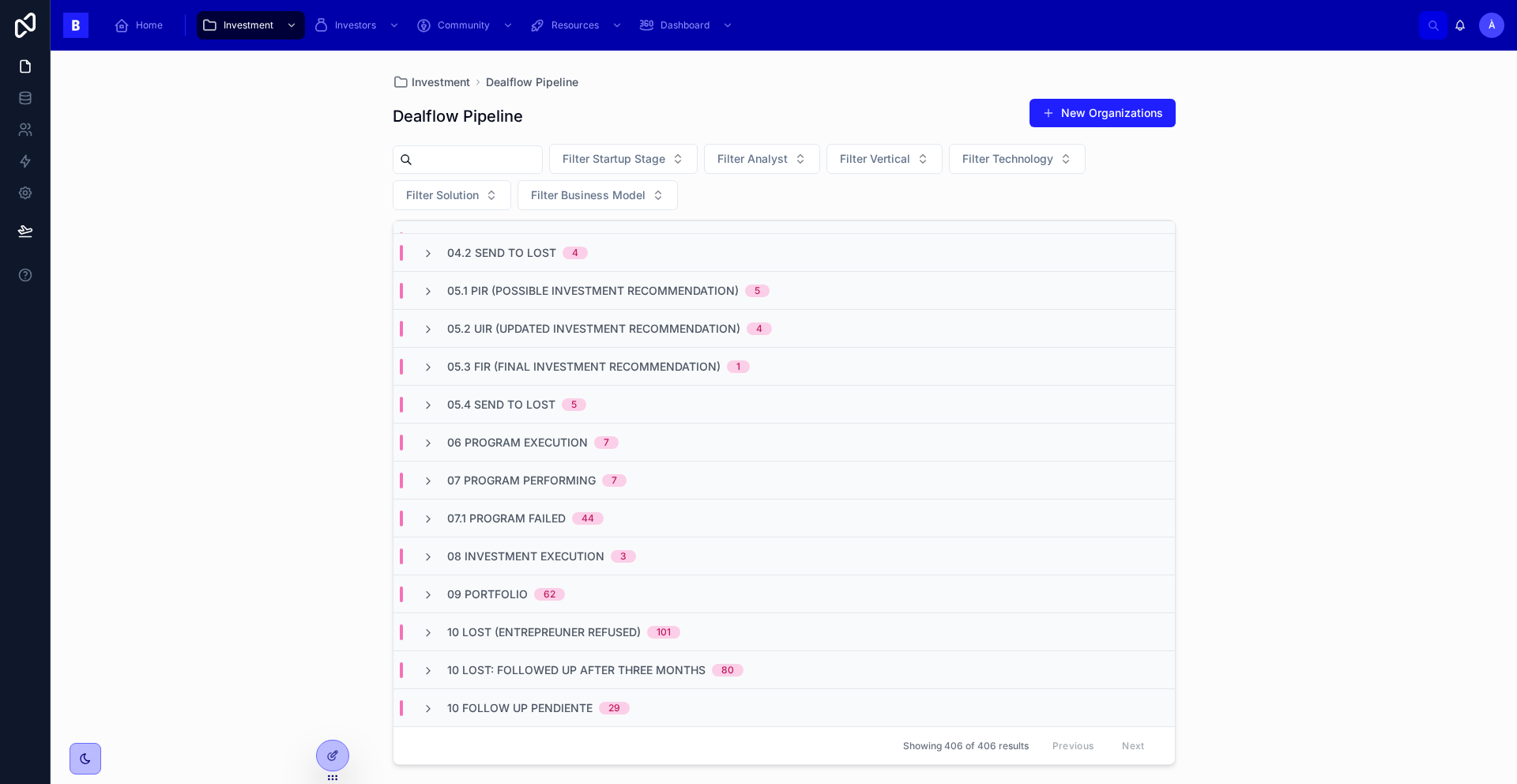
scroll to position [0, 0]
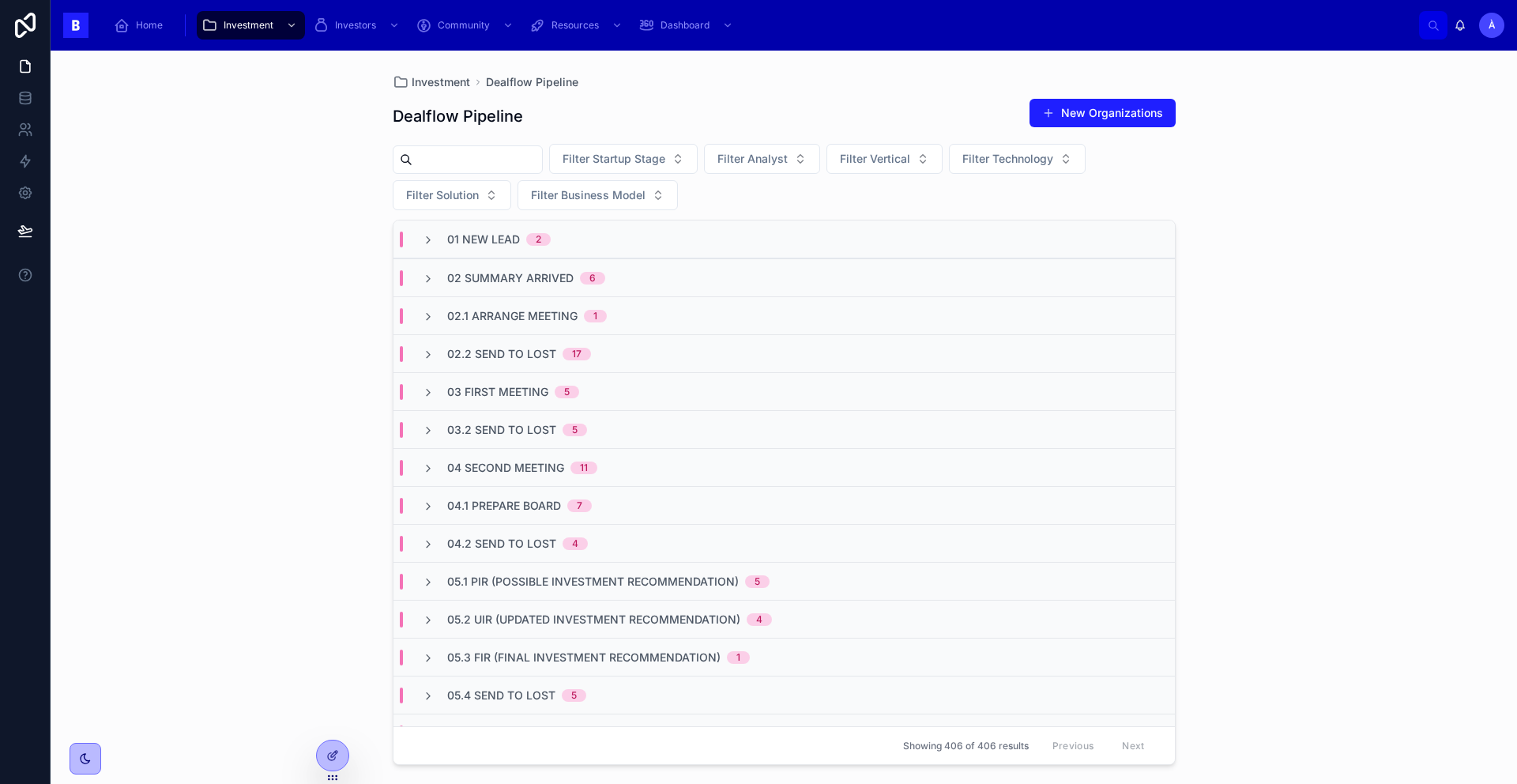
click at [561, 584] on span "05.1 PIR (Possible Investment Recommendation)" at bounding box center [593, 581] width 292 height 16
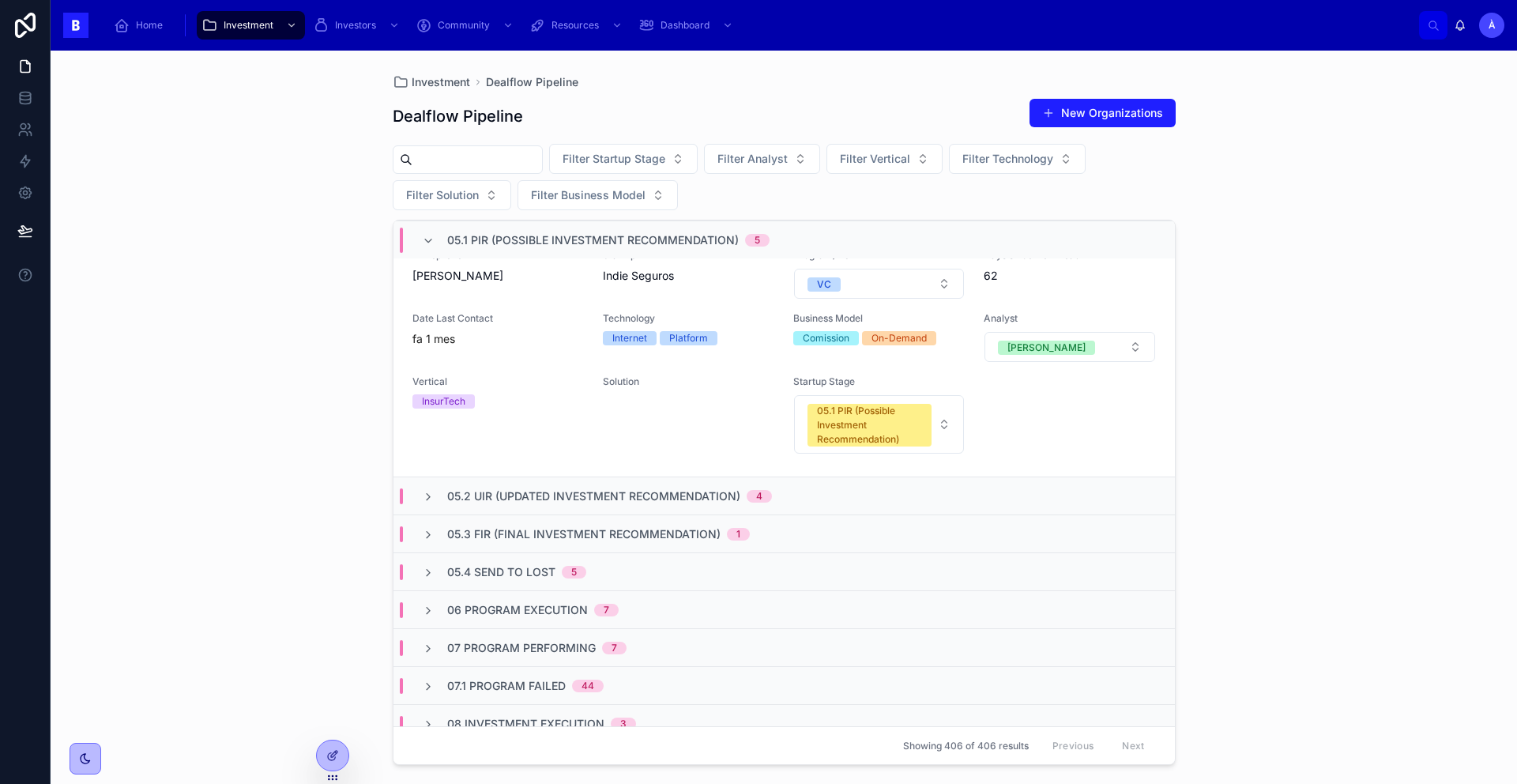
scroll to position [1538, 0]
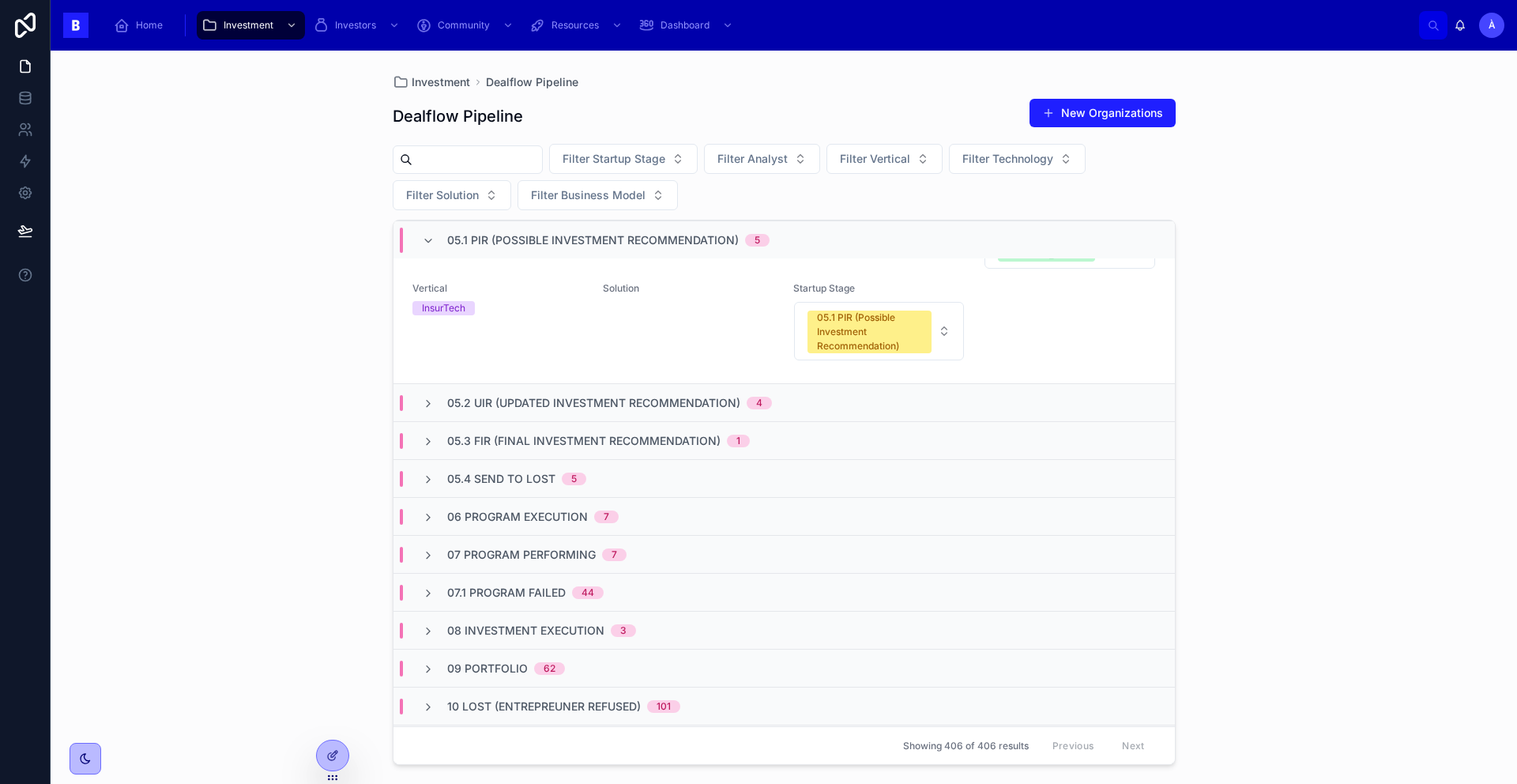
click at [499, 409] on span "05.2 UIR (Updated Investment Recommendation)" at bounding box center [594, 403] width 294 height 16
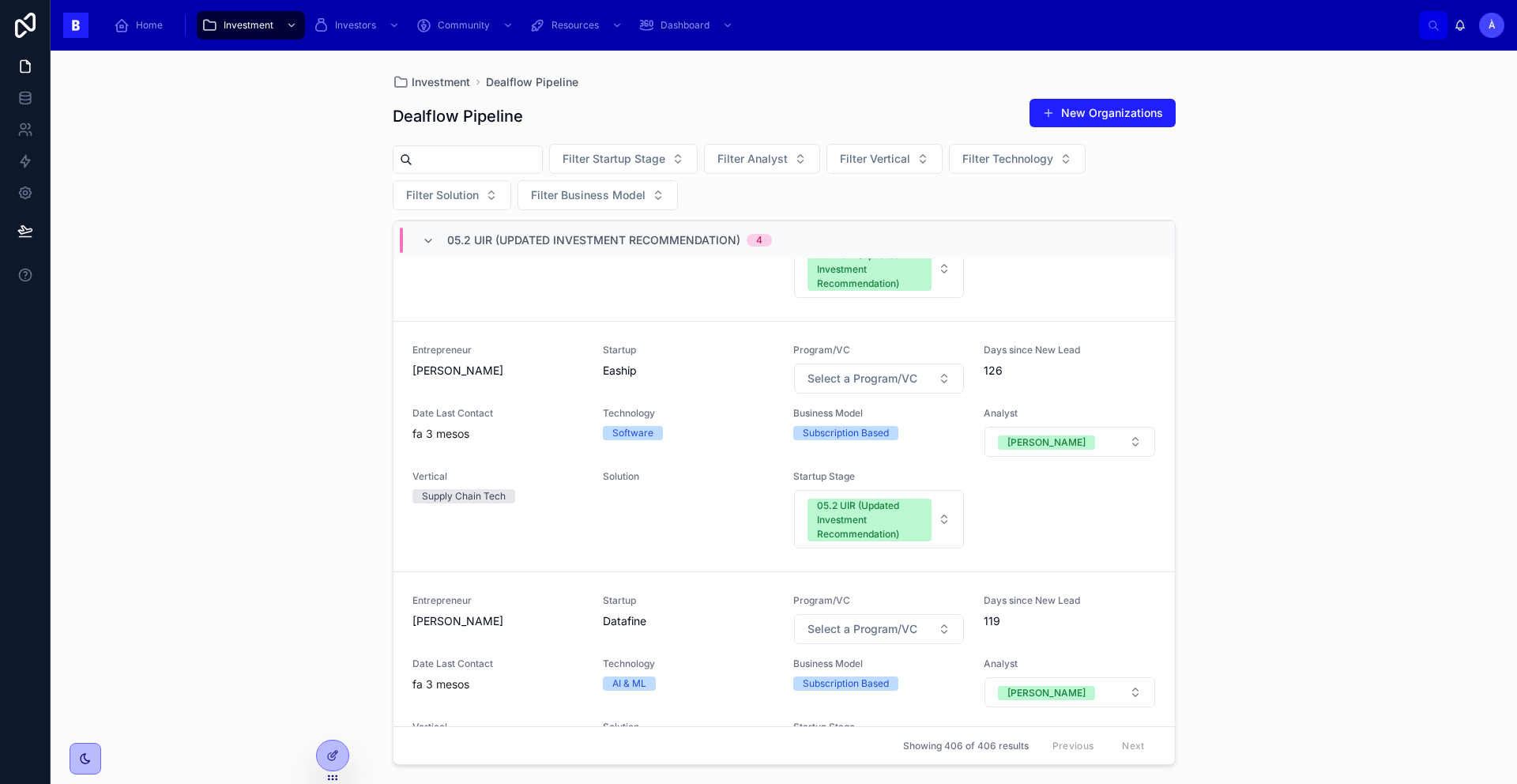
scroll to position [2147, 0]
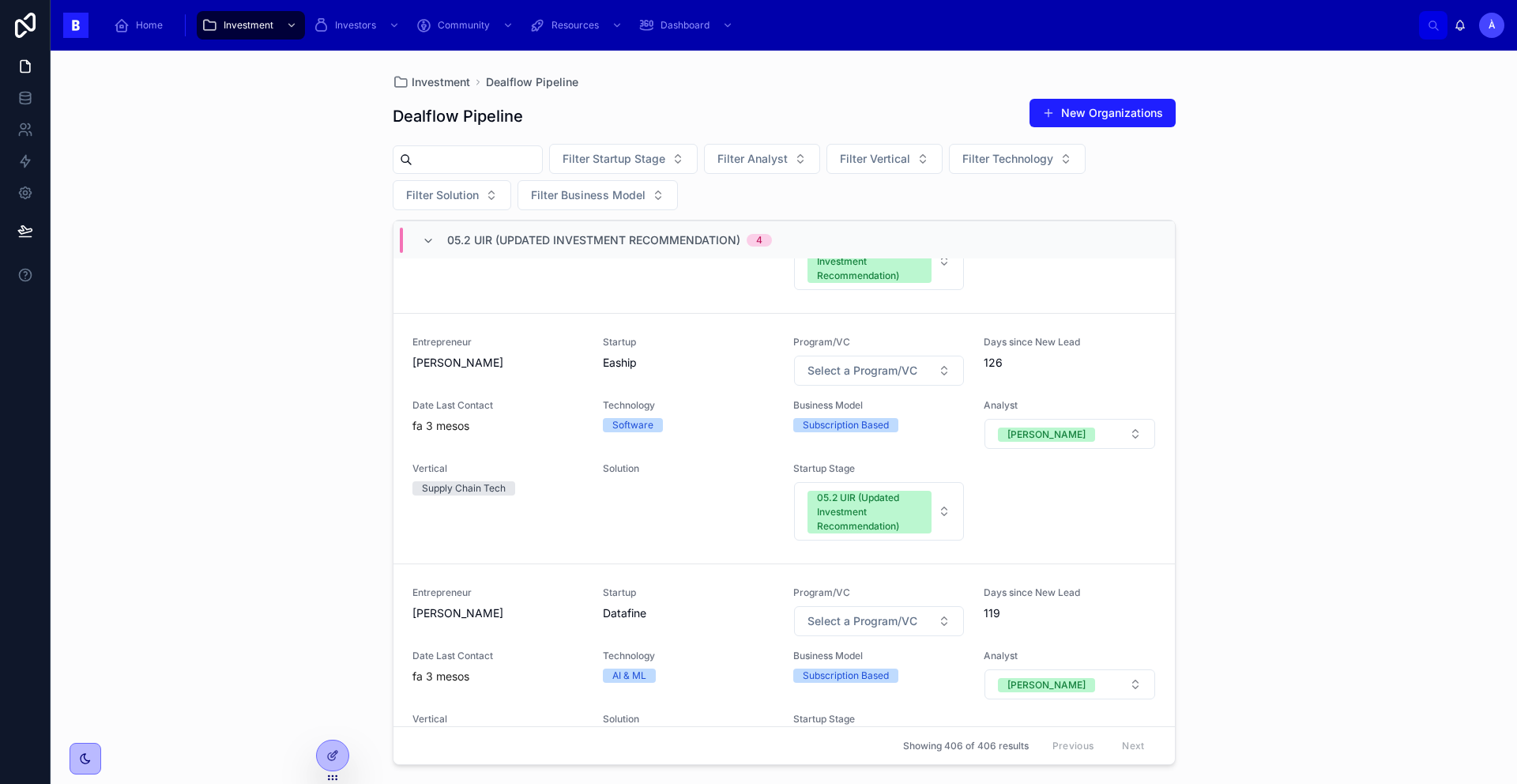
click at [420, 231] on div "05.2 UIR (Updated Investment Recommendation) 4" at bounding box center [596, 241] width 388 height 26
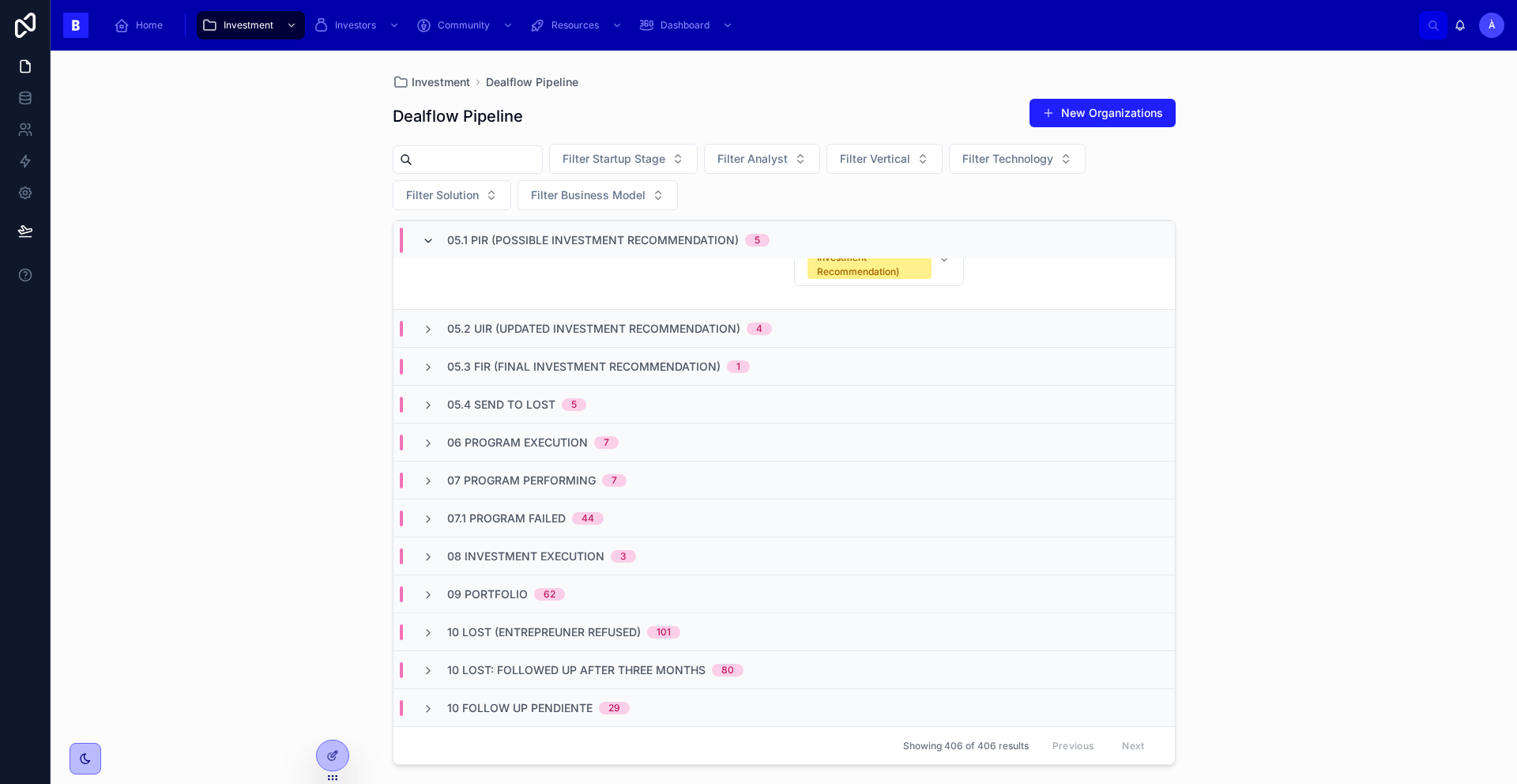
click at [427, 238] on icon at bounding box center [427, 241] width 13 height 13
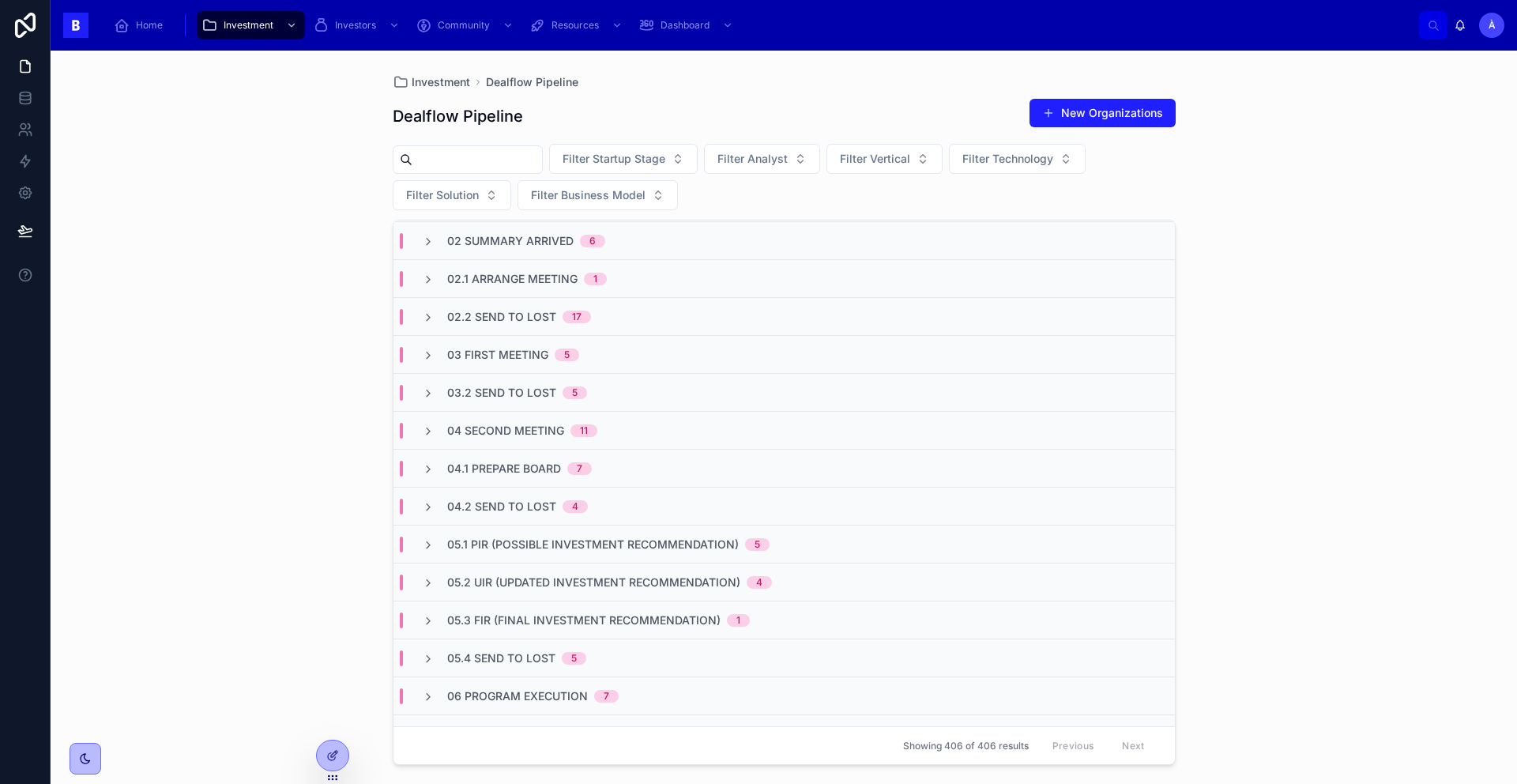
scroll to position [0, 0]
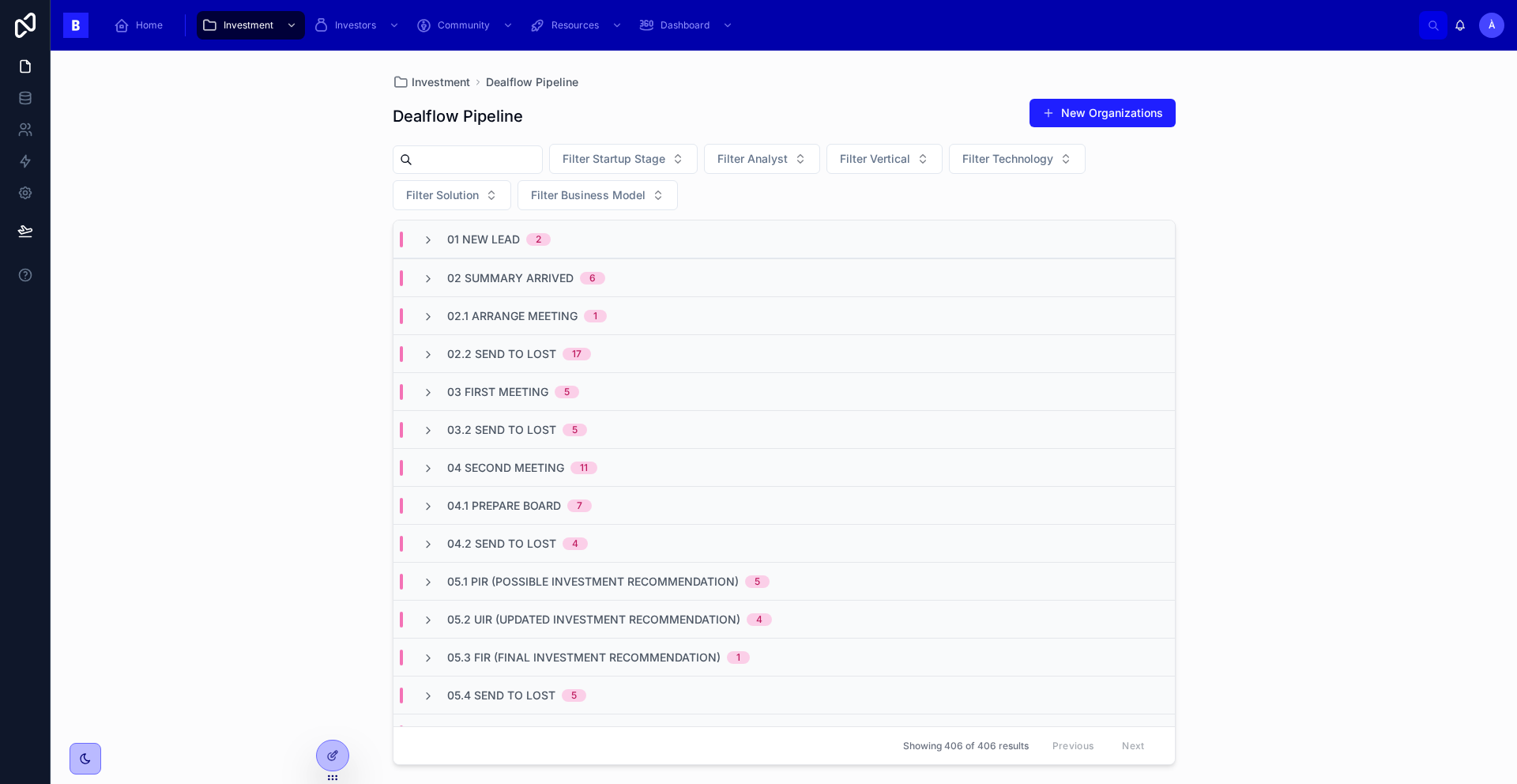
click at [434, 240] on div "01 New Lead 2" at bounding box center [485, 239] width 129 height 16
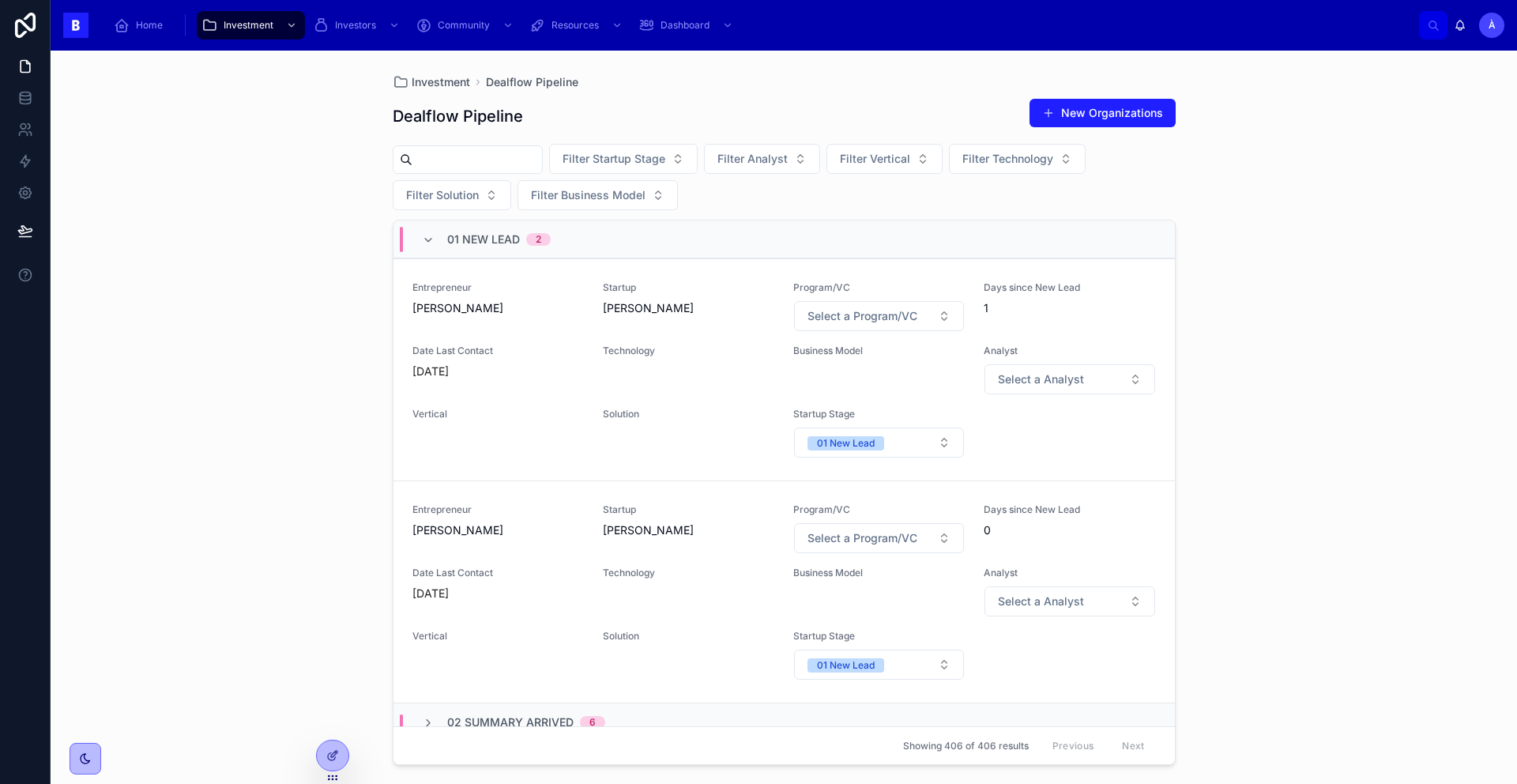
click at [434, 240] on div "01 New Lead 2" at bounding box center [485, 240] width 129 height 26
